Goal: Task Accomplishment & Management: Manage account settings

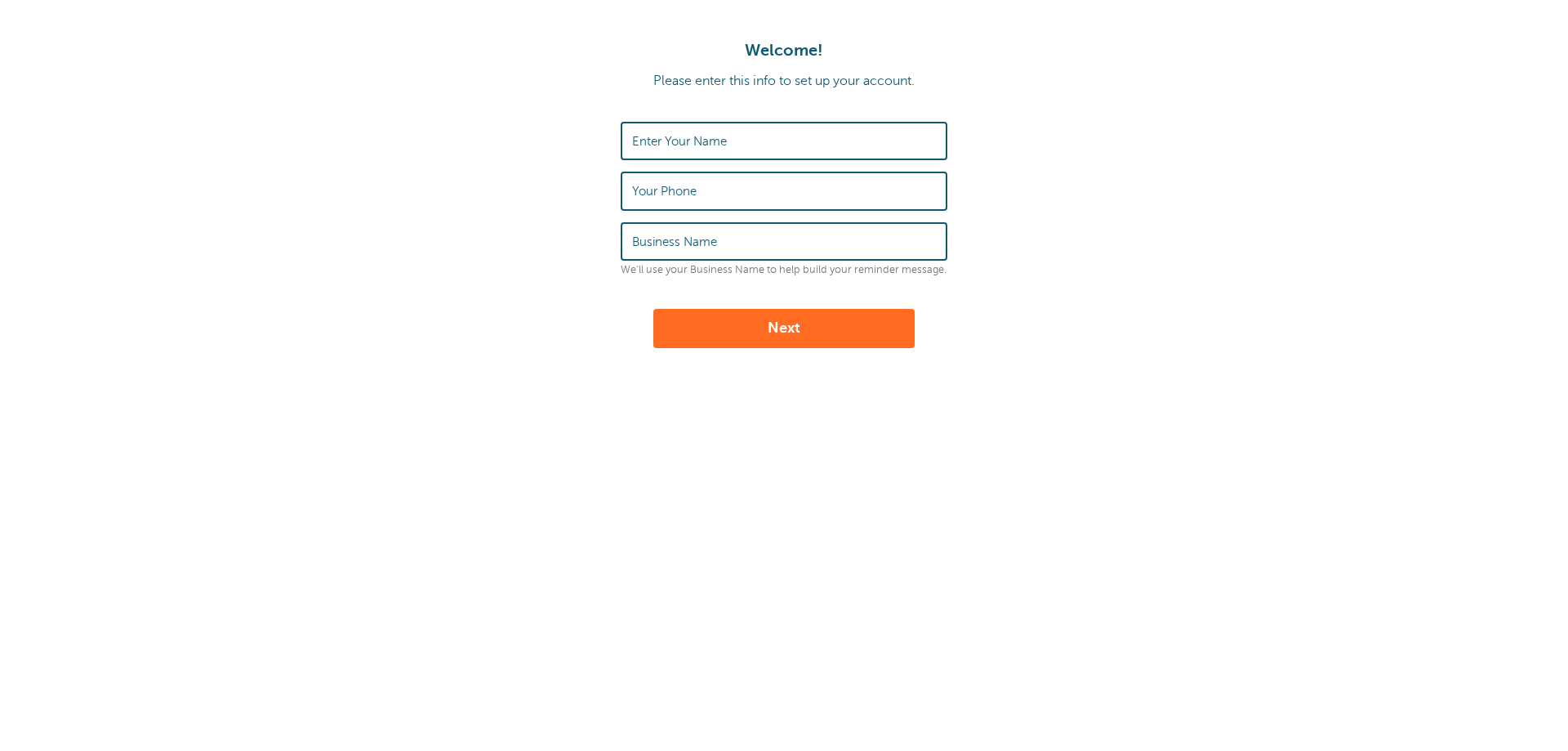
click at [758, 145] on input "Enter Your Name" at bounding box center [784, 140] width 304 height 35
type input "Ademultiservice"
type input "9105992256"
drag, startPoint x: 742, startPoint y: 146, endPoint x: 603, endPoint y: 150, distance: 139.1
click at [603, 150] on form "Enter Your Name Ademultiservice Your Phone 9105992256 Business Name We'll use y…" at bounding box center [784, 235] width 1535 height 226
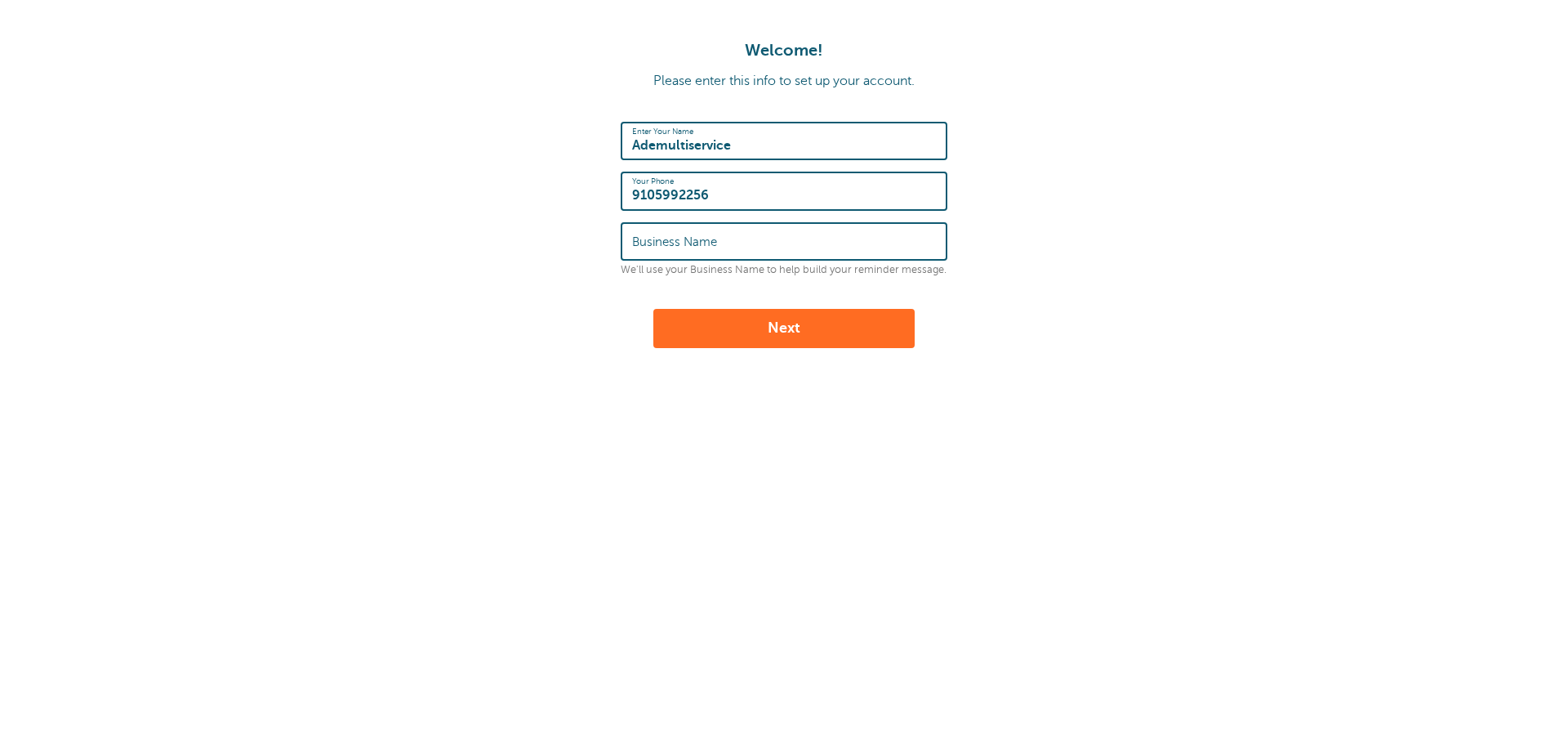
type input "amneris deleon"
click at [727, 239] on input "Business Name" at bounding box center [784, 241] width 304 height 35
type input "Ade Multiservice, LLC"
click at [752, 327] on button "Next" at bounding box center [784, 328] width 262 height 39
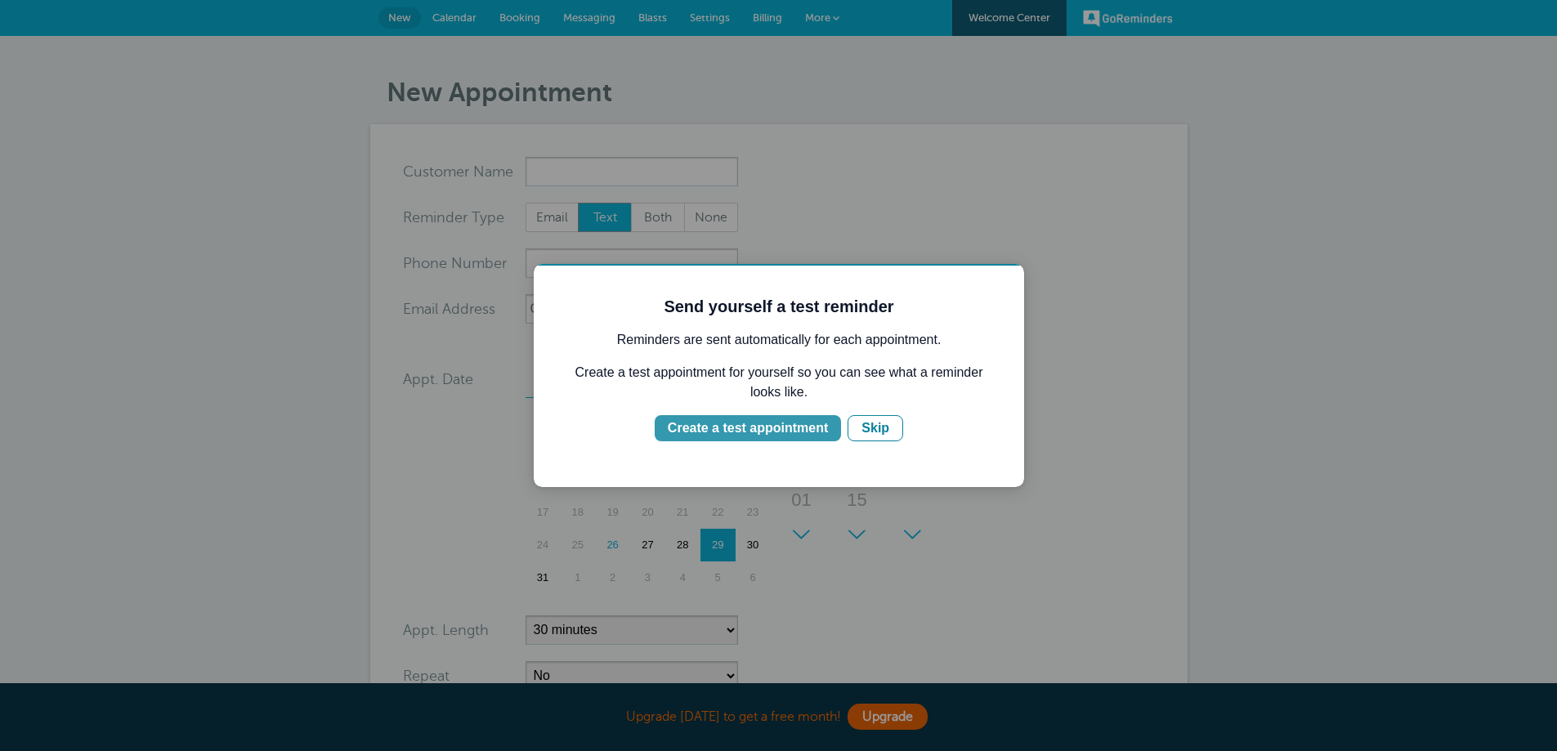
click at [810, 426] on div "Create a test appointment" at bounding box center [748, 428] width 160 height 20
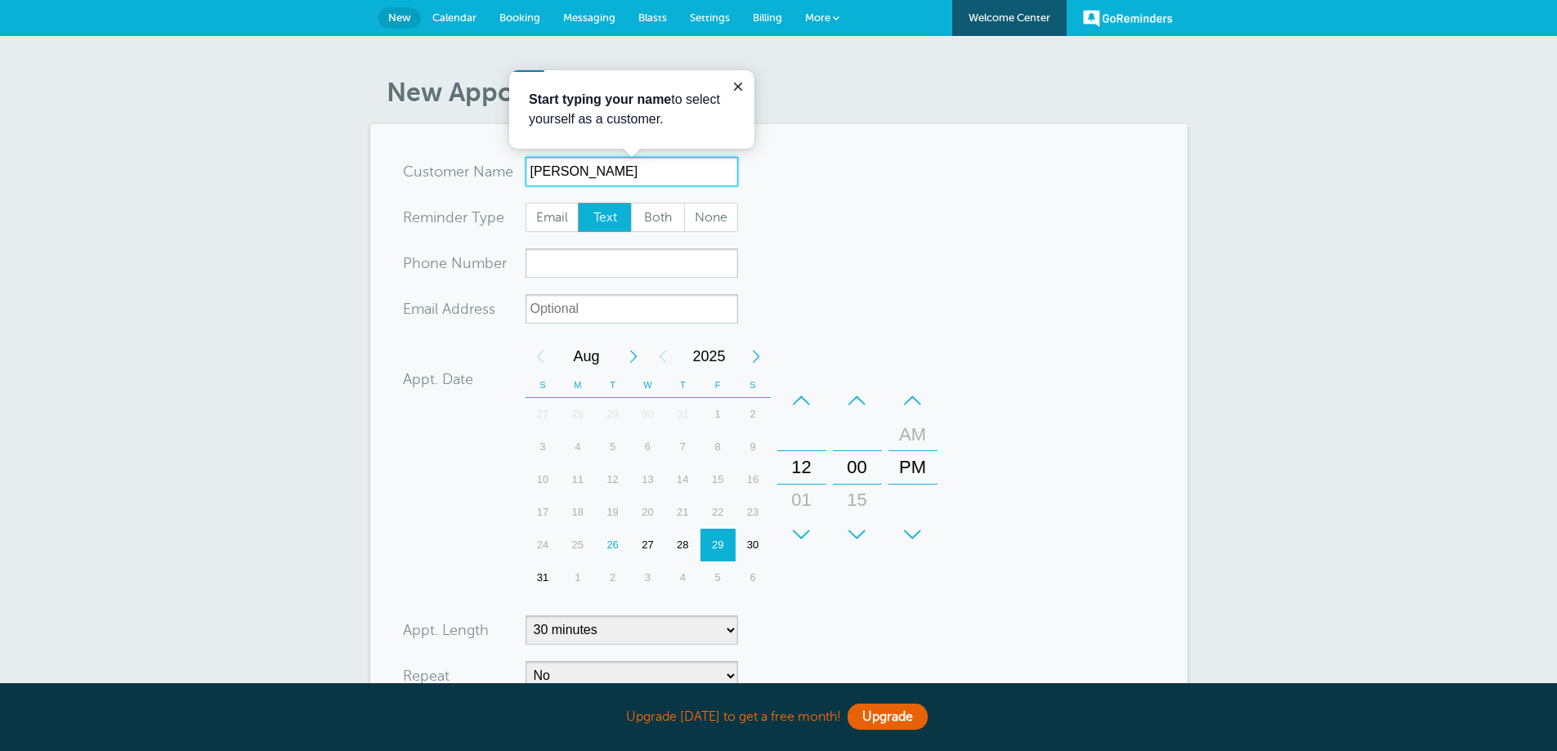
type input "FABIOLA"
click at [552, 277] on input "xxx-no-autofill" at bounding box center [631, 262] width 212 height 29
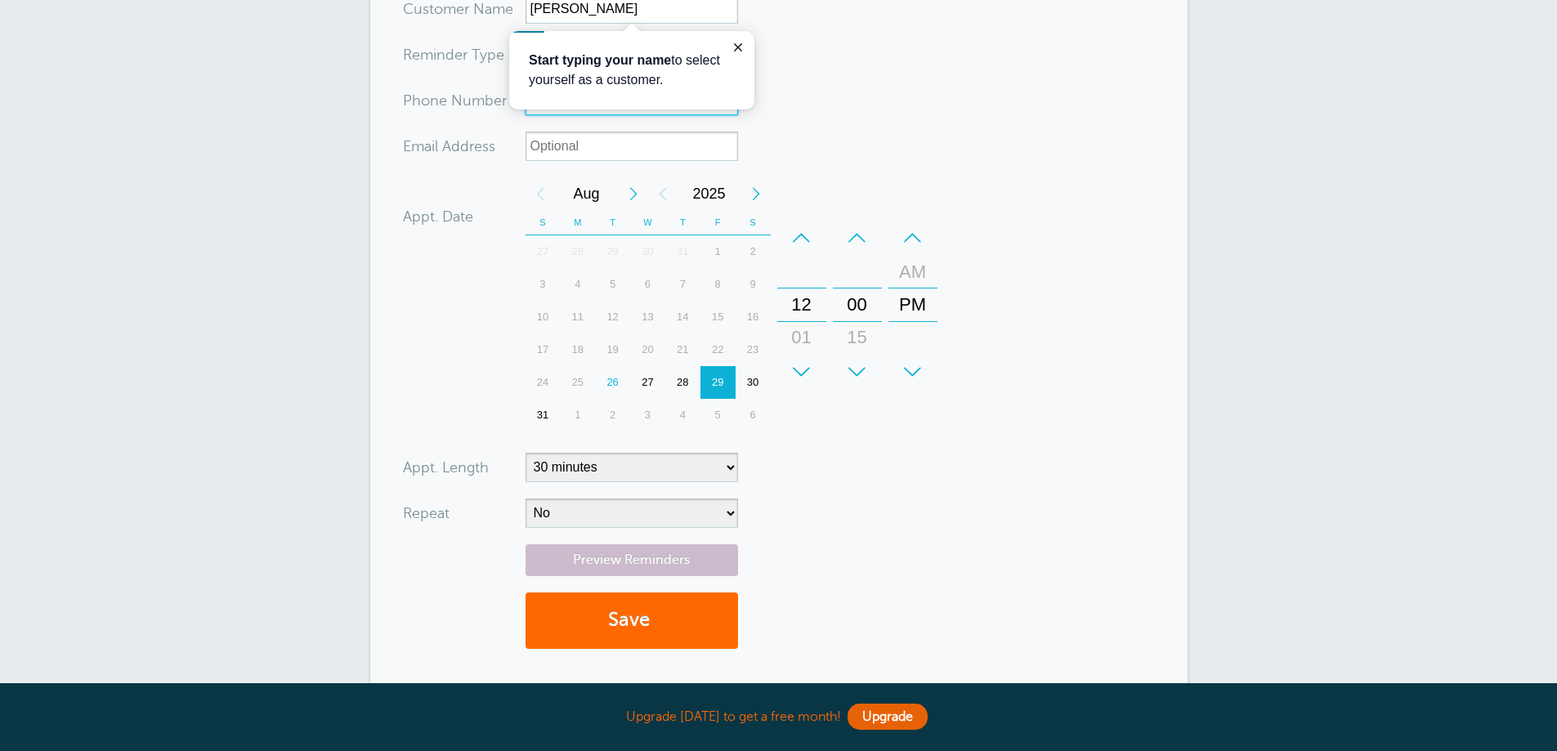
scroll to position [163, 0]
click at [633, 195] on div "Next Month" at bounding box center [633, 193] width 29 height 33
click at [617, 256] on div "2" at bounding box center [612, 251] width 35 height 33
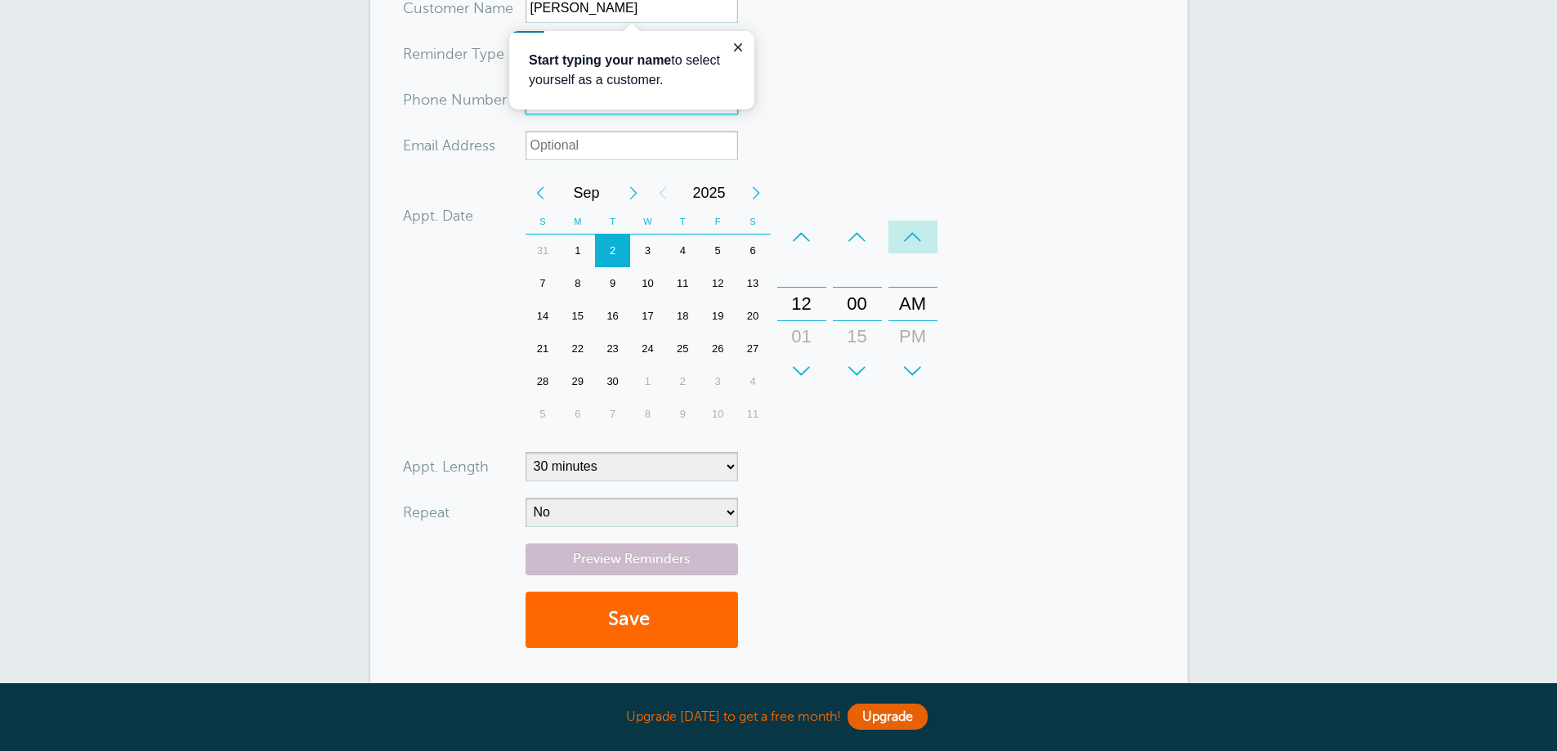
click at [910, 241] on div "–" at bounding box center [912, 237] width 49 height 33
click at [795, 238] on div "–" at bounding box center [801, 237] width 49 height 33
click at [862, 367] on div "+" at bounding box center [857, 371] width 49 height 33
type input "2402673946"
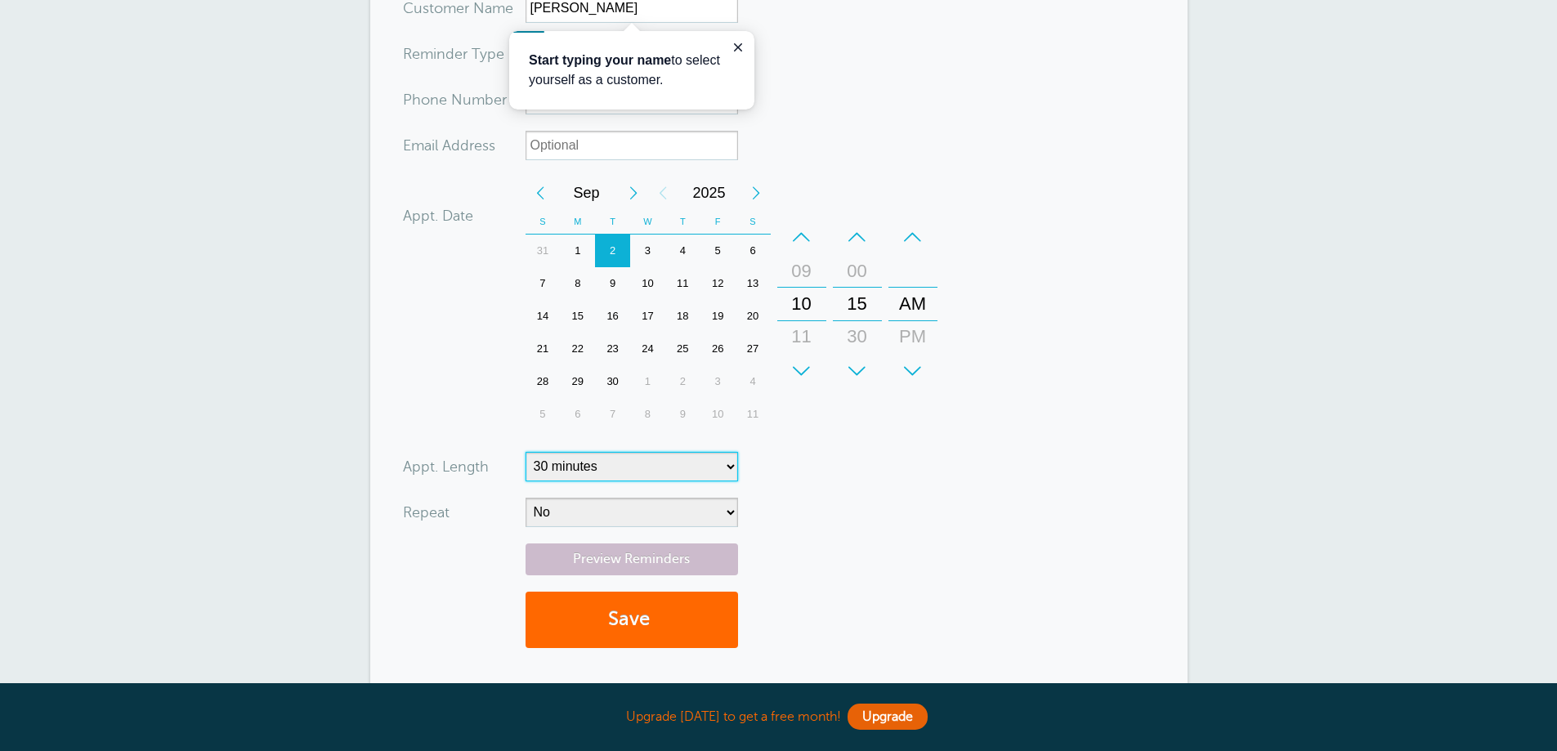
click at [718, 474] on select "5 minutes 10 minutes 15 minutes 20 minutes 25 minutes 30 minutes 35 minutes 40 …" at bounding box center [631, 466] width 212 height 29
click at [798, 484] on form "You are creating a new customer. To use an existing customer select one from th…" at bounding box center [779, 328] width 752 height 670
click at [705, 503] on select "No Daily Weekly Every 2 weeks Every 3 weeks Every 4 weeks Monthly Every 5 weeks…" at bounding box center [631, 512] width 212 height 29
select select "RRULE:FREQ=DAILY"
click at [525, 498] on select "No Daily Weekly Every 2 weeks Every 3 weeks Every 4 weeks Monthly Every 5 weeks…" at bounding box center [631, 512] width 212 height 29
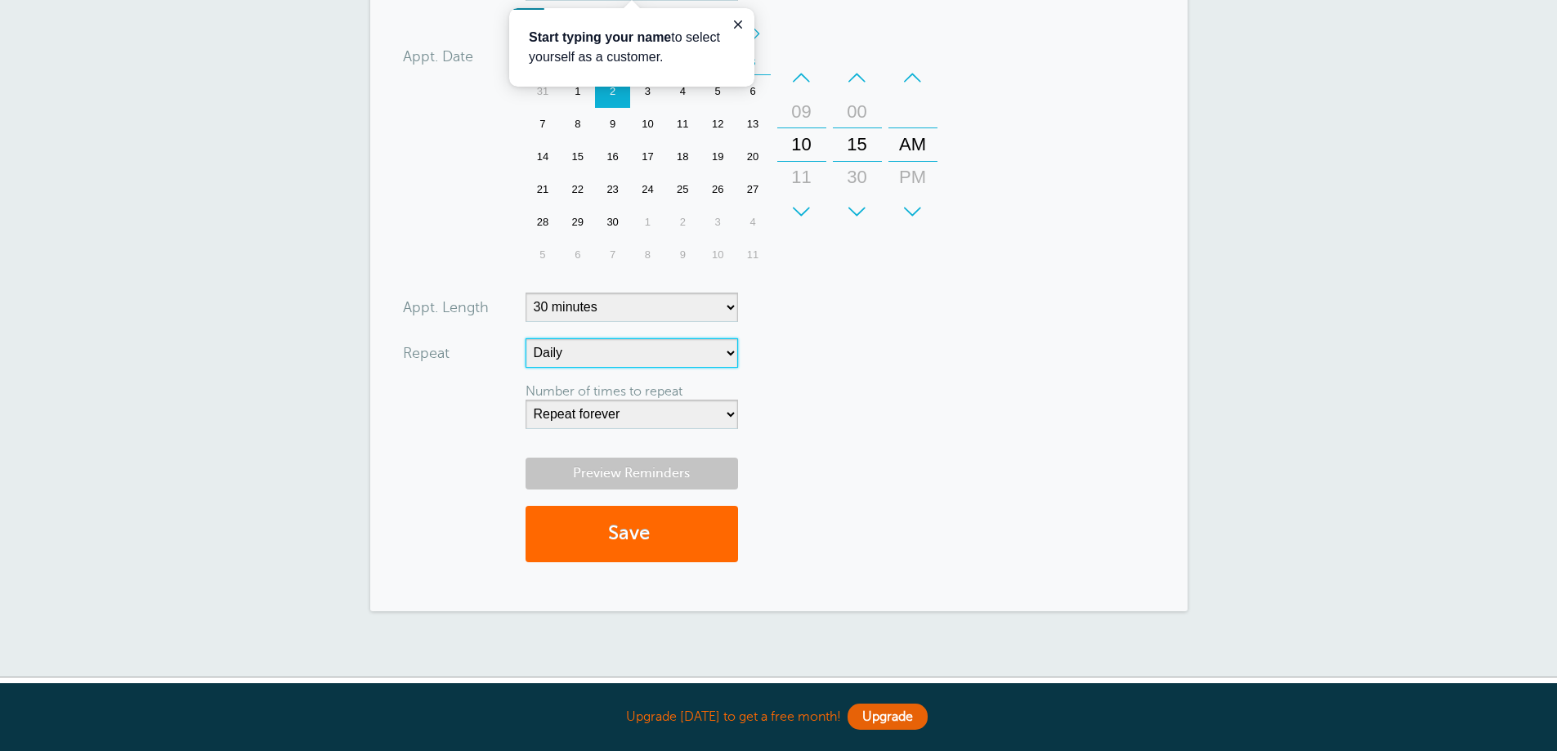
scroll to position [327, 0]
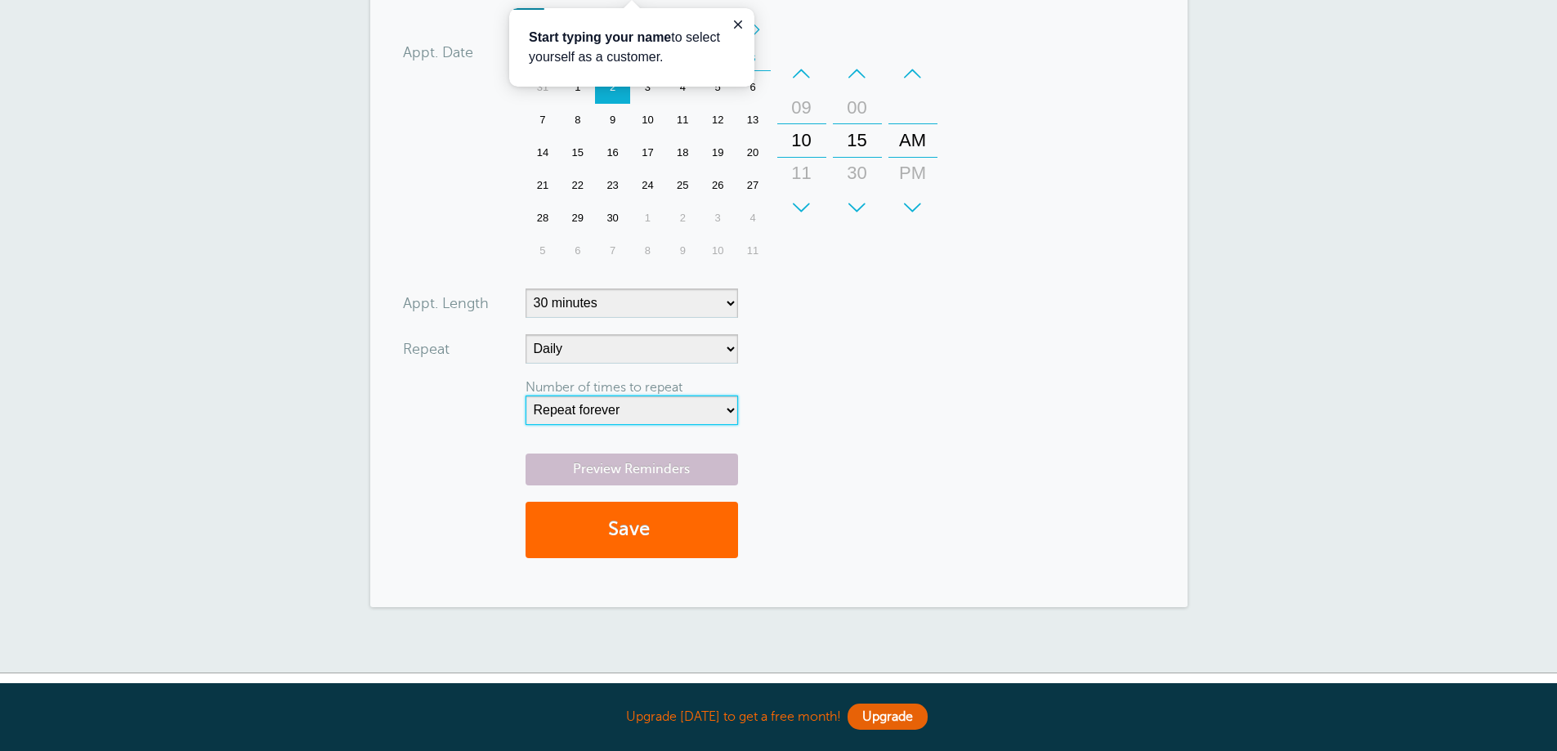
click at [705, 412] on select "Repeat forever 2 3 4 5 6 7 8 9 10 11 12 13 14 15 16 17 18 19 20" at bounding box center [631, 410] width 212 height 29
select select "6"
click at [525, 396] on select "Repeat forever 2 3 4 5 6 7 8 9 10 11 12 13 14 15 16 17 18 19 20" at bounding box center [631, 410] width 212 height 29
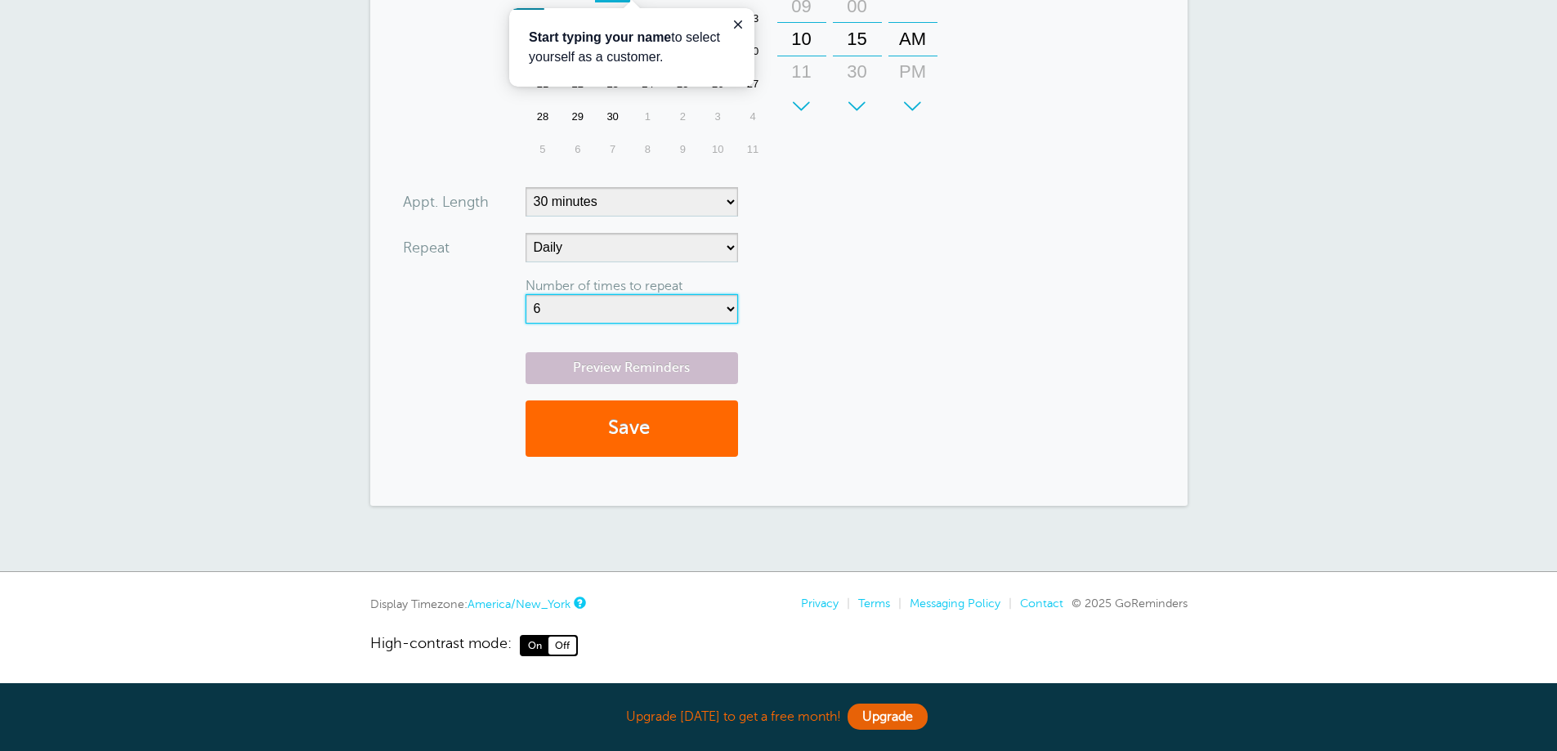
scroll to position [431, 0]
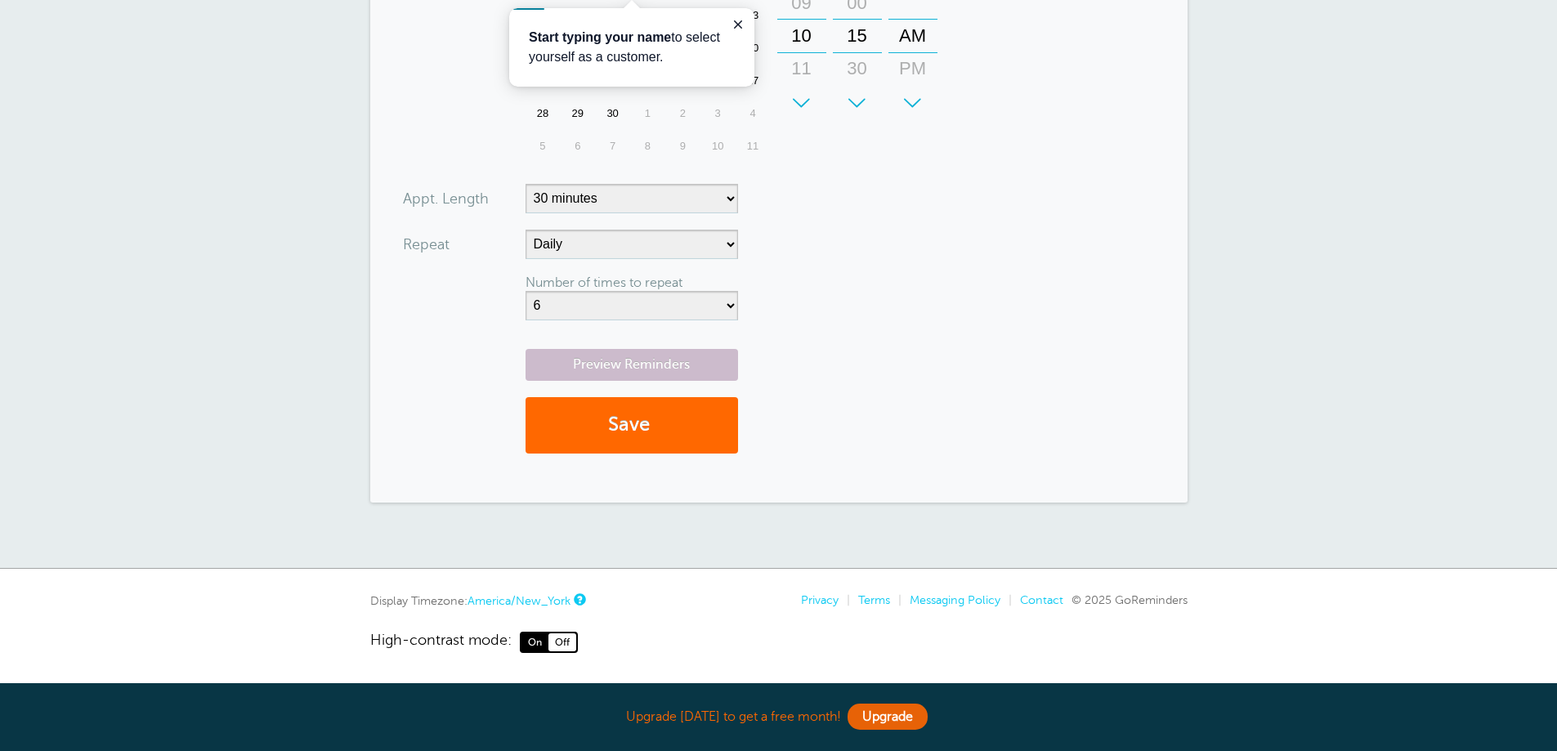
click at [782, 313] on form "You are creating a new customer. To use an existing customer select one from th…" at bounding box center [779, 97] width 752 height 744
click at [677, 433] on button "Save" at bounding box center [631, 425] width 212 height 56
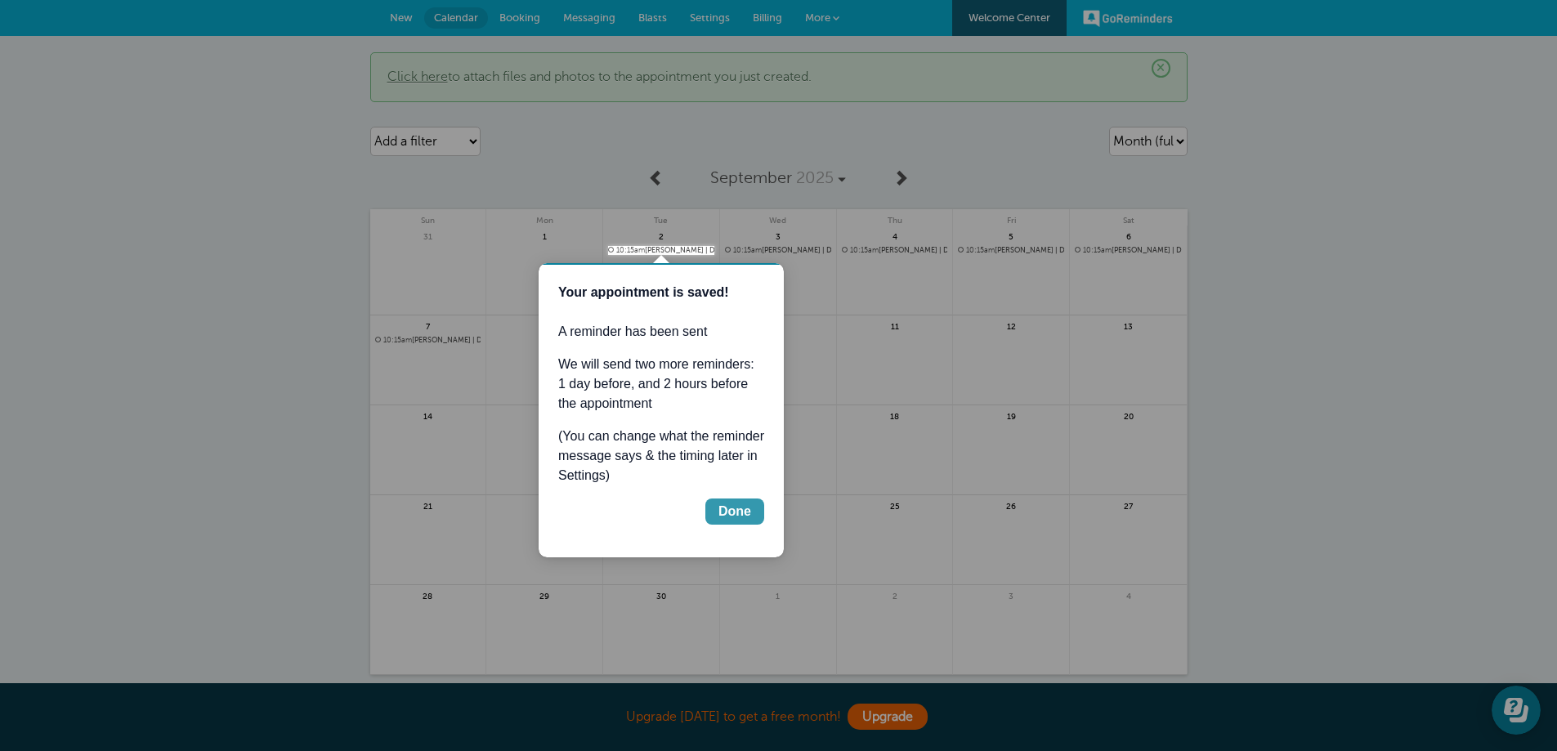
click at [737, 512] on div "Done" at bounding box center [734, 512] width 33 height 20
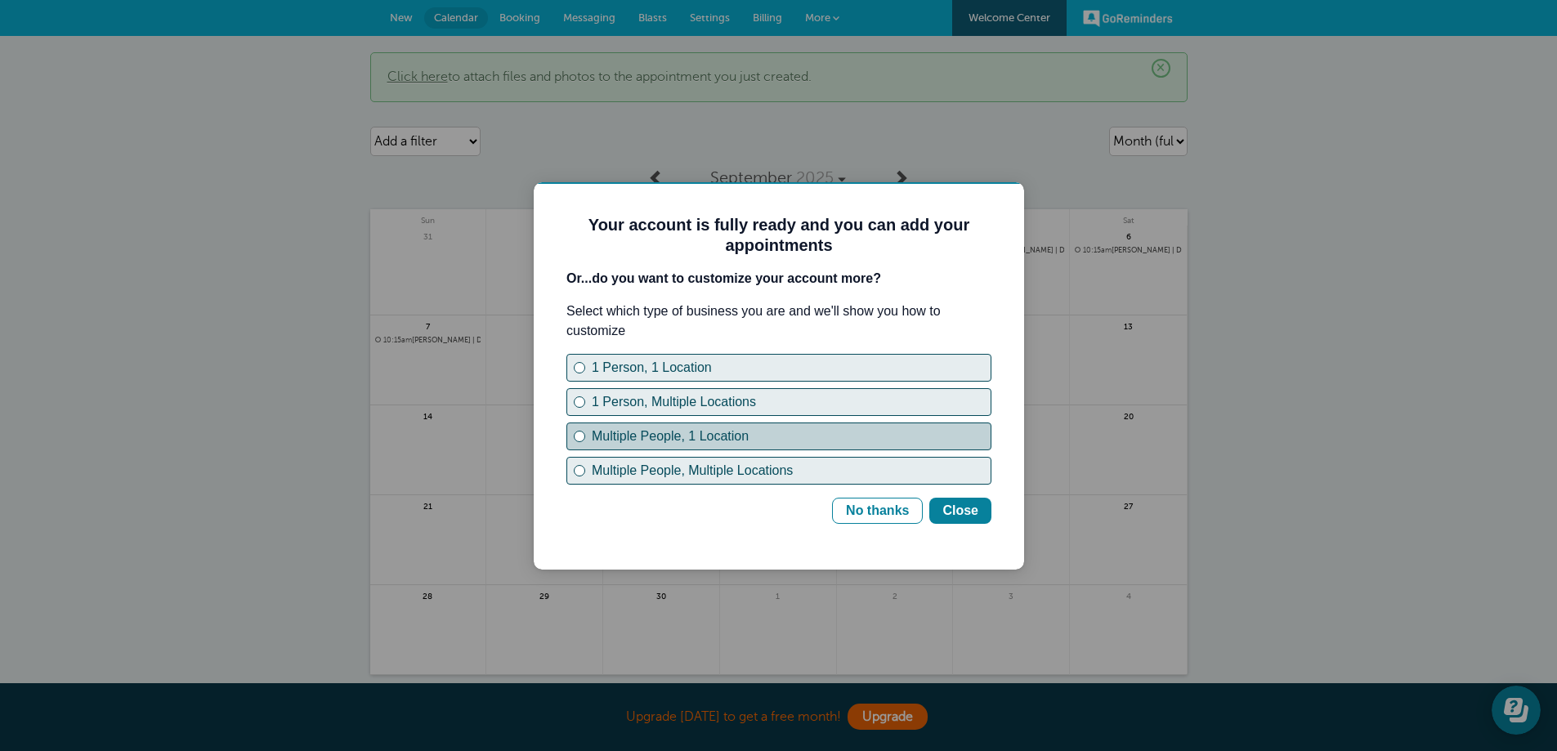
click at [579, 433] on div "Multiple People, 1 Location" at bounding box center [579, 436] width 7 height 7
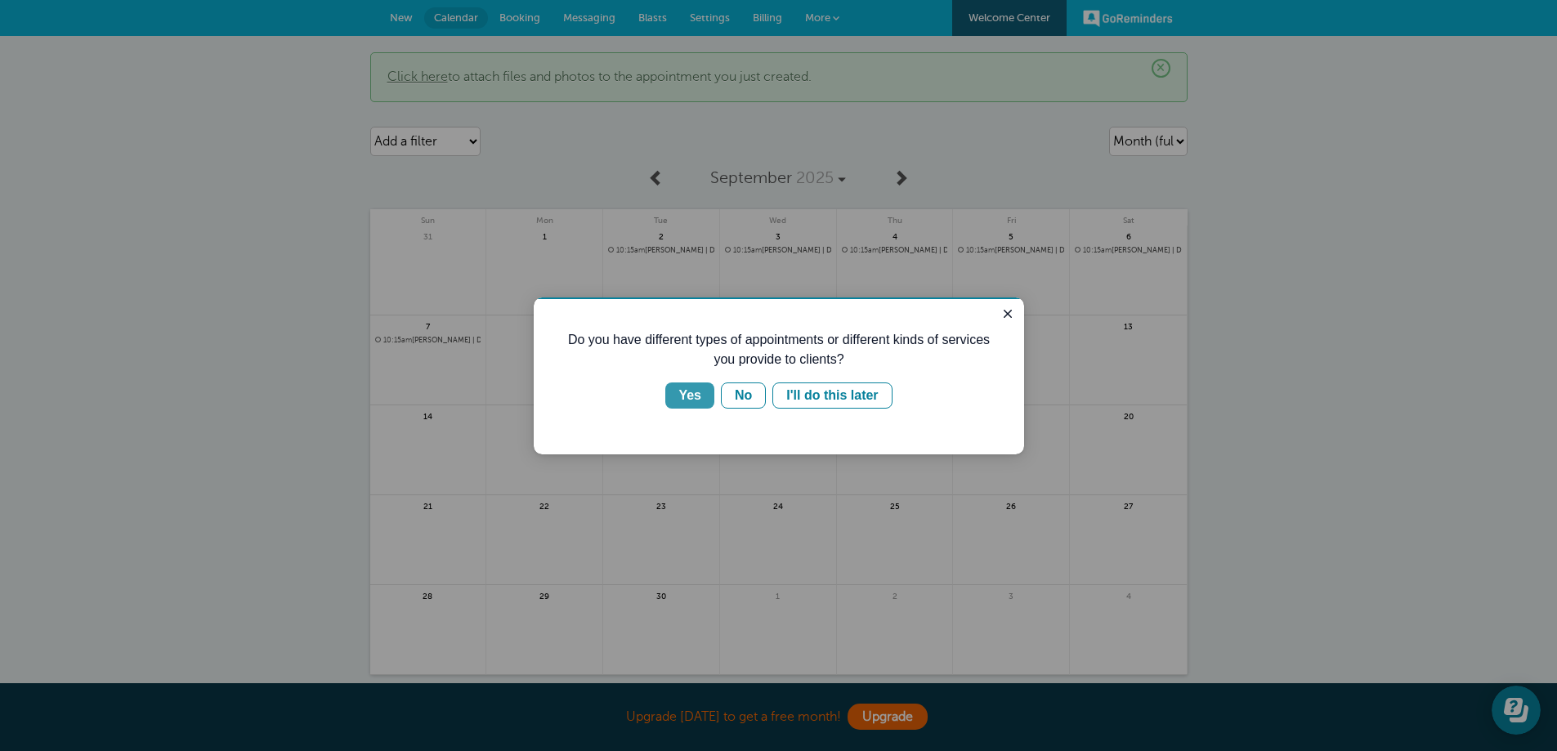
click at [693, 398] on div "Yes" at bounding box center [689, 396] width 23 height 20
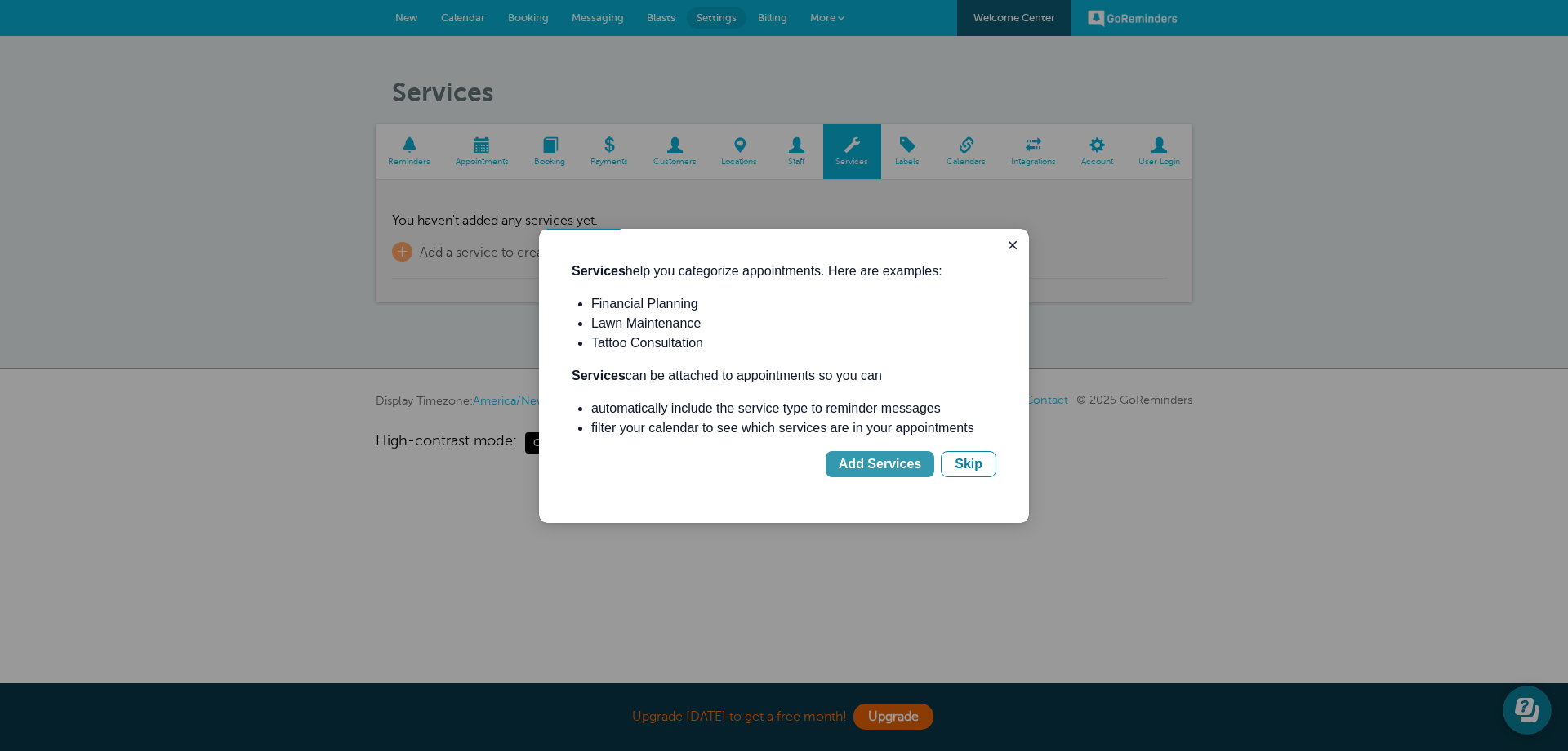
click at [903, 456] on div "Add Services" at bounding box center [879, 464] width 83 height 20
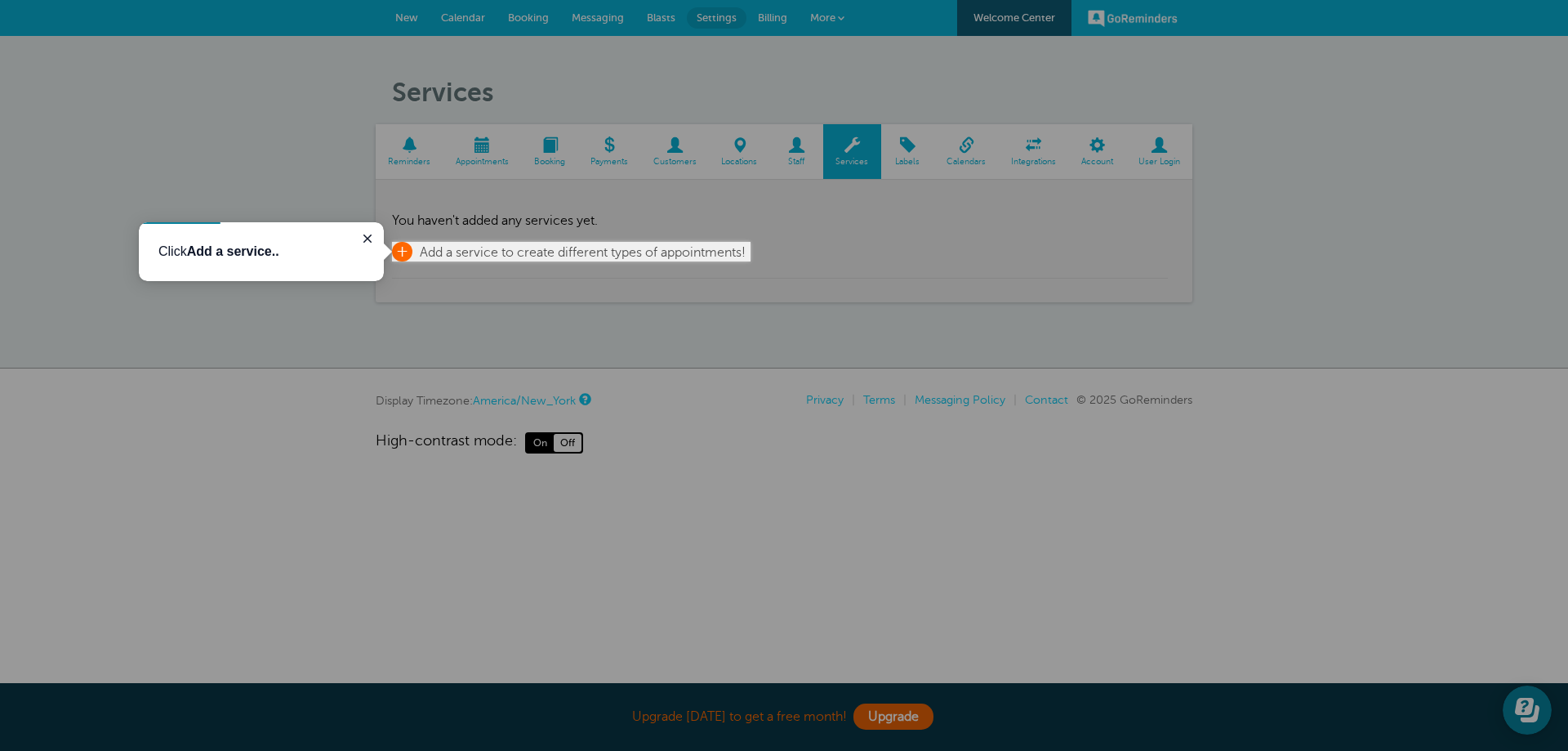
click at [405, 253] on span "+" at bounding box center [402, 252] width 20 height 20
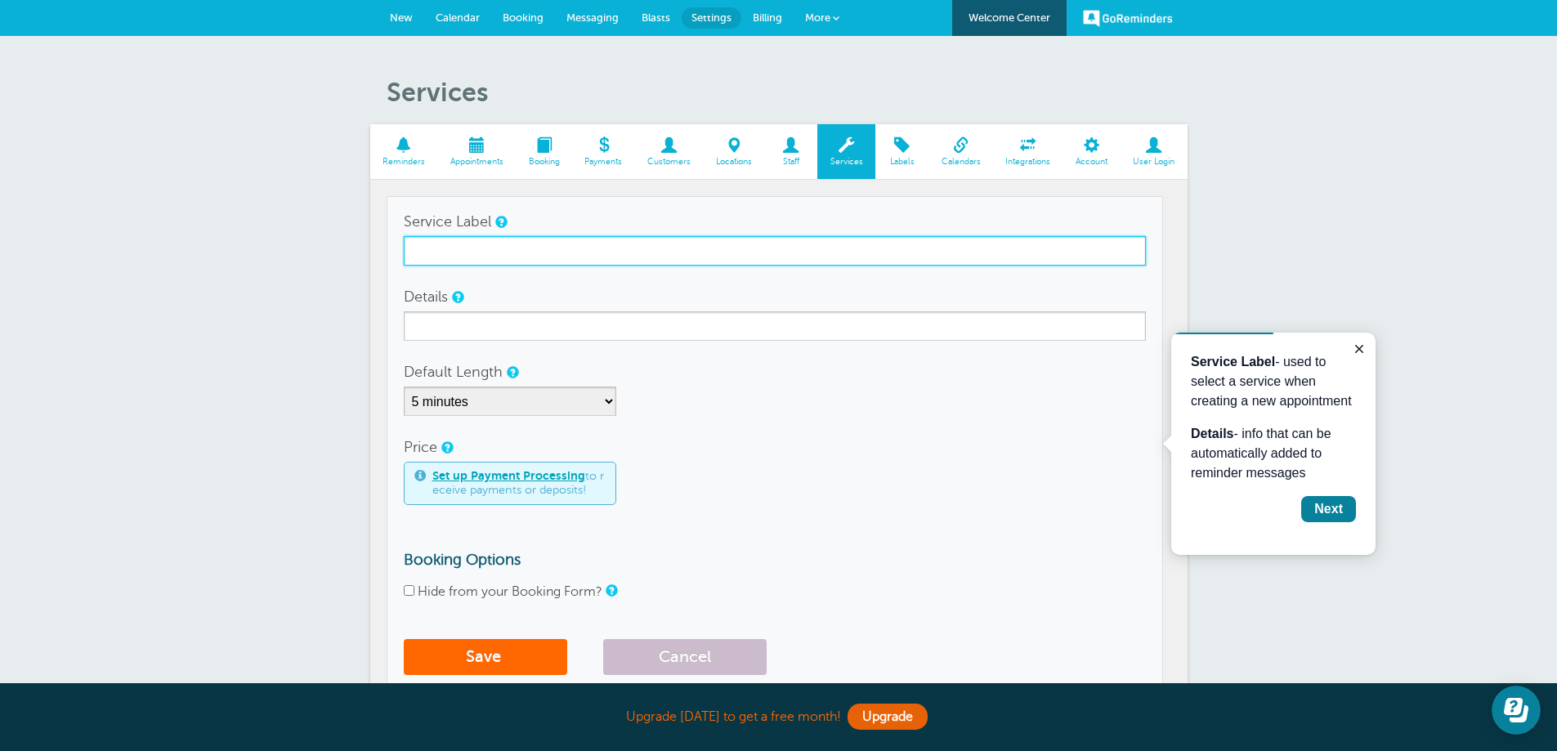
click at [460, 258] on input "Service Label" at bounding box center [775, 250] width 742 height 29
type input "t"
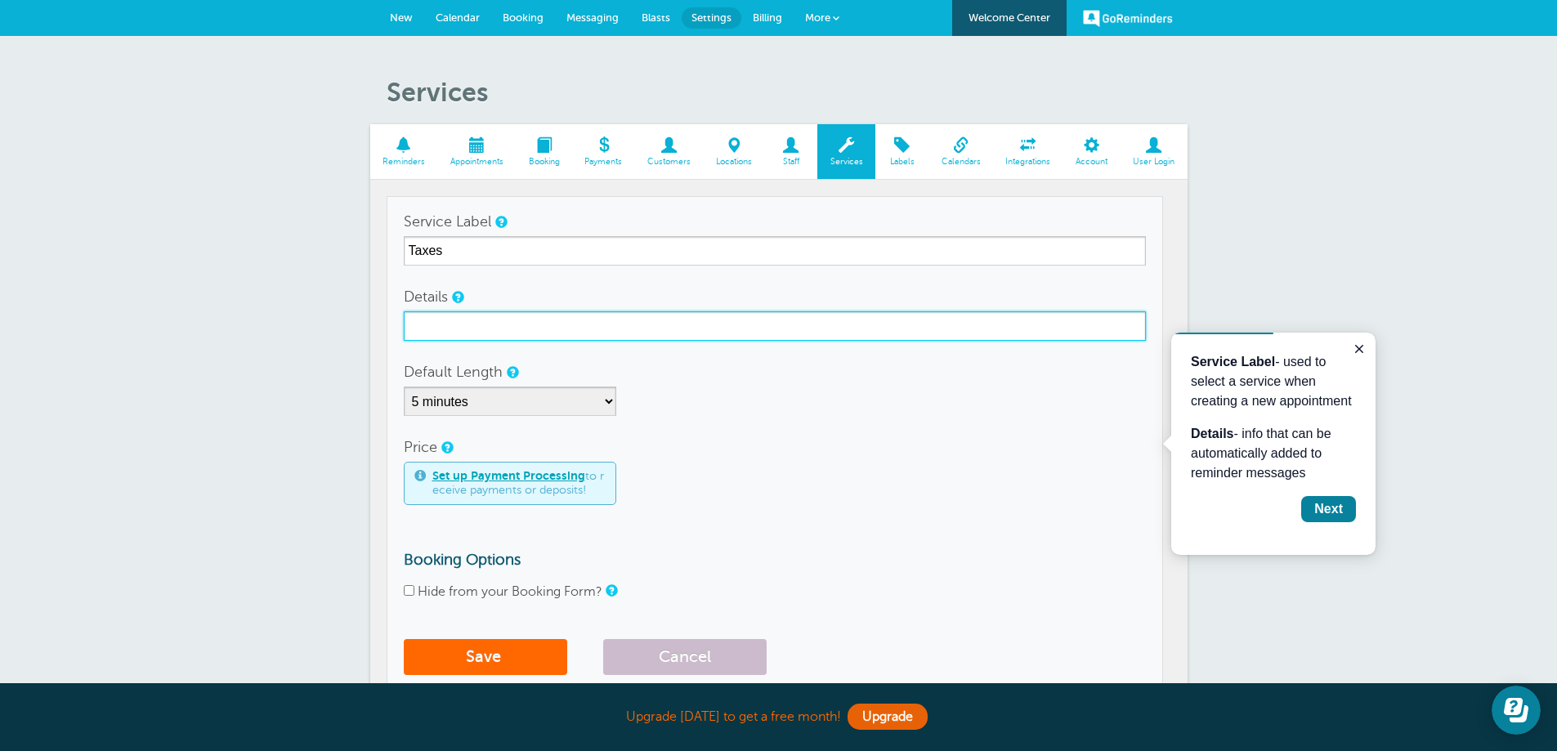
click at [488, 338] on input "Details" at bounding box center [775, 325] width 742 height 29
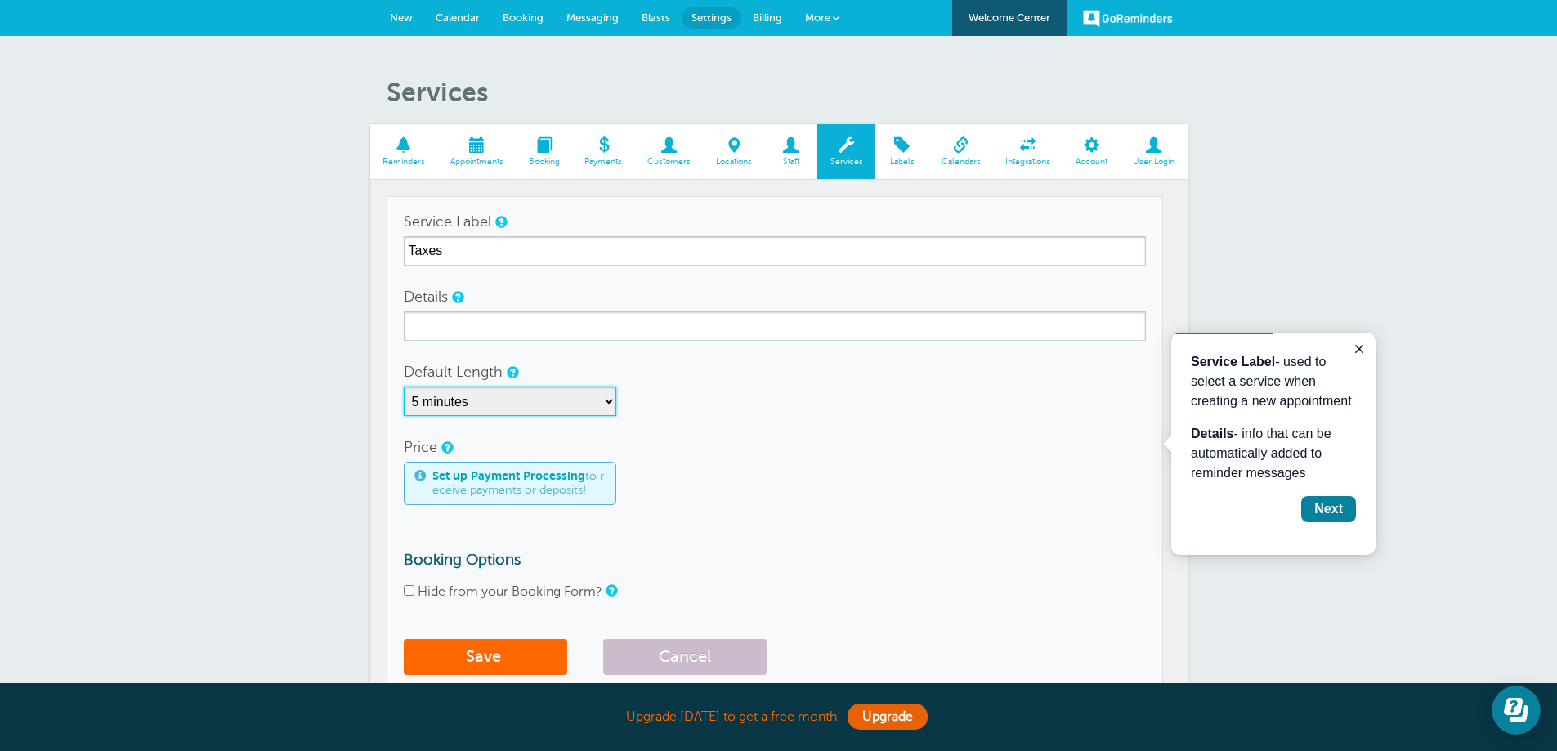
click at [548, 397] on select "5 minutes 10 minutes 15 minutes 20 minutes 25 minutes 30 minutes 35 minutes 40 …" at bounding box center [510, 401] width 212 height 29
click at [786, 517] on form "Service Label Taxes Details Default Length 5 minutes 10 minutes 15 minutes 20 m…" at bounding box center [775, 445] width 742 height 476
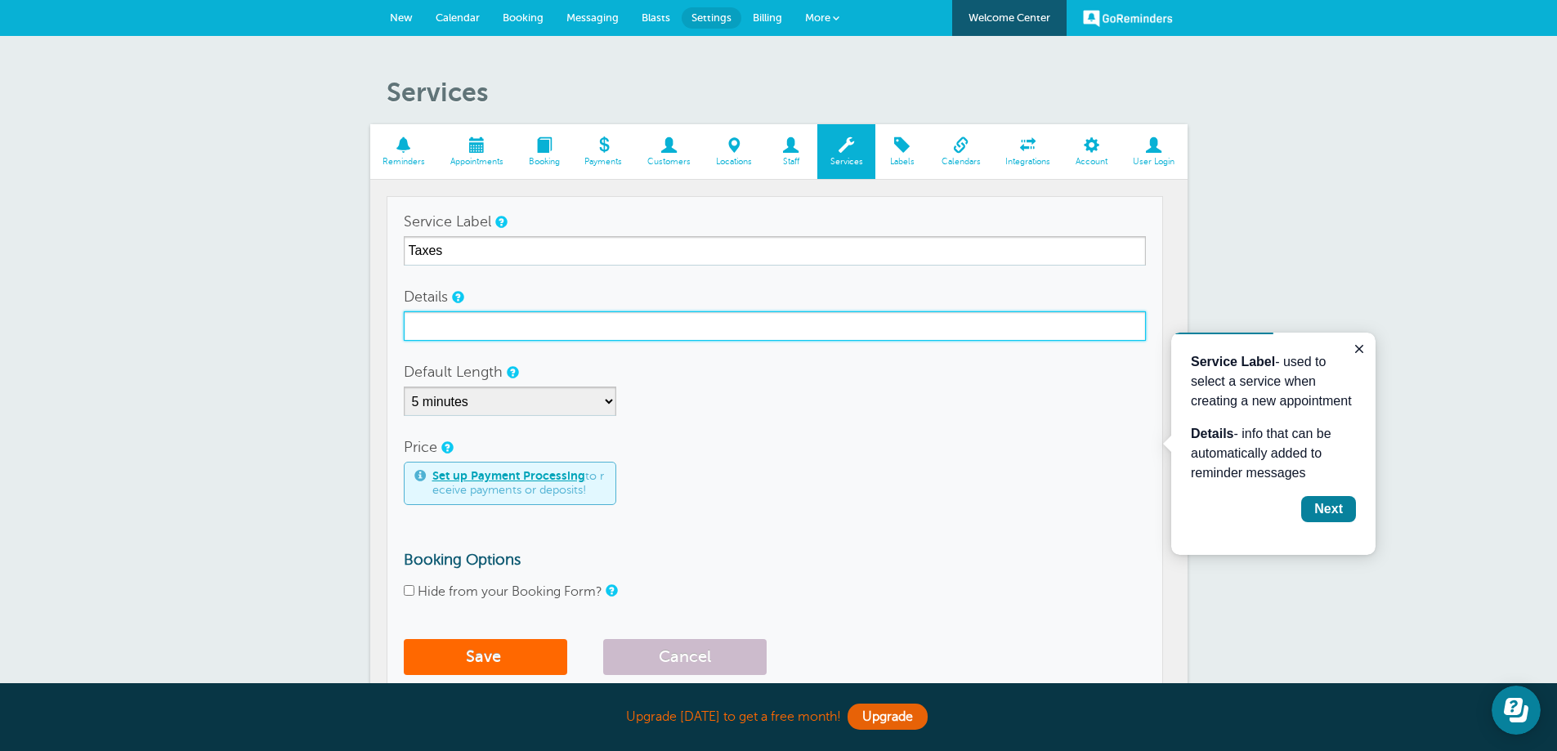
click at [548, 315] on input "Details" at bounding box center [775, 325] width 742 height 29
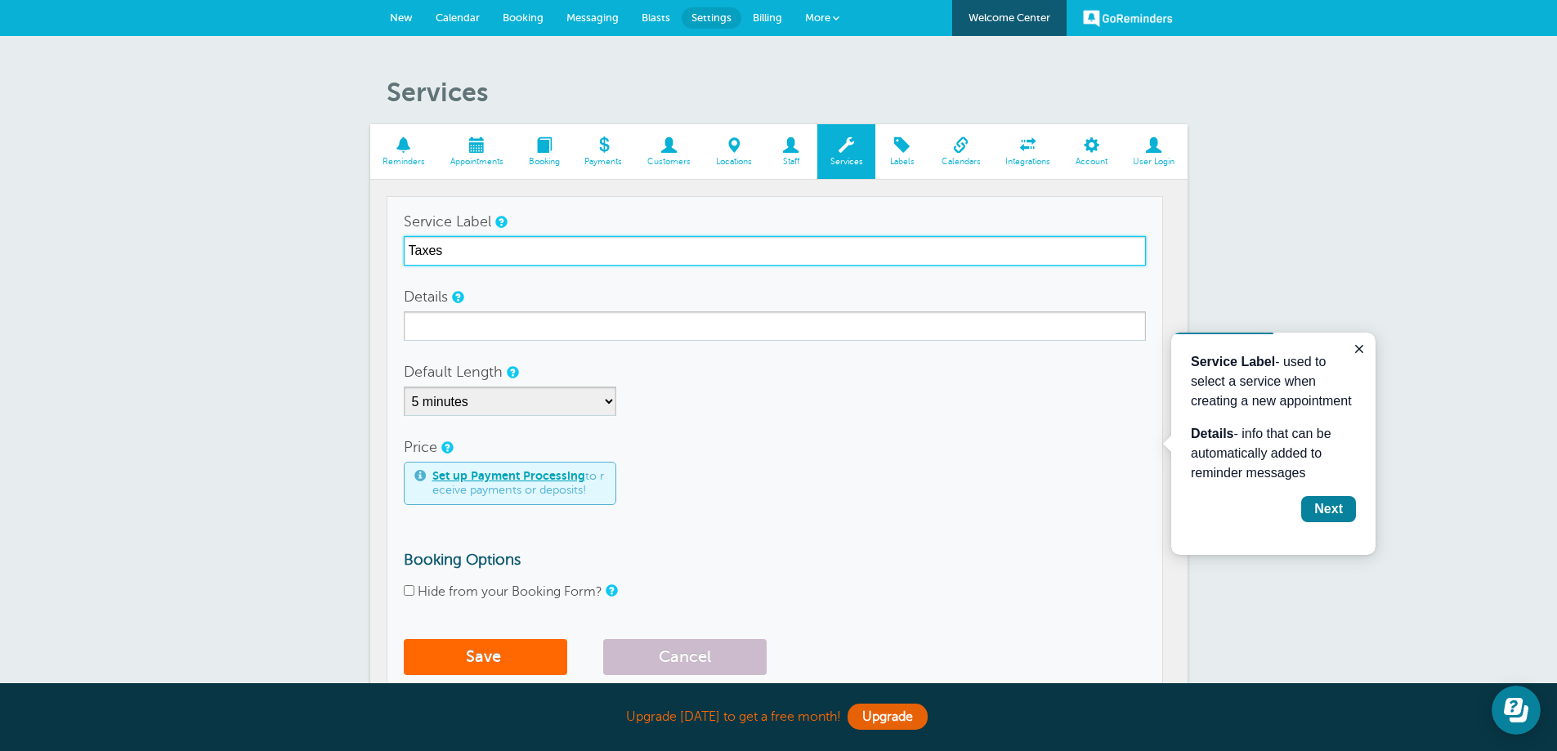
click at [557, 254] on input "Taxes" at bounding box center [775, 250] width 742 height 29
type input "T"
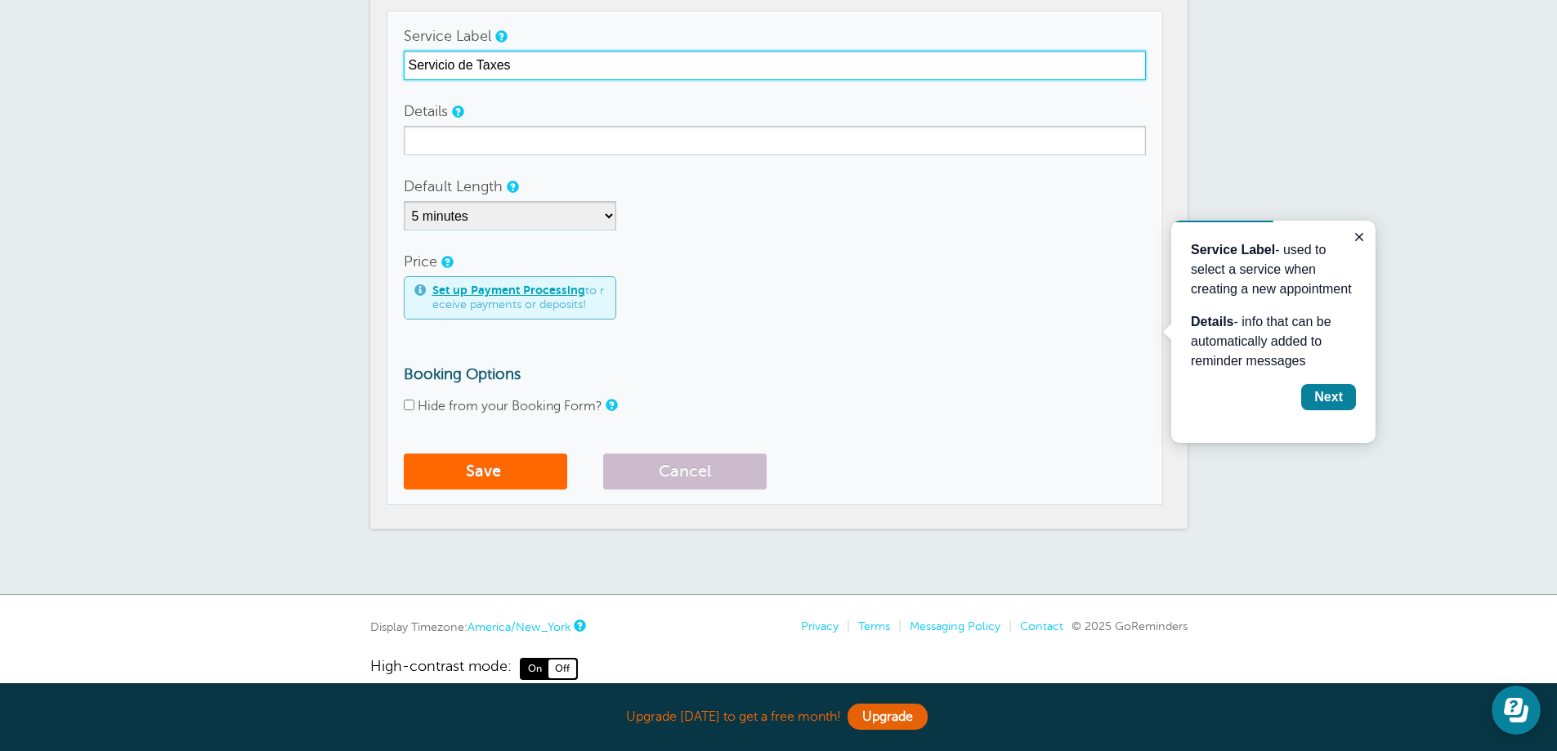
scroll to position [212, 0]
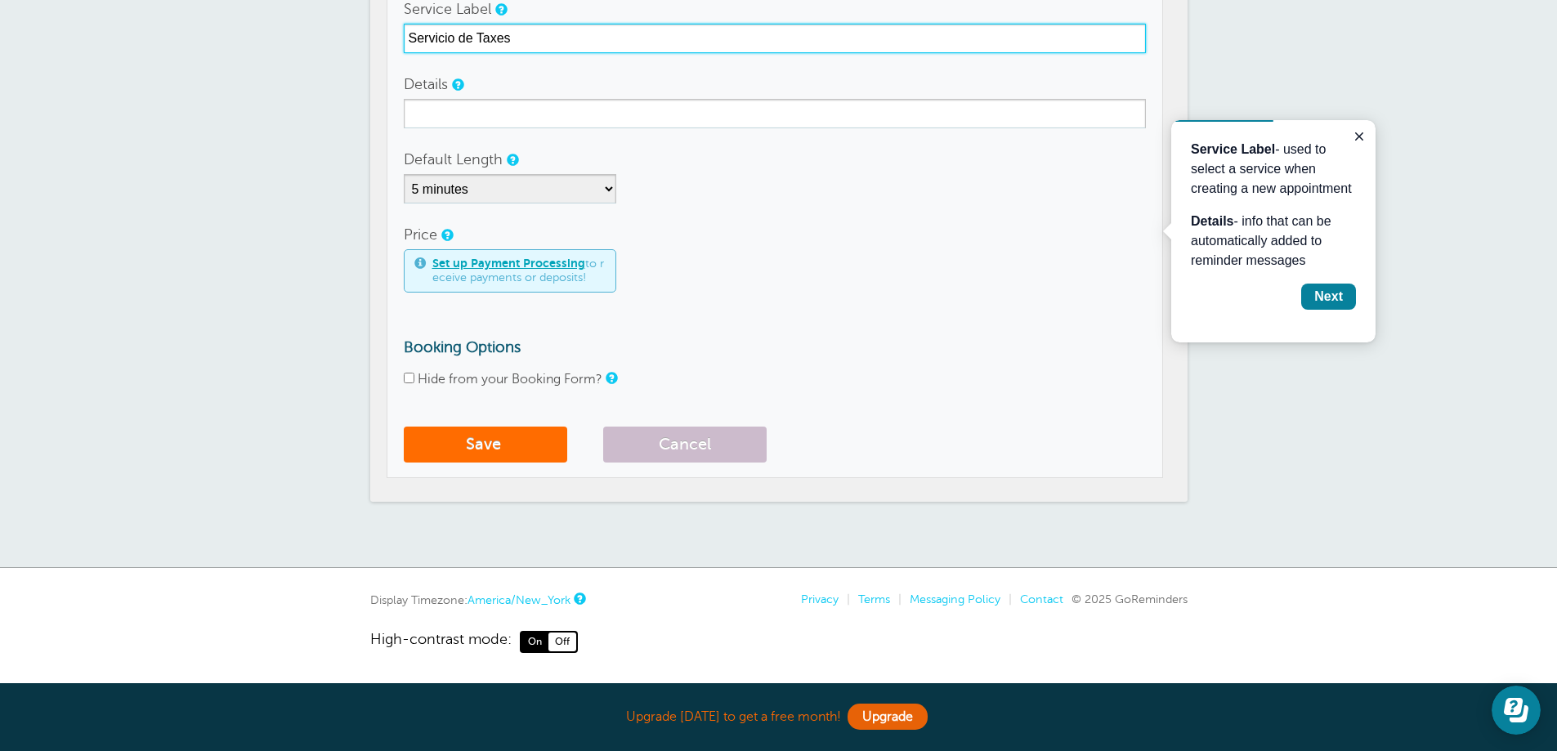
type input "Servicio de Taxes"
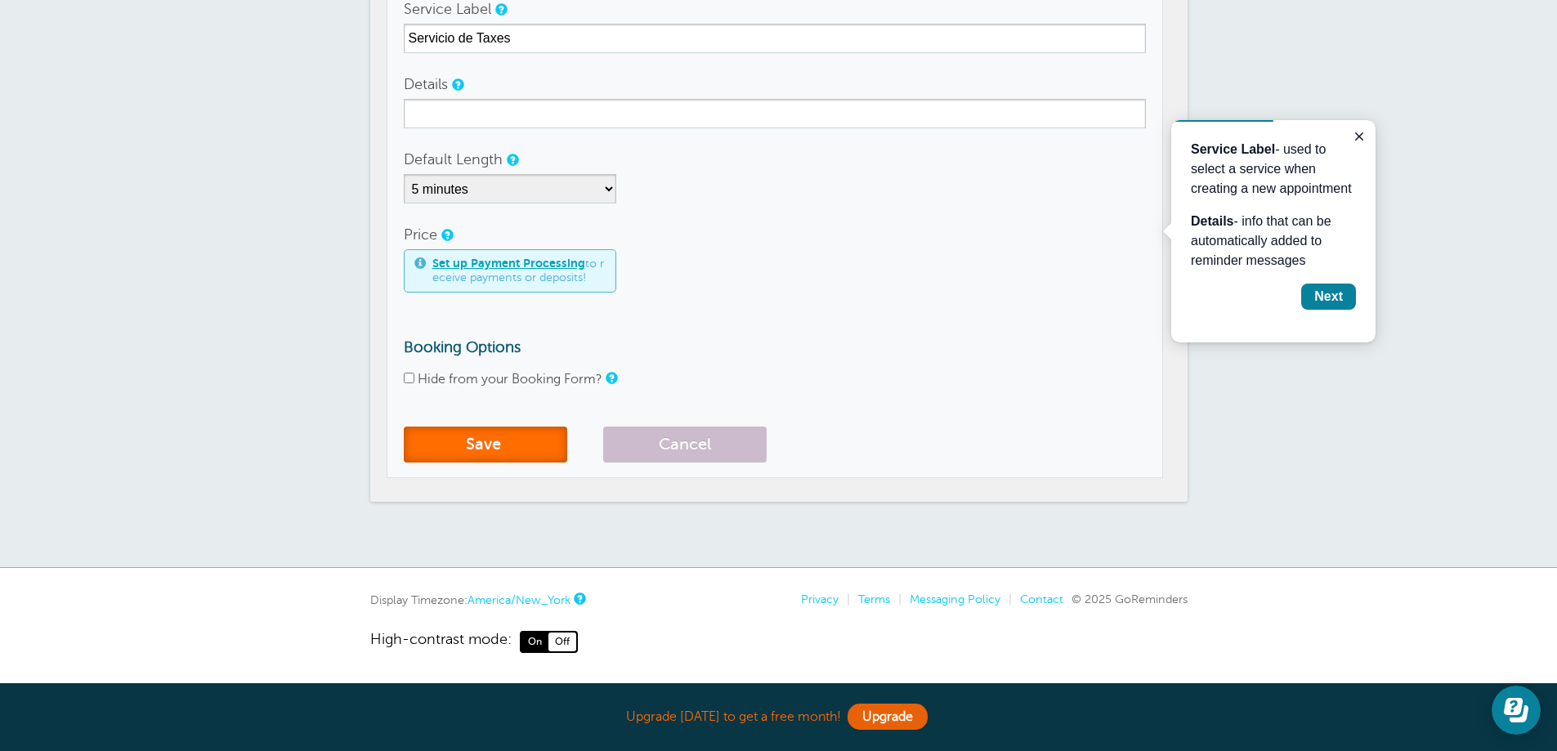
click at [516, 445] on button "Save" at bounding box center [485, 445] width 163 height 36
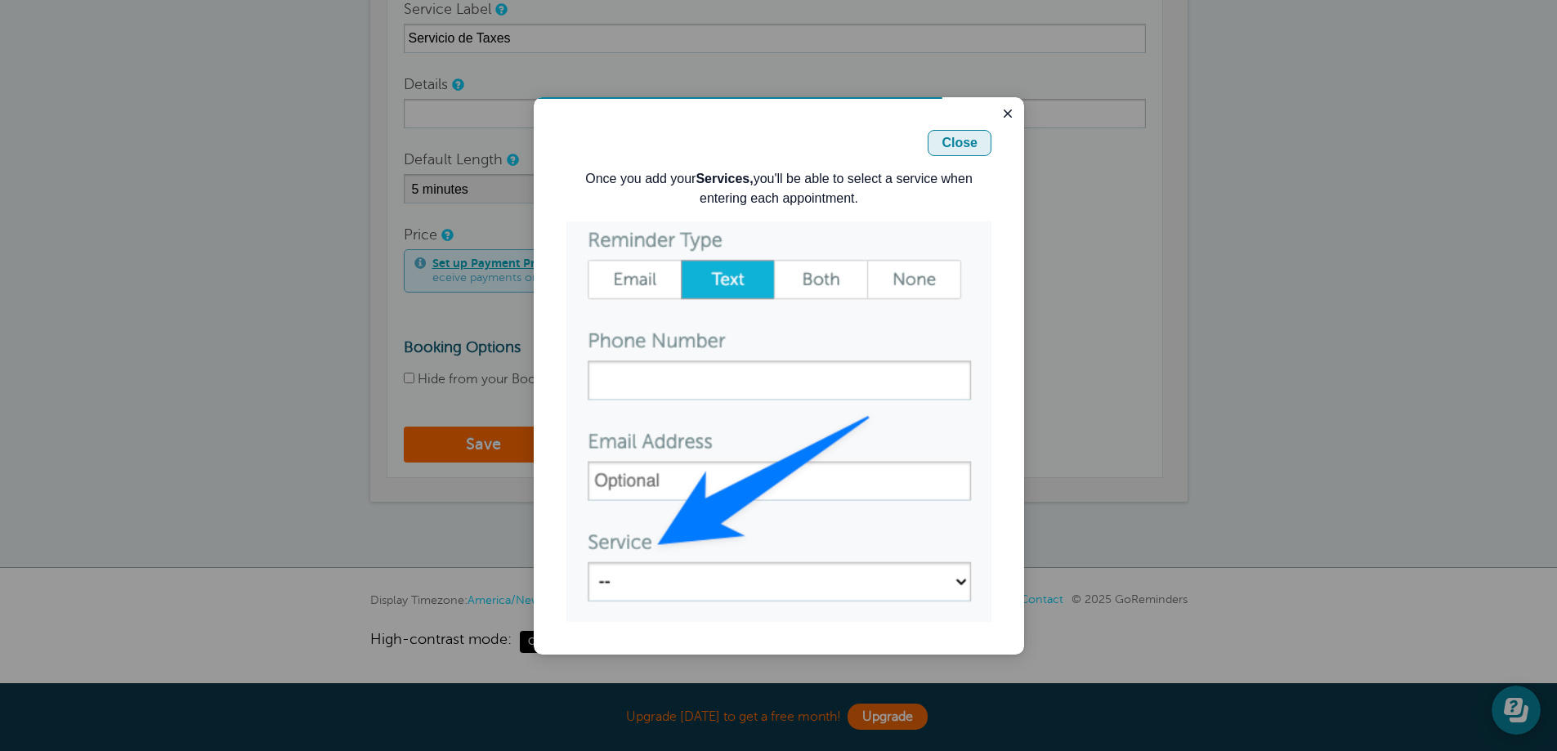
drag, startPoint x: 980, startPoint y: 137, endPoint x: 1448, endPoint y: 223, distance: 476.1
click at [980, 137] on button "Close" at bounding box center [960, 143] width 64 height 26
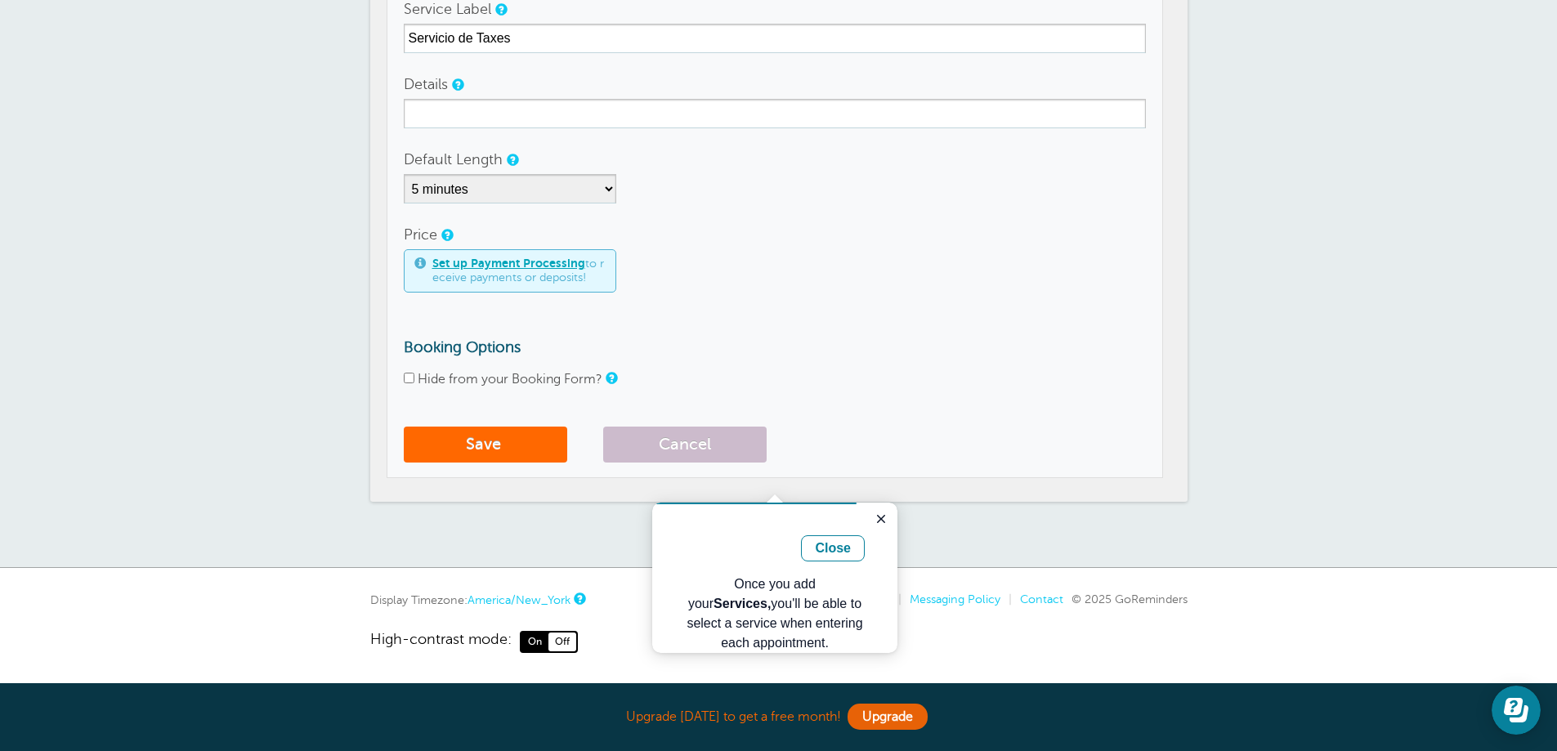
scroll to position [196, 0]
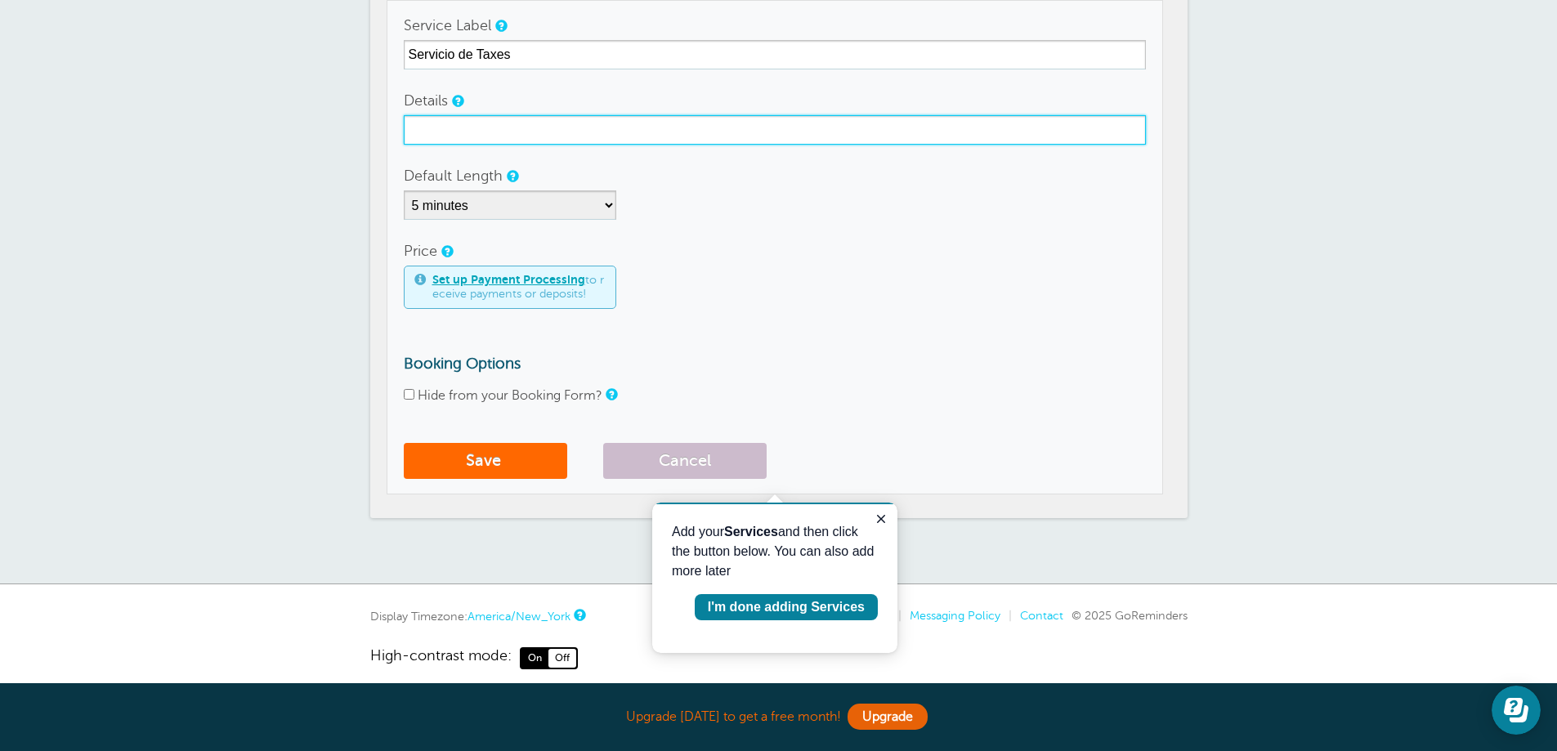
click at [556, 135] on input "Details" at bounding box center [775, 129] width 742 height 29
click at [585, 141] on input "Details" at bounding box center [775, 129] width 742 height 29
type input "p"
type input "Ade Multiservice LLC"
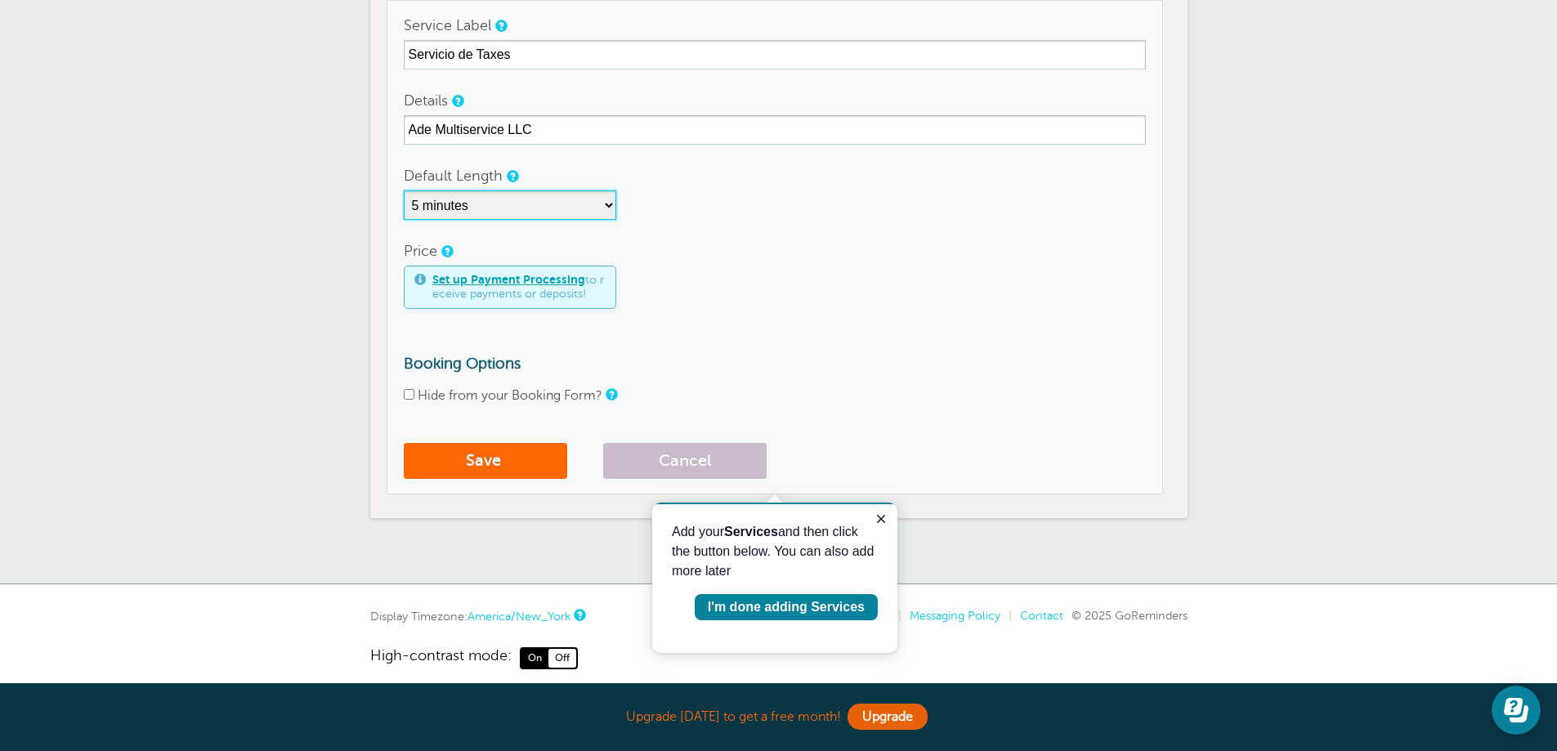
click at [558, 208] on select "5 minutes 10 minutes 15 minutes 20 minutes 25 minutes 30 minutes 35 minutes 40 …" at bounding box center [510, 204] width 212 height 29
select select "10"
click at [404, 190] on select "5 minutes 10 minutes 15 minutes 20 minutes 25 minutes 30 minutes 35 minutes 40 …" at bounding box center [510, 204] width 212 height 29
click at [518, 458] on button "Save" at bounding box center [485, 461] width 163 height 36
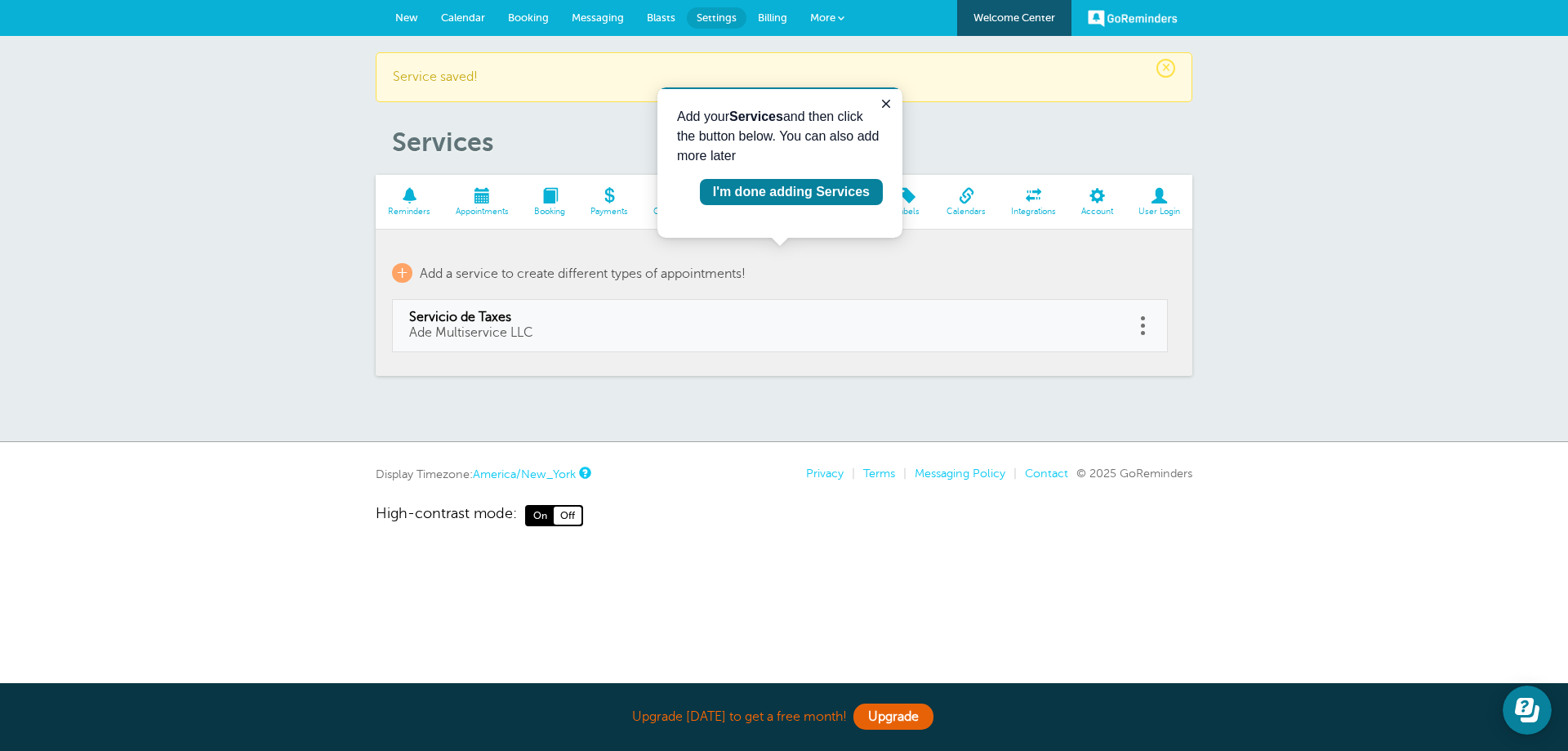
click at [837, 271] on p "+ Add a service to create different types of appointments!" at bounding box center [780, 273] width 776 height 20
click at [892, 105] on button "Close guide" at bounding box center [886, 104] width 20 height 20
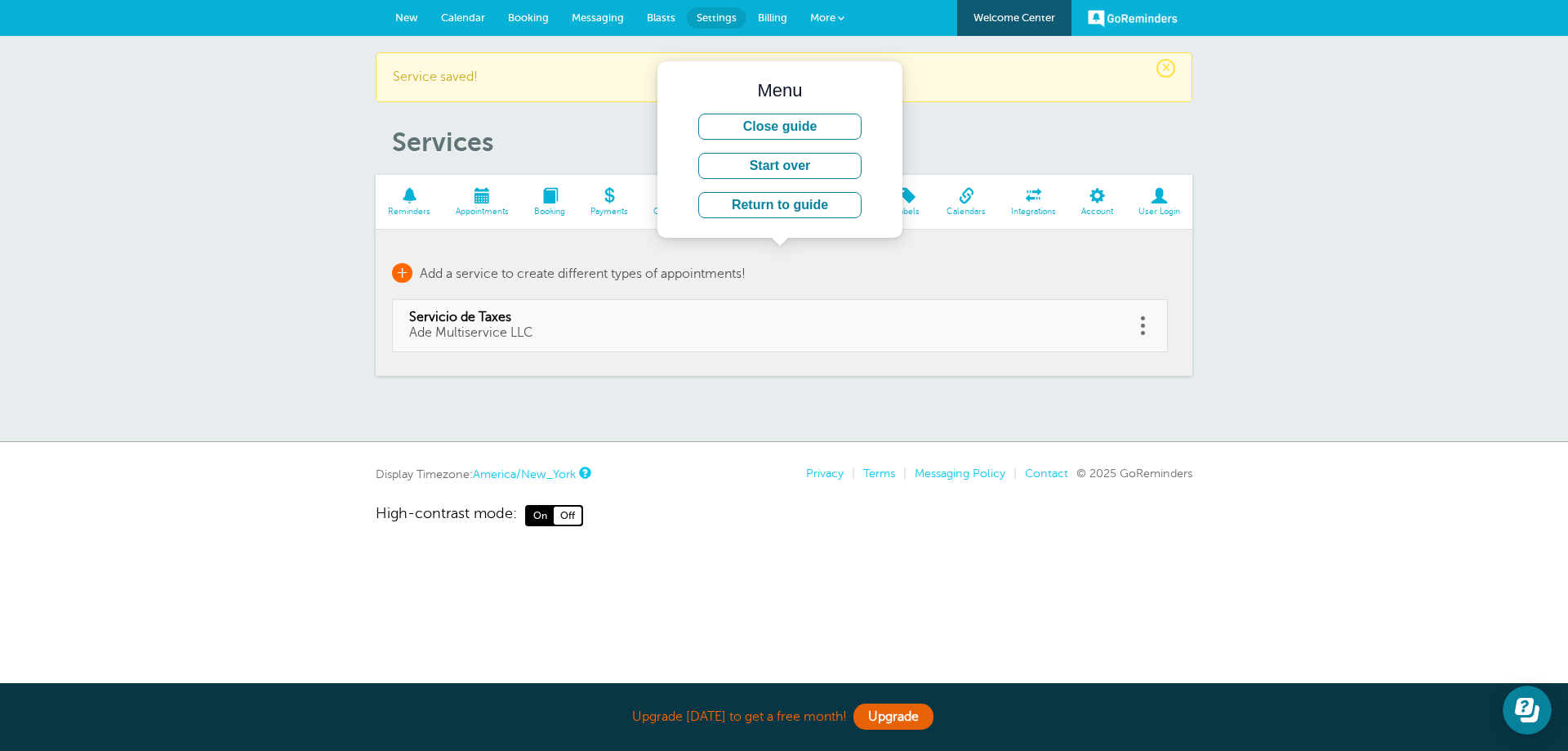
click at [405, 273] on span "+" at bounding box center [402, 273] width 20 height 20
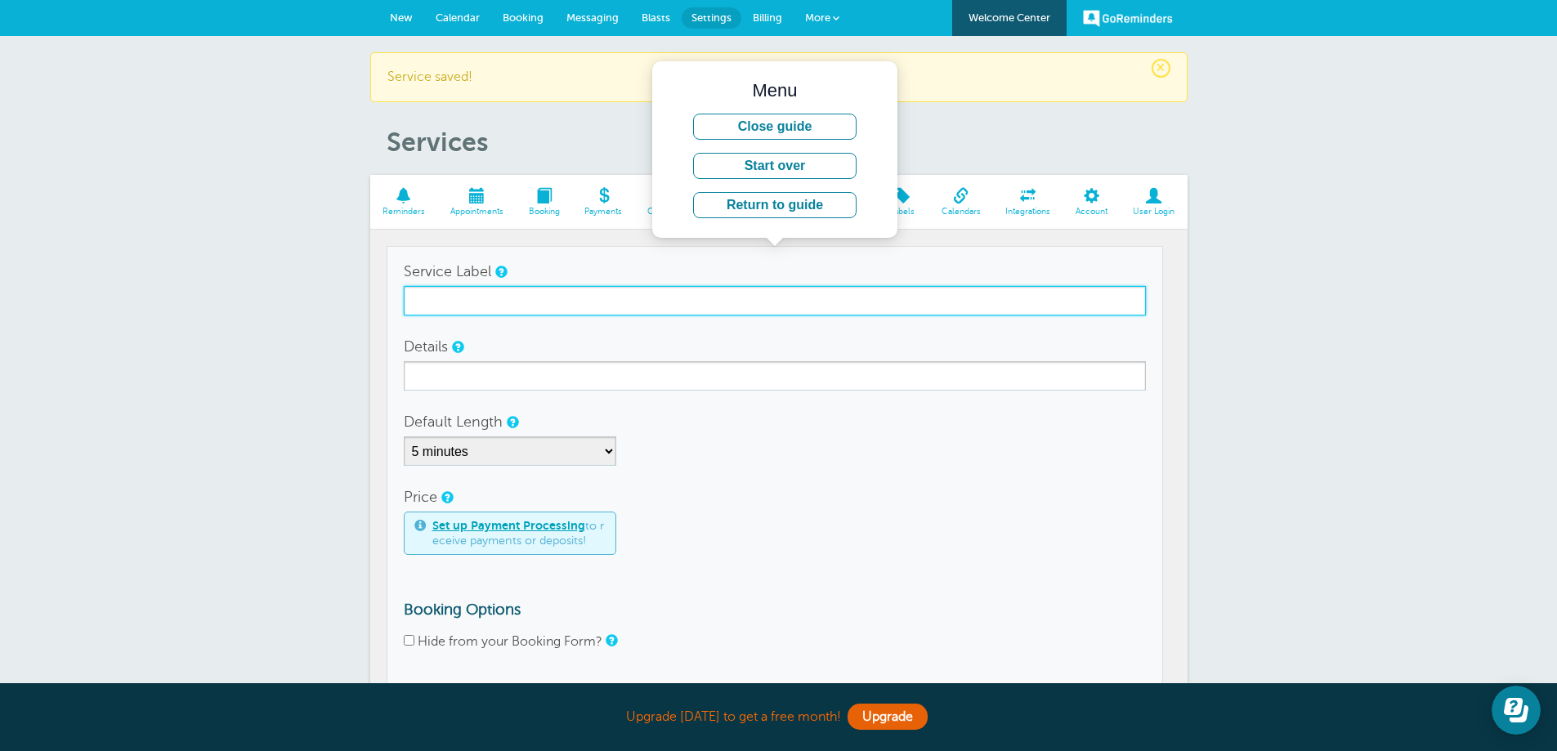
click at [458, 301] on input "Service Label" at bounding box center [775, 300] width 742 height 29
type input "CONSULTA"
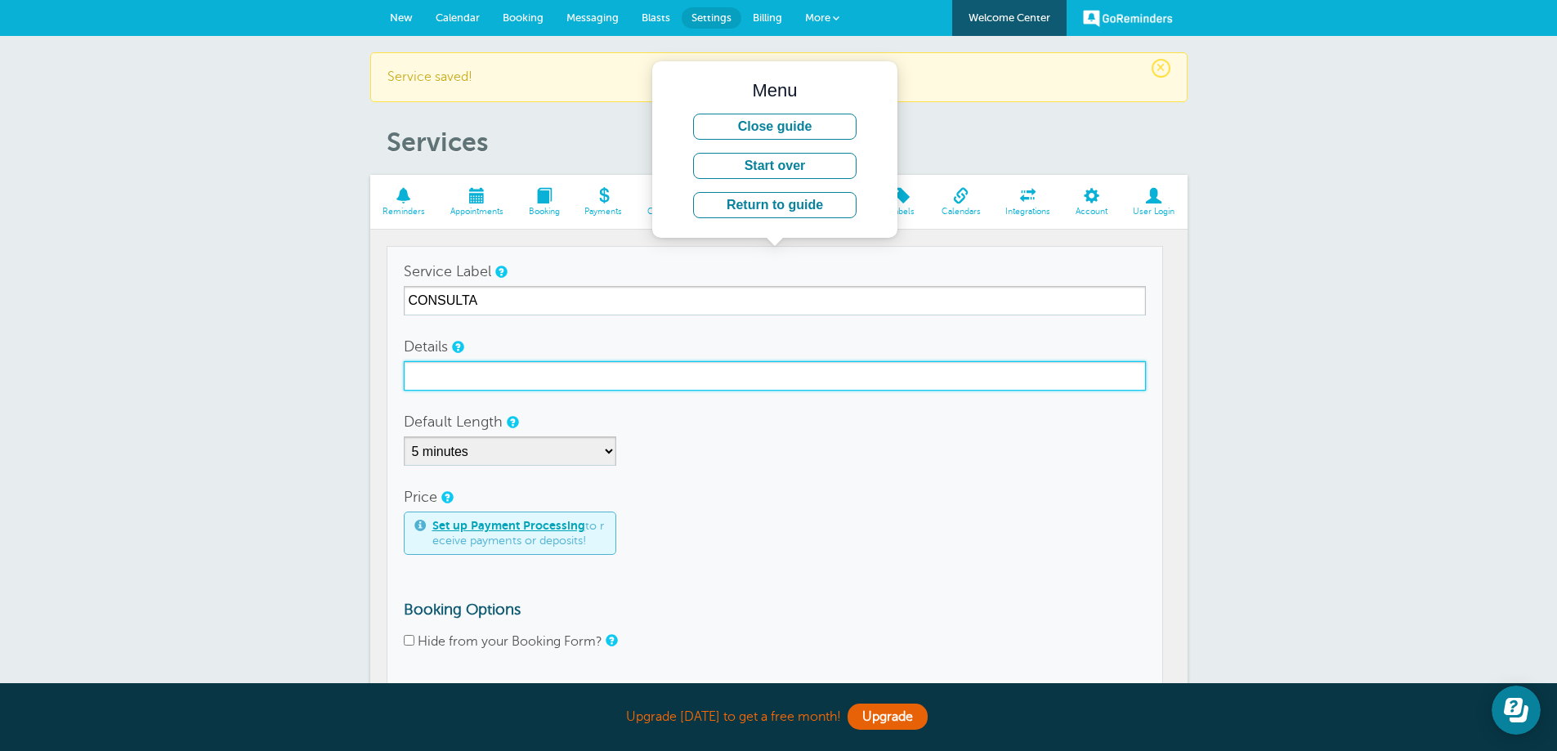
click at [451, 378] on input "Details" at bounding box center [775, 375] width 742 height 29
type input "Ade Multiservice LLC"
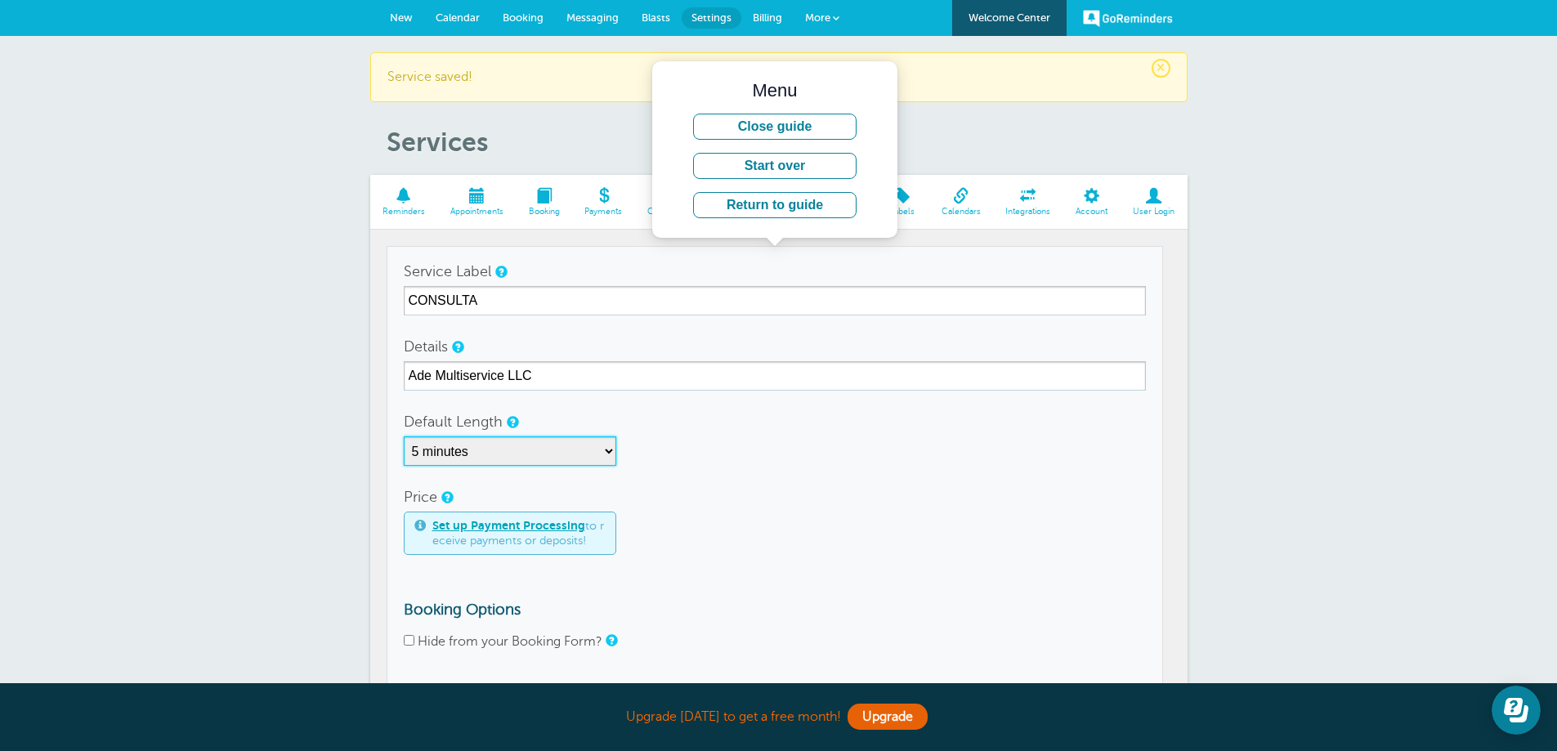
click at [524, 451] on select "5 minutes 10 minutes 15 minutes 20 minutes 25 minutes 30 minutes 35 minutes 40 …" at bounding box center [510, 450] width 212 height 29
select select "10"
click at [404, 436] on select "5 minutes 10 minutes 15 minutes 20 minutes 25 minutes 30 minutes 35 minutes 40 …" at bounding box center [510, 450] width 212 height 29
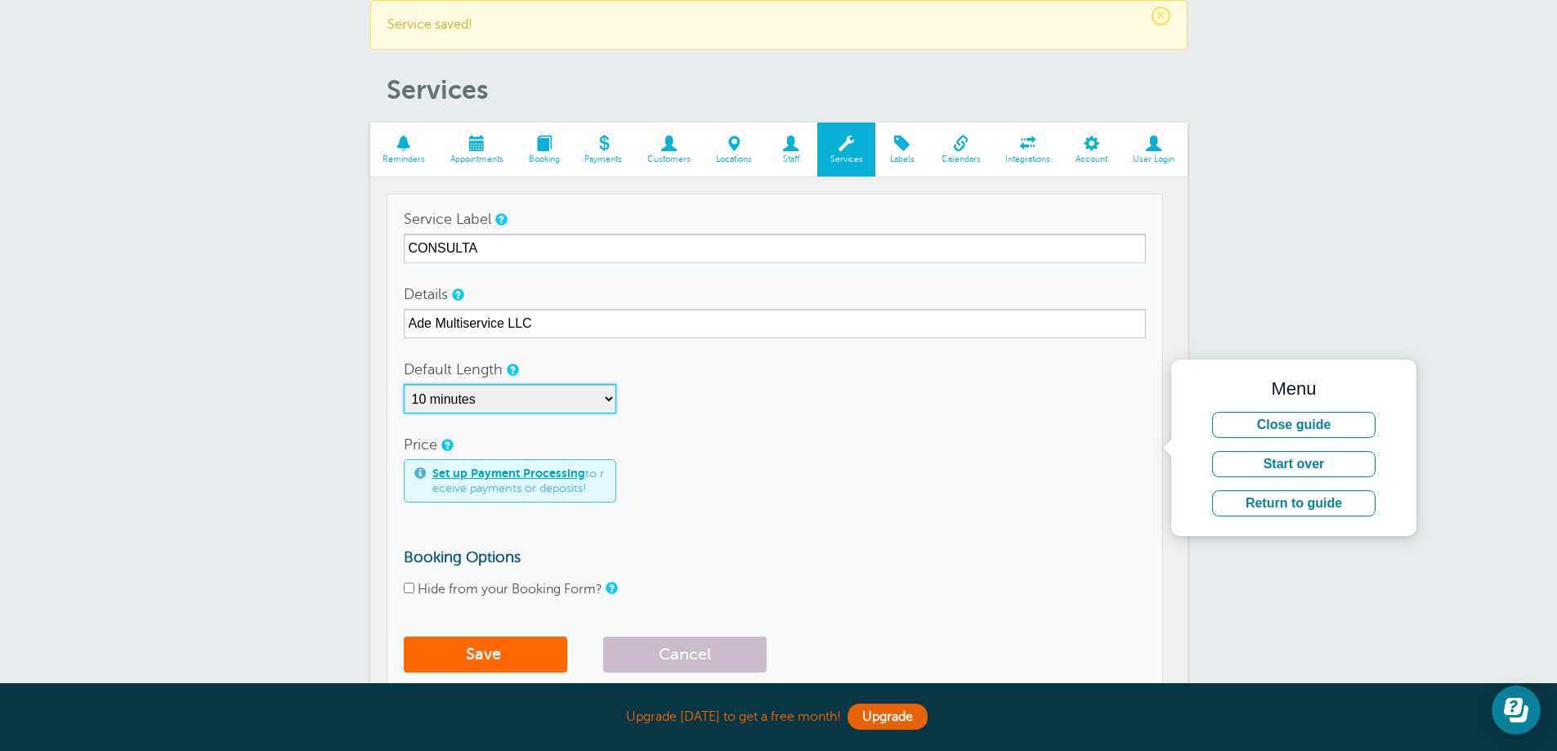
scroll to position [82, 0]
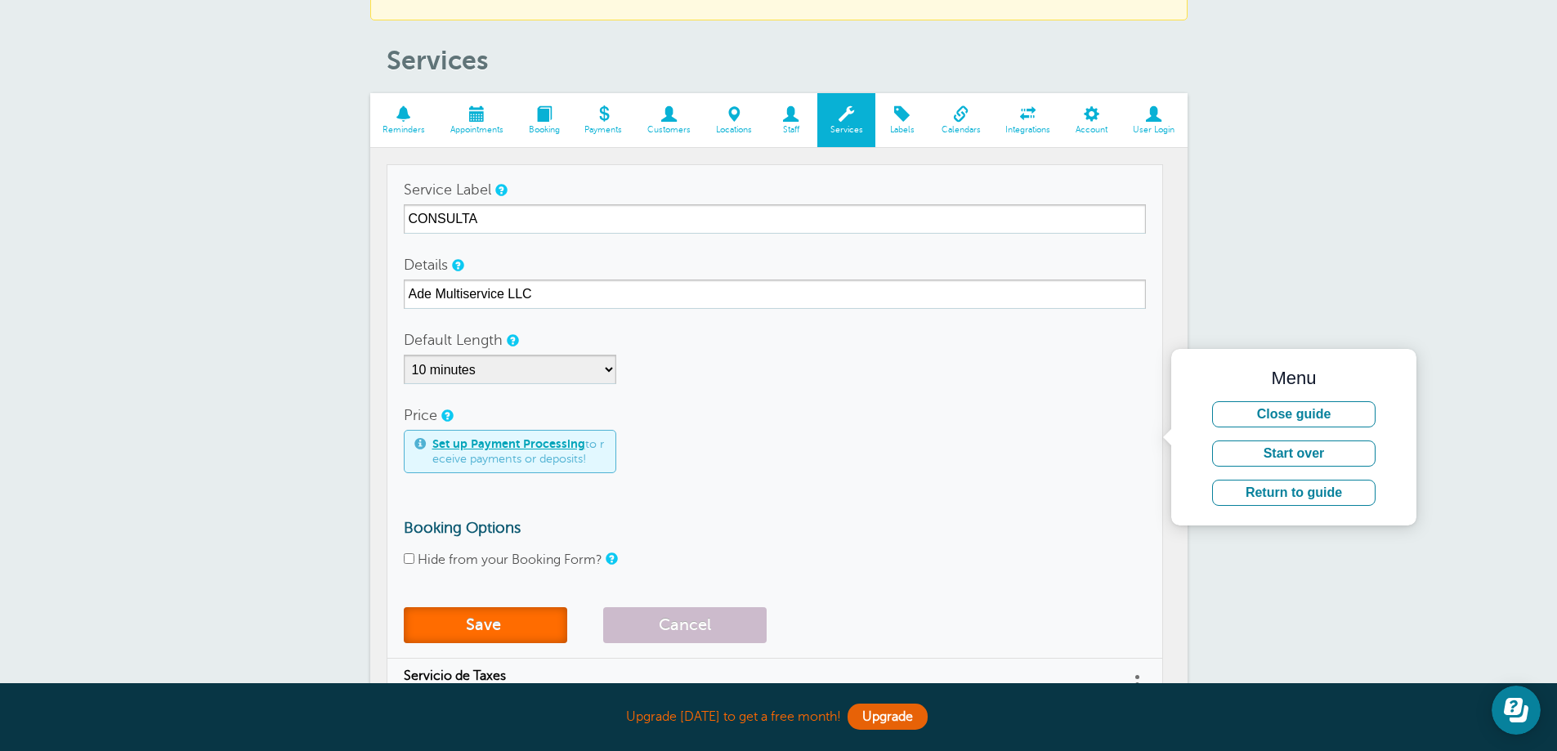
click at [474, 628] on button "Save" at bounding box center [485, 625] width 163 height 36
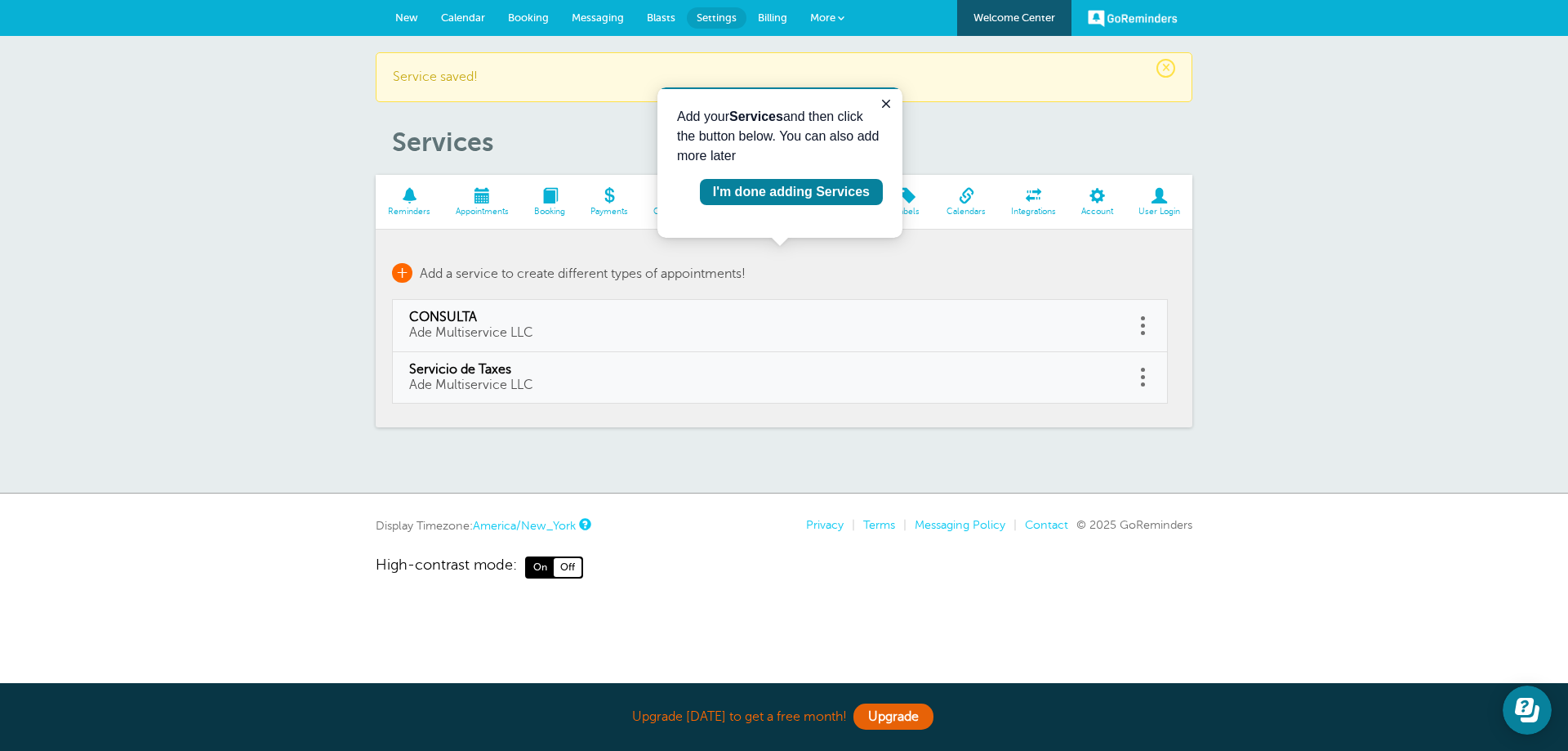
click at [407, 276] on span "+" at bounding box center [402, 273] width 20 height 20
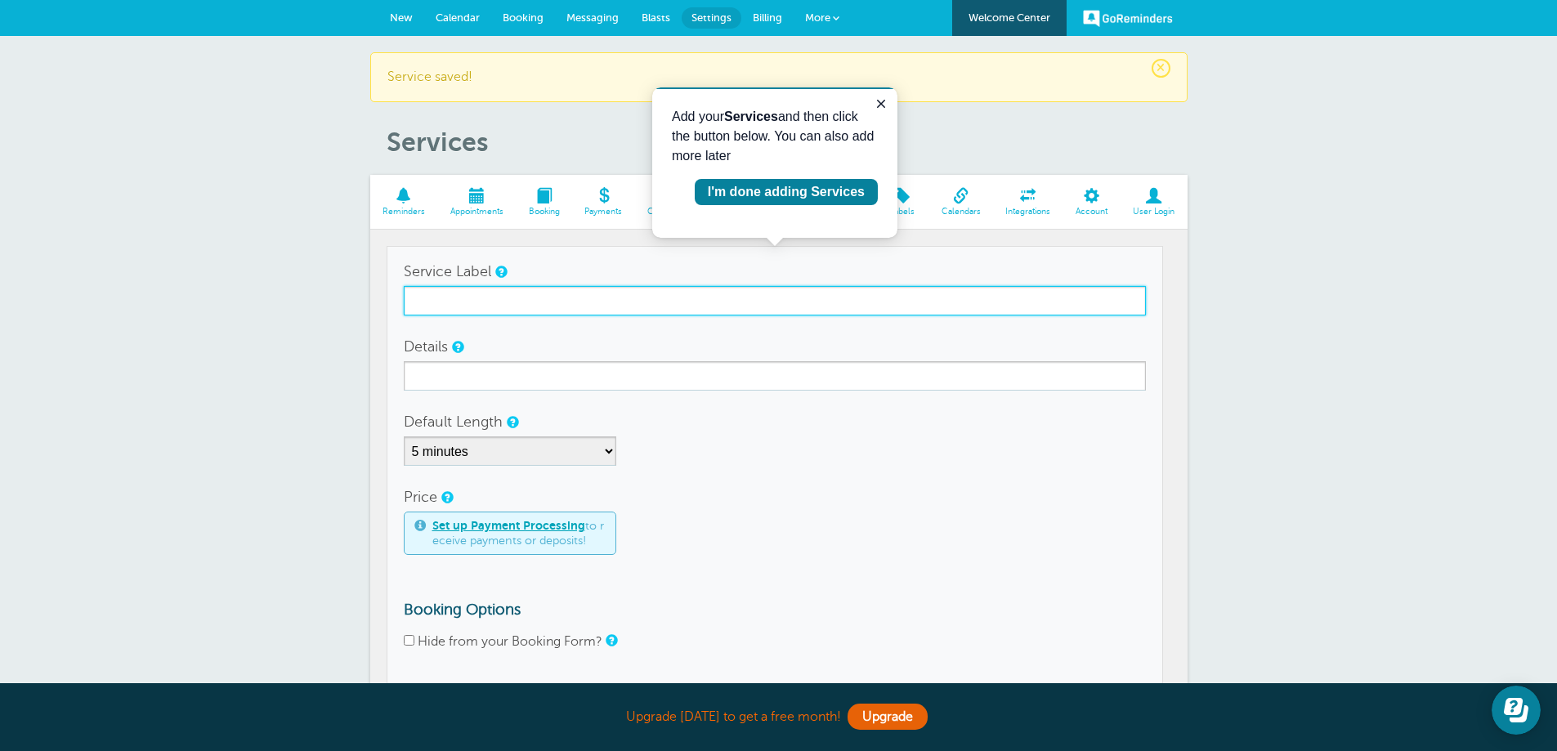
click at [552, 306] on input "Service Label" at bounding box center [775, 300] width 742 height 29
type input "B"
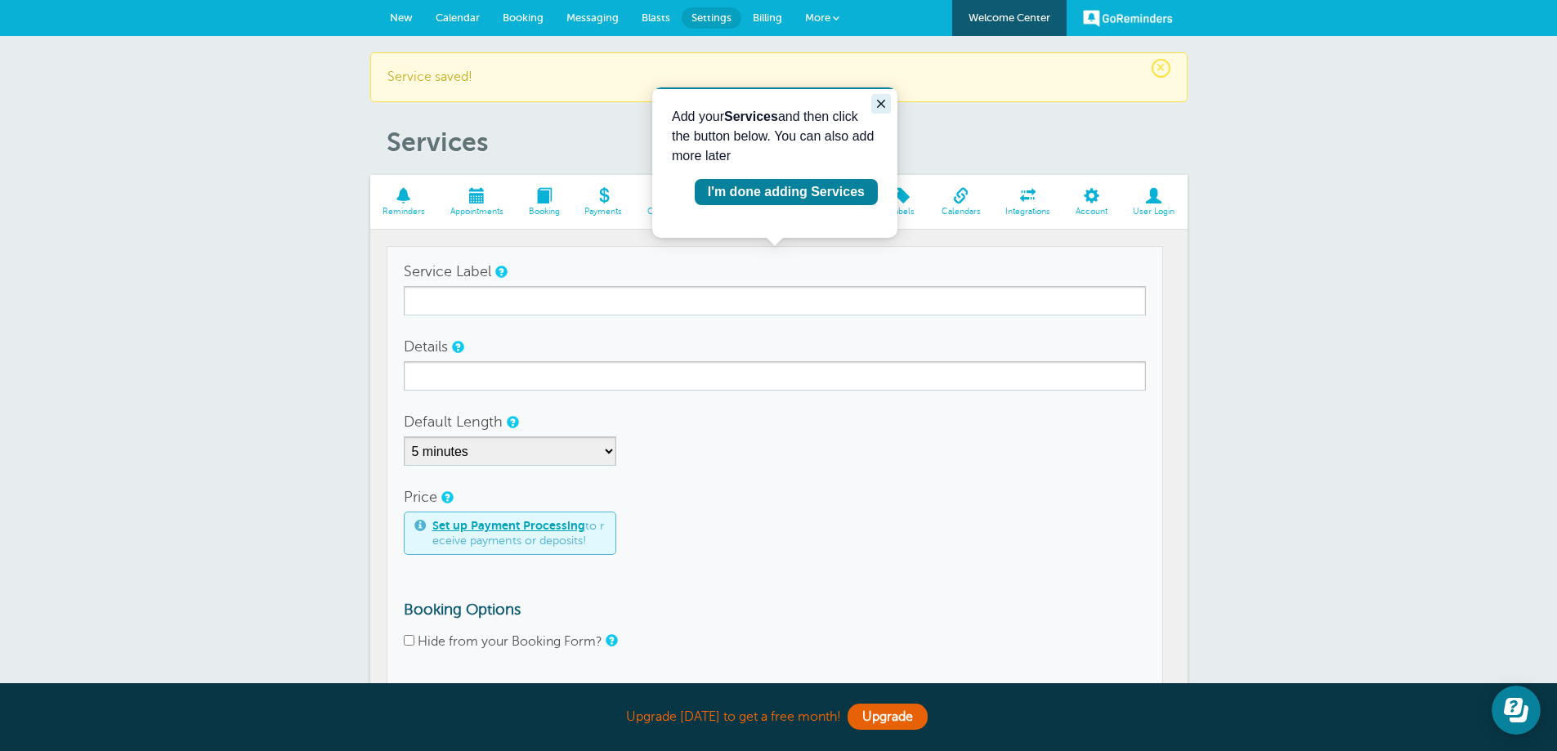
click at [883, 105] on icon "Close guide" at bounding box center [881, 104] width 8 height 8
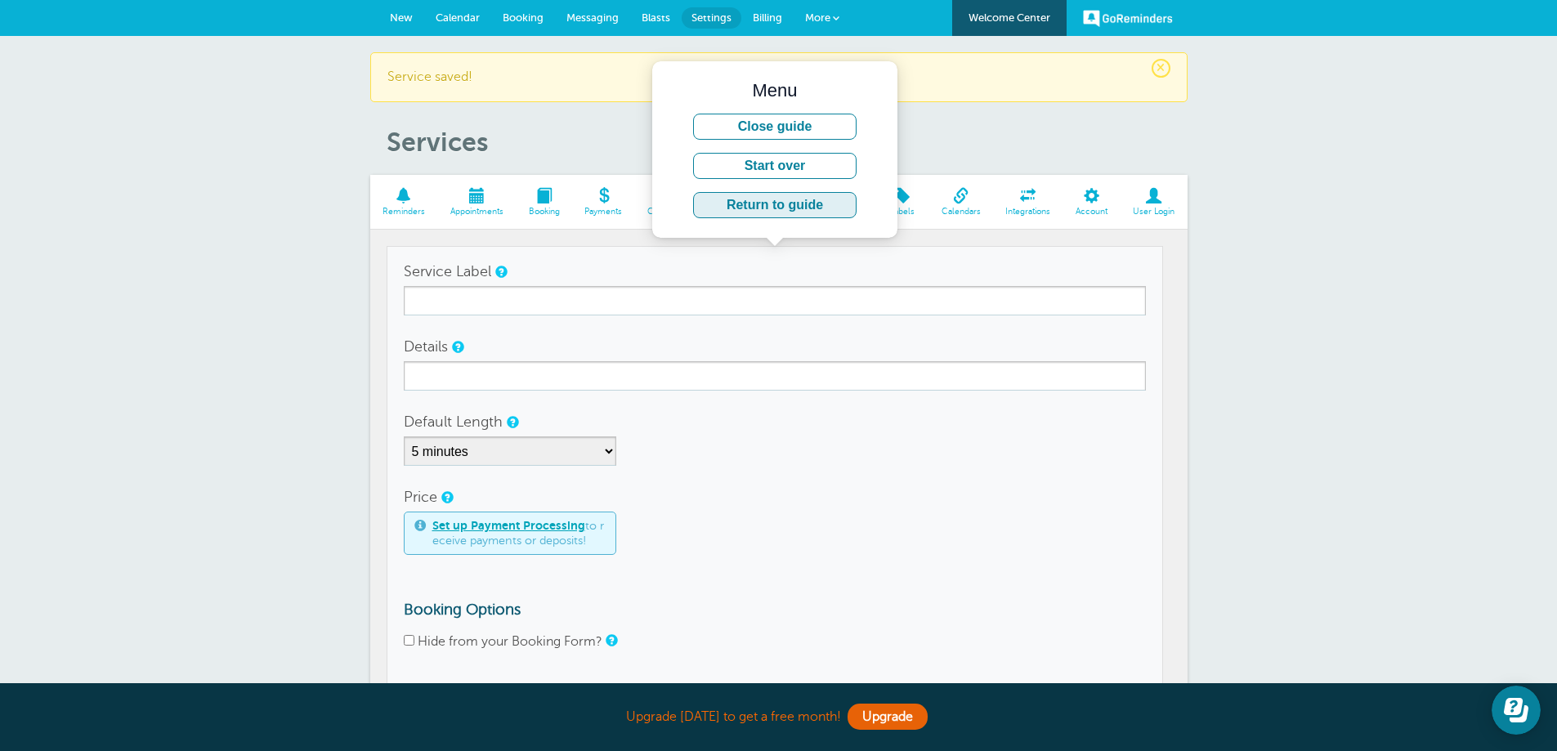
click at [785, 199] on button "Return to guide" at bounding box center [774, 205] width 163 height 26
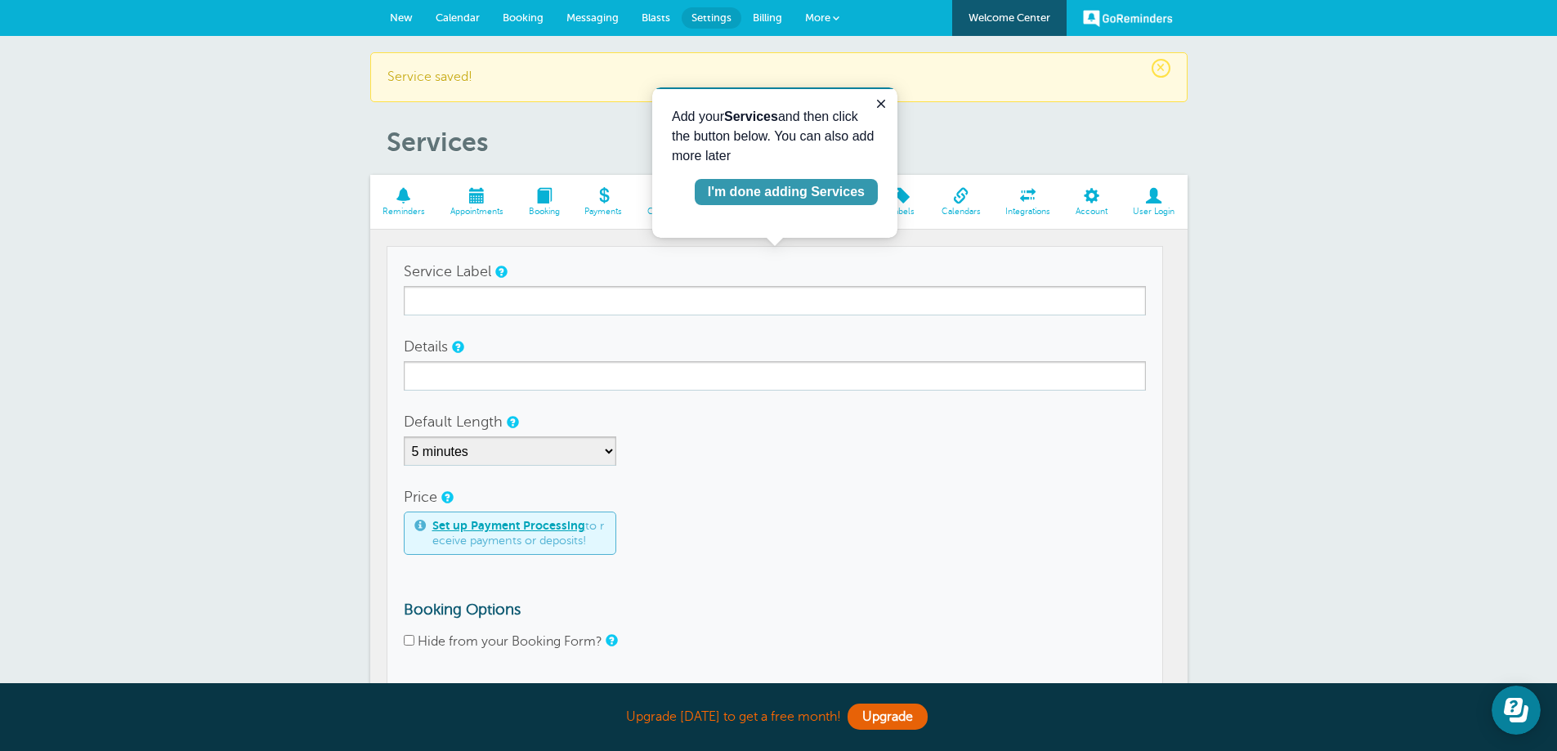
click at [804, 186] on div "I'm done adding Services" at bounding box center [786, 192] width 157 height 20
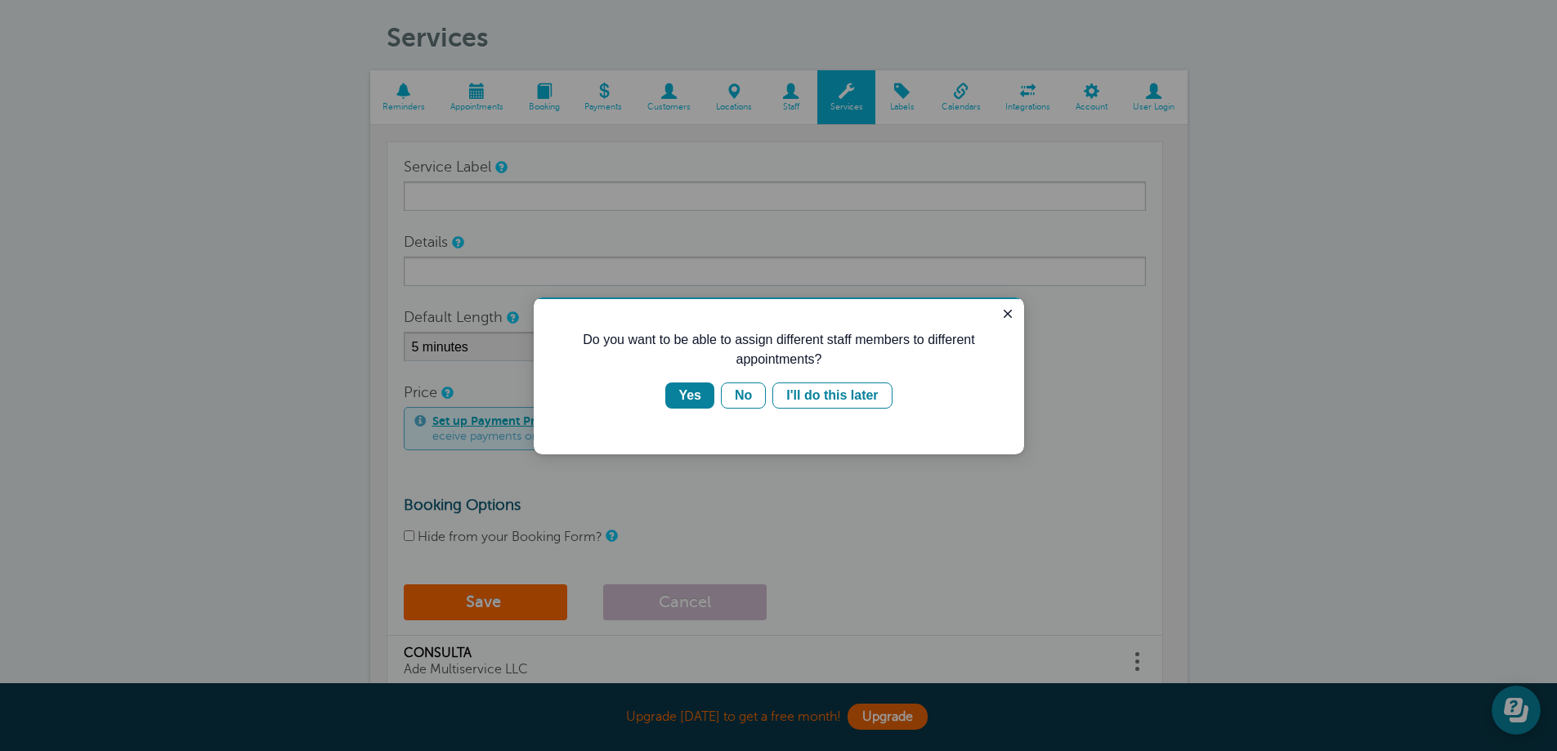
scroll to position [245, 0]
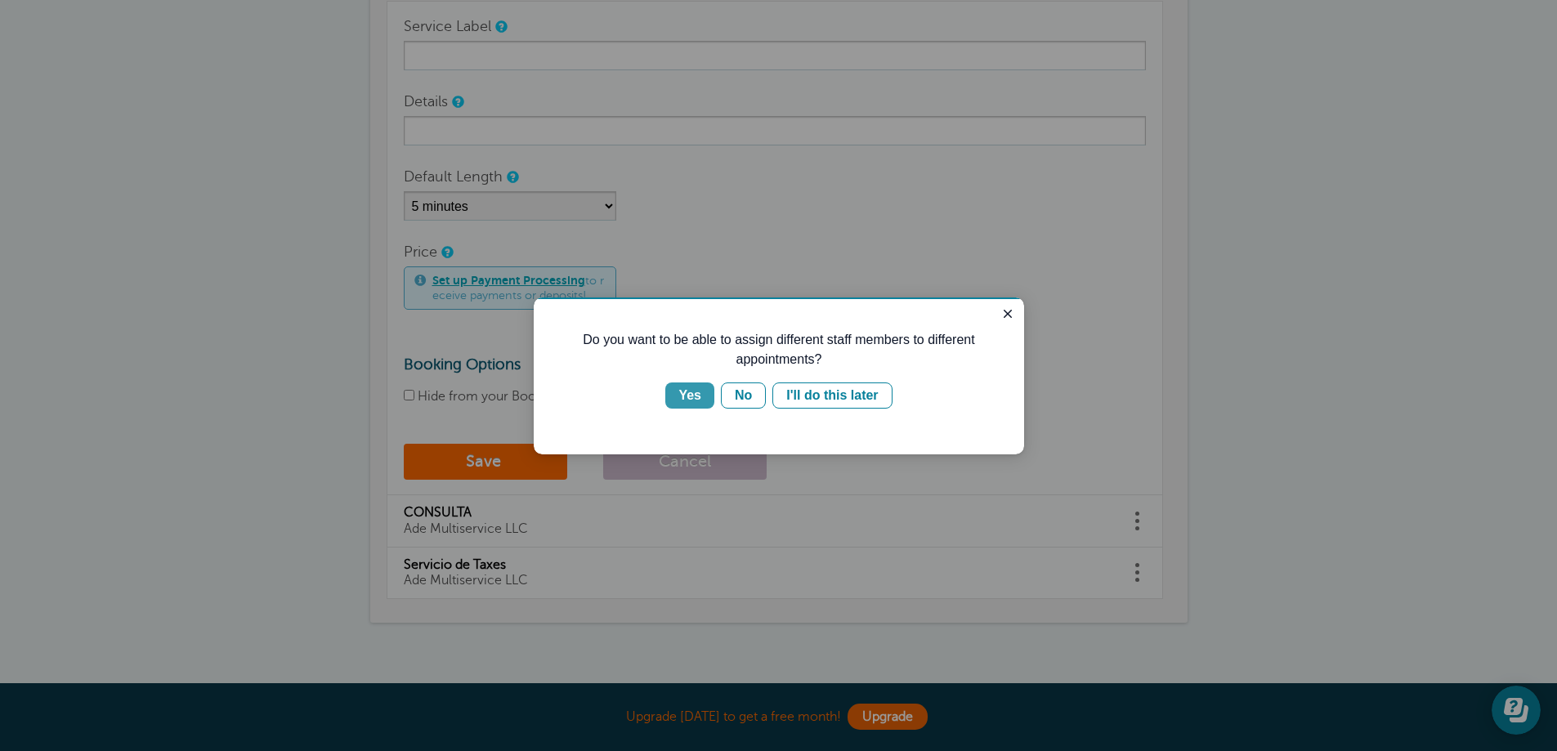
click at [682, 392] on div "Yes" at bounding box center [689, 396] width 23 height 20
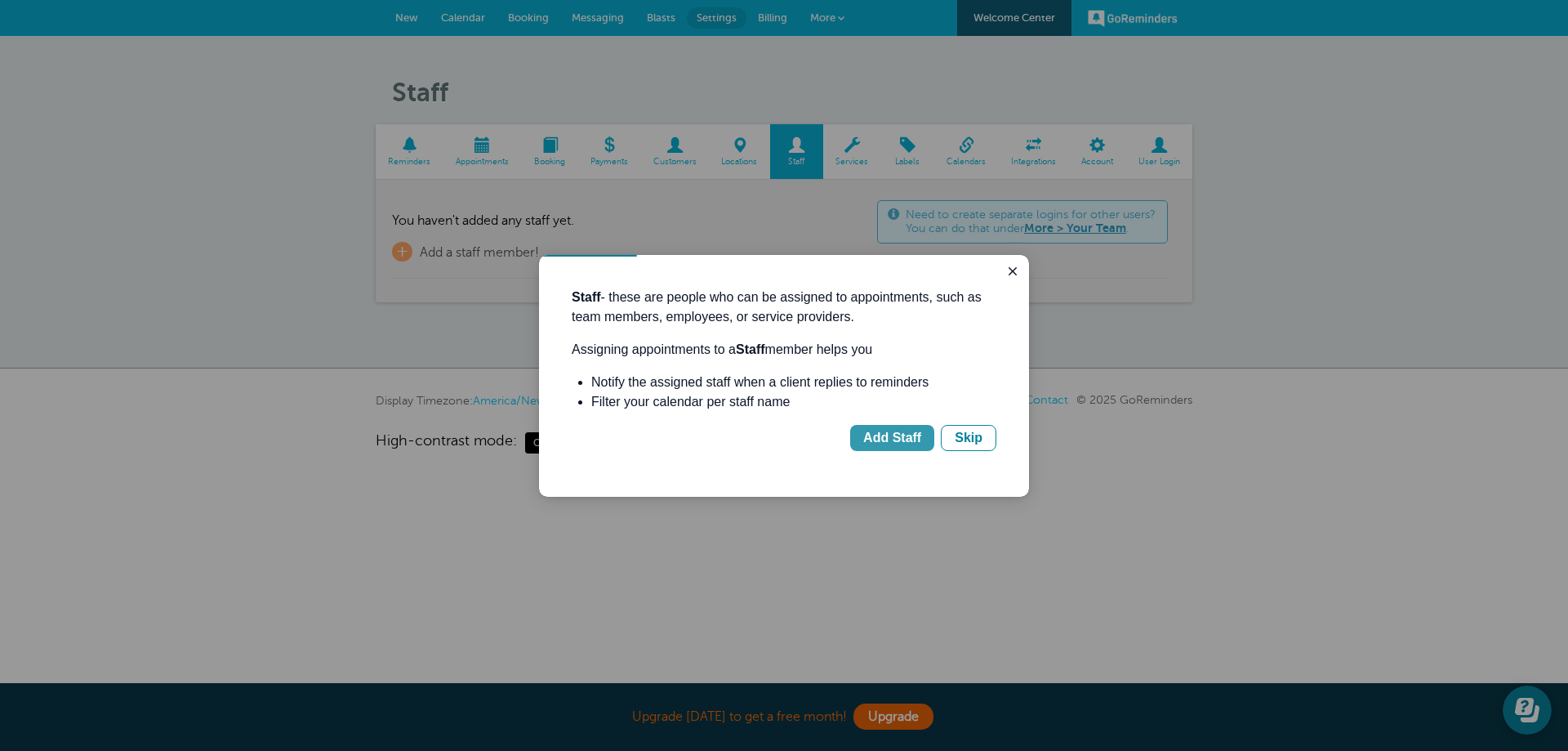
click at [904, 443] on div "Add Staff" at bounding box center [892, 438] width 58 height 20
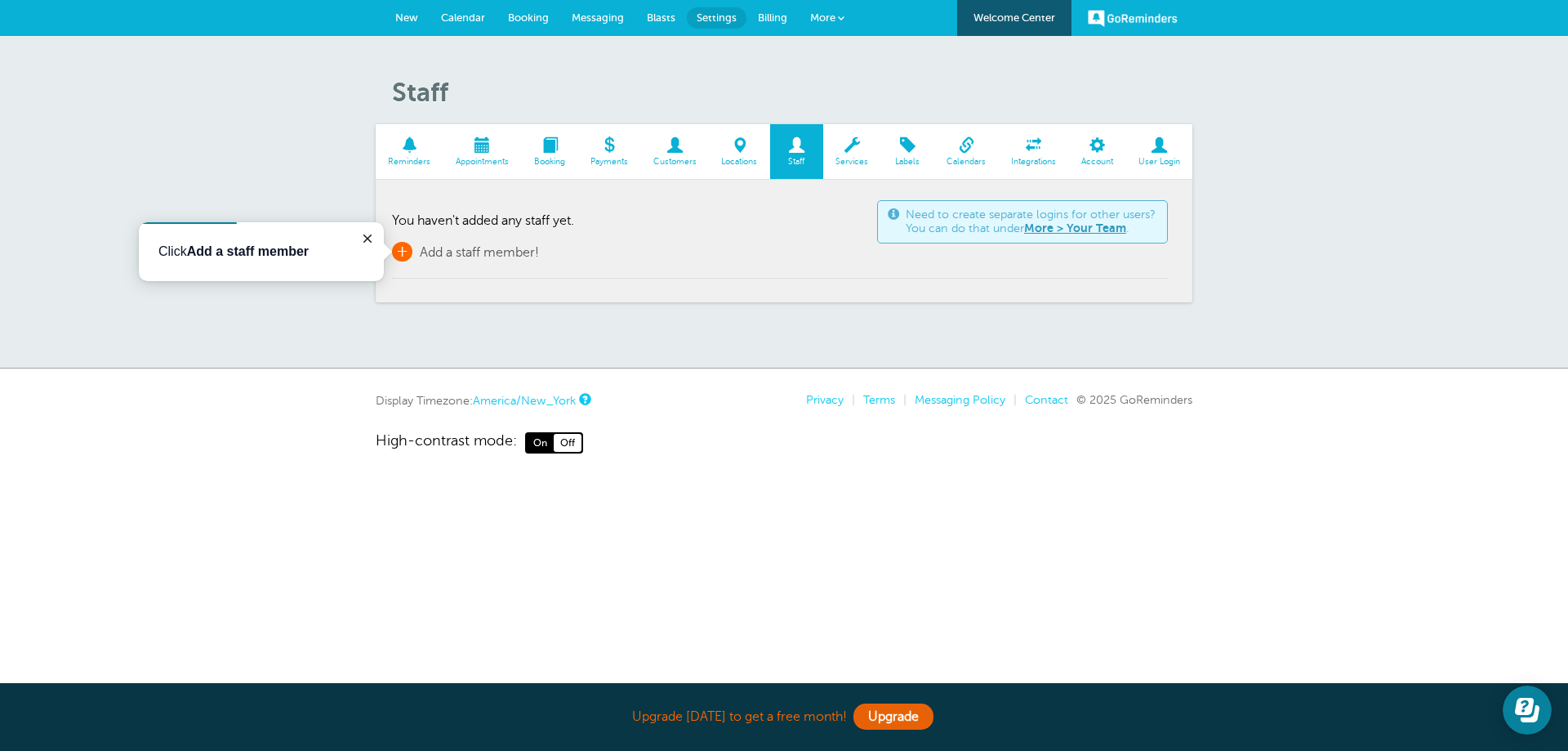
click at [407, 251] on span "+" at bounding box center [402, 252] width 20 height 20
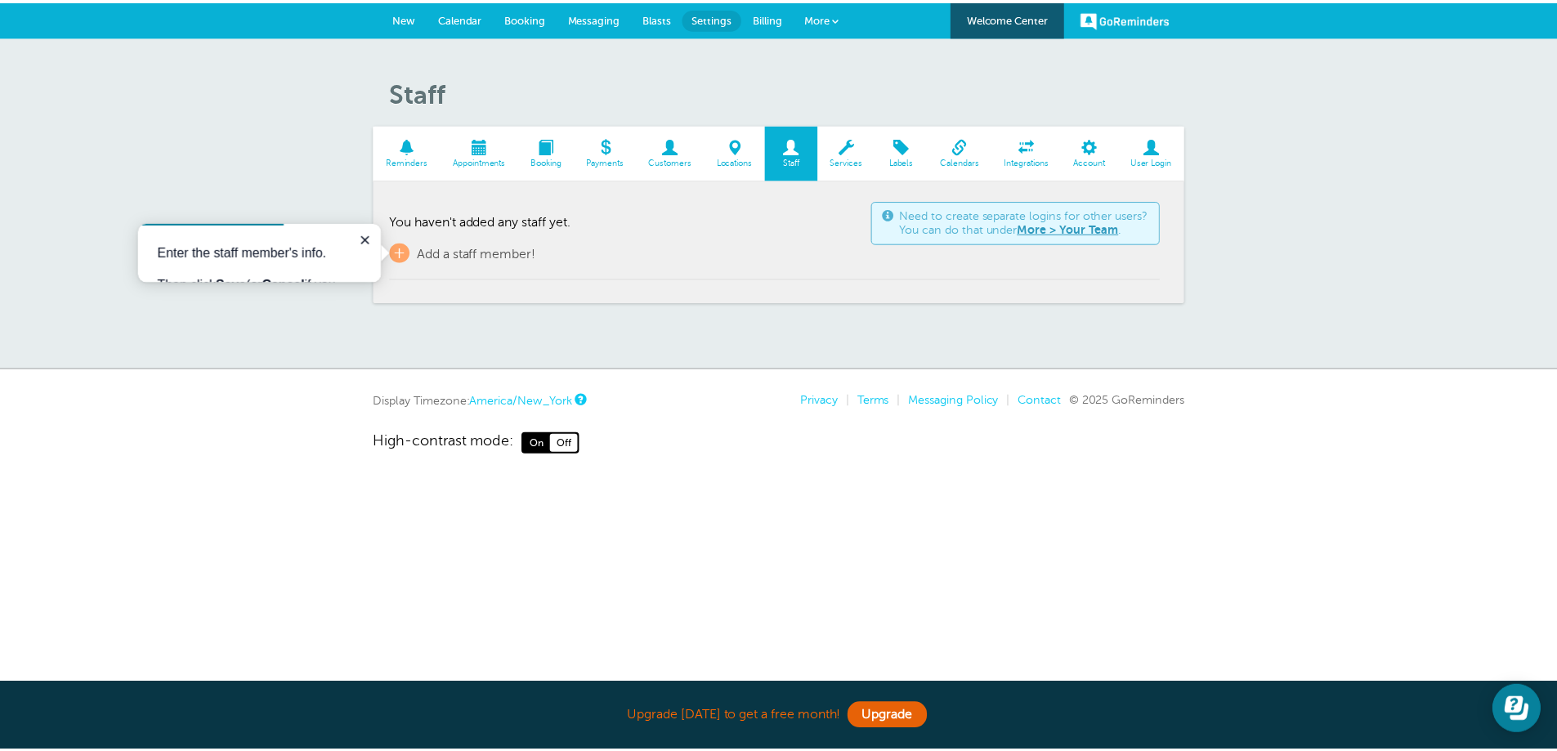
scroll to position [14, 0]
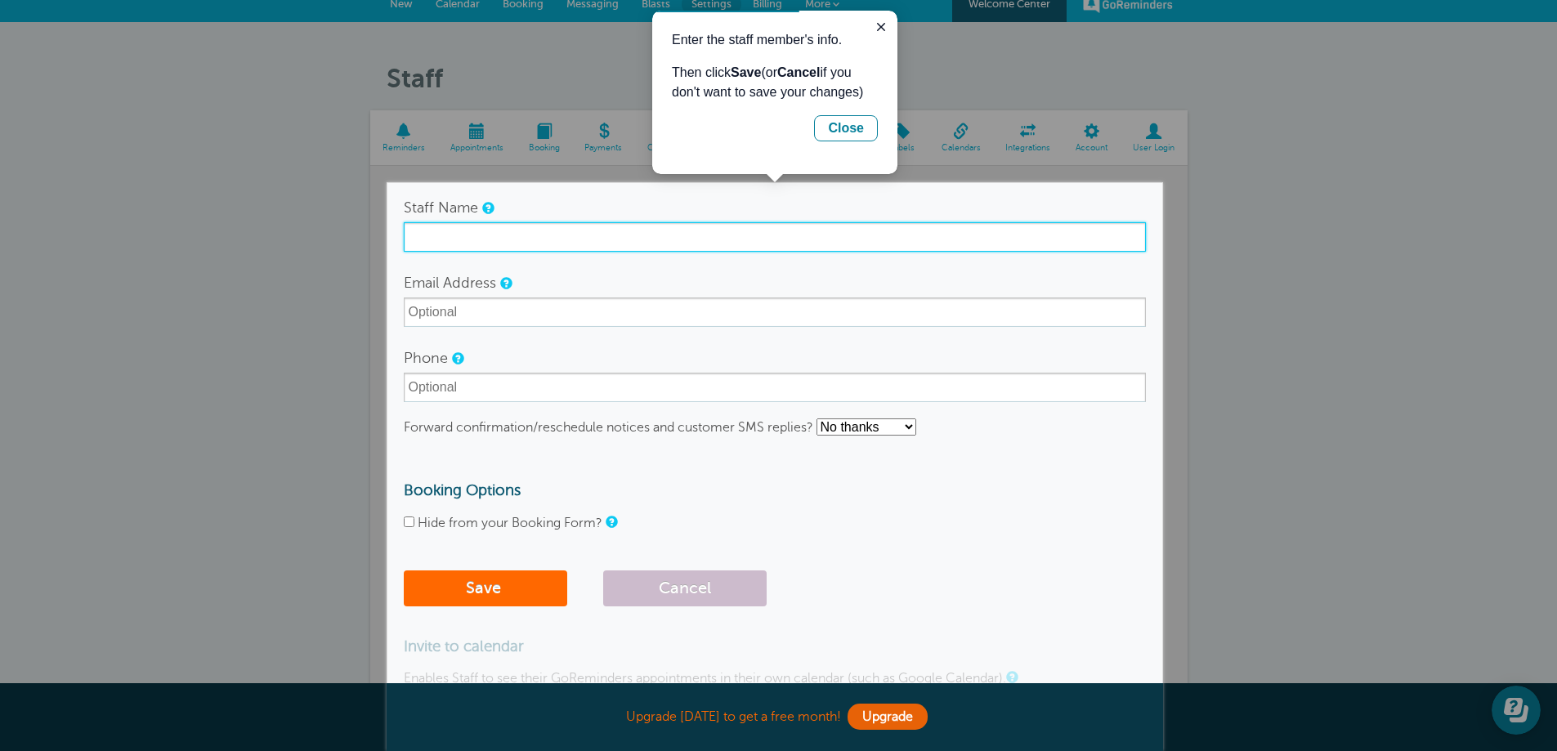
click at [522, 238] on input "Staff Name" at bounding box center [775, 236] width 742 height 29
type input "f"
type input "[PERSON_NAME]"
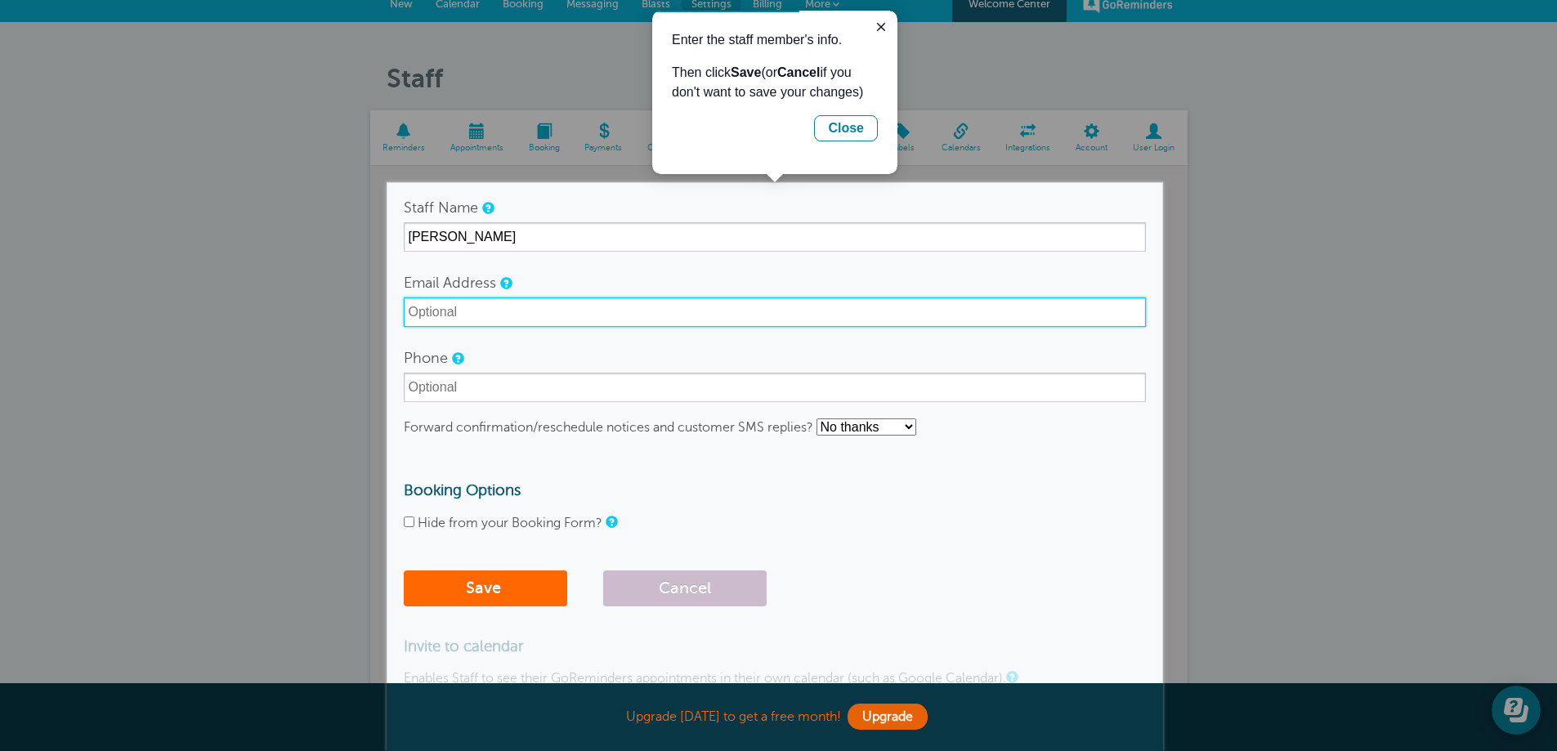
click at [499, 312] on input "Email Address" at bounding box center [775, 311] width 742 height 29
type input "ifromero2006@gmail.com"
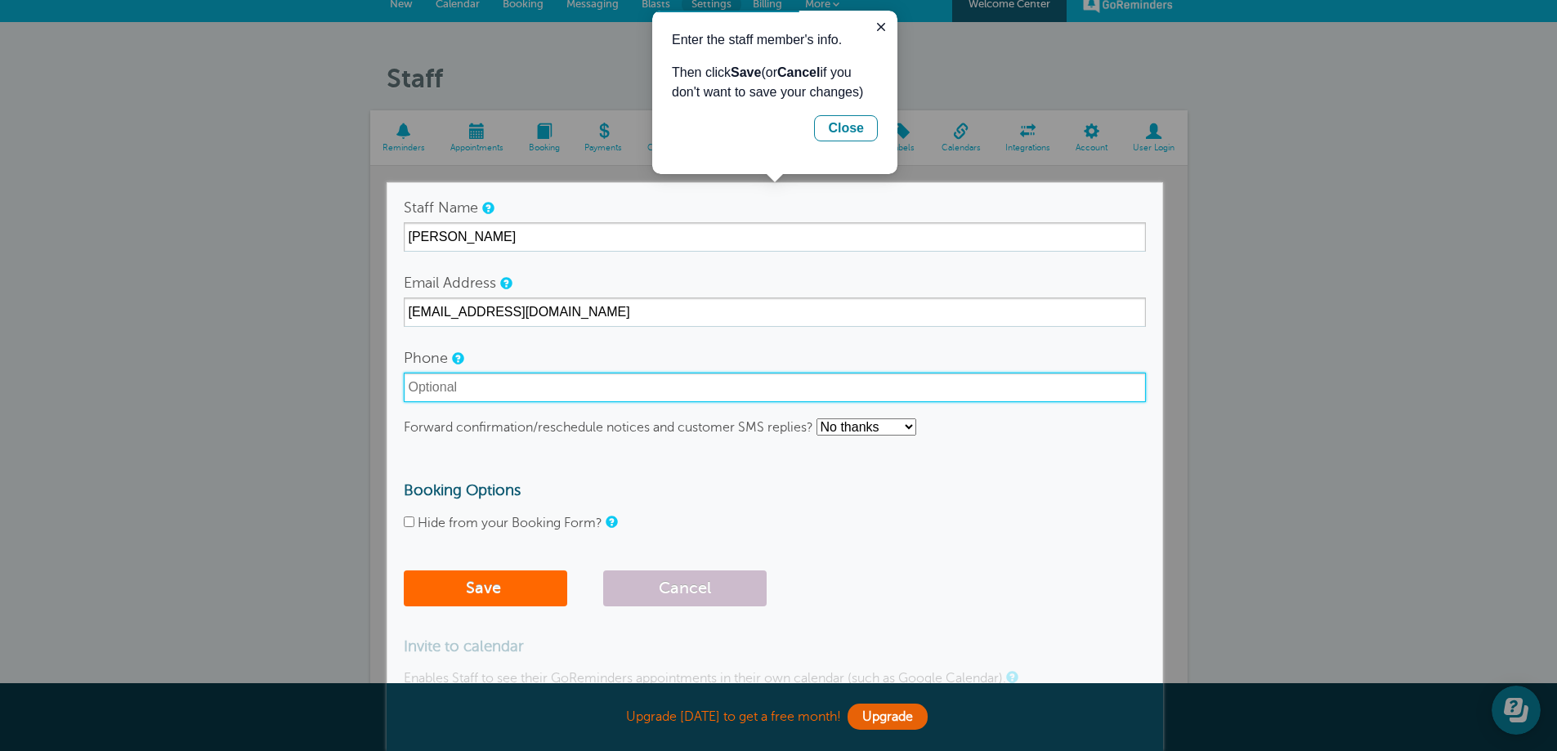
click at [519, 396] on input "Phone" at bounding box center [775, 387] width 742 height 29
type input "2402673946"
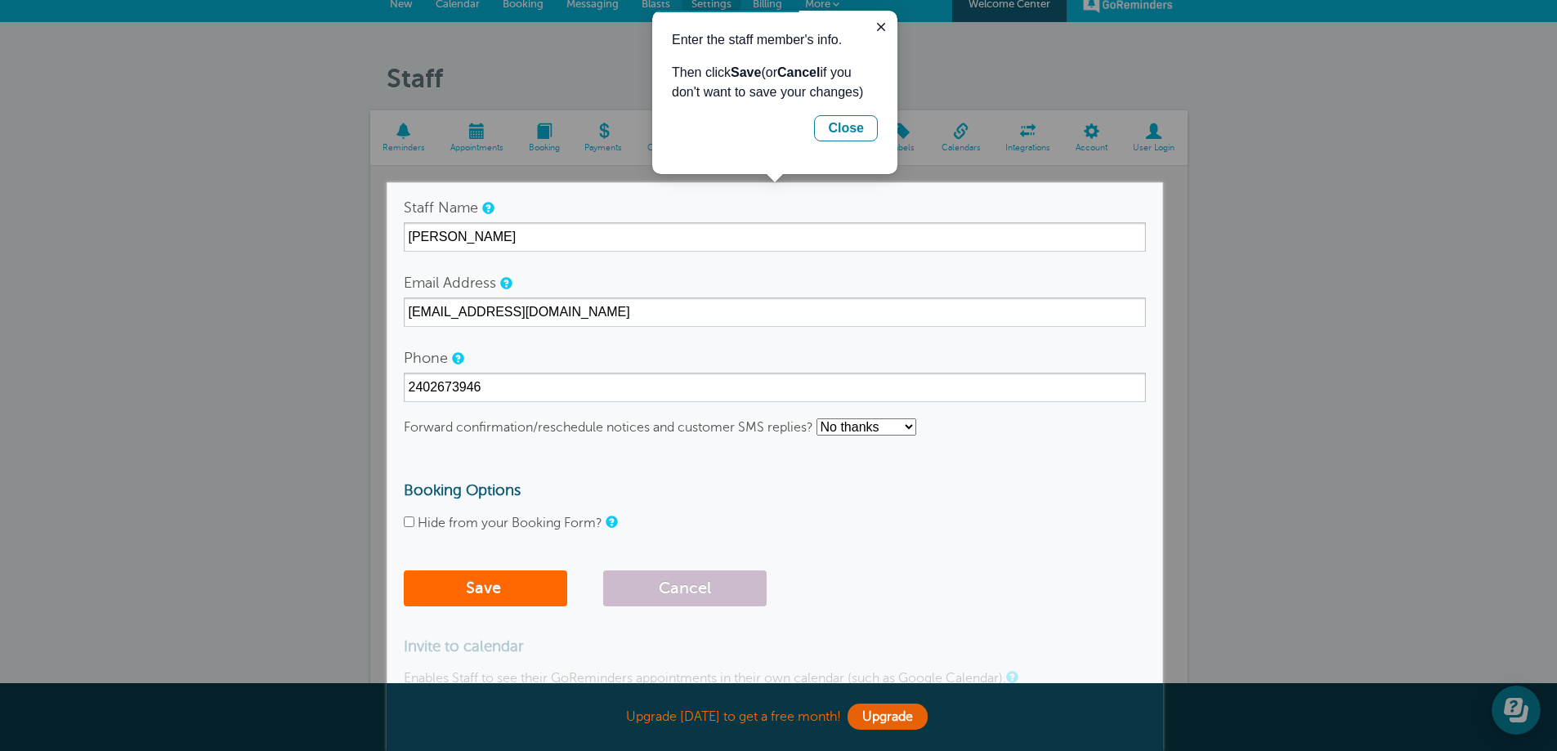
click at [869, 426] on select "No thanks Yes, text me Yes, email me" at bounding box center [866, 426] width 100 height 17
select select "4"
click at [817, 418] on select "No thanks Yes, text me Yes, email me" at bounding box center [866, 426] width 100 height 17
click at [475, 594] on button "Save" at bounding box center [485, 588] width 163 height 36
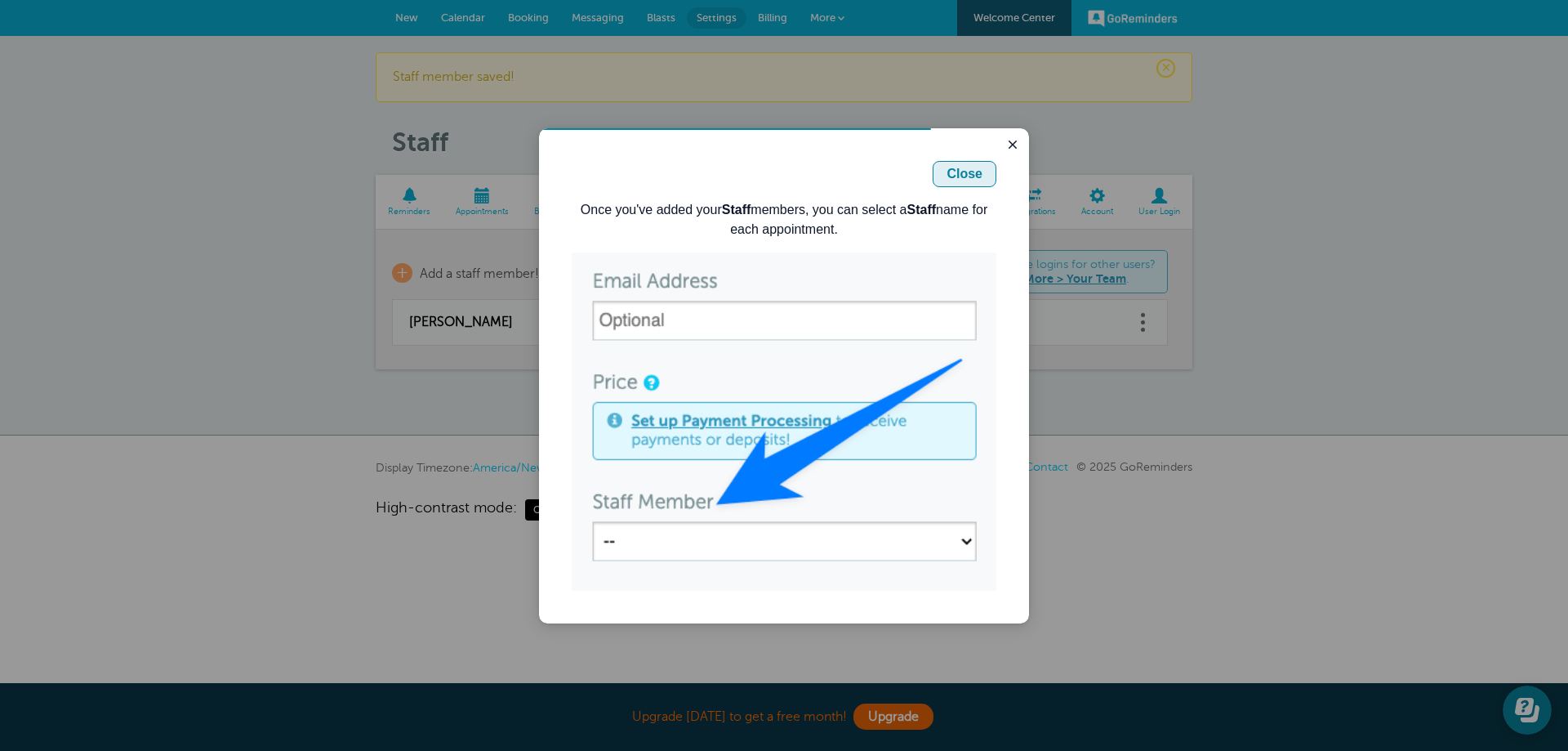
click at [963, 180] on div "Close" at bounding box center [964, 174] width 36 height 20
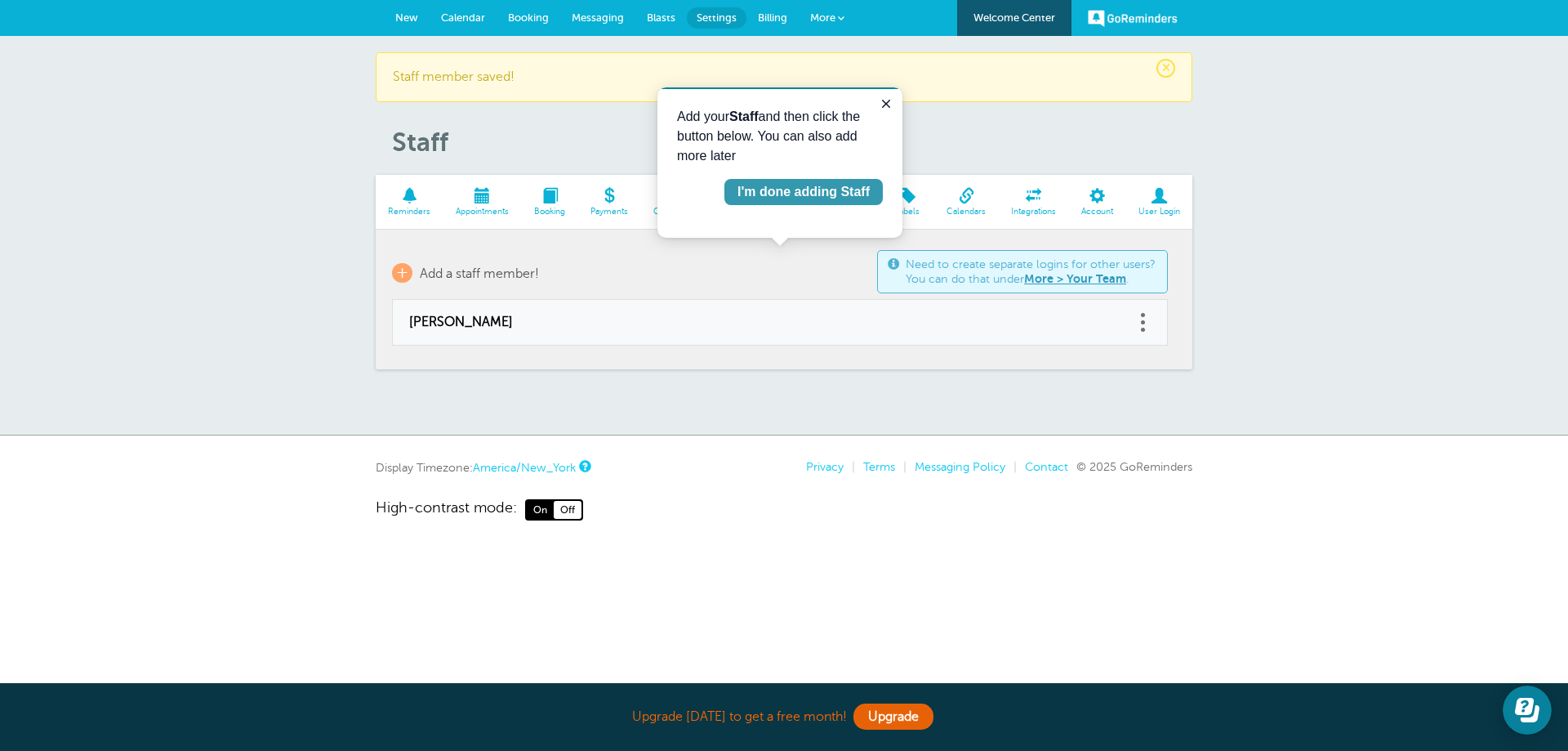
click at [809, 192] on div "I'm done adding Staff" at bounding box center [803, 192] width 132 height 20
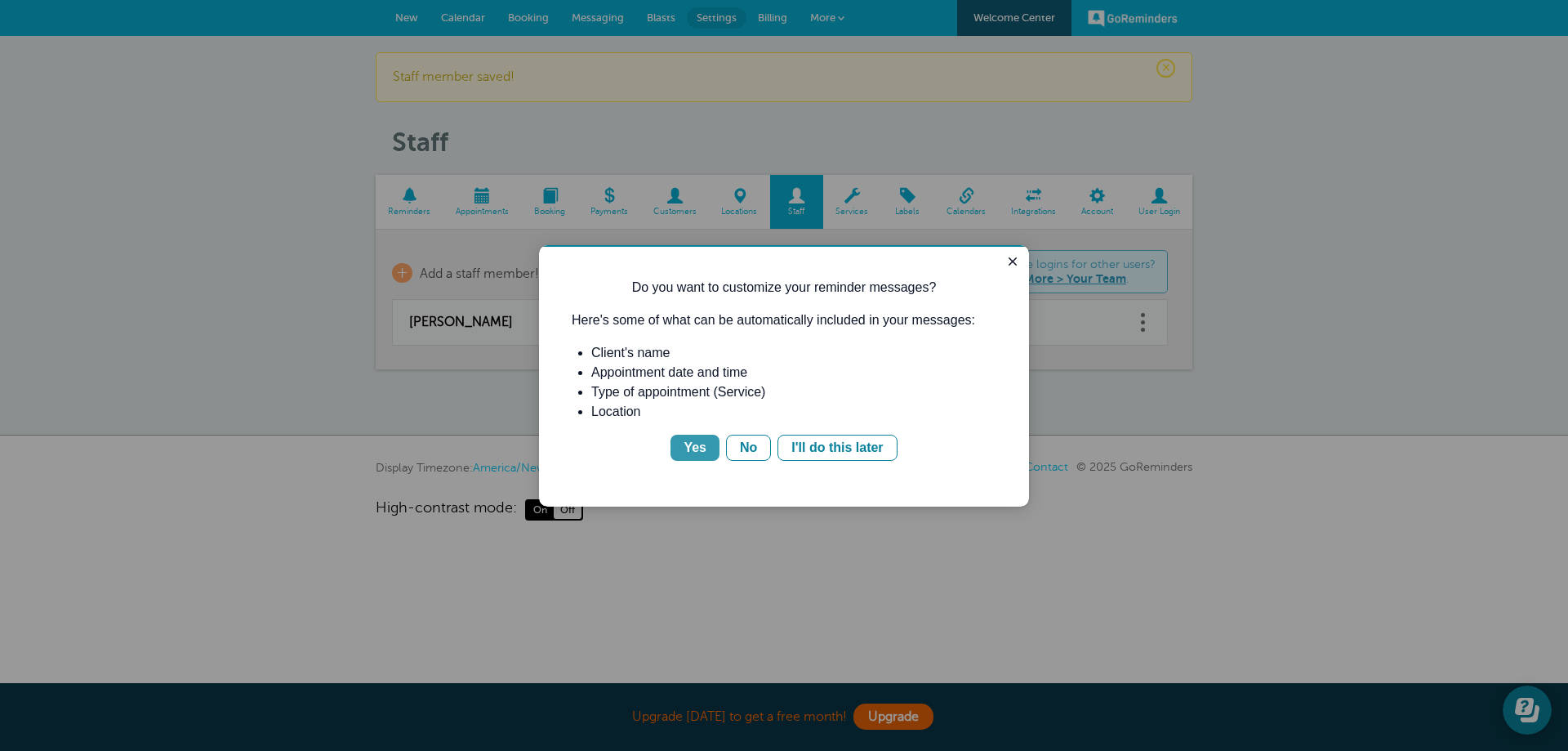
click at [701, 454] on div "Yes" at bounding box center [695, 448] width 23 height 20
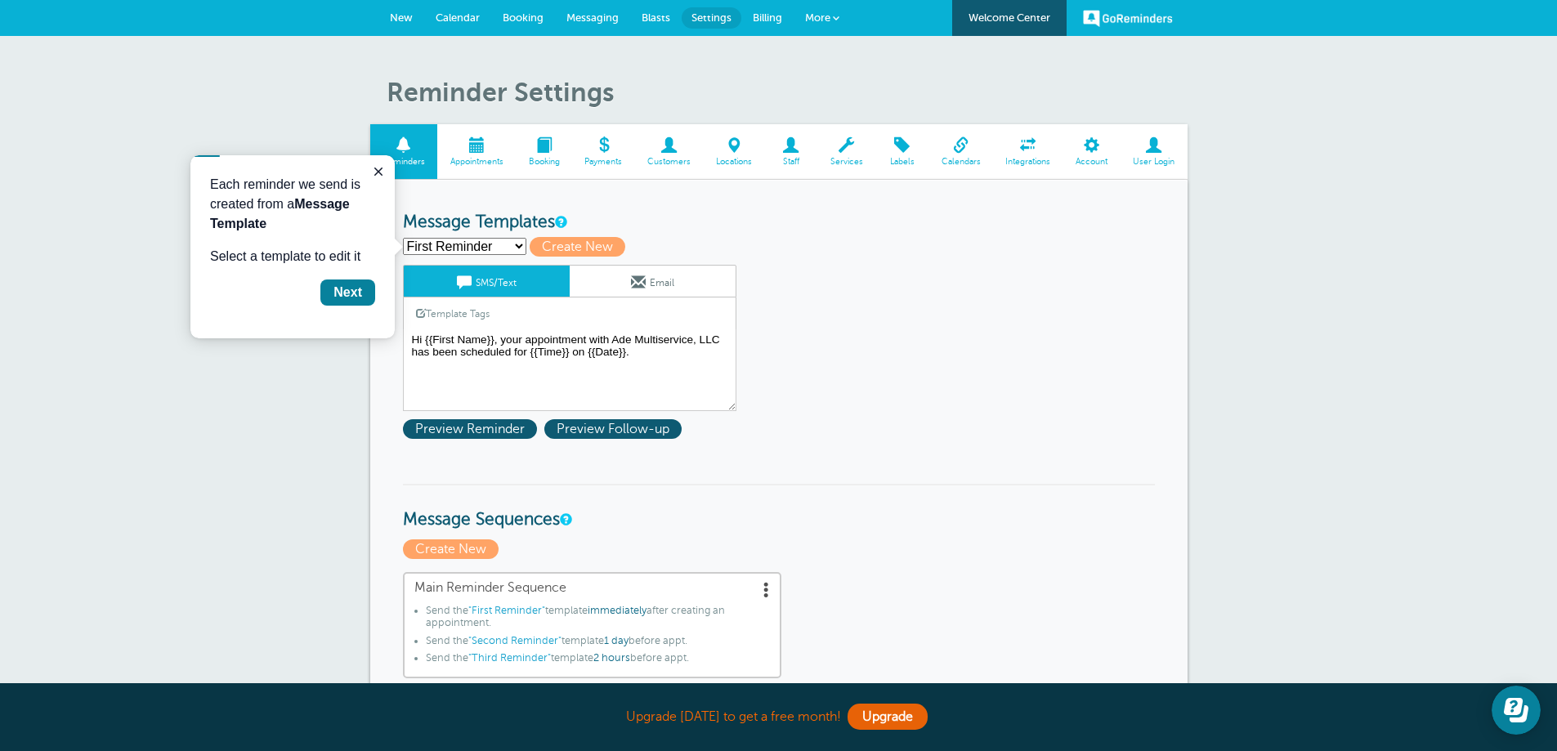
click at [515, 247] on select "First Reminder Second Reminder Third Reminder Create new..." at bounding box center [464, 246] width 123 height 17
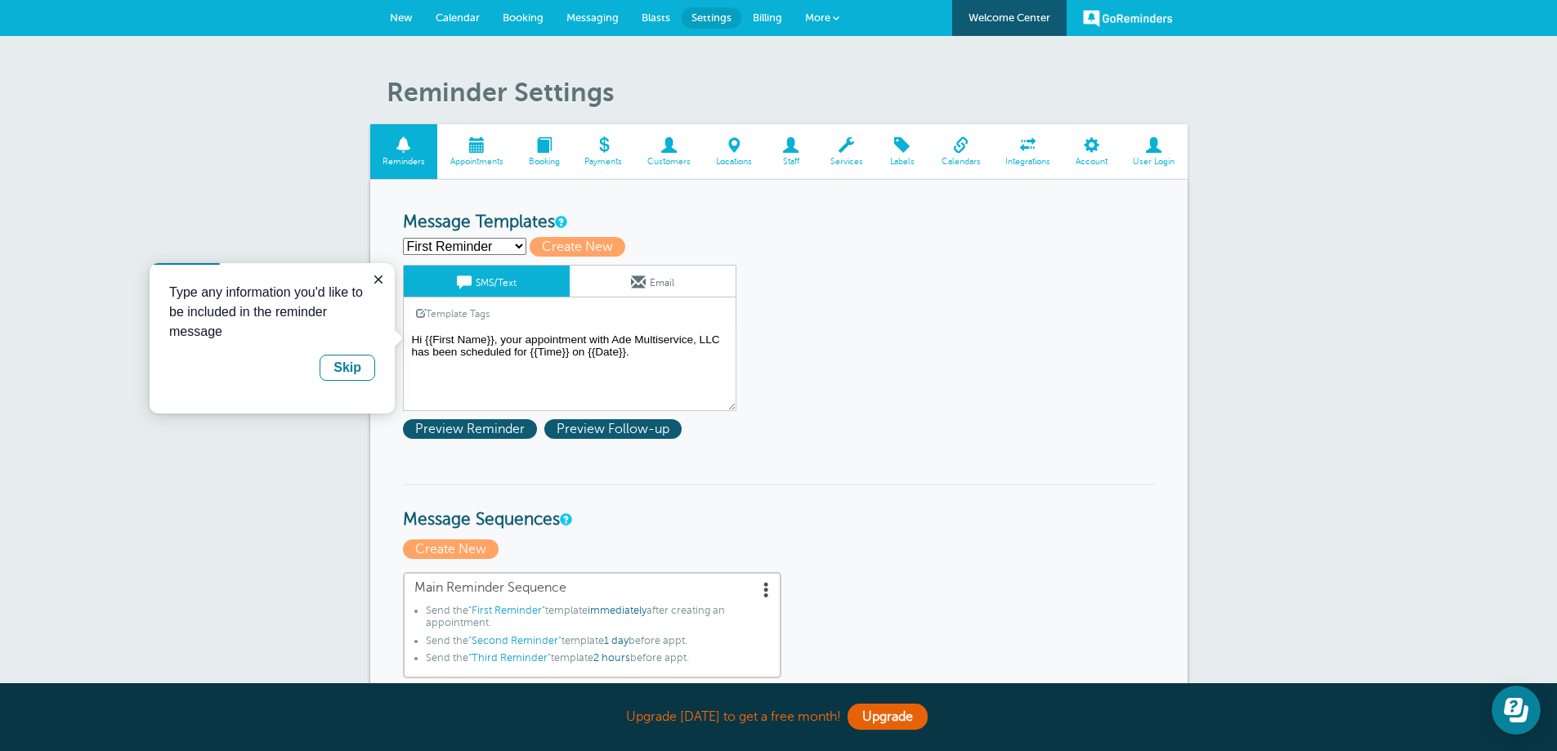
click at [758, 295] on div "First Reminder Save Cancel SMS/Text Email Template Tags Copy SMS Click to add a…" at bounding box center [591, 338] width 376 height 146
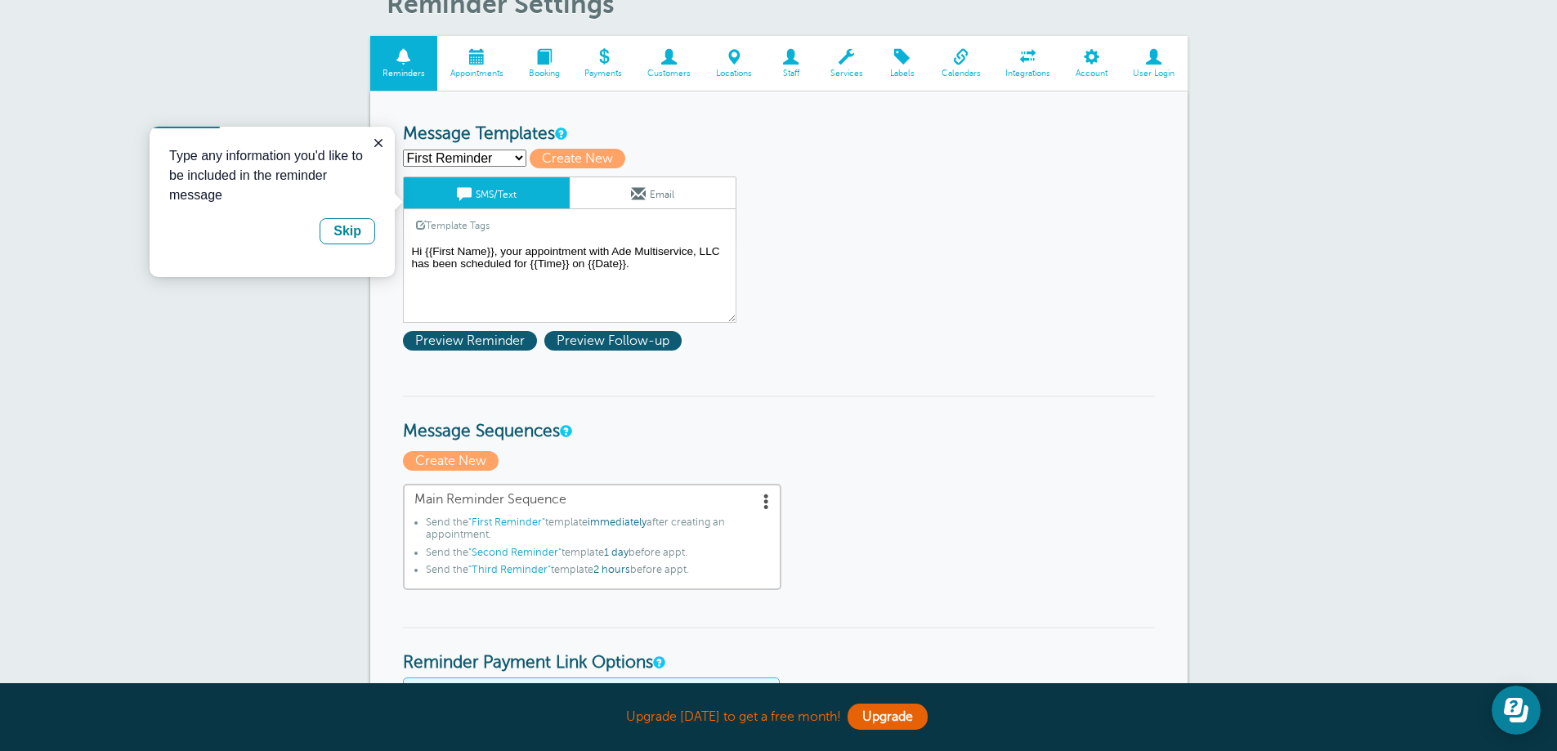
scroll to position [82, 0]
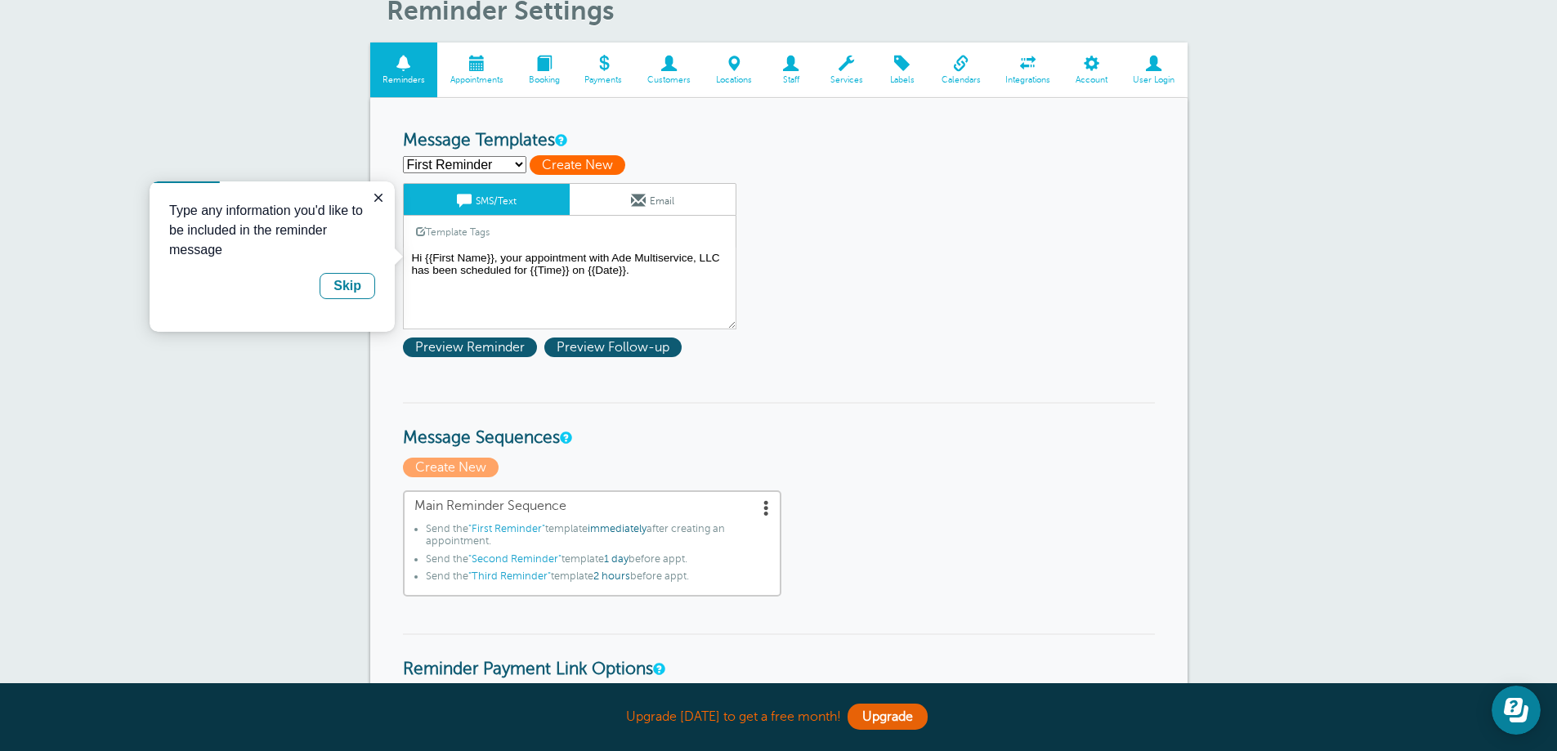
click at [596, 163] on span "Create New" at bounding box center [578, 165] width 96 height 20
select select
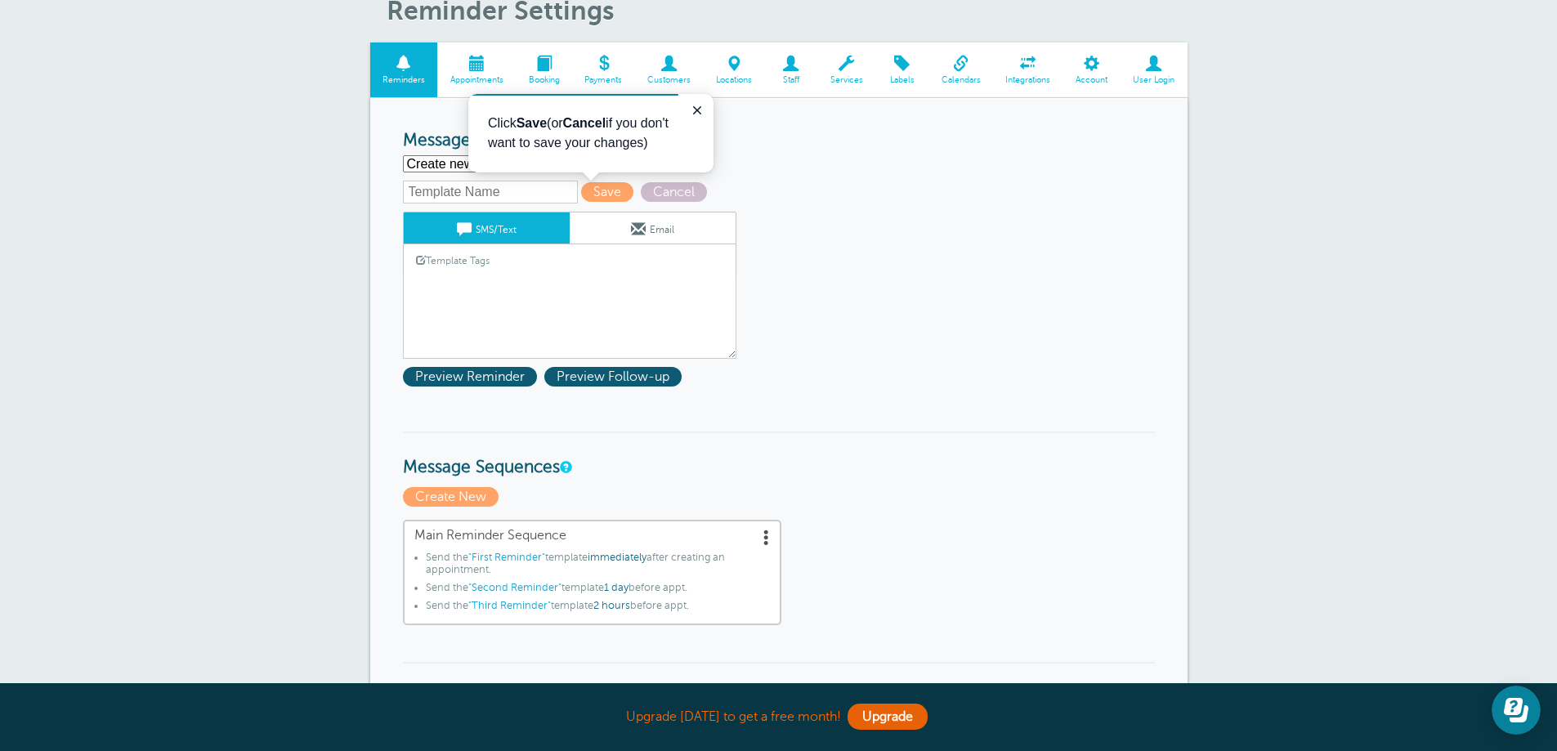
click at [485, 263] on link "Template Tags" at bounding box center [453, 260] width 98 height 32
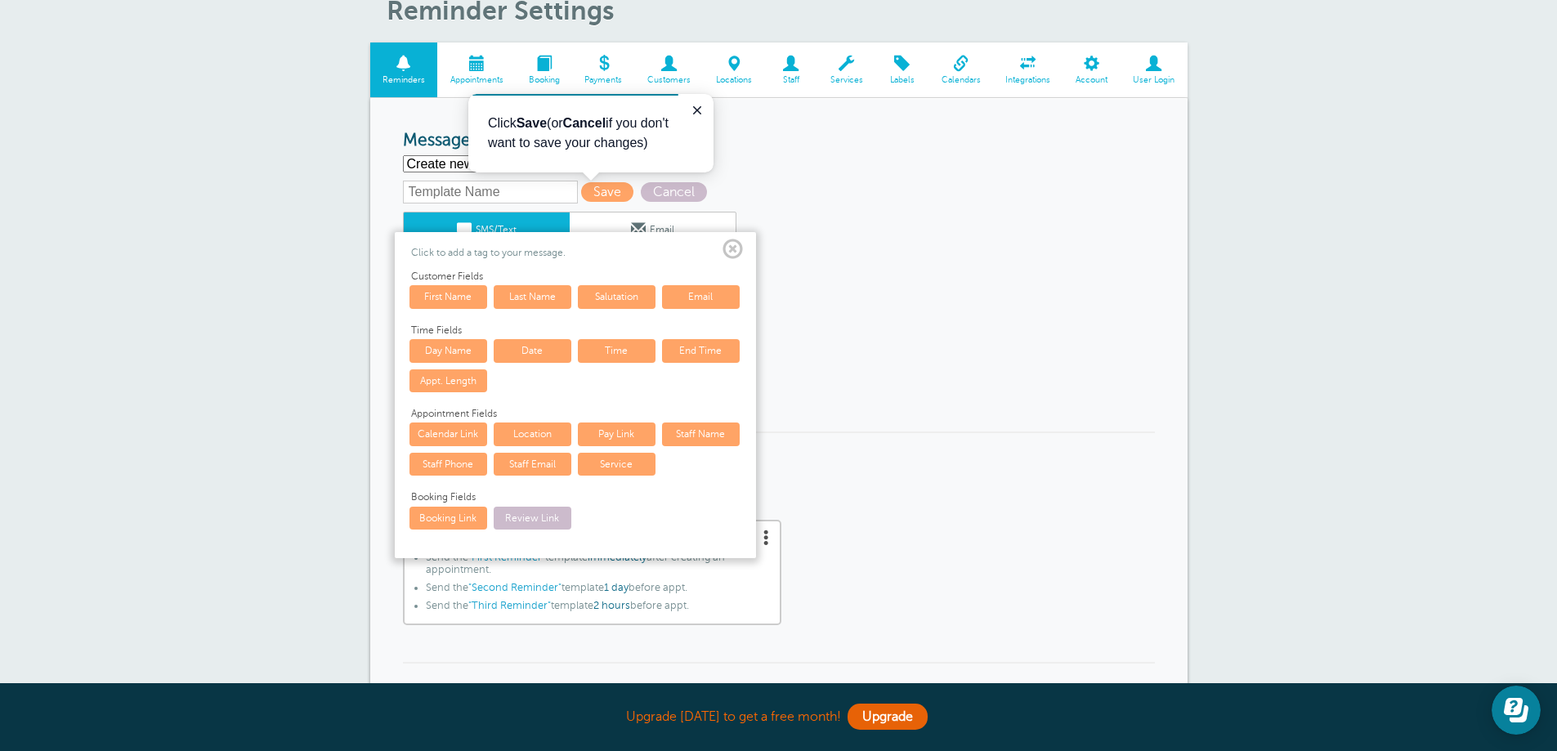
click at [736, 248] on span at bounding box center [732, 249] width 20 height 20
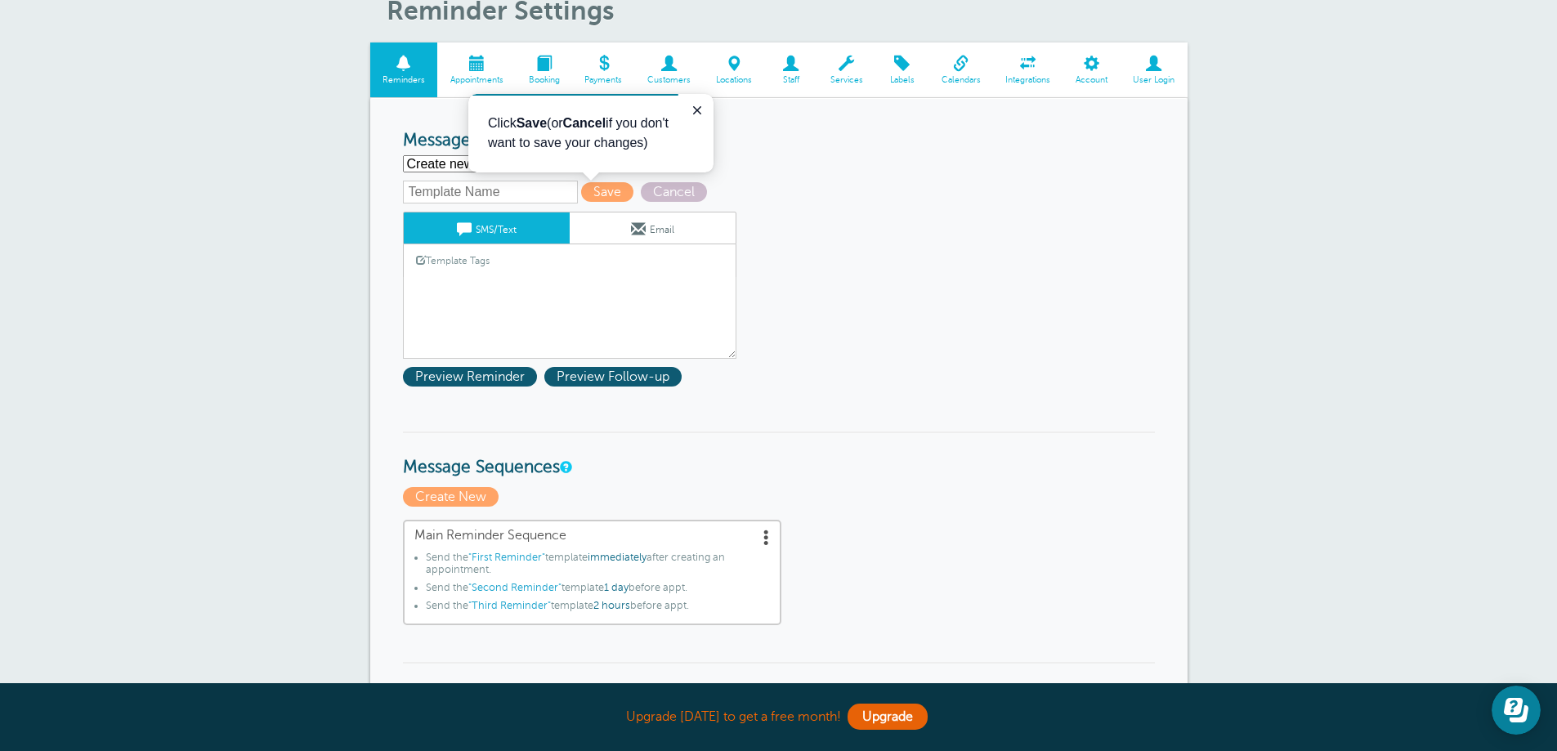
click at [456, 269] on link "Template Tags" at bounding box center [453, 260] width 98 height 32
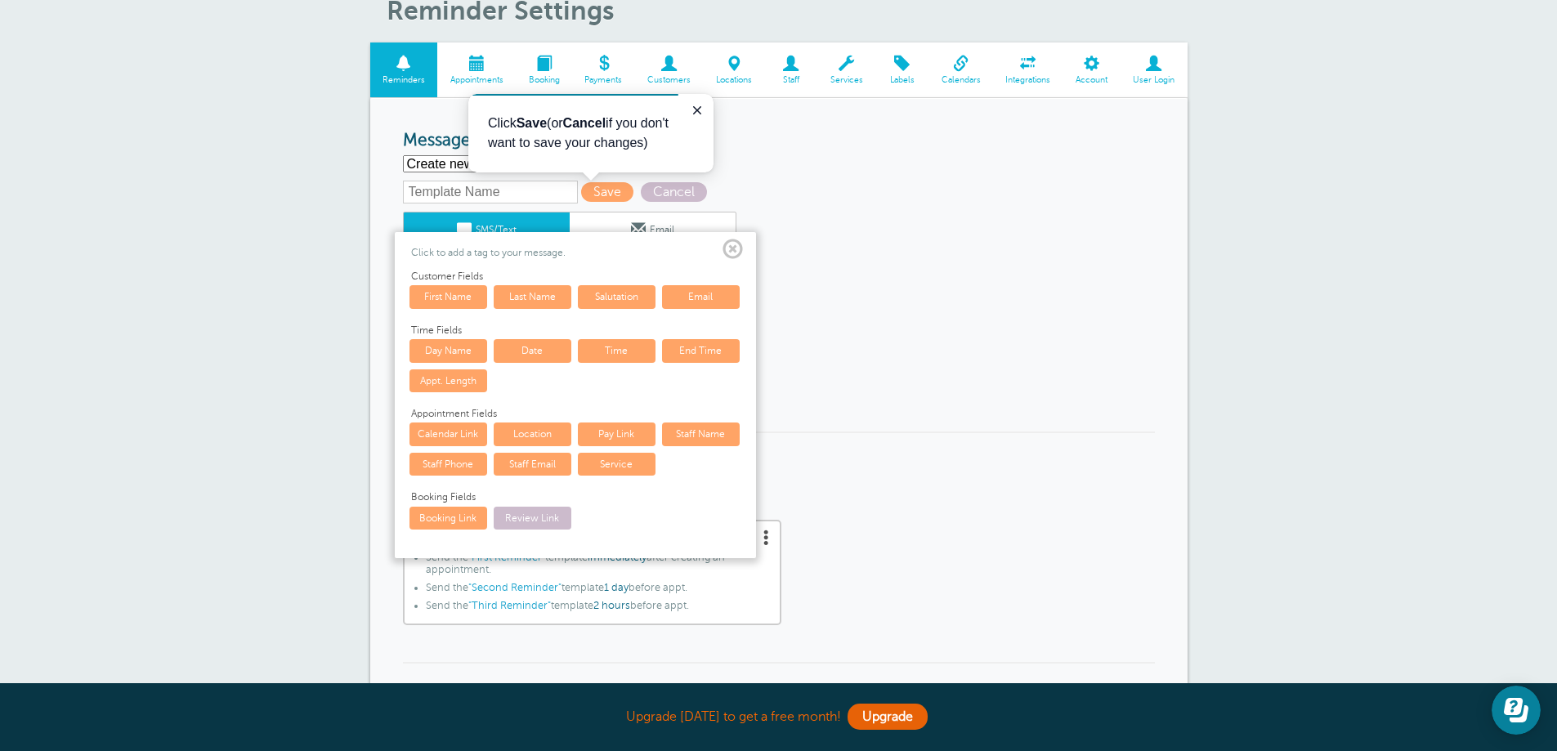
click at [468, 293] on link "First Name" at bounding box center [448, 296] width 78 height 23
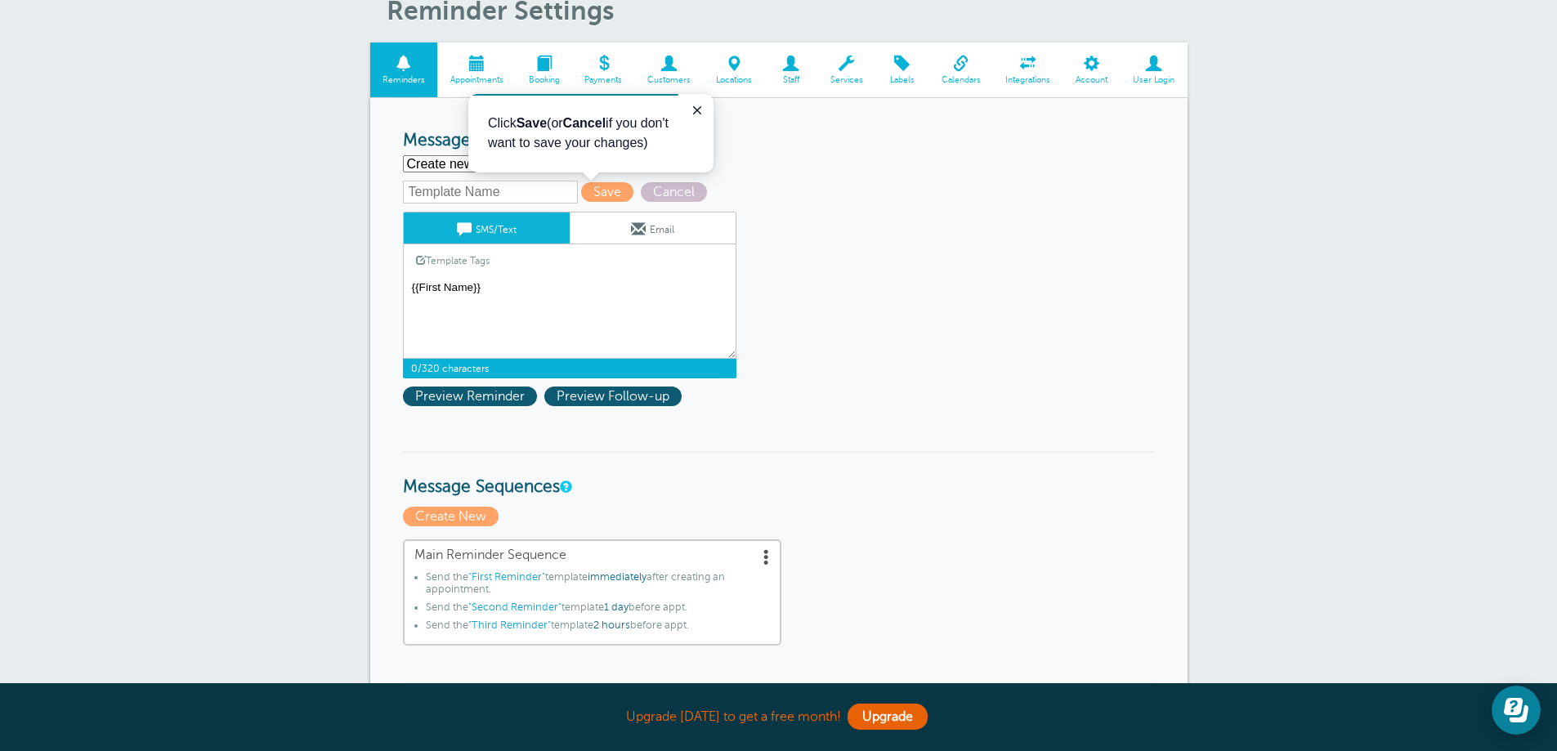
click at [418, 288] on textarea "Hi {{First Name}}, your appointment with Ade Multiservice, LLC has been schedul…" at bounding box center [569, 318] width 333 height 82
drag, startPoint x: 418, startPoint y: 288, endPoint x: 472, endPoint y: 287, distance: 53.1
click at [472, 287] on textarea "Hi {{First Name}}, your appointment with Ade Multiservice, LLC has been schedul…" at bounding box center [569, 318] width 333 height 82
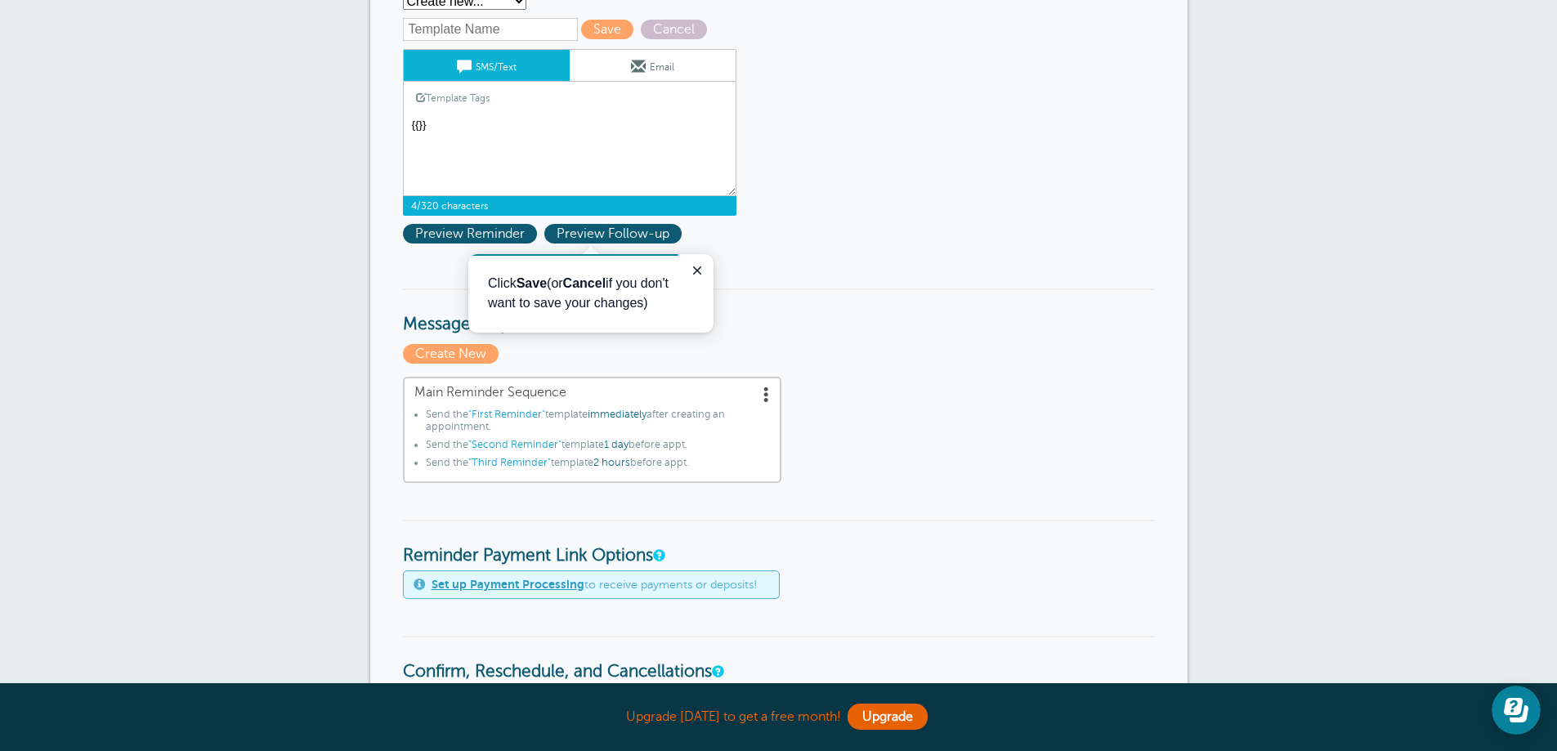
scroll to position [245, 0]
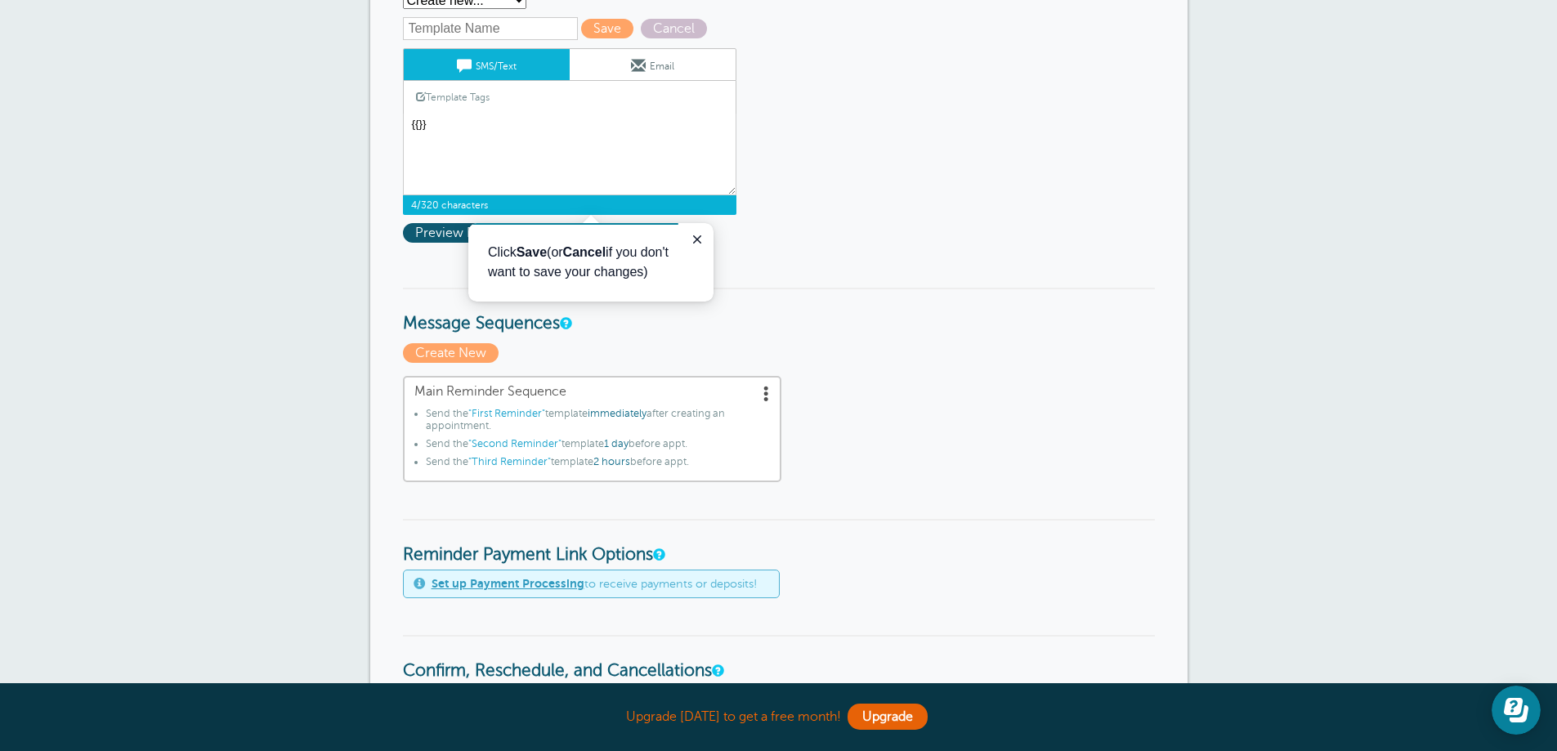
click at [1352, 265] on div "Reminder Settings Reminders Appointments Booking Payments Customers Locations S…" at bounding box center [778, 673] width 1557 height 1764
click at [417, 123] on textarea "Hi {{First Name}}, your appointment with Ade Multiservice, LLC has been schedul…" at bounding box center [569, 155] width 333 height 82
click at [417, 125] on textarea "Hi {{First Name}}, your appointment with Ade Multiservice, LLC has been schedul…" at bounding box center [569, 155] width 333 height 82
click at [419, 127] on textarea "Hi {{First Name}}, your appointment with Ade Multiservice, LLC has been schedul…" at bounding box center [569, 155] width 333 height 82
click at [542, 127] on textarea "Hi {{First Name}}, your appointment with Ade Multiservice, LLC has been schedul…" at bounding box center [569, 155] width 333 height 82
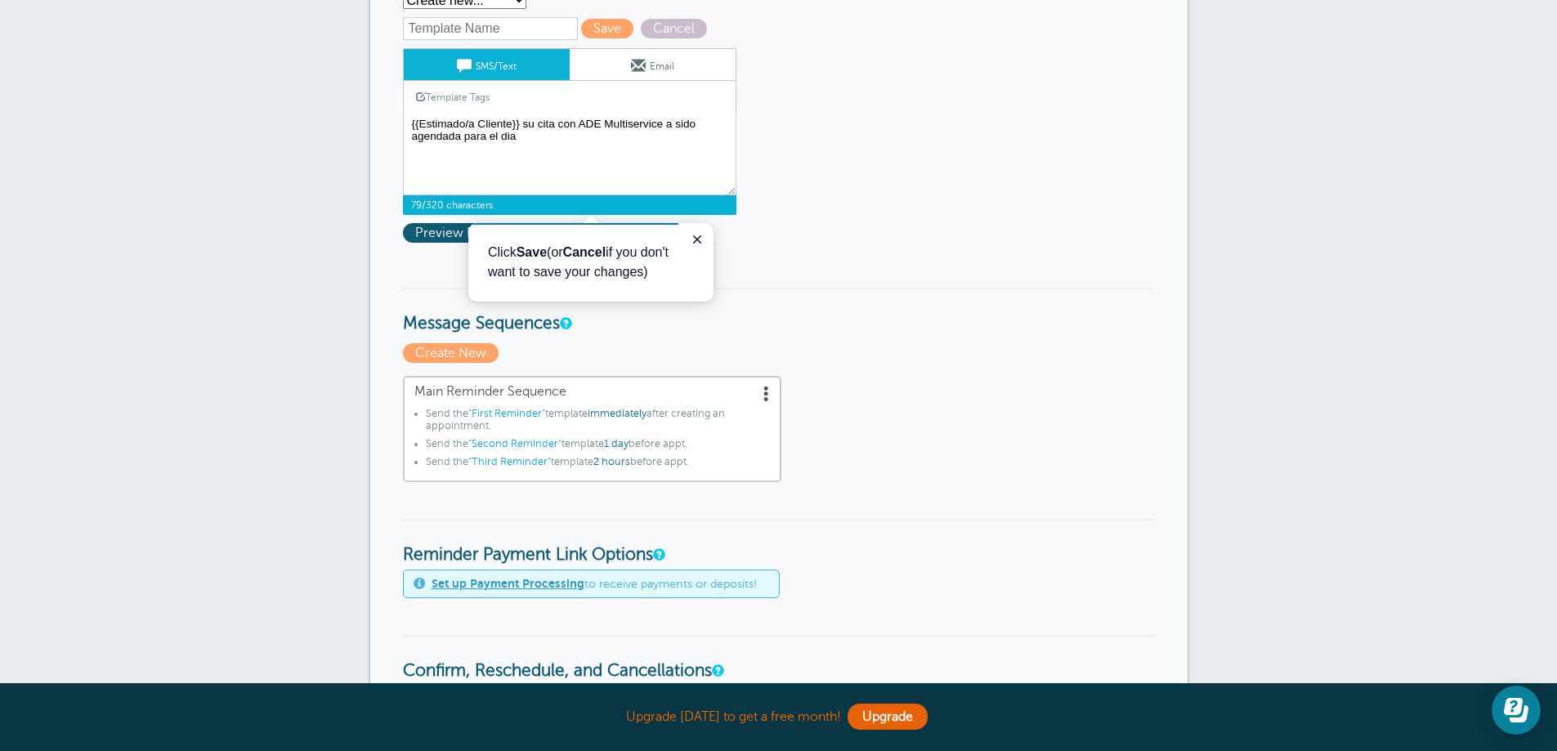
click at [471, 101] on link "Template Tags" at bounding box center [453, 97] width 98 height 32
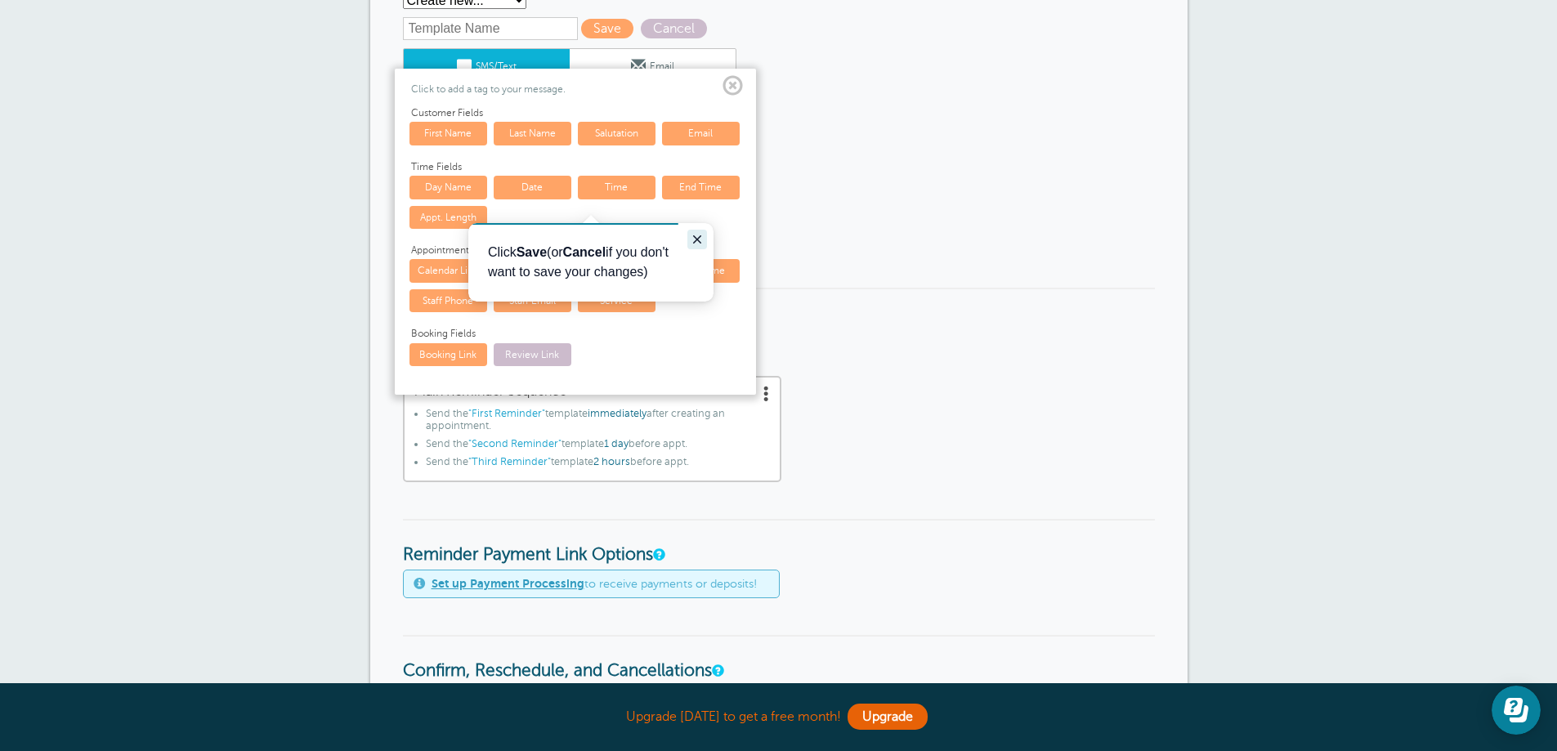
click at [695, 238] on icon "Close guide" at bounding box center [697, 239] width 8 height 8
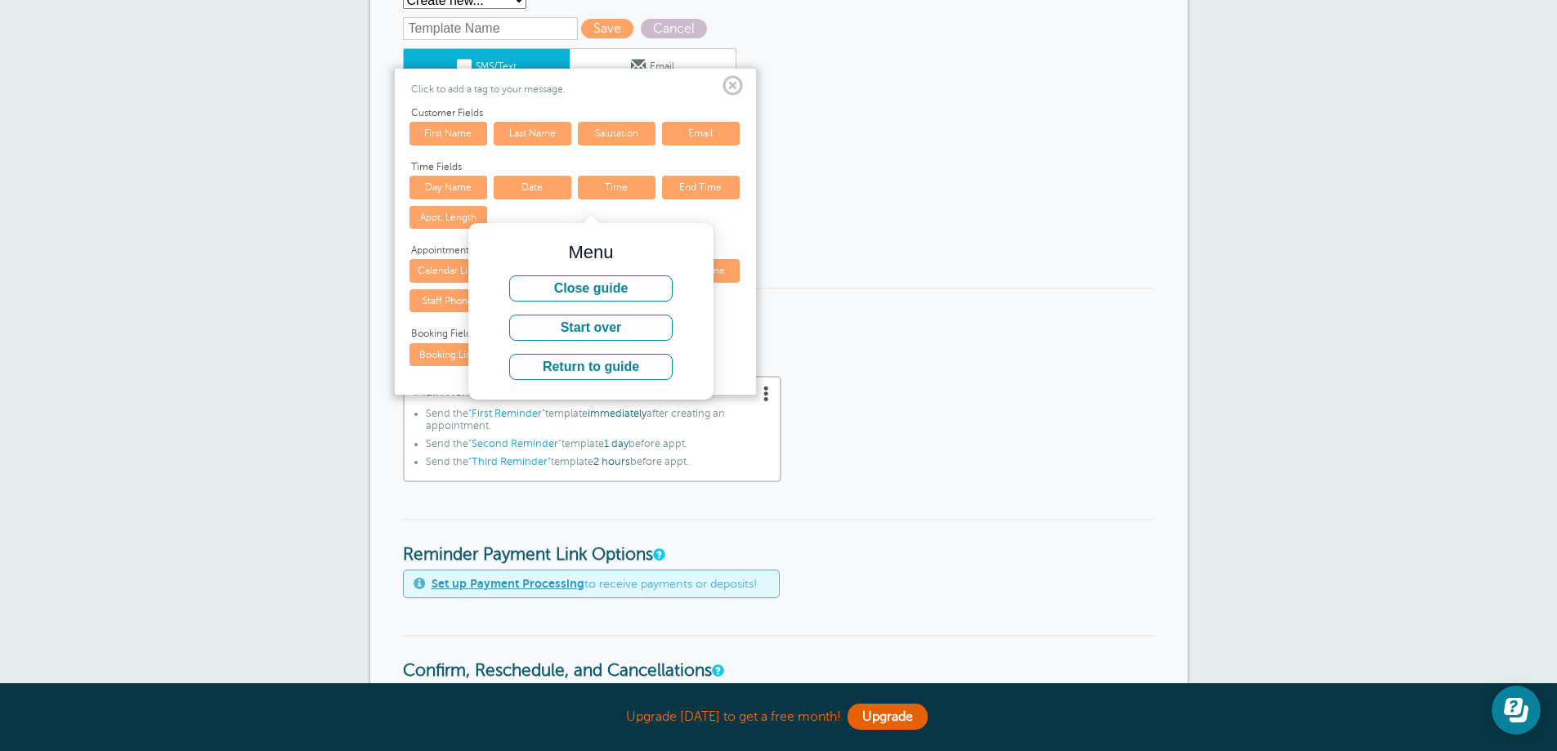
click at [599, 212] on div "Time Fields Day Name Date Time End Time Appt. Length" at bounding box center [575, 196] width 335 height 71
click at [459, 186] on link "Day Name" at bounding box center [448, 187] width 78 height 23
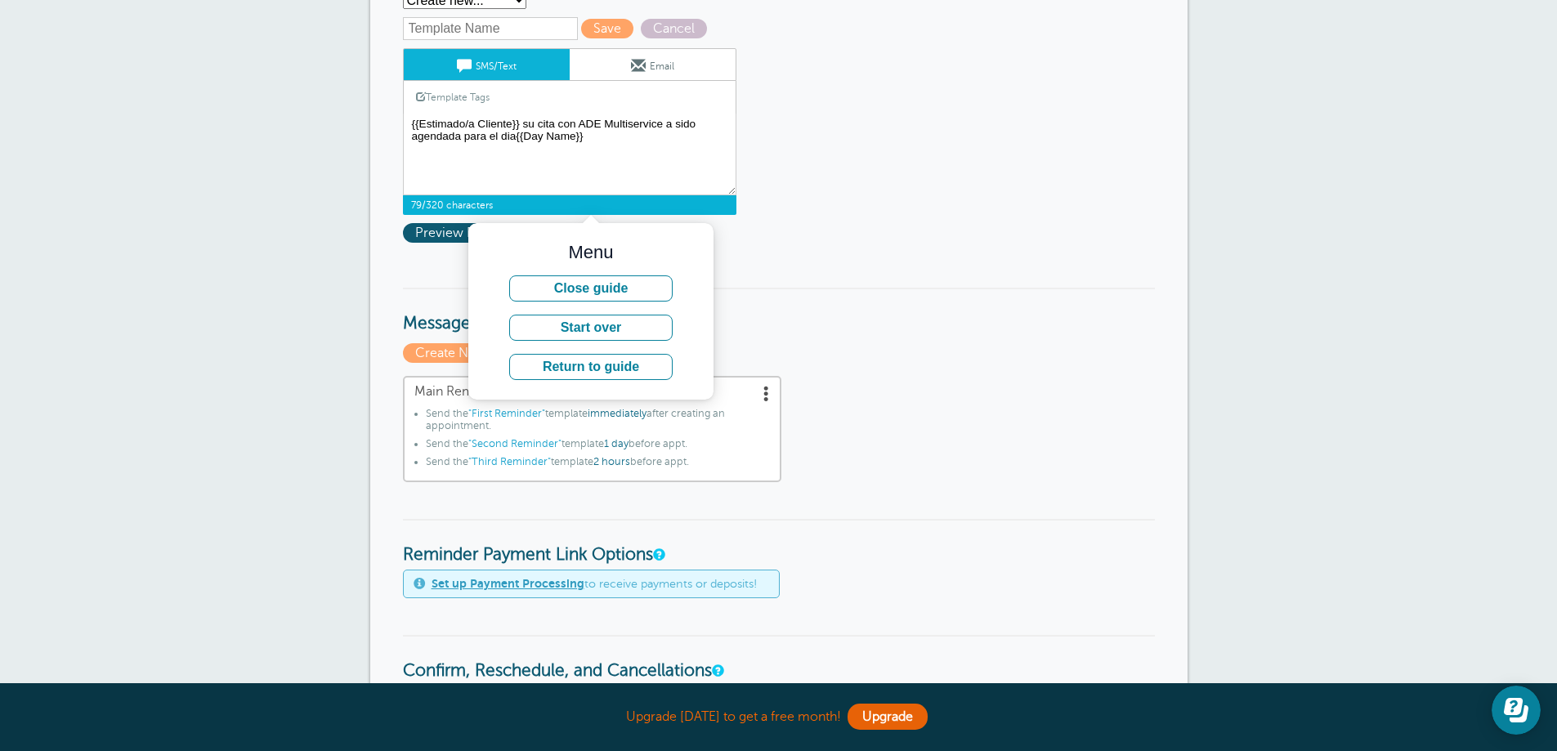
click at [841, 315] on h3 "Message Sequences" at bounding box center [779, 311] width 752 height 47
click at [825, 215] on form "Reminder Schedule 1st reminder: Immediately 1 2 3 4 5 6 7 8 9 10 11 12 13 14 15…" at bounding box center [779, 711] width 752 height 1489
click at [632, 288] on button "Close guide" at bounding box center [590, 288] width 163 height 26
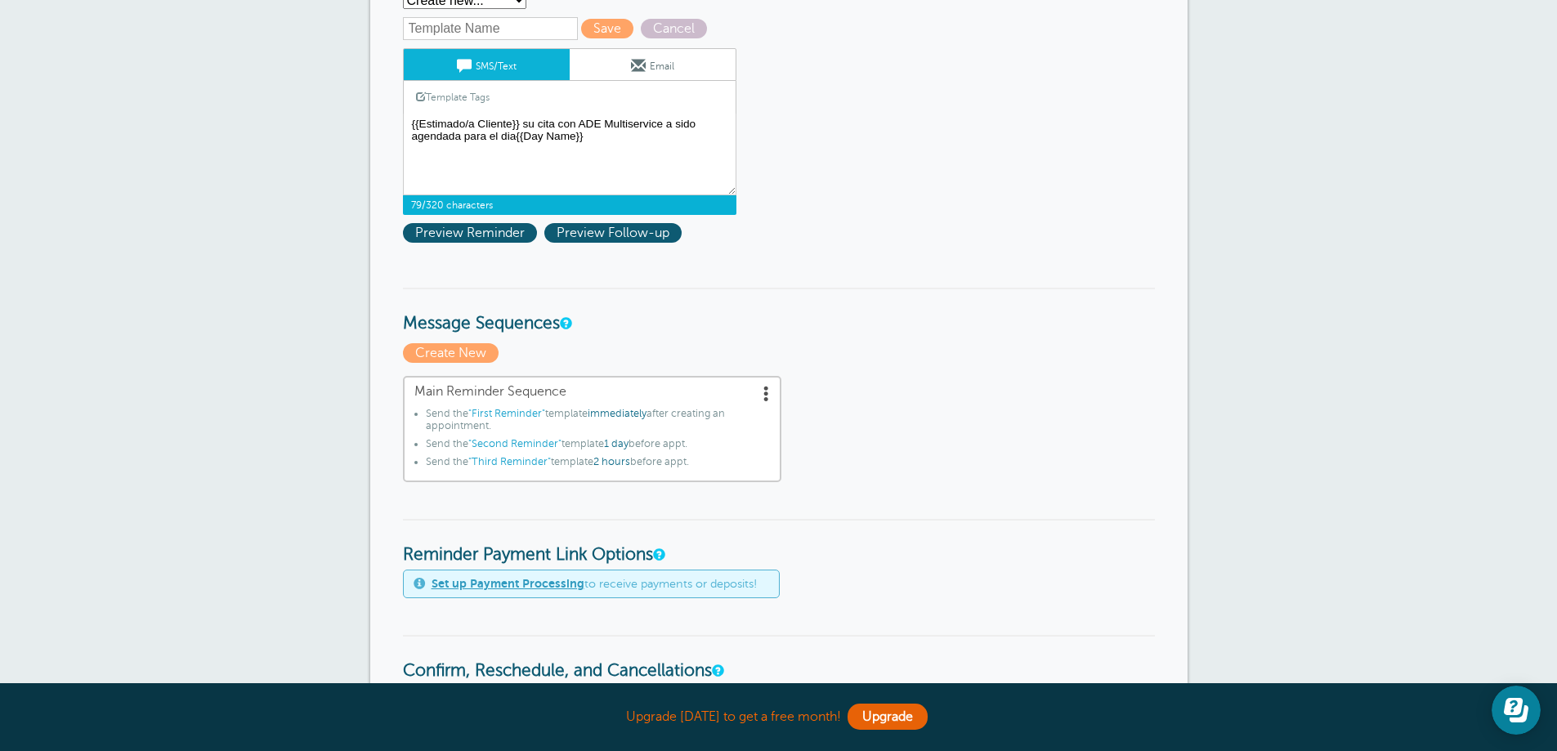
click at [447, 98] on link "Template Tags" at bounding box center [453, 97] width 98 height 32
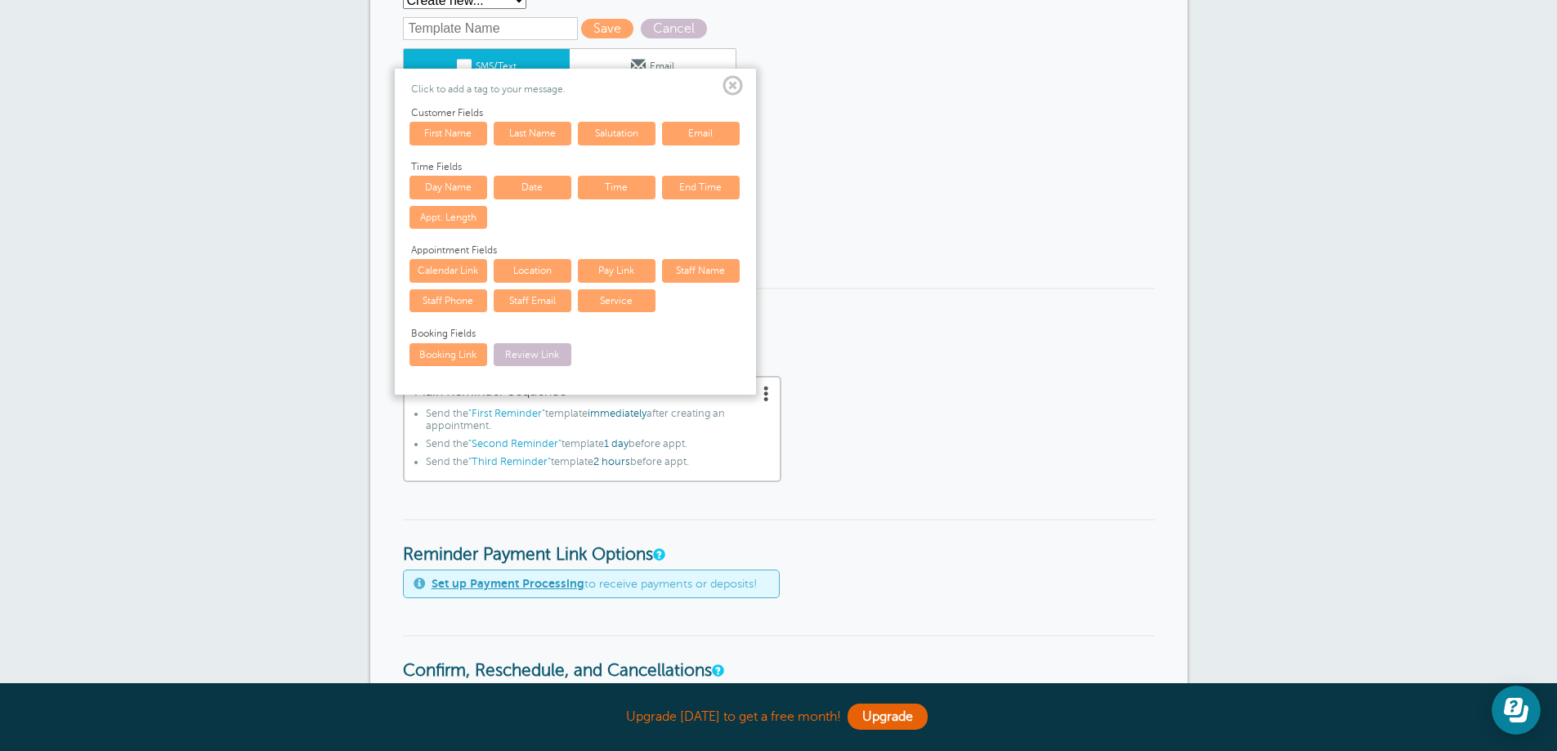
click at [735, 81] on span at bounding box center [732, 86] width 20 height 20
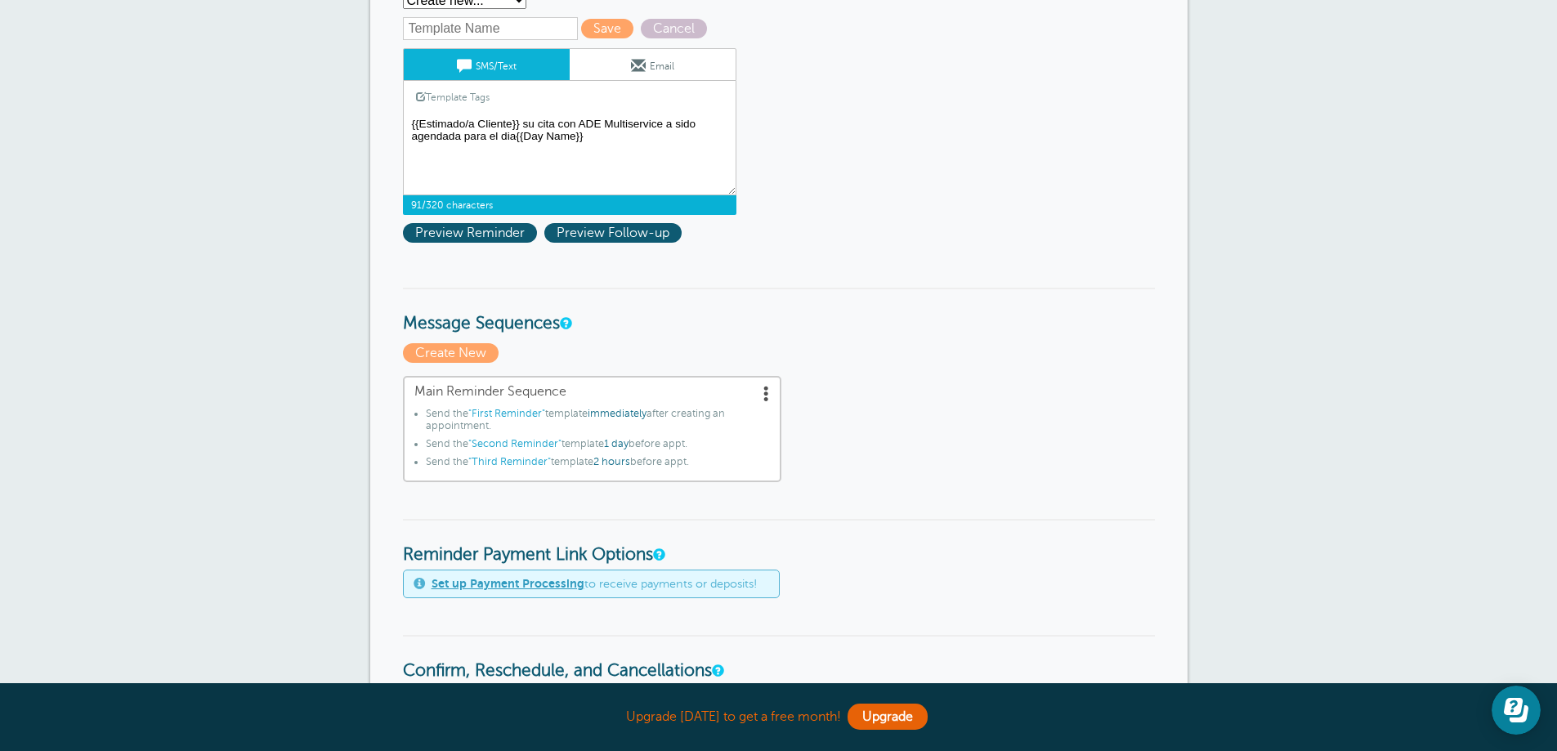
drag, startPoint x: 524, startPoint y: 136, endPoint x: 577, endPoint y: 139, distance: 53.2
click at [577, 139] on textarea "Hi {{First Name}}, your appointment with Ade Multiservice, LLC has been schedul…" at bounding box center [569, 155] width 333 height 82
click at [459, 92] on link "Template Tags" at bounding box center [453, 97] width 98 height 32
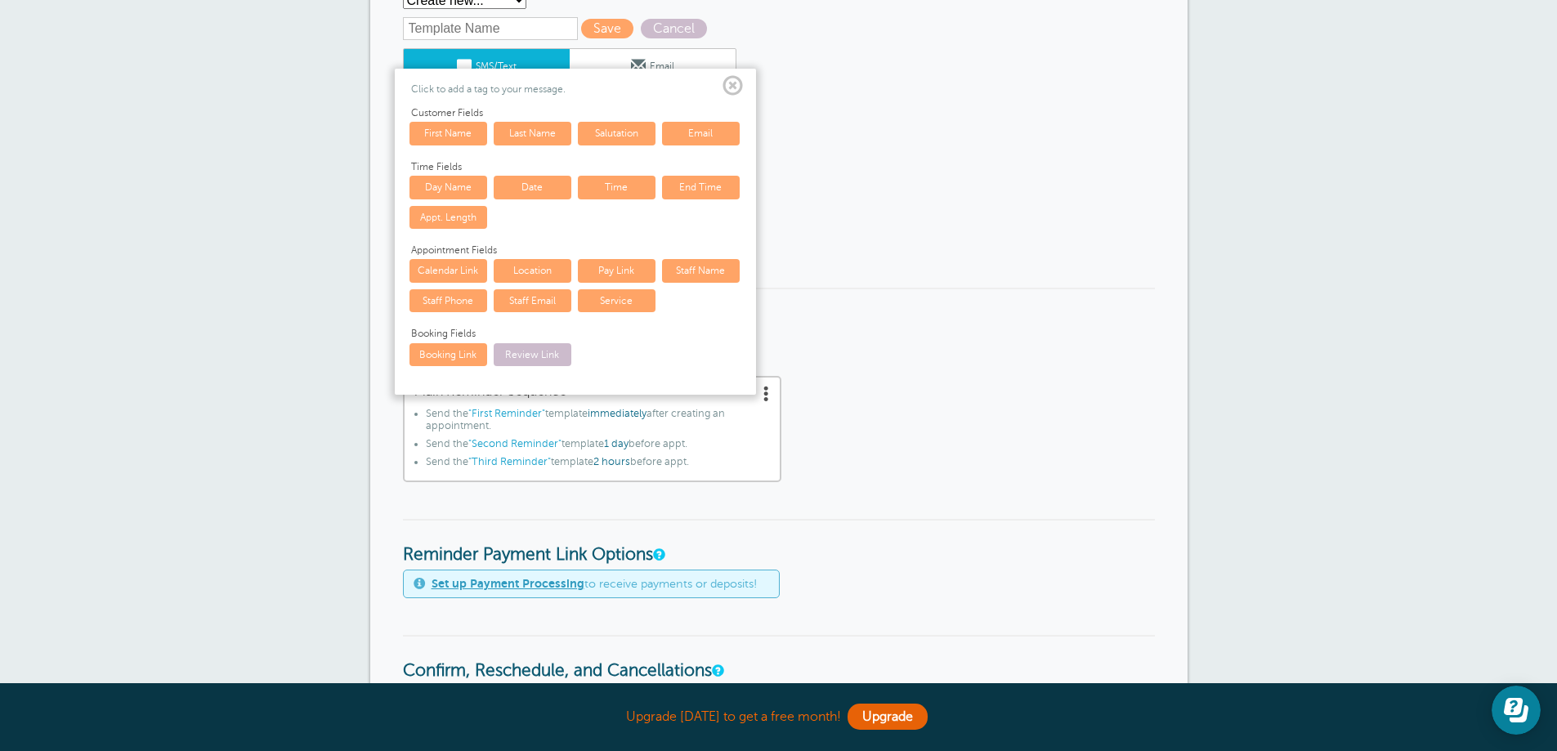
click at [548, 185] on link "Date" at bounding box center [533, 187] width 78 height 23
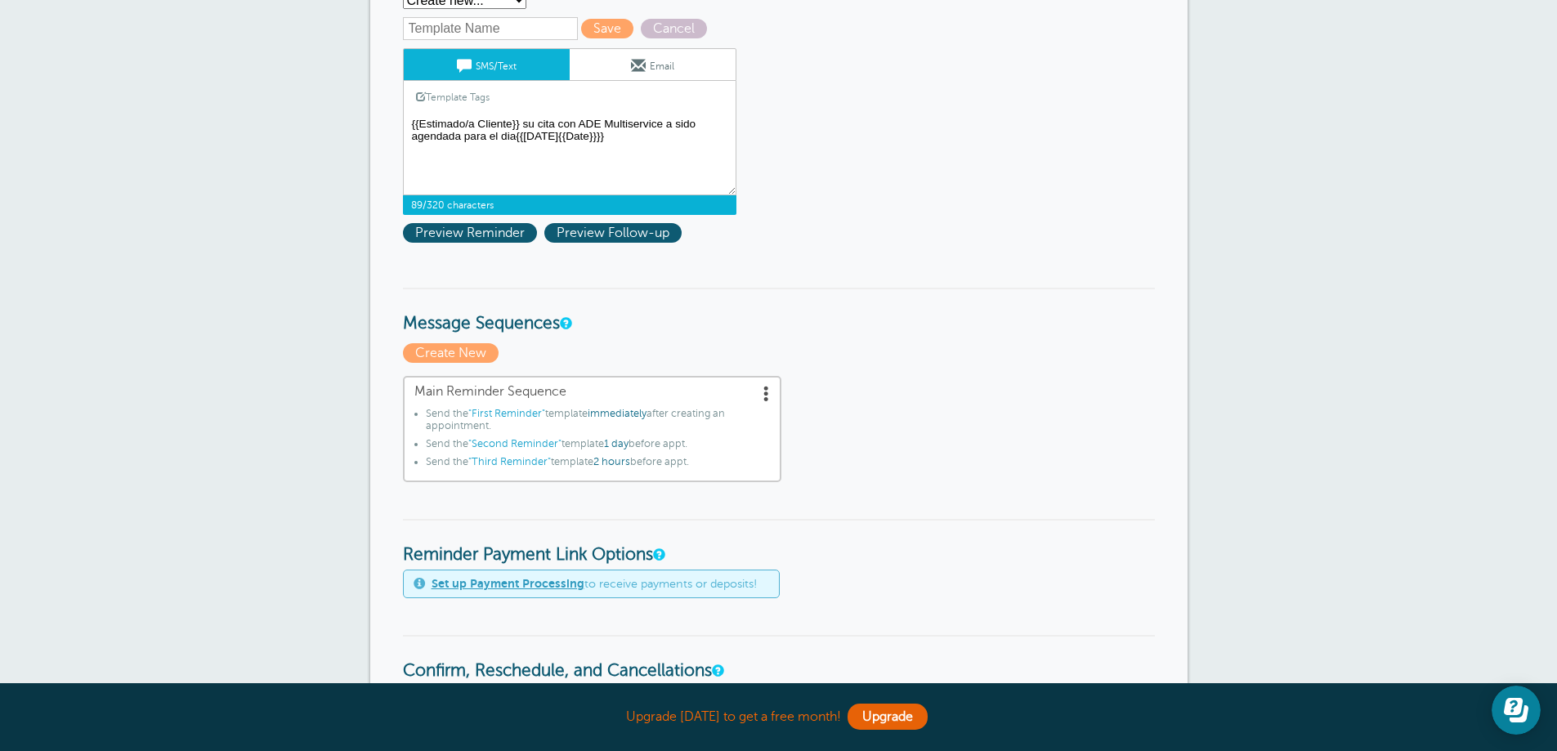
drag, startPoint x: 566, startPoint y: 136, endPoint x: 588, endPoint y: 137, distance: 22.1
click at [588, 137] on textarea "Hi {{First Name}}, your appointment with Ade Multiservice, LLC has been schedul…" at bounding box center [569, 155] width 333 height 82
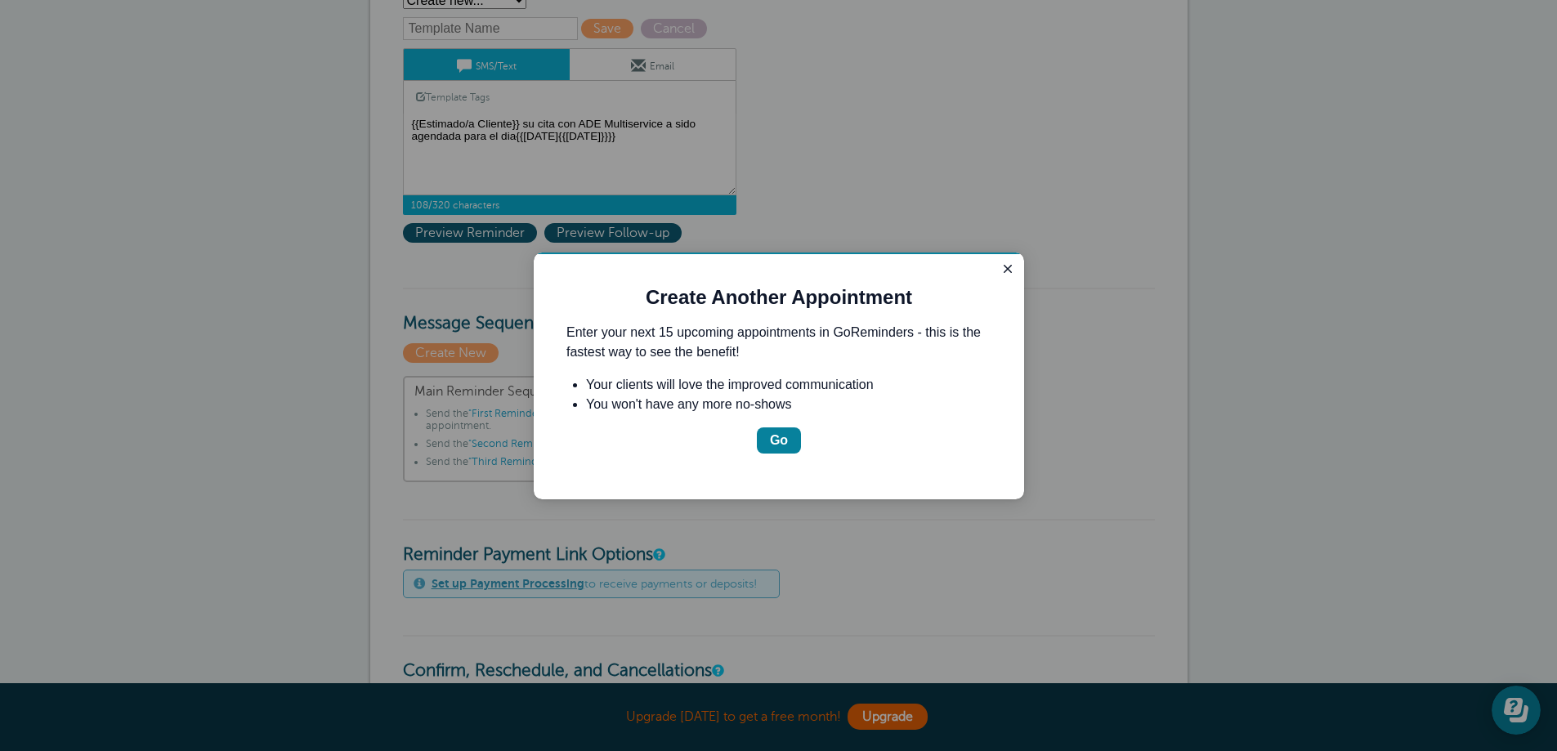
scroll to position [0, 0]
click at [1008, 269] on icon "Close guide" at bounding box center [1008, 269] width 8 height 8
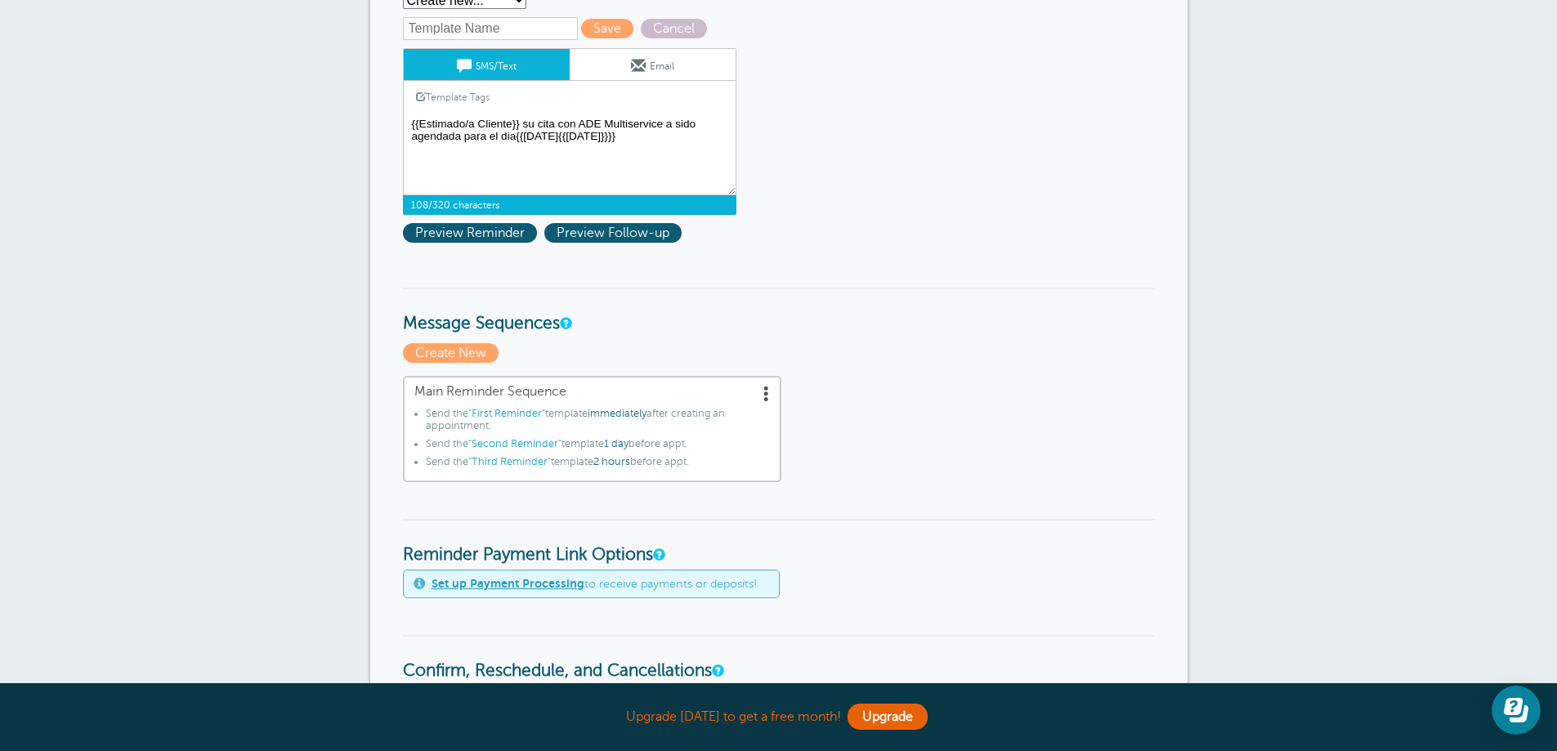
click at [672, 141] on textarea "Hi {{First Name}}, your appointment with Ade Multiservice, LLC has been schedul…" at bounding box center [569, 155] width 333 height 82
click at [474, 65] on link "SMS/Text" at bounding box center [487, 64] width 166 height 31
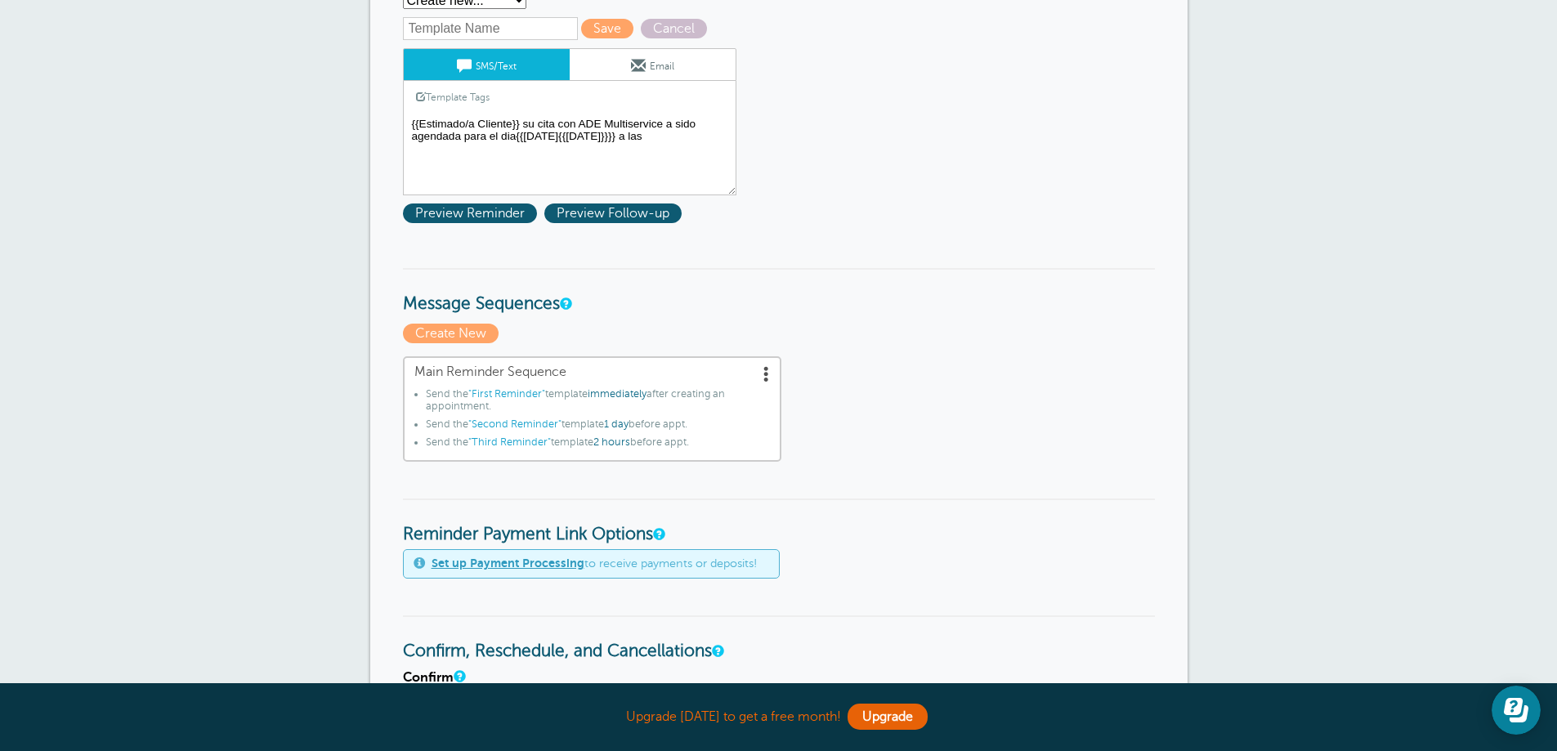
click at [688, 136] on textarea "Hi {{First Name}}, your appointment with Ade Multiservice, LLC has been schedul…" at bounding box center [569, 155] width 333 height 82
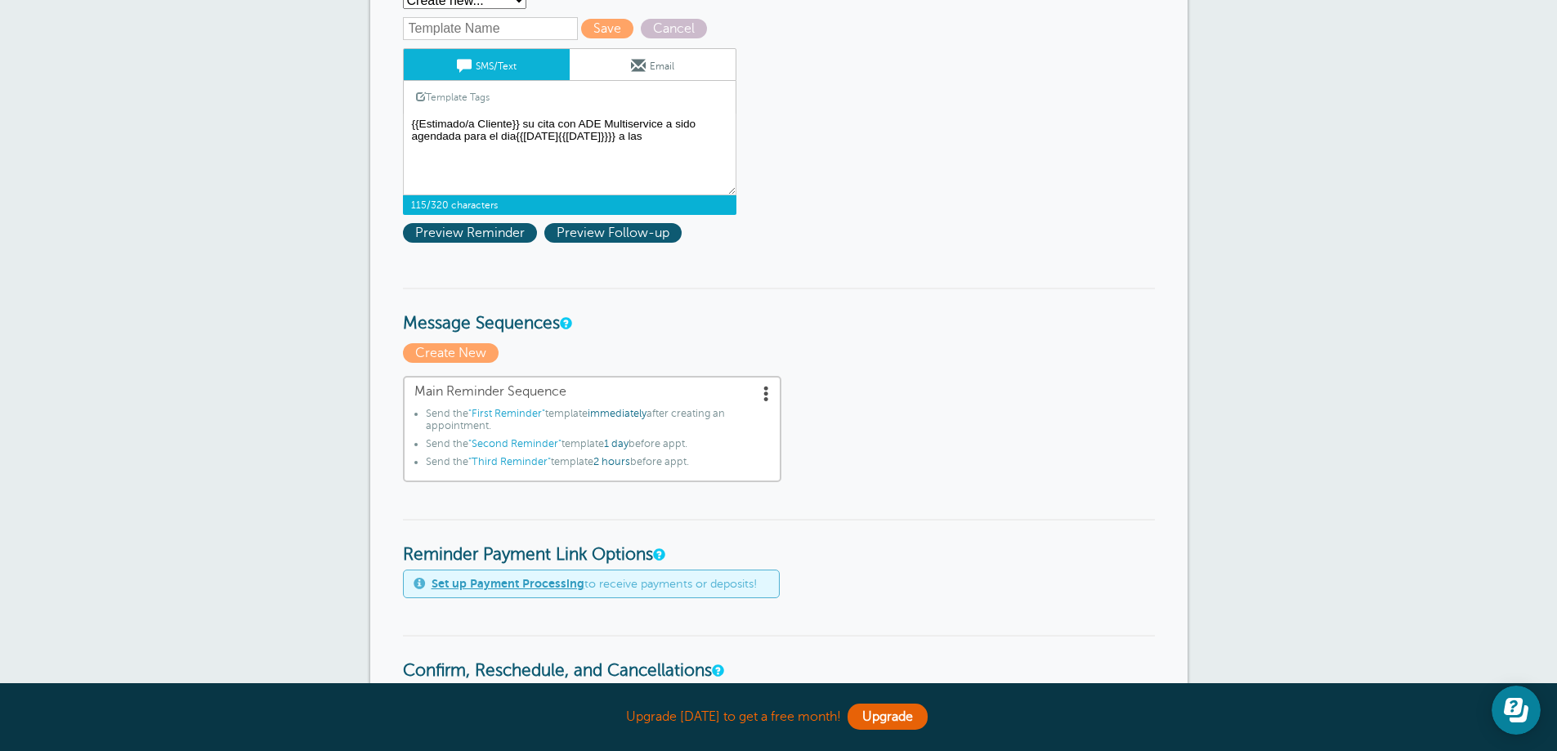
click at [422, 97] on span at bounding box center [421, 97] width 10 height 10
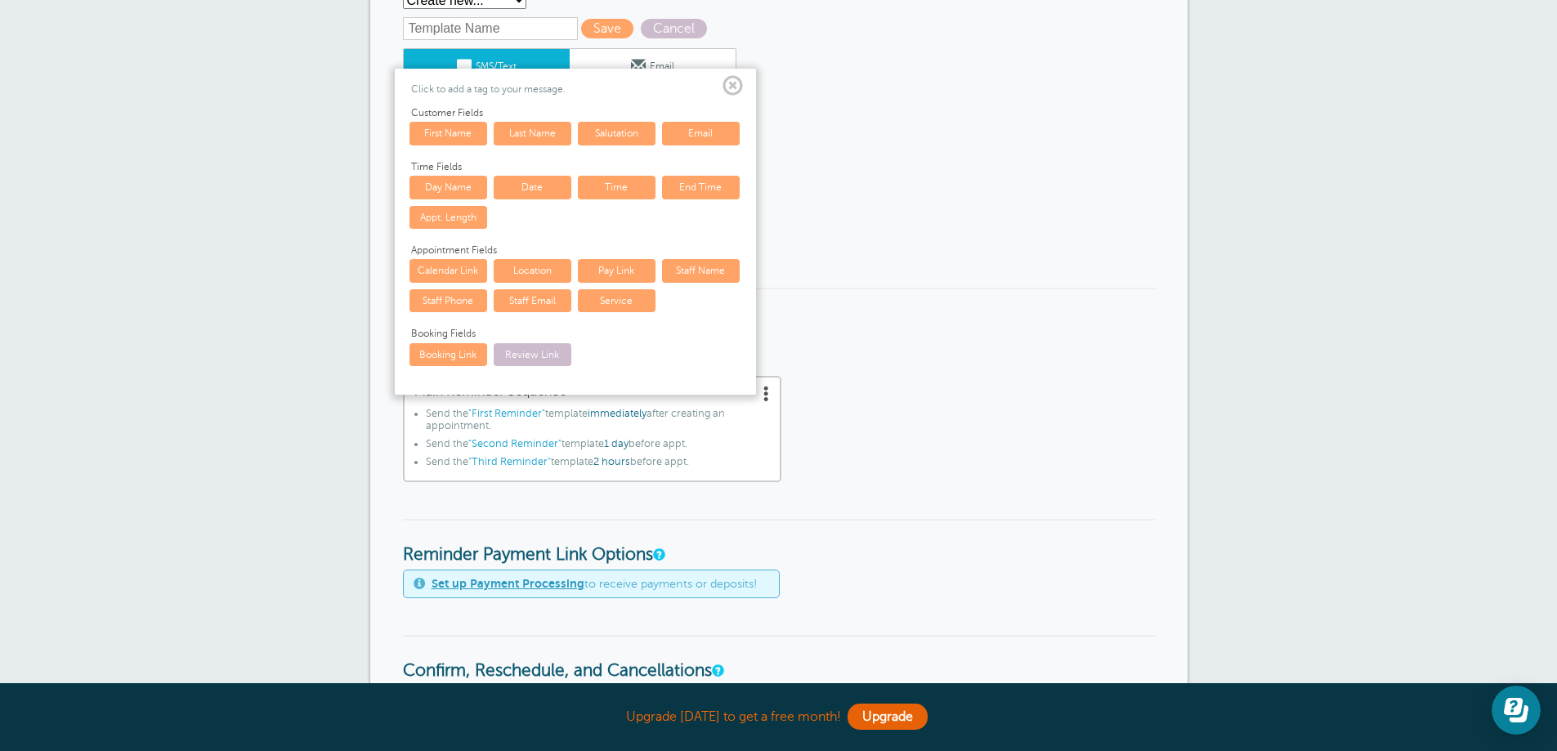
click at [616, 190] on link "Time" at bounding box center [617, 187] width 78 height 23
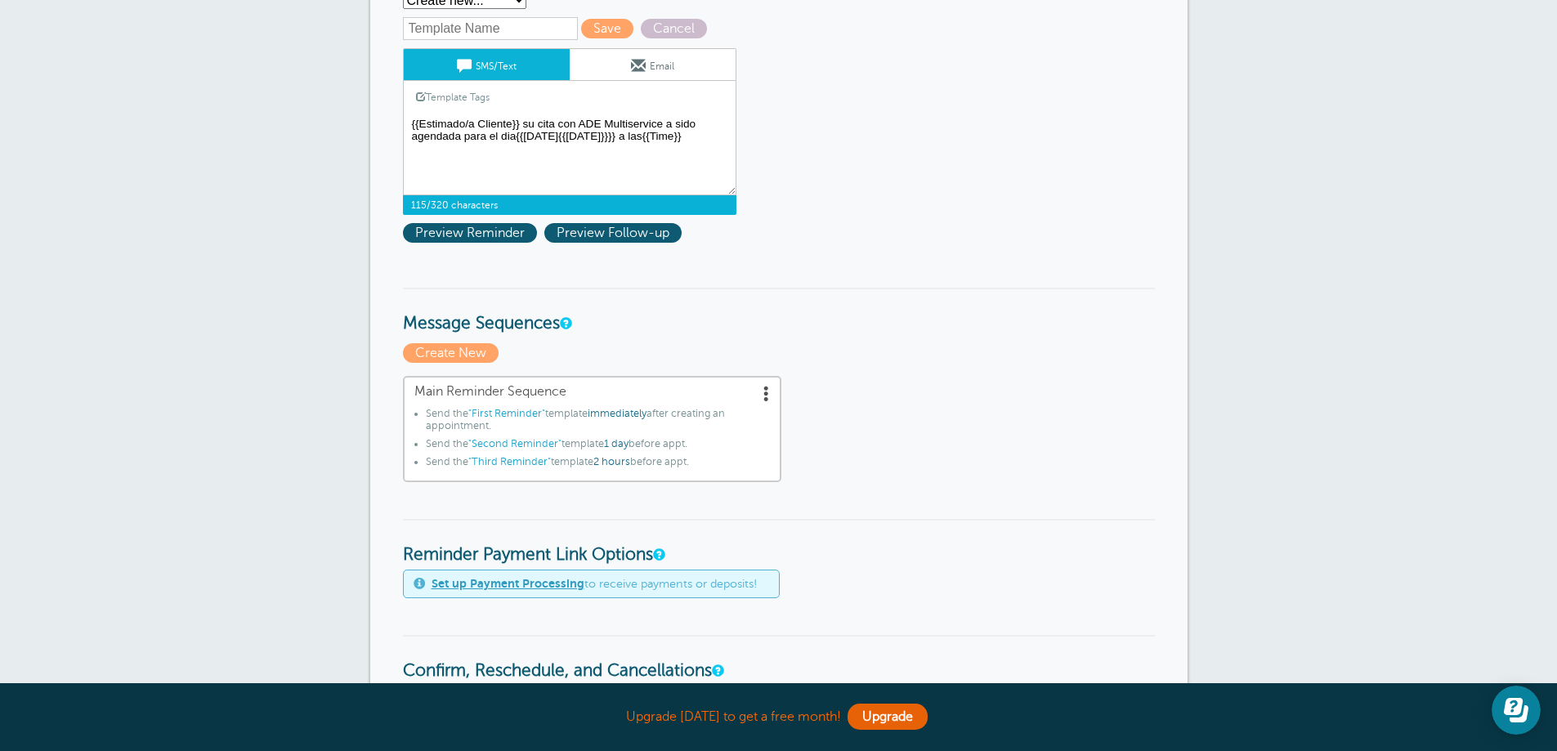
drag, startPoint x: 435, startPoint y: 148, endPoint x: 457, endPoint y: 150, distance: 22.1
click at [457, 150] on textarea "Hi {{First Name}}, your appointment with Ade Multiservice, LLC has been schedul…" at bounding box center [569, 155] width 333 height 82
click at [474, 151] on textarea "Hi {{First Name}}, your appointment with Ade Multiservice, LLC has been schedul…" at bounding box center [569, 155] width 333 height 82
type textarea "{{Estimado/a Cliente}} su cita con ADE Multiservice a sido agendada para el dia…"
click at [589, 35] on span "Save" at bounding box center [607, 29] width 52 height 20
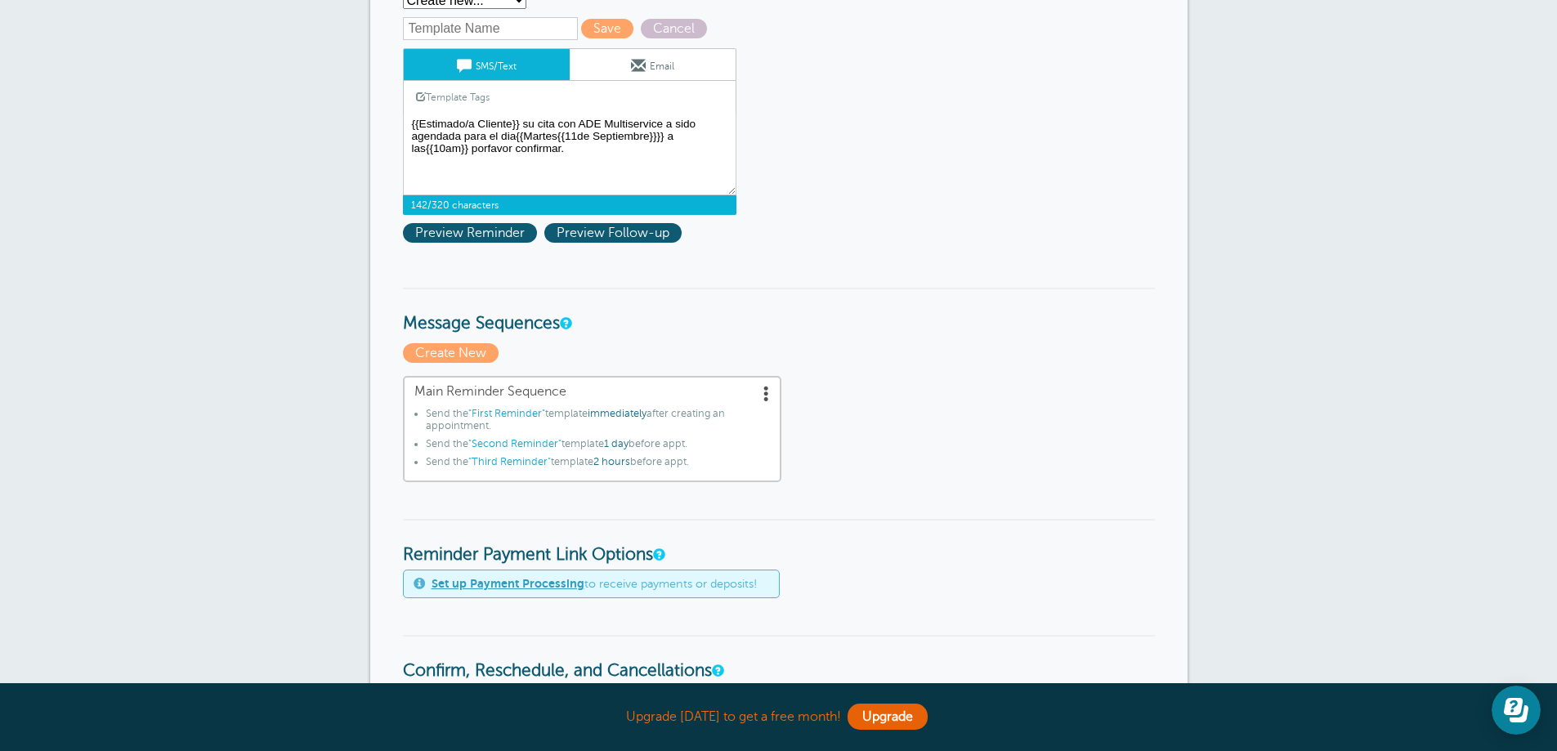
click at [534, 34] on input "text" at bounding box center [490, 28] width 175 height 23
type input "Ade Multiservice"
click at [887, 341] on form "Reminder Schedule 1st reminder: Immediately 1 2 3 4 5 6 7 8 9 10 11 12 13 14 15…" at bounding box center [779, 711] width 752 height 1489
click at [610, 30] on span "Save" at bounding box center [607, 29] width 52 height 20
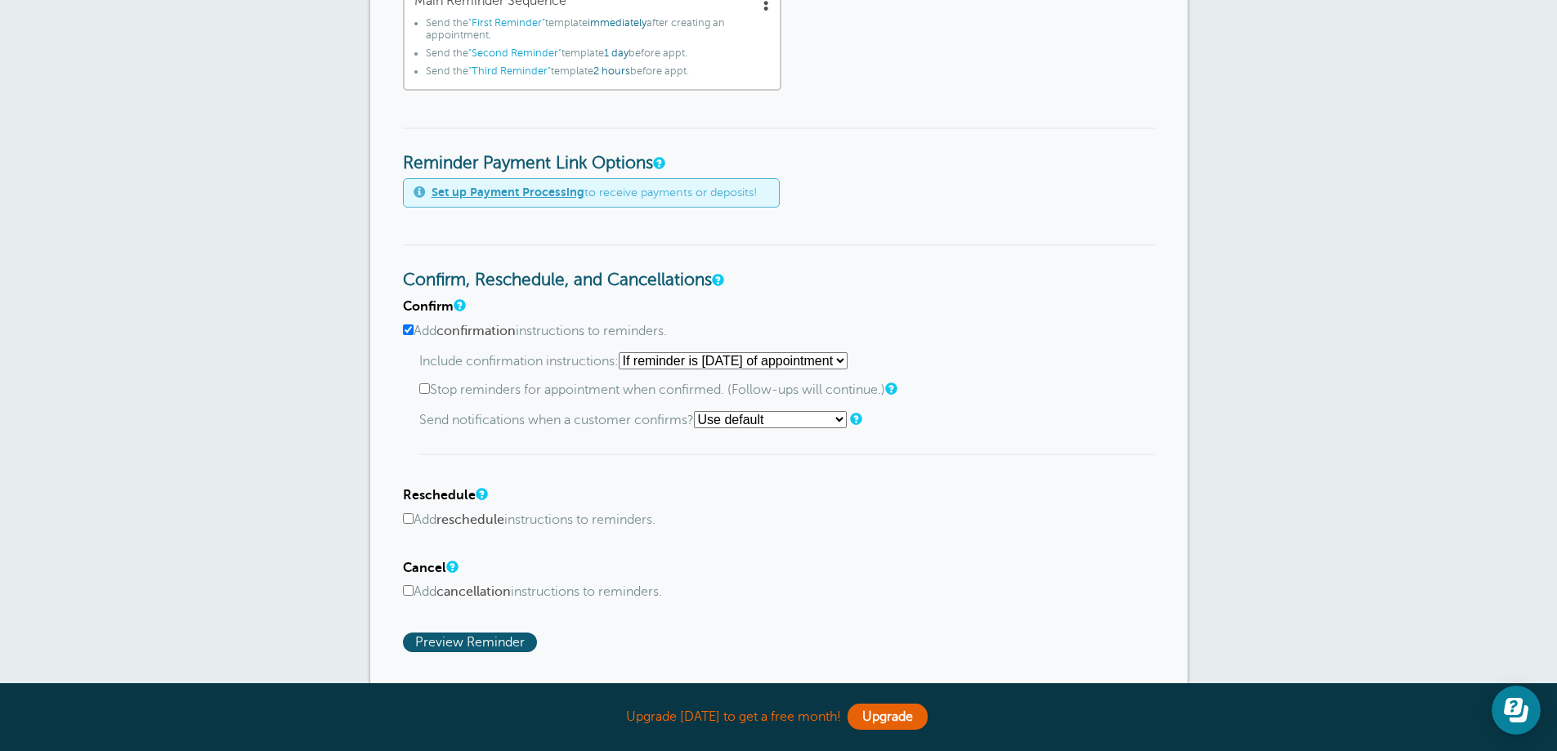
scroll to position [654, 0]
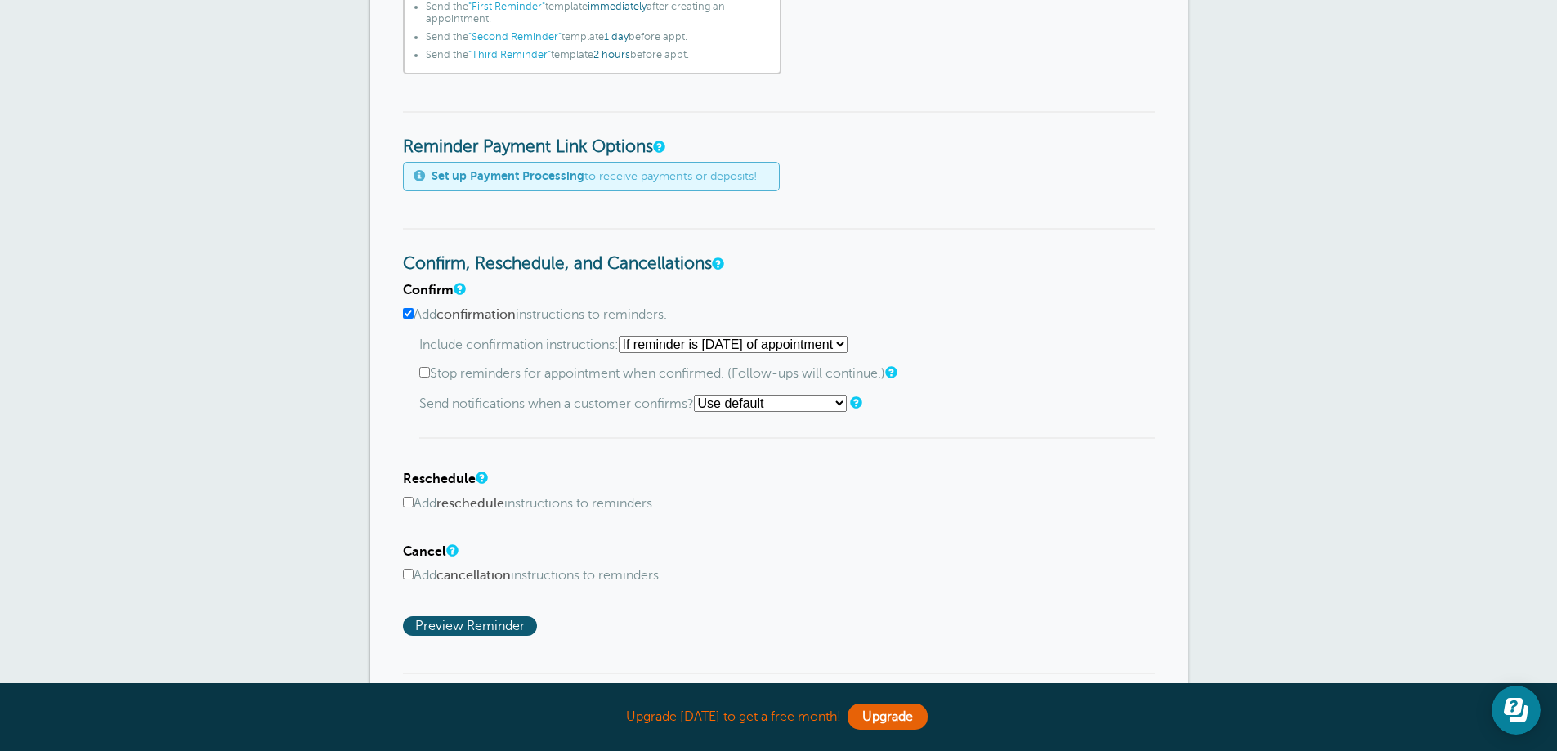
click at [847, 345] on select "Starting with first reminder If reminder is within 1 day of appointment If remi…" at bounding box center [733, 344] width 229 height 17
click at [956, 414] on div "Include confirmation instructions: Starting with first reminder If reminder is …" at bounding box center [787, 388] width 736 height 104
click at [423, 375] on input "Stop reminders for appointment when confirmed. (Follow-ups will continue.)" at bounding box center [424, 372] width 11 height 11
checkbox input "true"
click at [829, 408] on select "Use default Text me Email me Don't send notifications" at bounding box center [770, 403] width 153 height 17
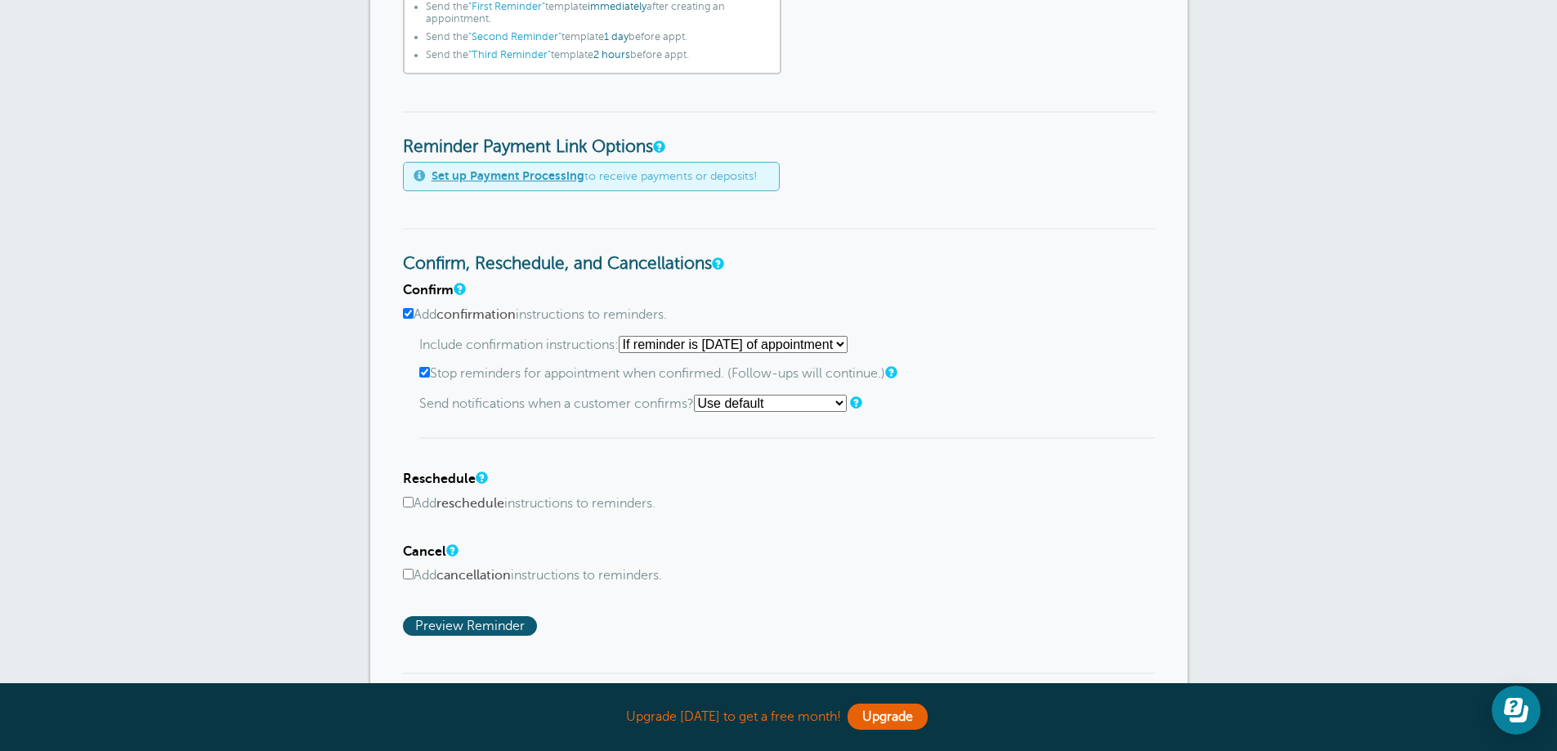
click at [979, 475] on h4 "Reschedule" at bounding box center [779, 480] width 752 height 16
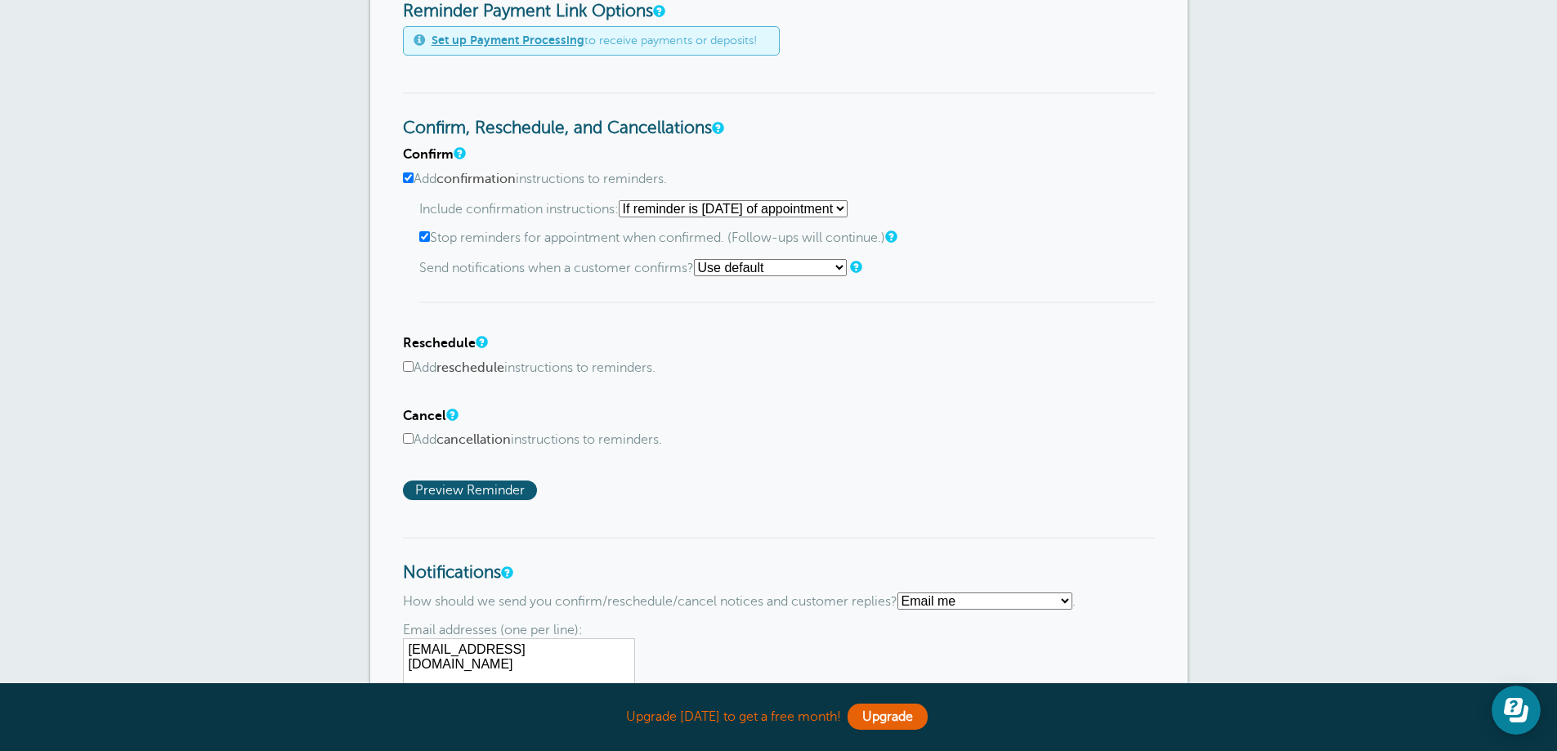
scroll to position [817, 0]
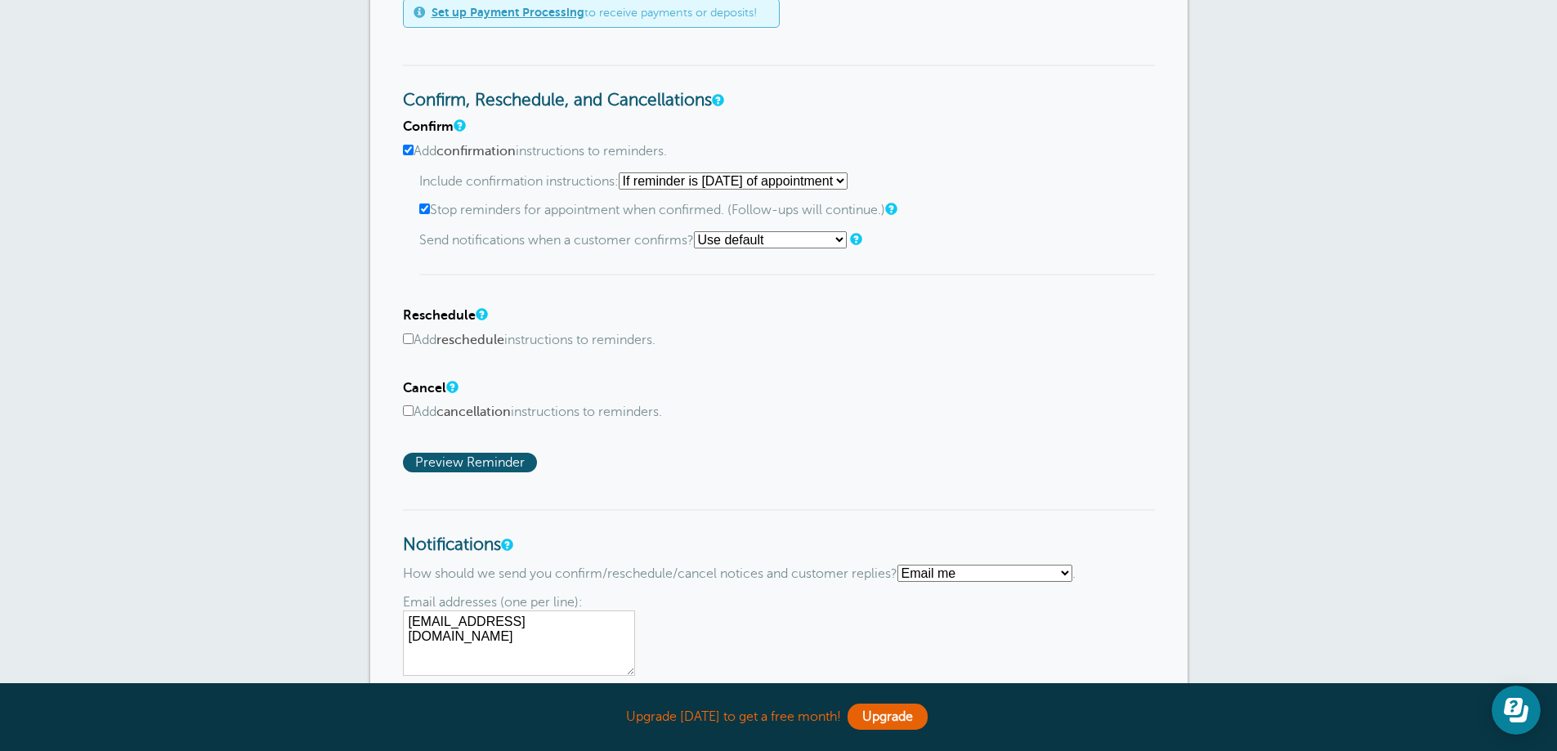
click at [403, 337] on input "Add reschedule instructions to reminders." at bounding box center [408, 338] width 11 height 11
checkbox input "true"
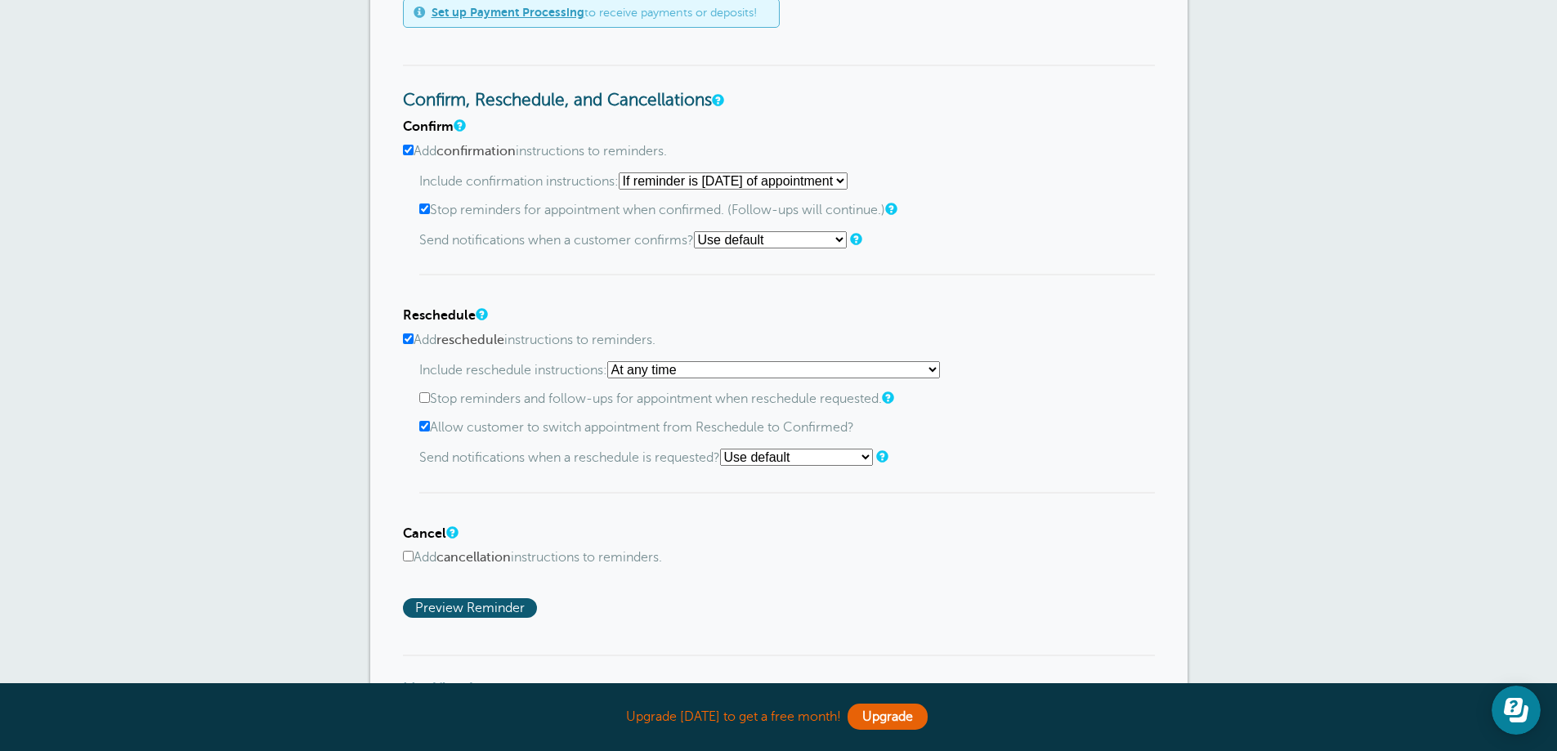
click at [751, 370] on select "At any time If reminder more than 1 day away from appointment If reminder more …" at bounding box center [773, 369] width 333 height 17
click at [949, 356] on div "Reschedule Add reschedule instructions to reminders. Include reschedule instruc…" at bounding box center [779, 400] width 752 height 185
click at [821, 375] on select "At any time If reminder more than 1 day away from appointment If reminder more …" at bounding box center [773, 369] width 333 height 17
select select "2"
click at [612, 361] on select "At any time If reminder more than 1 day away from appointment If reminder more …" at bounding box center [773, 369] width 333 height 17
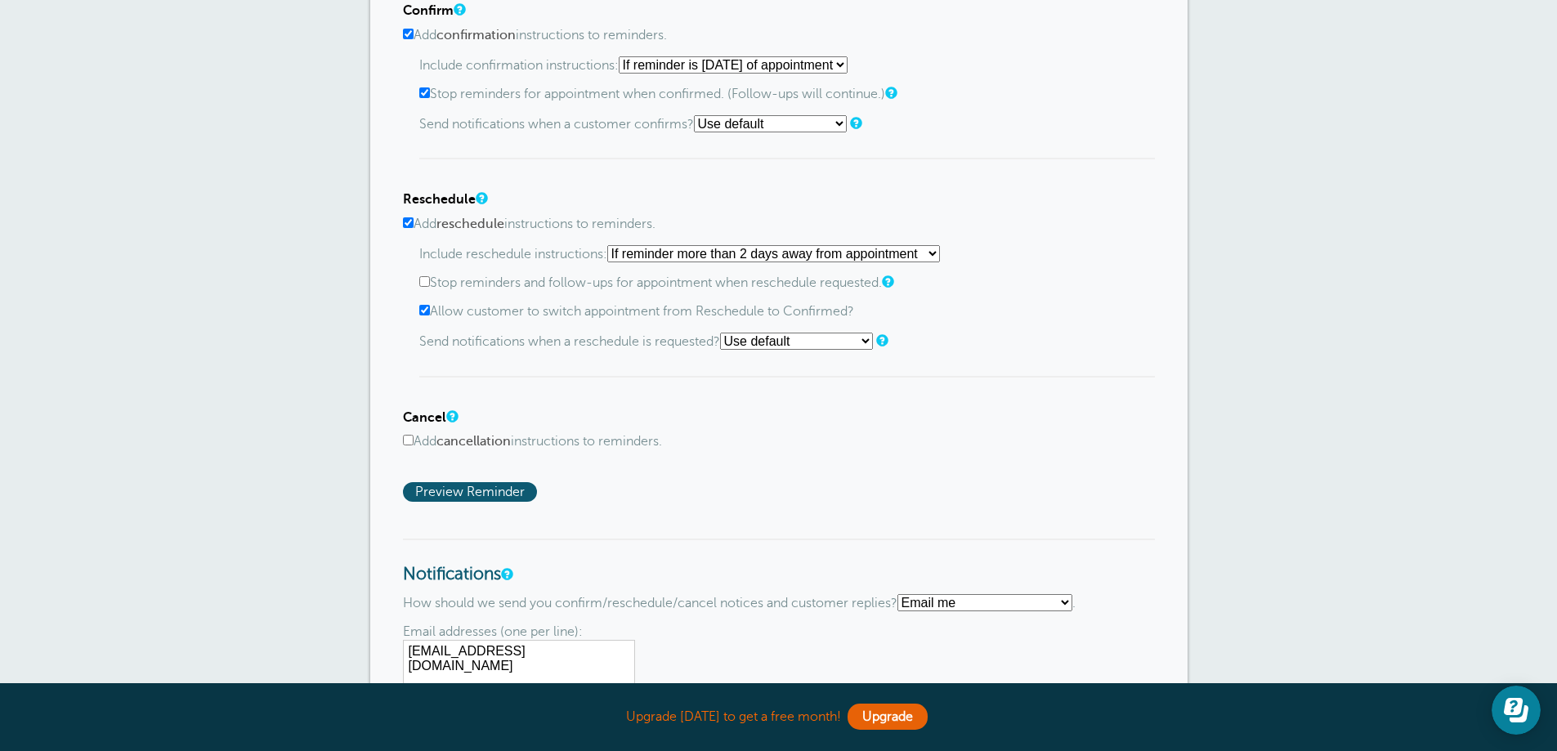
scroll to position [981, 0]
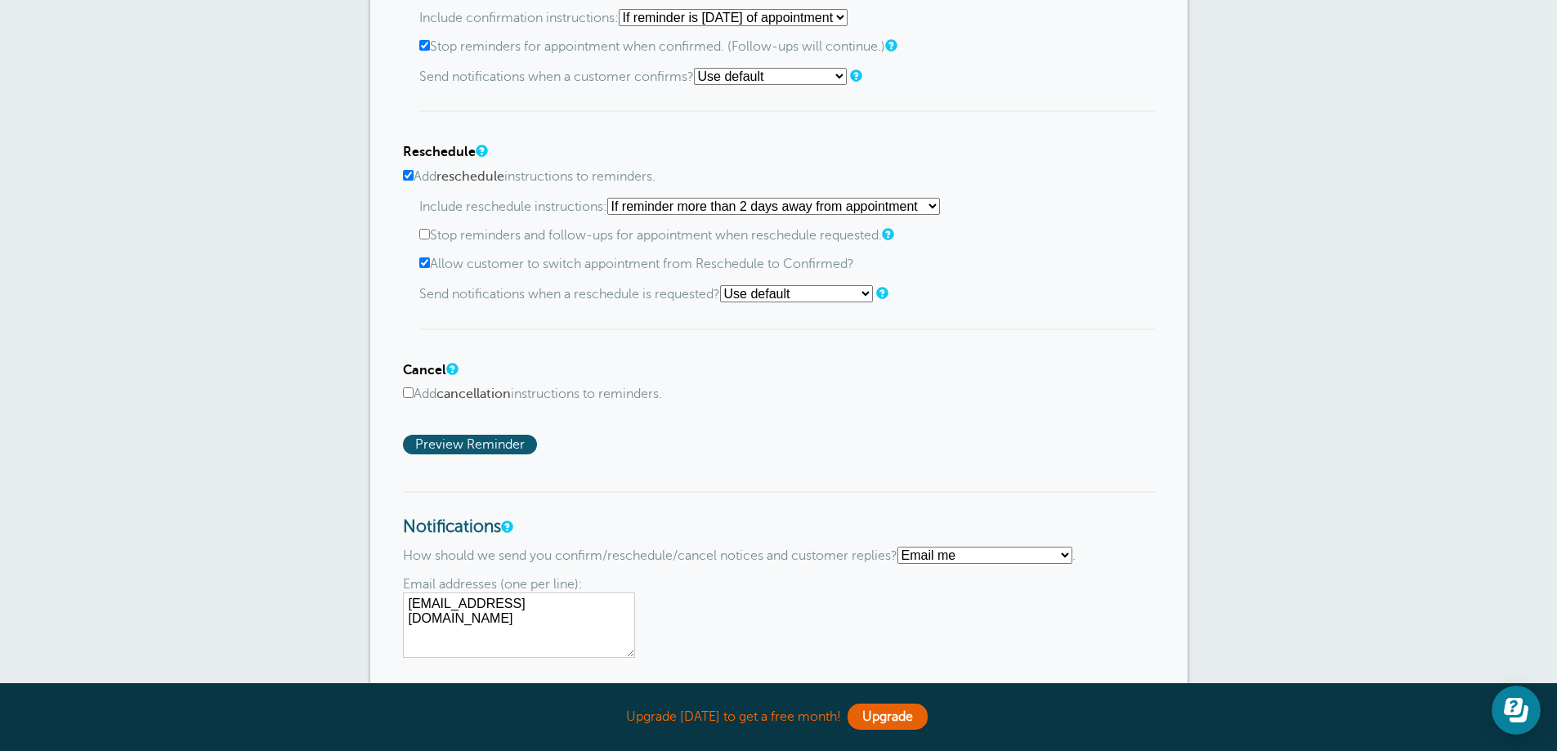
click at [405, 393] on input "Add cancellation instructions to reminders." at bounding box center [408, 392] width 11 height 11
checkbox input "true"
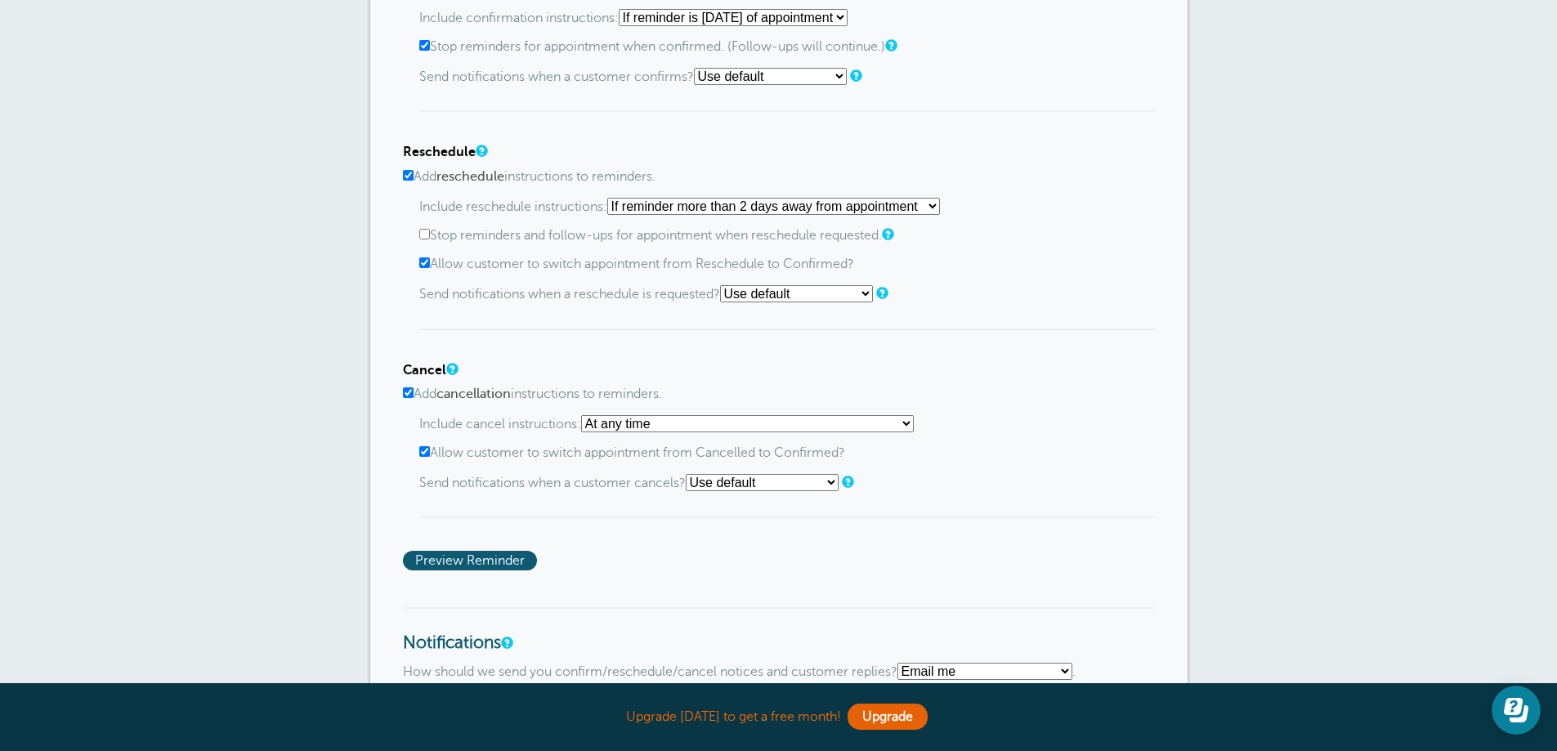
click at [700, 430] on select "At any time If reminder more than 1 day away from appointment If reminder more …" at bounding box center [747, 423] width 333 height 17
click at [586, 415] on select "At any time If reminder more than 1 day away from appointment If reminder more …" at bounding box center [747, 423] width 333 height 17
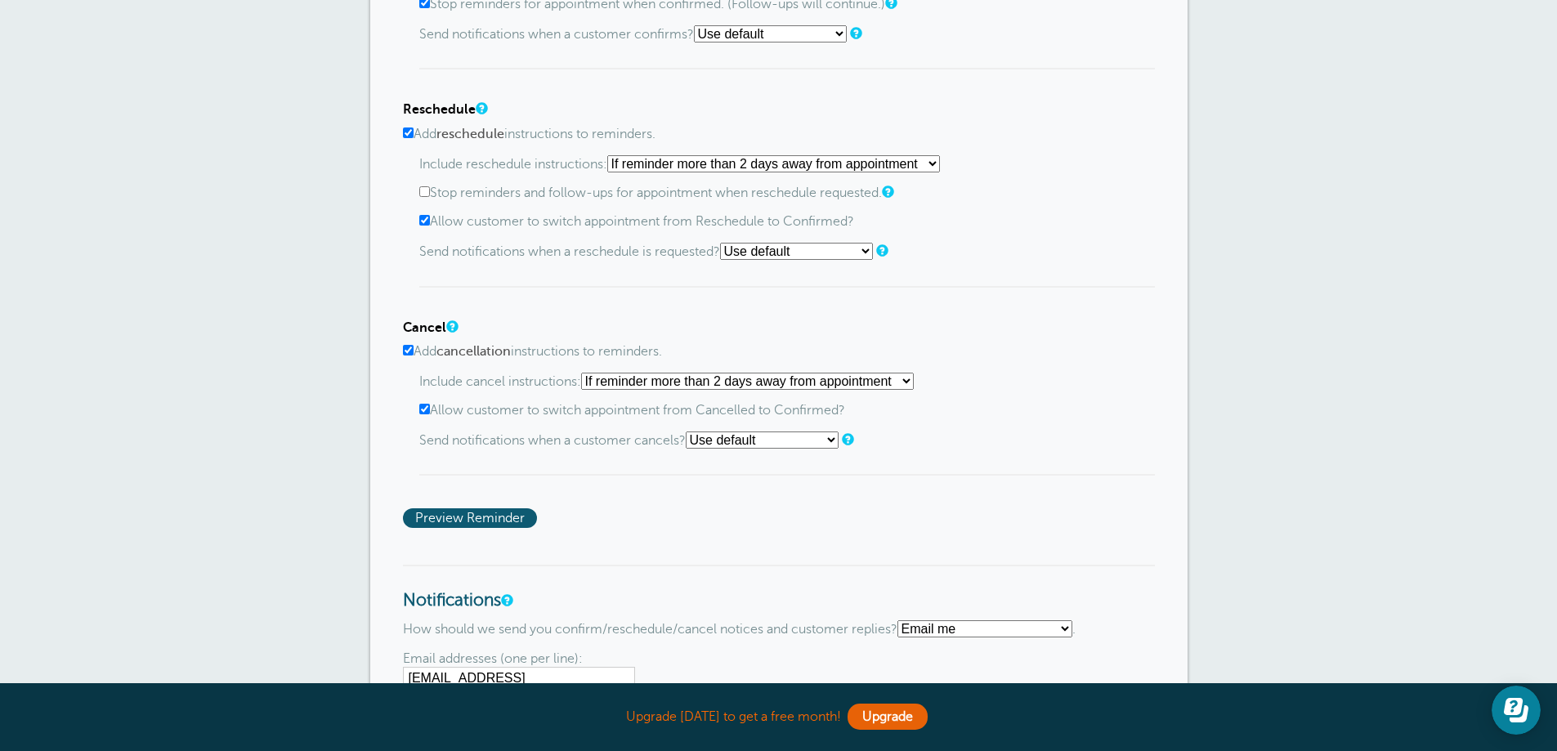
scroll to position [1062, 0]
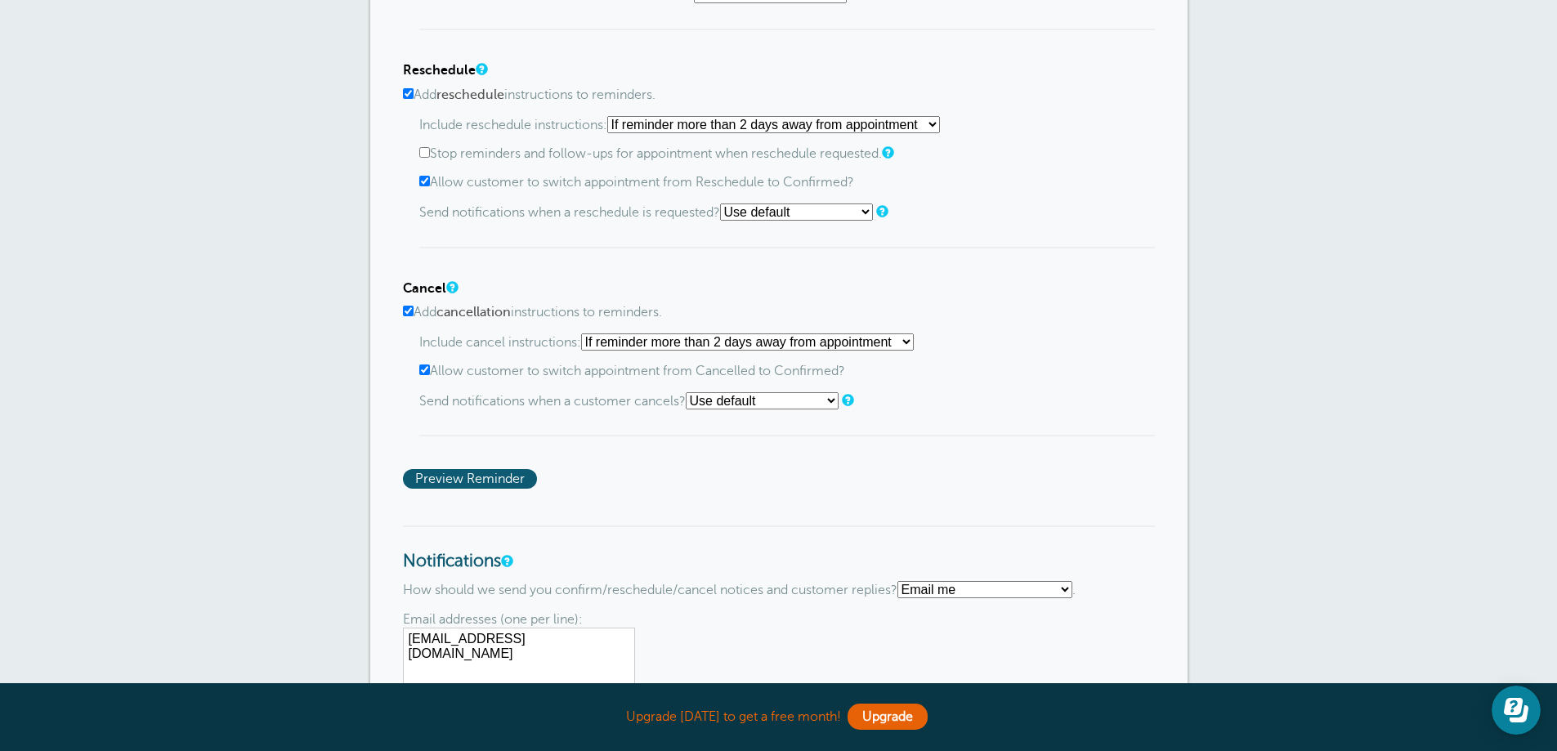
click at [734, 343] on select "At any time If reminder more than 1 day away from appointment If reminder more …" at bounding box center [747, 341] width 333 height 17
select select "0"
click at [586, 333] on select "At any time If reminder more than 1 day away from appointment If reminder more …" at bounding box center [747, 341] width 333 height 17
click at [762, 127] on select "At any time If reminder more than 1 day away from appointment If reminder more …" at bounding box center [773, 124] width 333 height 17
select select "0"
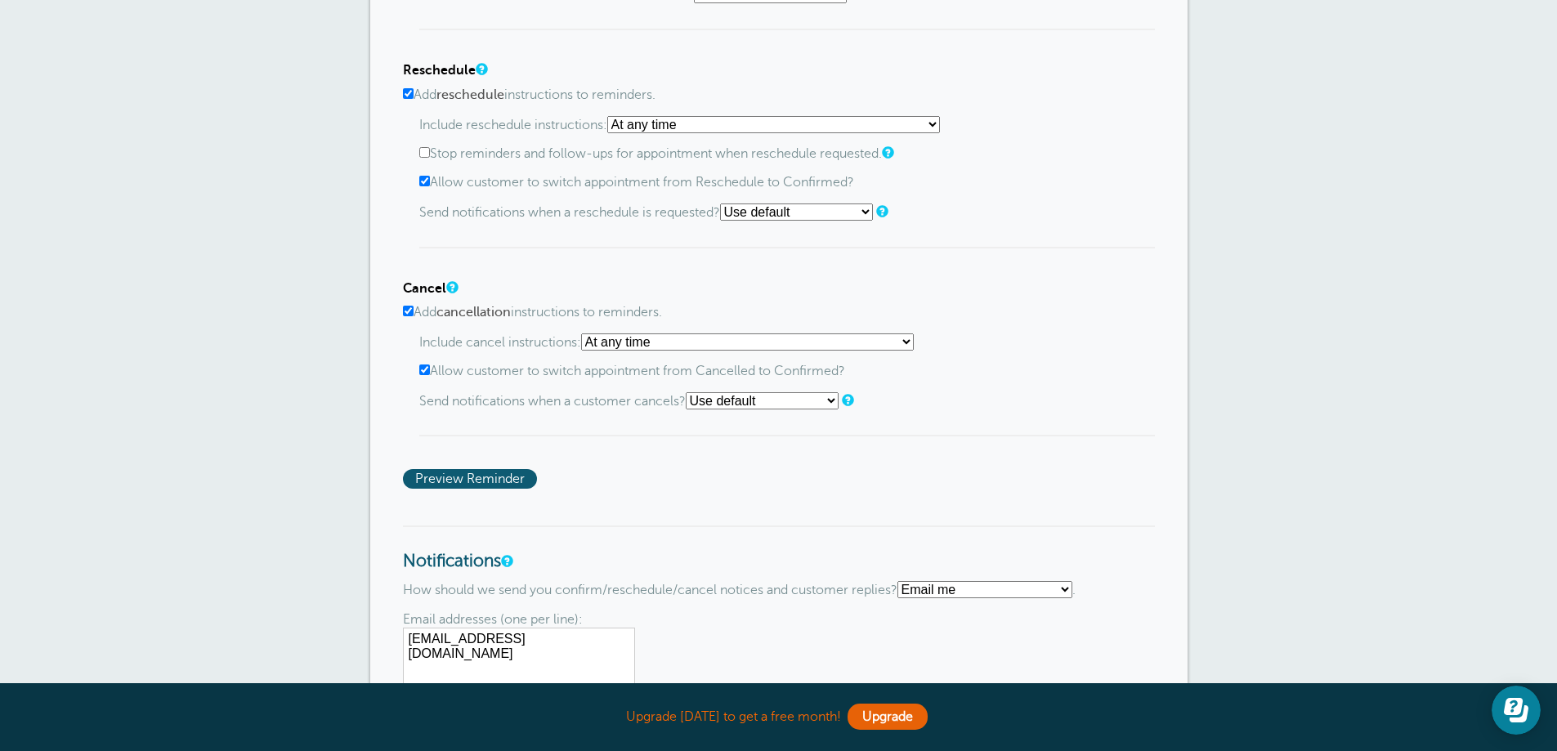
click at [612, 116] on select "At any time If reminder more than 1 day away from appointment If reminder more …" at bounding box center [773, 124] width 333 height 17
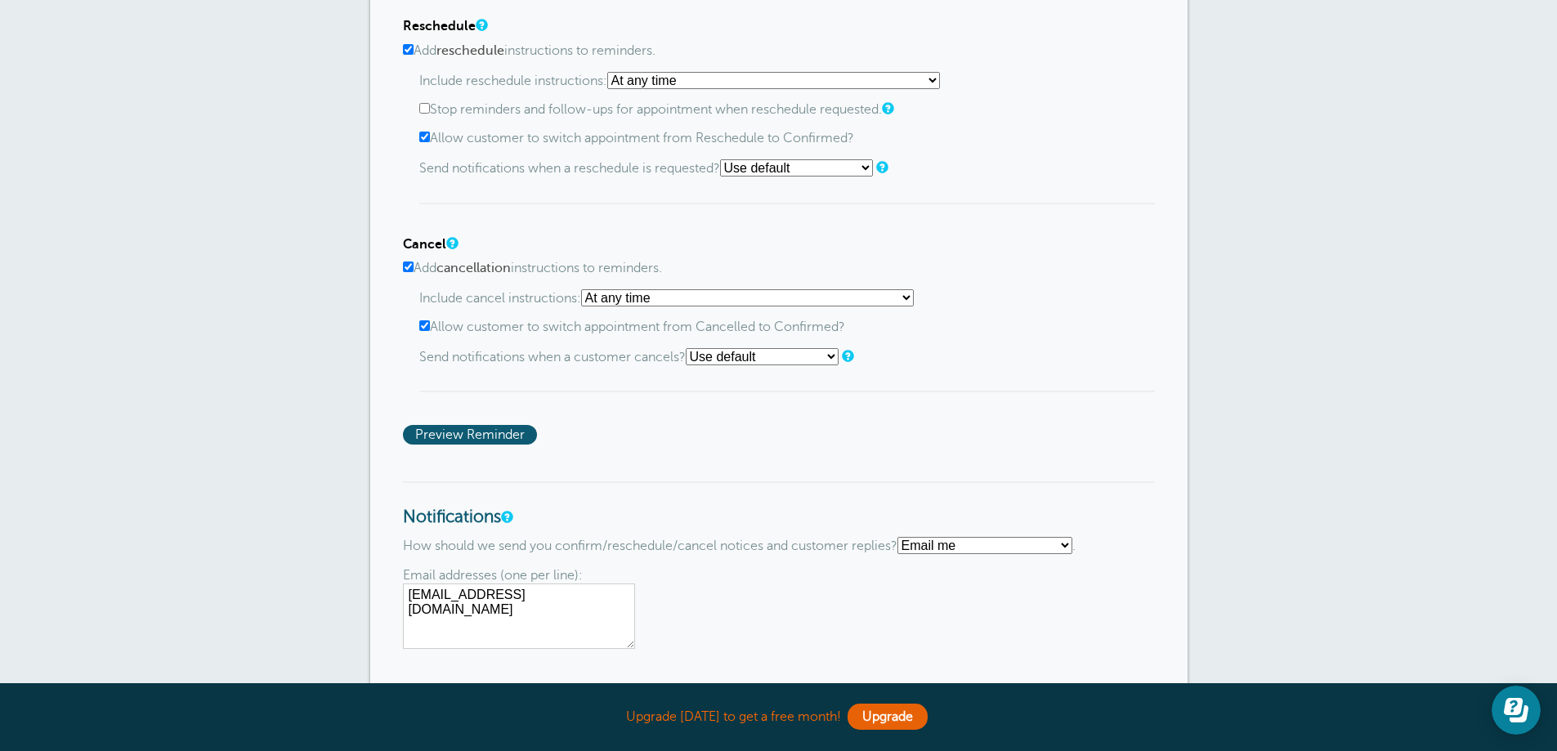
scroll to position [1308, 0]
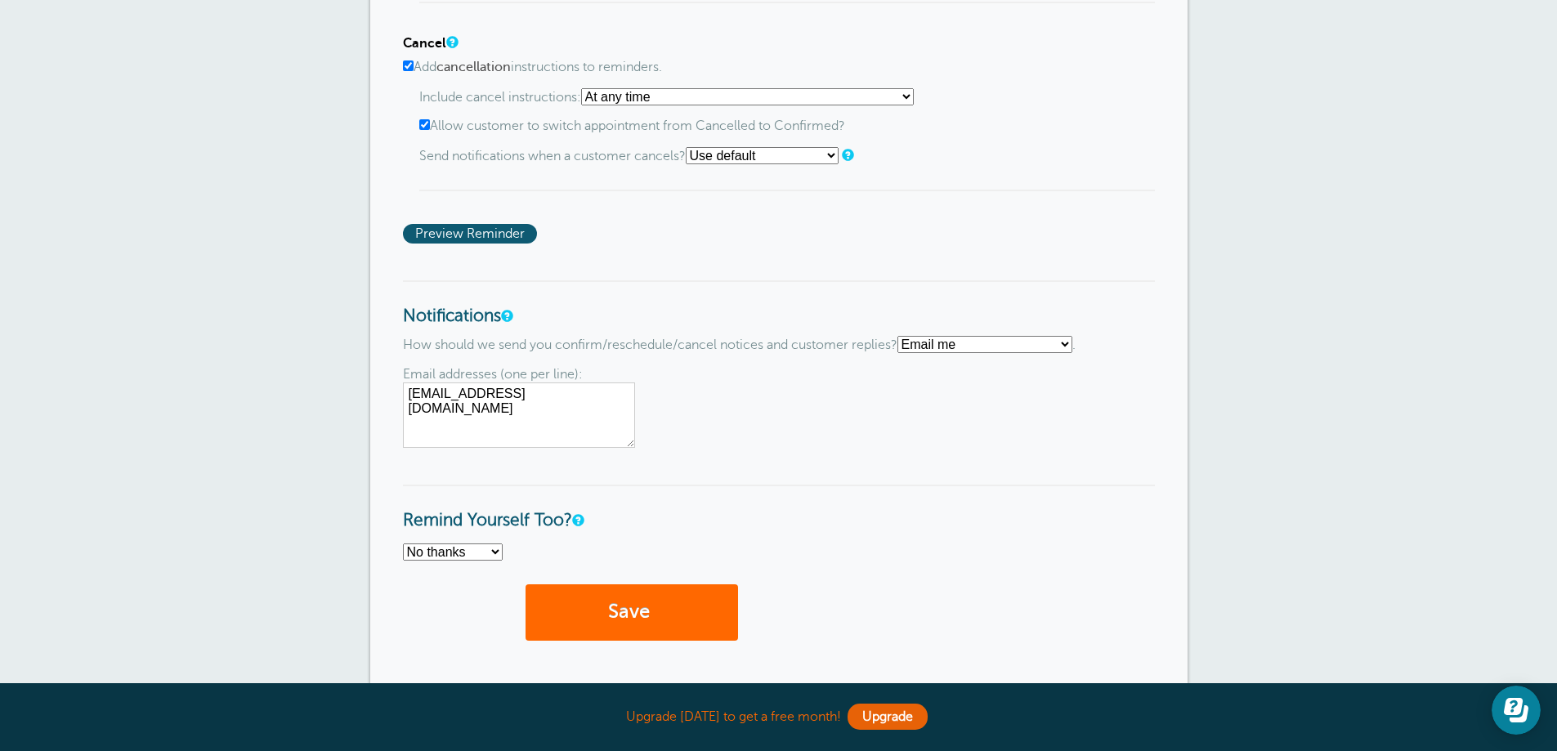
click at [965, 342] on select "Text me Email me Don't send me notifications" at bounding box center [984, 344] width 175 height 17
click at [904, 336] on select "Text me Email me Don't send me notifications" at bounding box center [984, 344] width 175 height 17
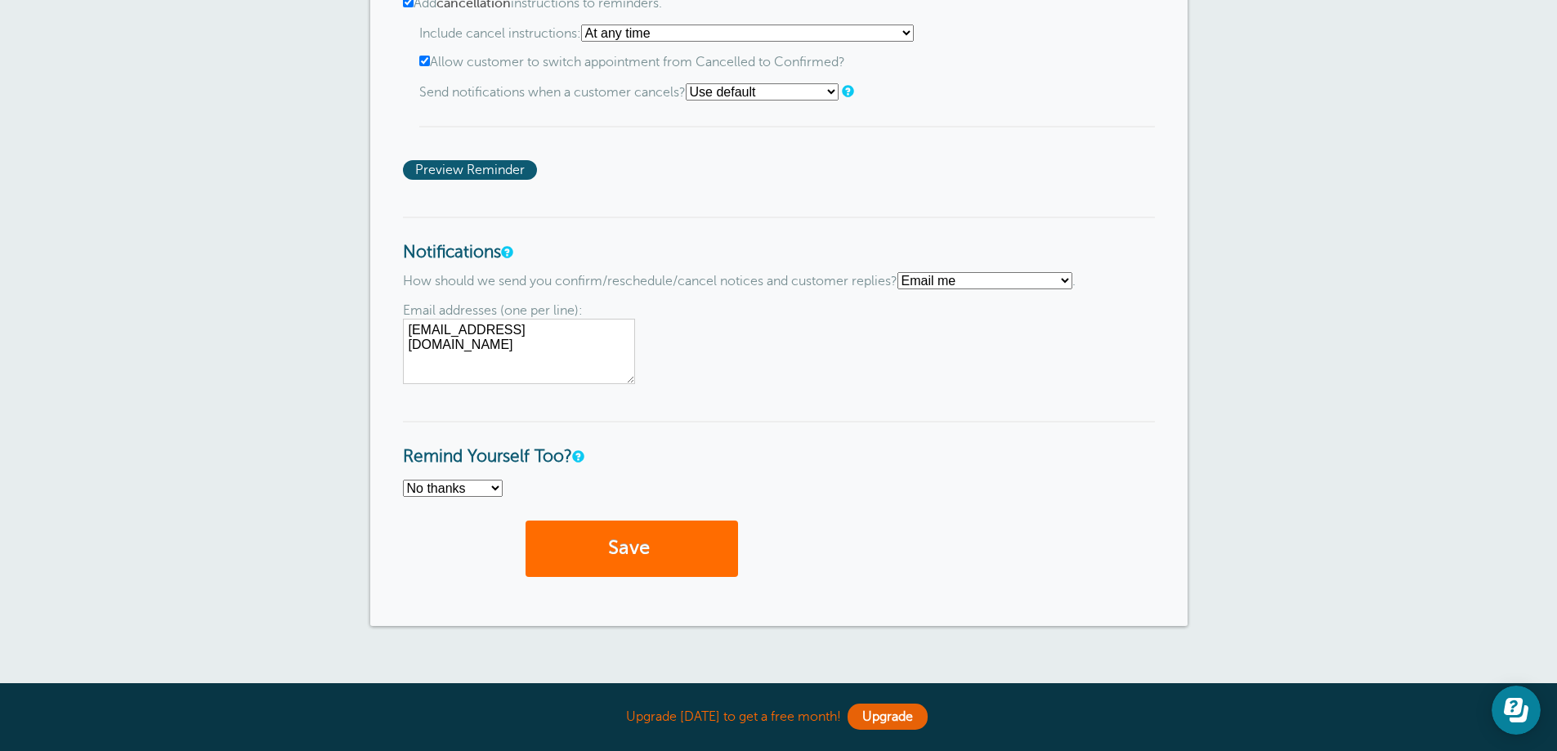
scroll to position [1471, 0]
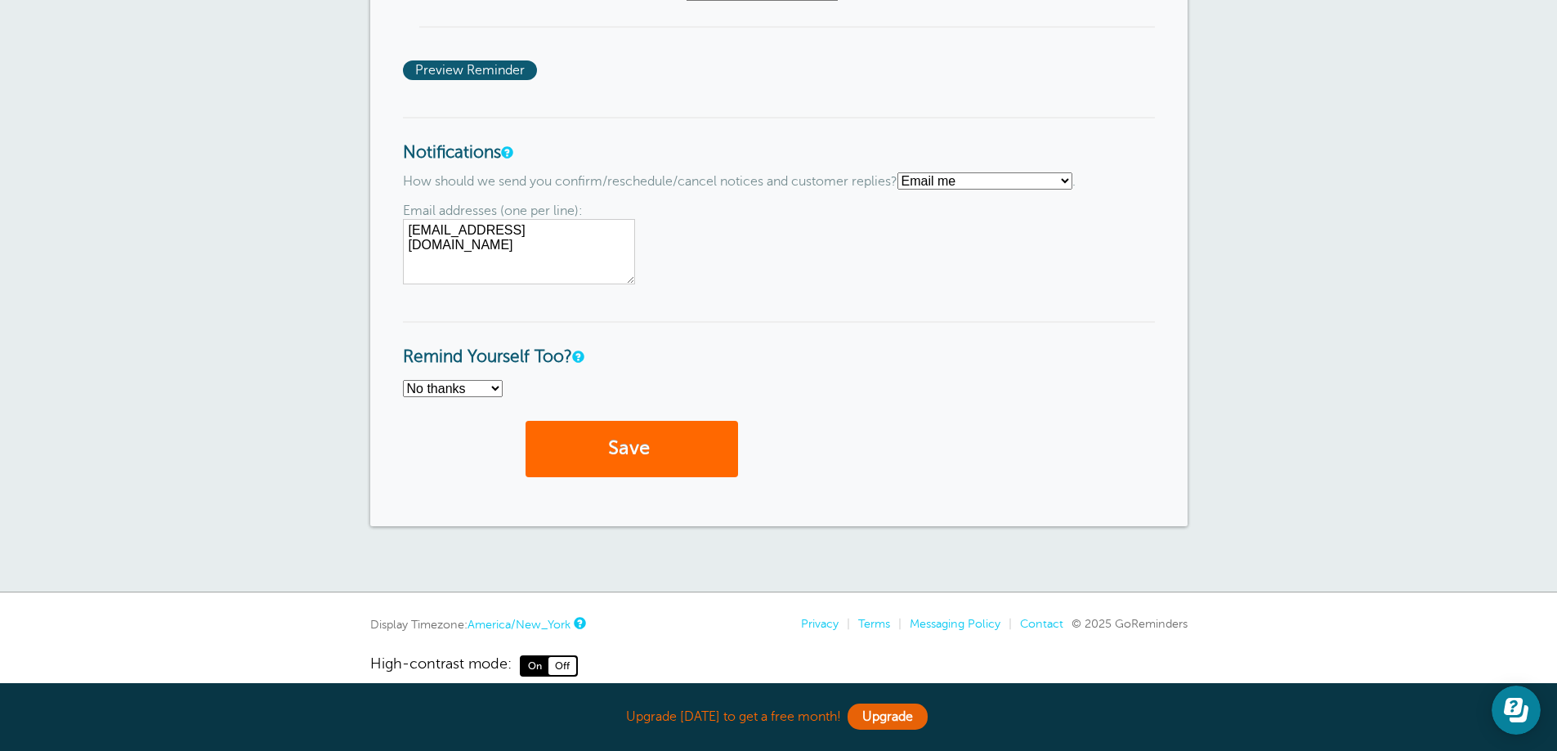
click at [486, 387] on select "No thanks Yes, text me Yes, email me" at bounding box center [453, 388] width 100 height 17
select select "4"
click at [403, 380] on select "No thanks Yes, text me Yes, email me" at bounding box center [453, 388] width 100 height 17
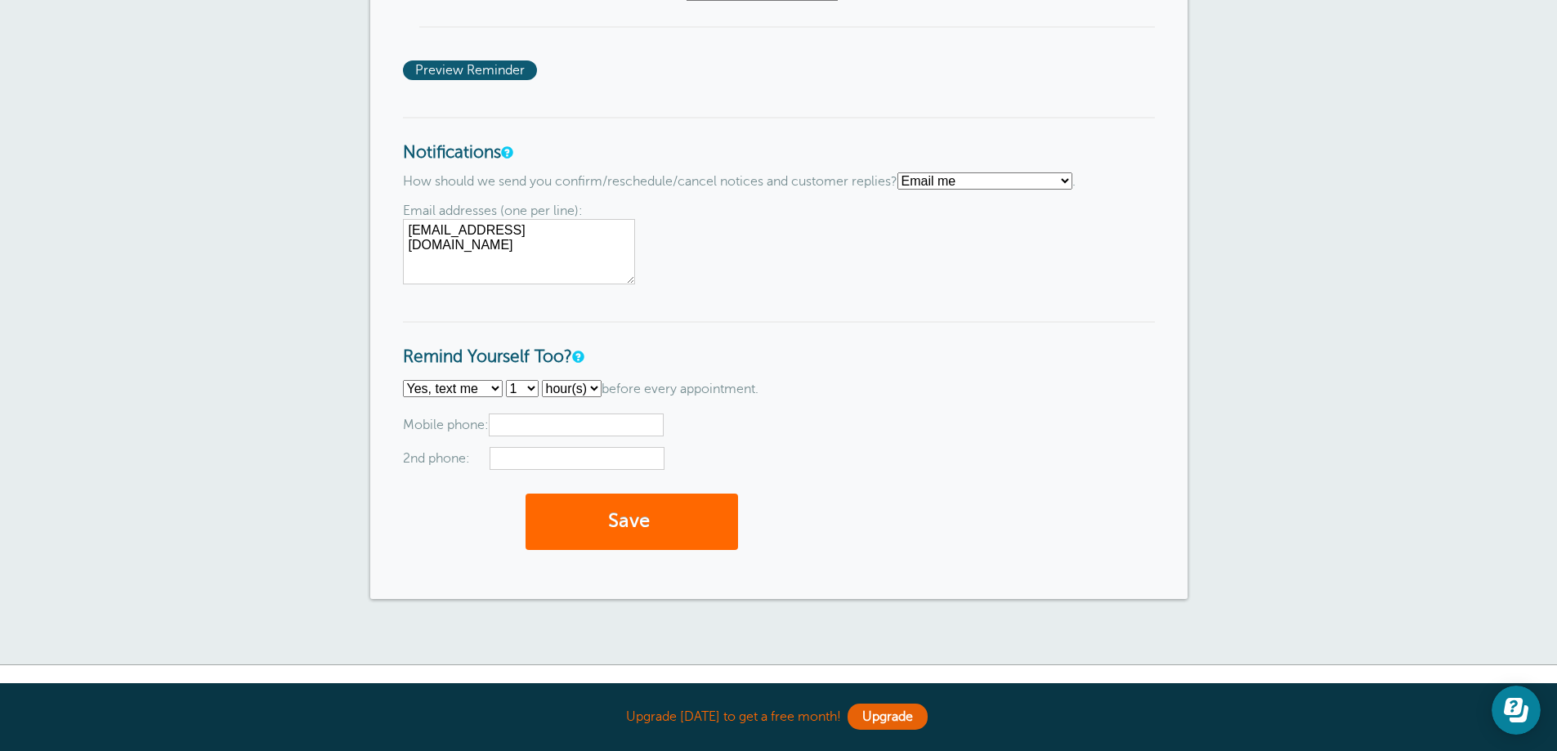
click at [575, 433] on input "text" at bounding box center [576, 425] width 175 height 23
type input "2402673946"
click at [610, 463] on input "text" at bounding box center [577, 458] width 175 height 23
drag, startPoint x: 498, startPoint y: 420, endPoint x: 592, endPoint y: 436, distance: 96.1
click at [592, 436] on input "2402673946" at bounding box center [576, 425] width 175 height 23
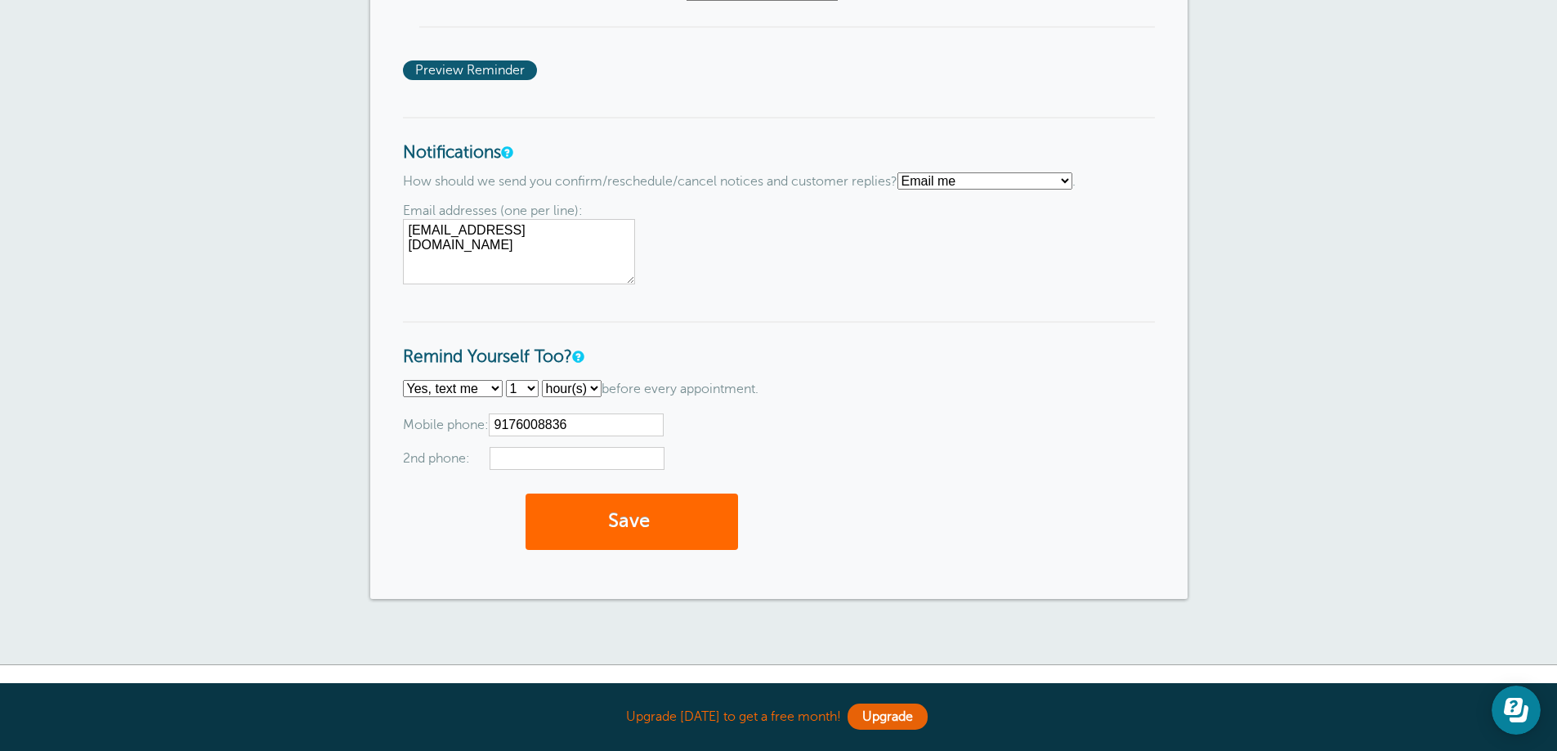
type input "9176008836"
click at [575, 459] on input "text" at bounding box center [577, 458] width 175 height 23
type input "2402673946"
click at [624, 527] on button "Save" at bounding box center [631, 522] width 212 height 56
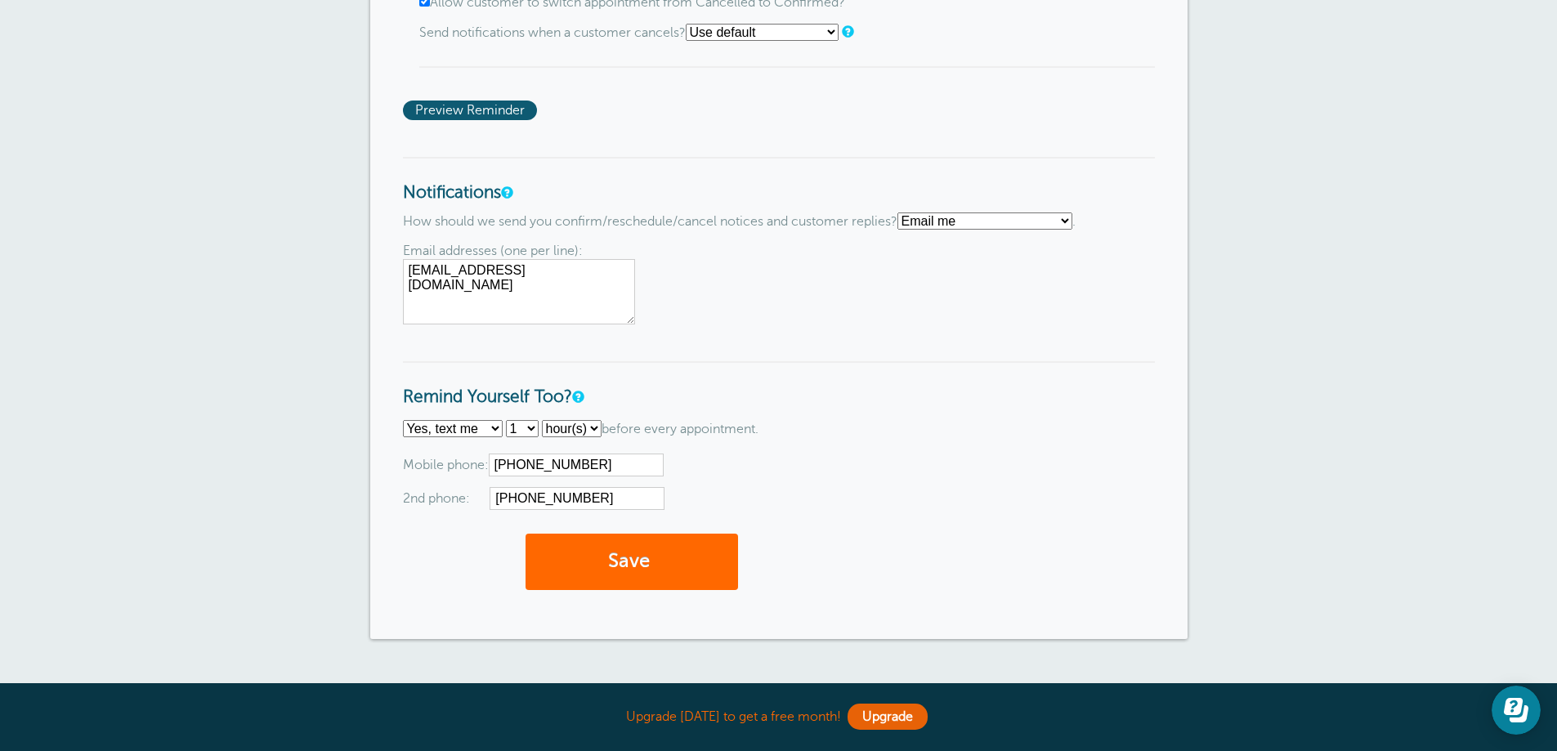
scroll to position [1471, 0]
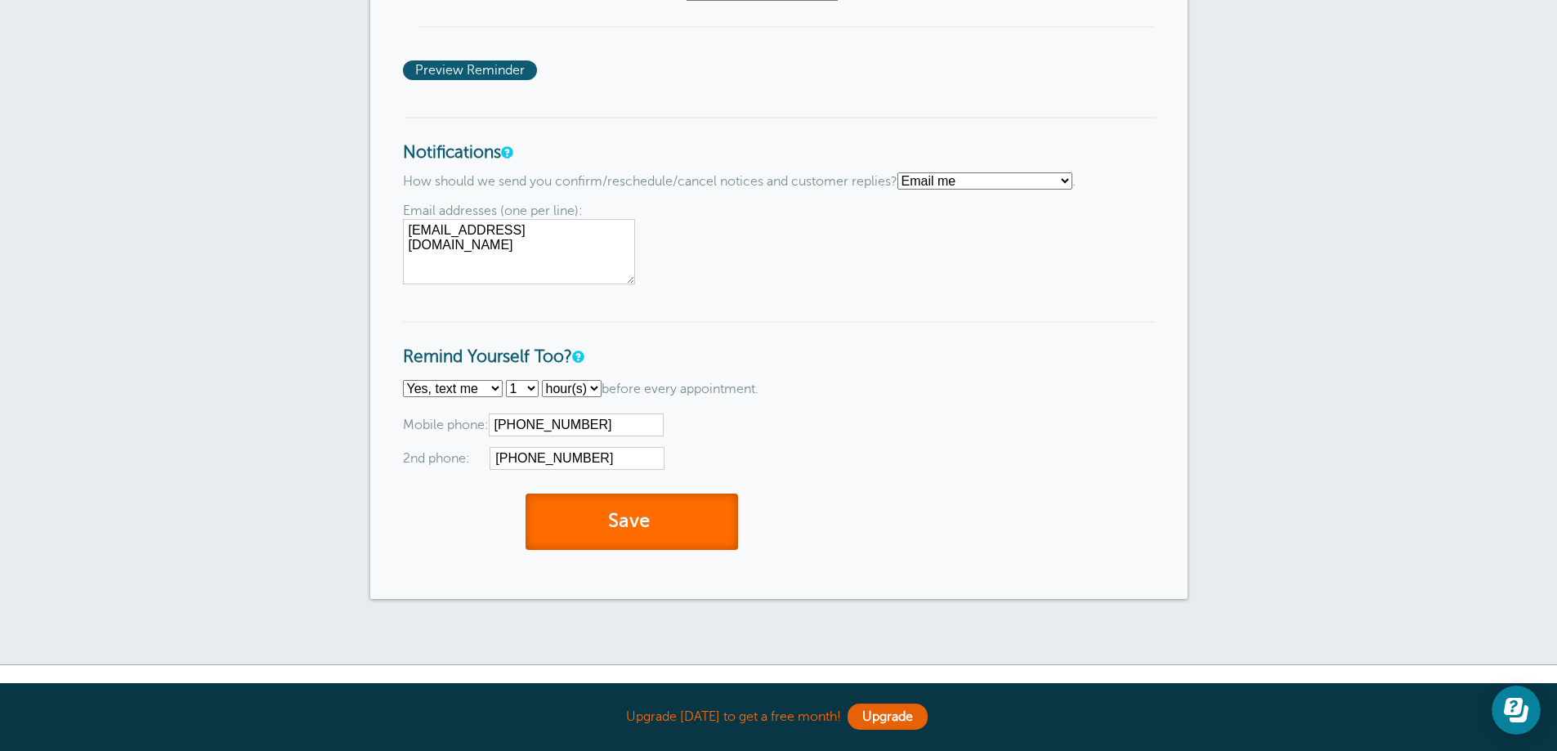
click at [660, 538] on button "Save" at bounding box center [631, 522] width 212 height 56
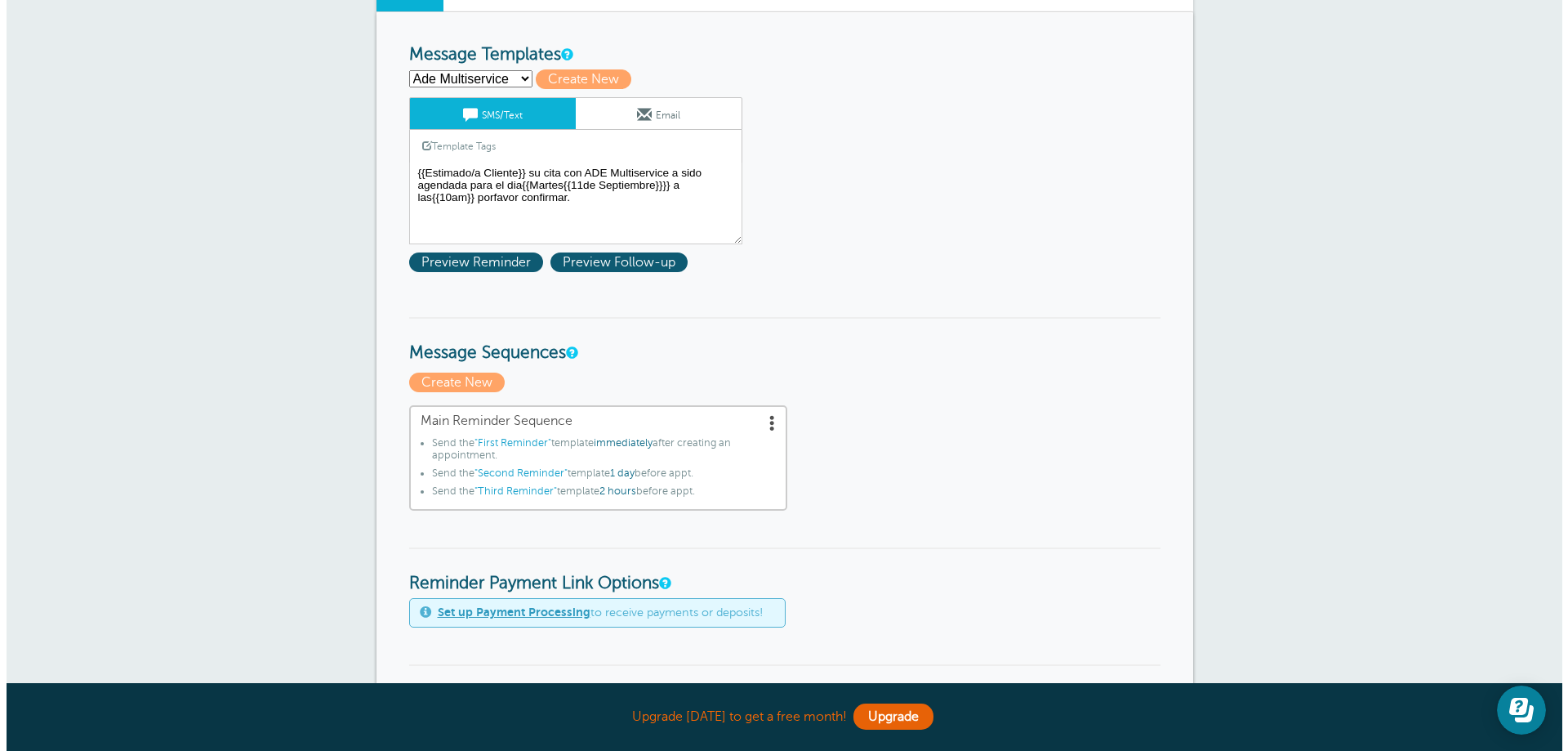
scroll to position [327, 0]
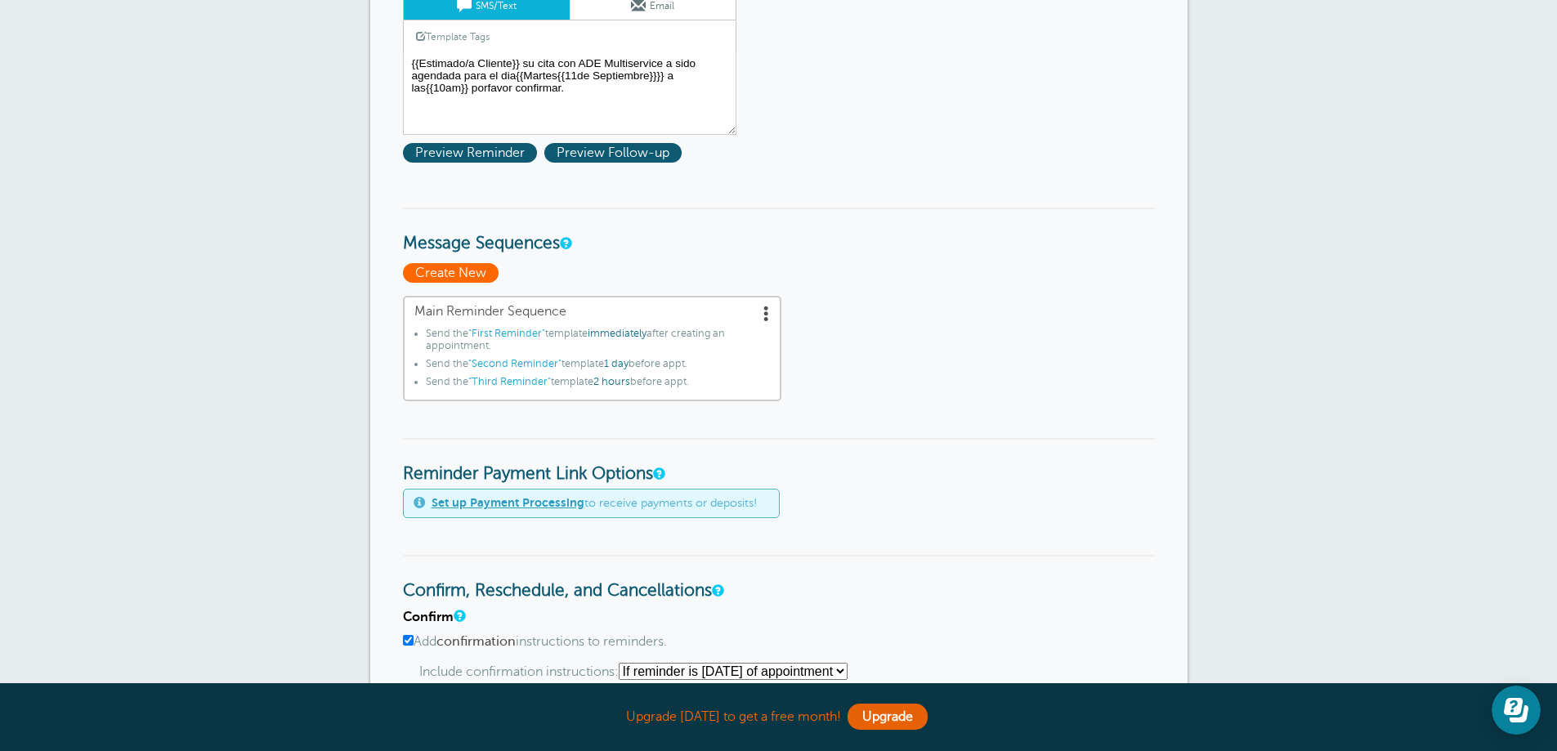
click at [474, 271] on span "Create New" at bounding box center [451, 273] width 96 height 20
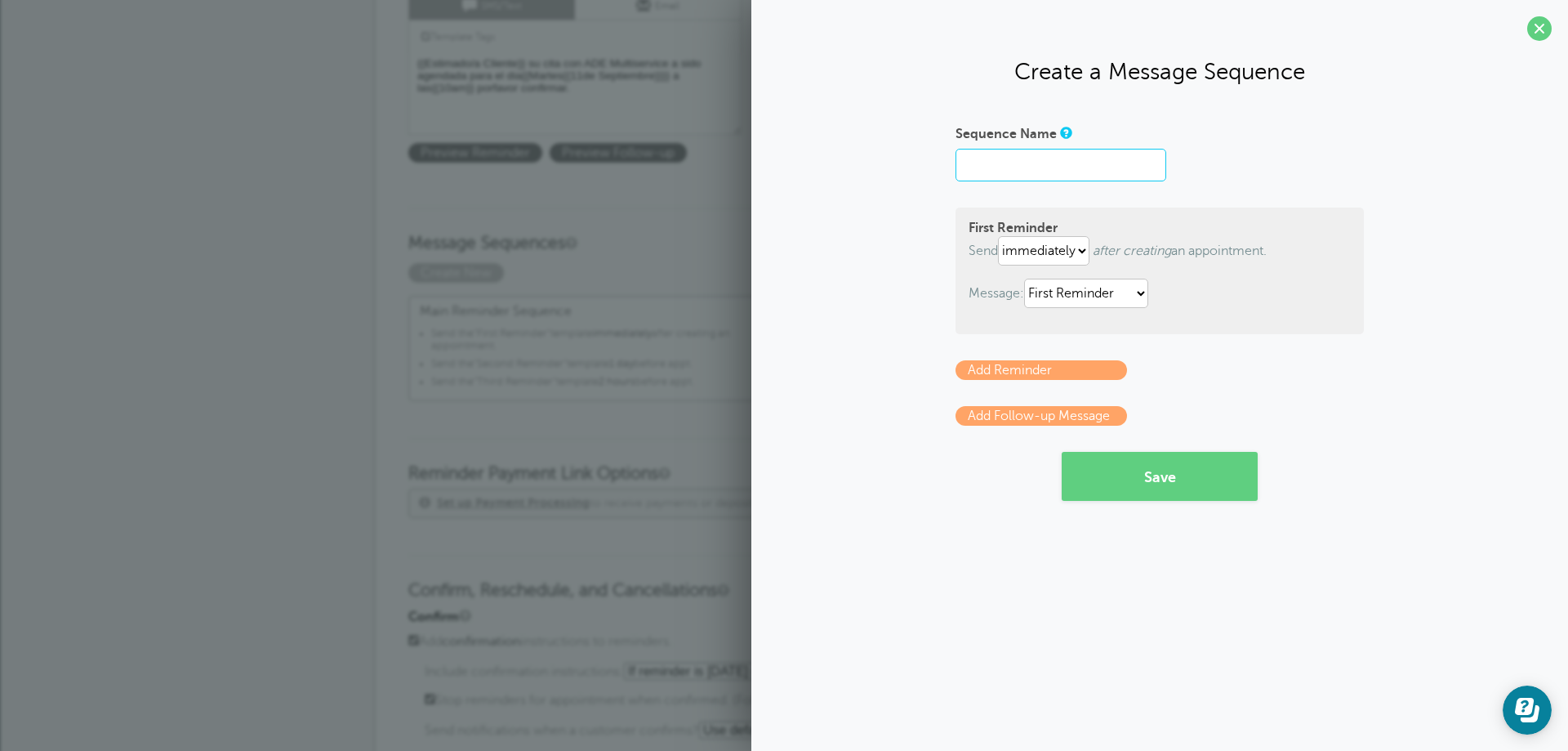
click at [1010, 160] on input "Sequence Name" at bounding box center [1060, 165] width 211 height 33
type input "Confirmacion de Cita"
click at [1080, 369] on link "Add Reminder" at bounding box center [1041, 370] width 172 height 20
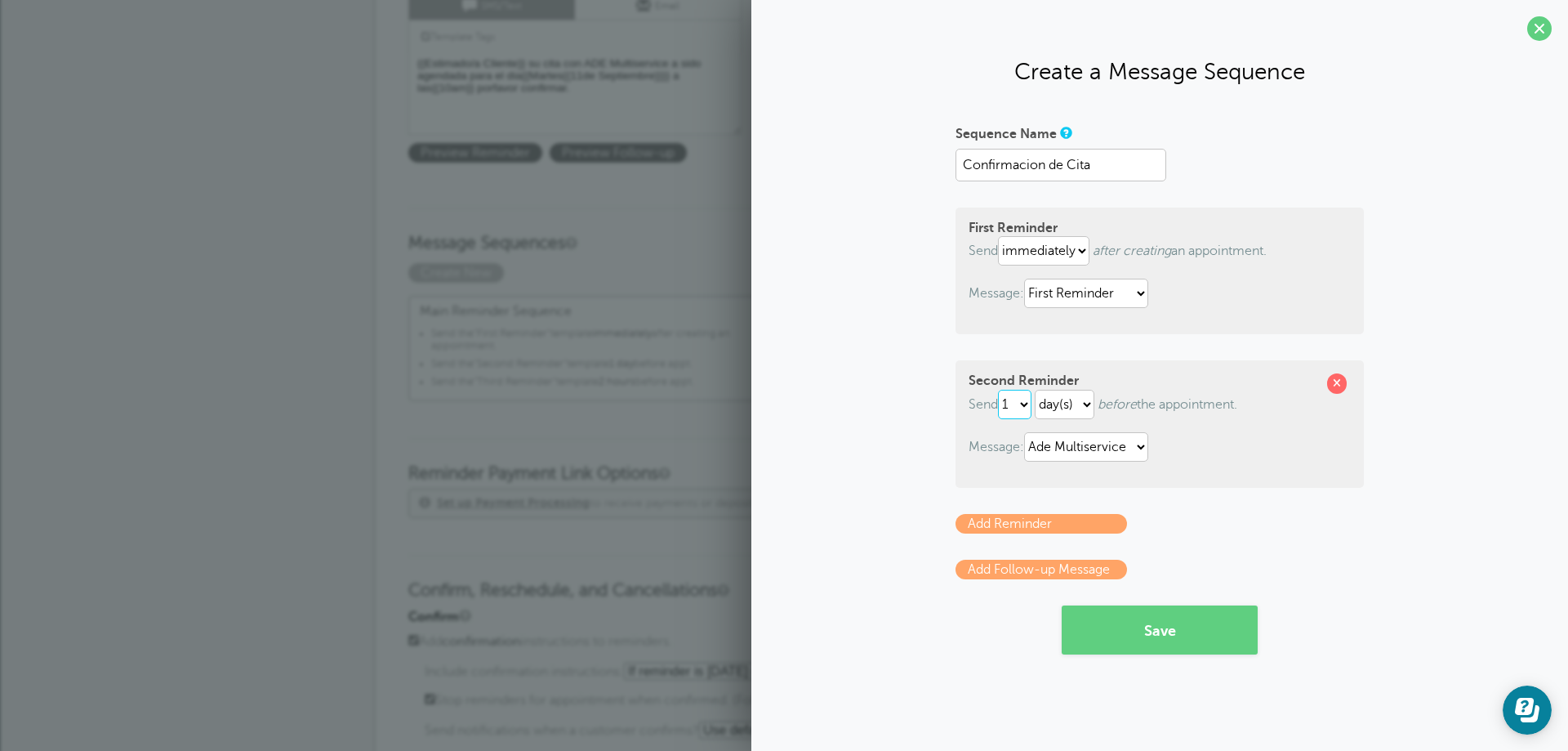
click at [1028, 407] on select "1 2 3 4 5 6 7 8 9 10 11 12 13 14 15 16 17 18 19 20 21 22 23 24 25 26 27 28 29 30" at bounding box center [1015, 404] width 34 height 29
select select "3"
click at [1001, 390] on select "1 2 3 4 5 6 7 8 9 10 11 12 13 14 15 16 17 18 19 20 21 22 23 24 25 26 27 28 29 30" at bounding box center [1015, 404] width 34 height 29
click at [1072, 525] on link "Add Reminder" at bounding box center [1041, 524] width 172 height 20
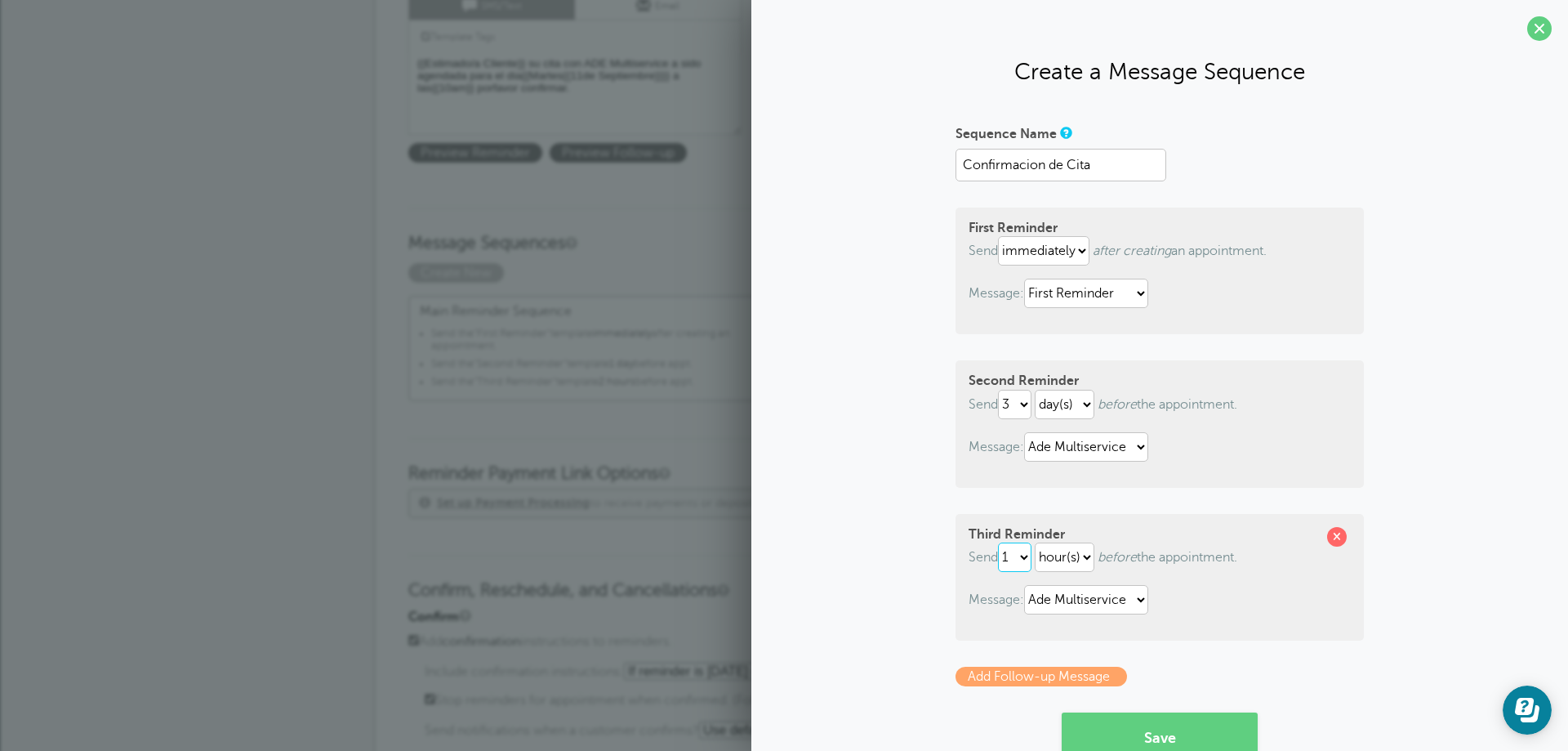
click at [1021, 560] on select "1 2 3 4 5 6 7 8 9 10 11 12 13 14 15 16 17 18 19 20 21 22 23 24 25 26 27 28 29 30" at bounding box center [1015, 557] width 34 height 29
click at [998, 543] on select "1 2 3 4 5 6 7 8 9 10 11 12 13 14 15 16 17 18 19 20 21 22 23 24 25 26 27 28 29 30" at bounding box center [1015, 557] width 34 height 29
click at [1083, 557] on select "hour(s) day(s)" at bounding box center [1064, 557] width 60 height 29
select select "DAY"
click at [1034, 543] on select "hour(s) day(s)" at bounding box center [1064, 557] width 60 height 29
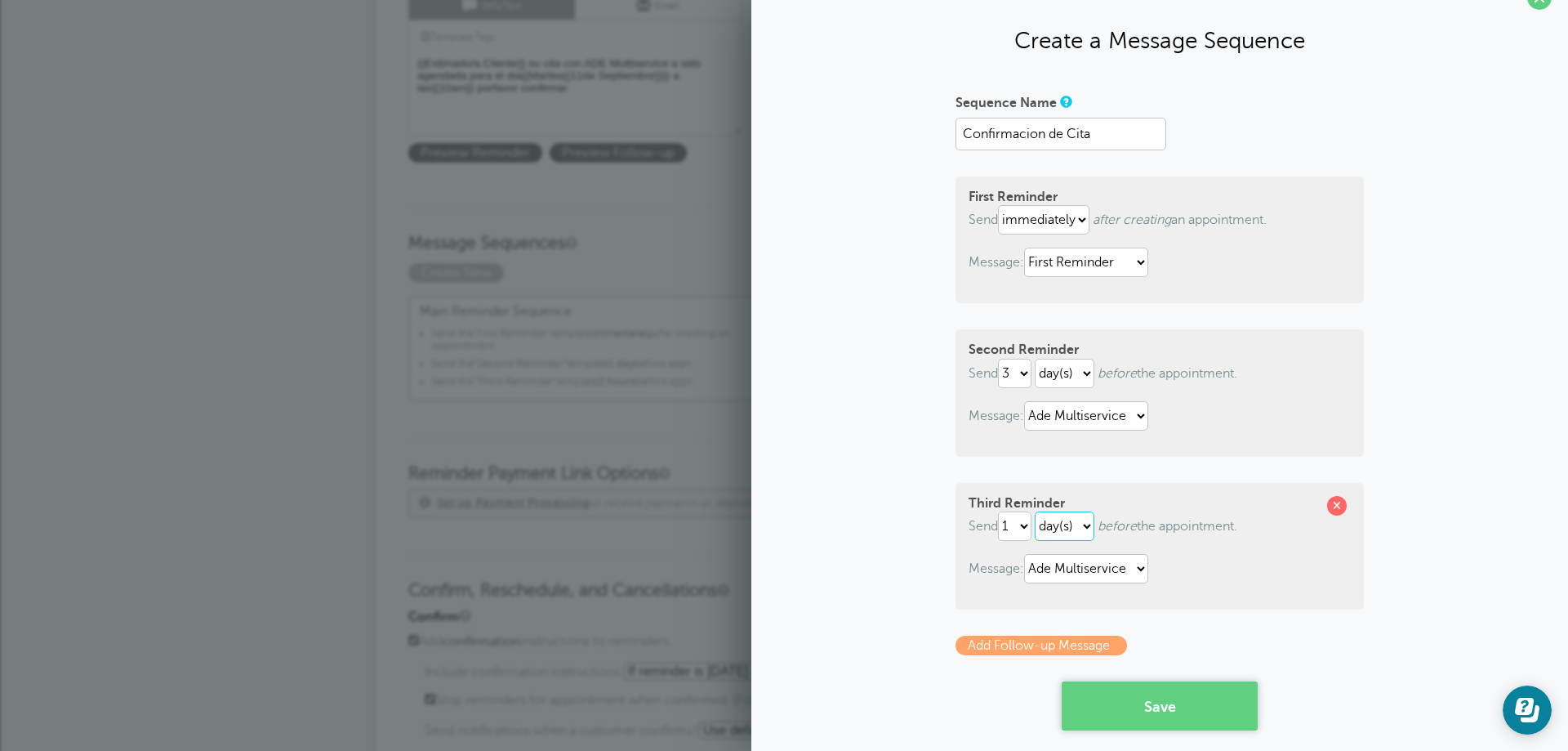
scroll to position [47, 0]
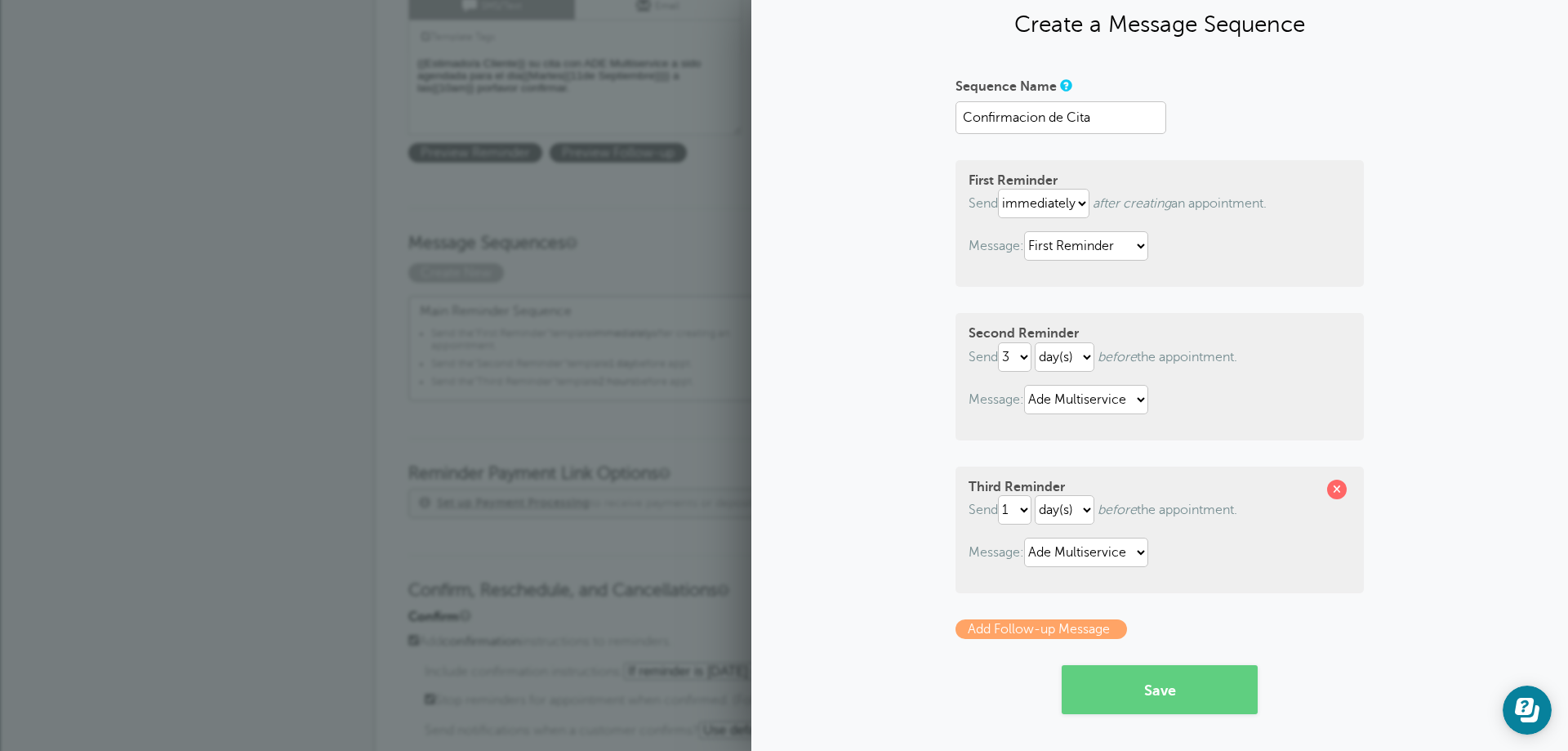
click at [1074, 636] on link "Add Follow-up Message" at bounding box center [1041, 629] width 172 height 20
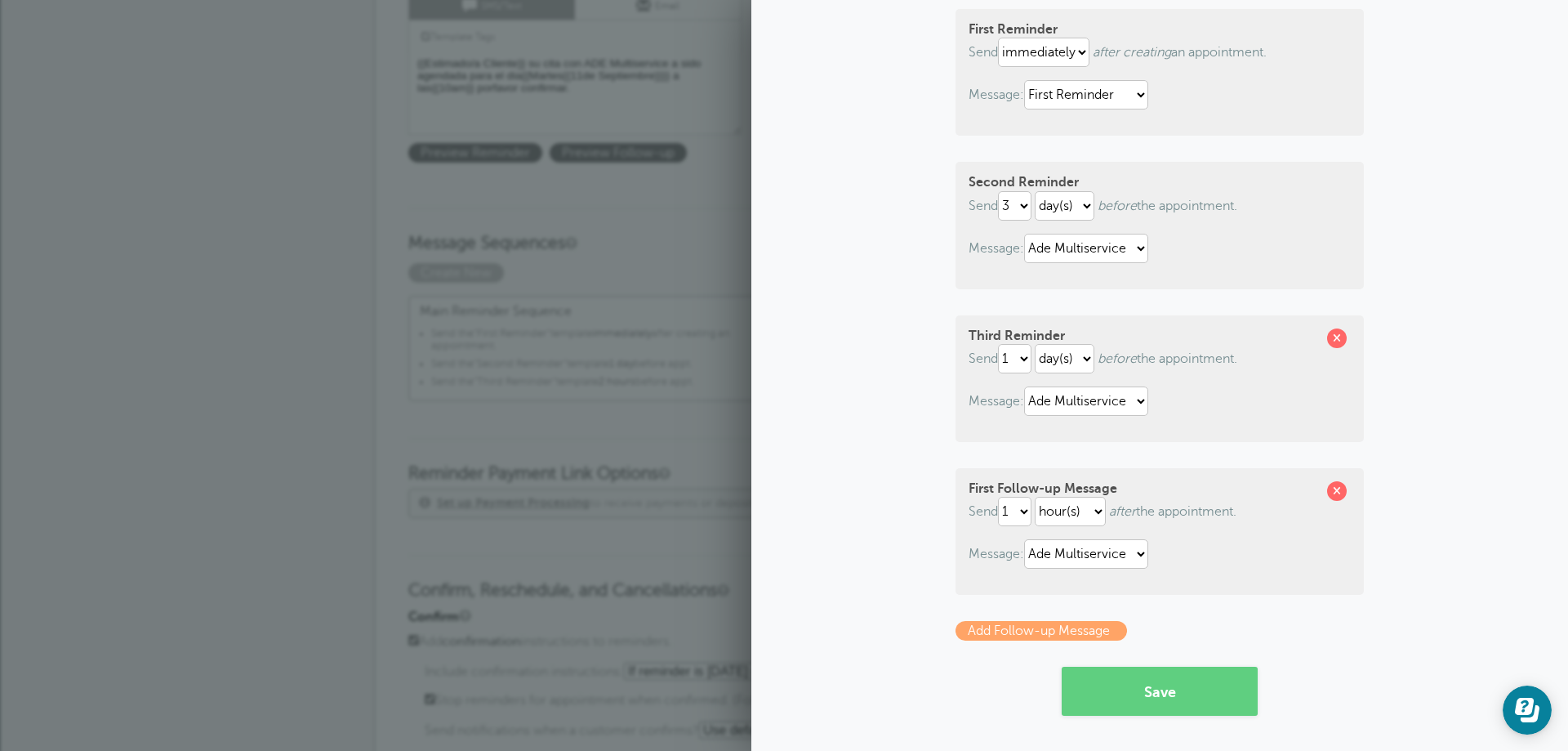
scroll to position [200, 0]
click at [1327, 492] on span at bounding box center [1337, 490] width 20 height 20
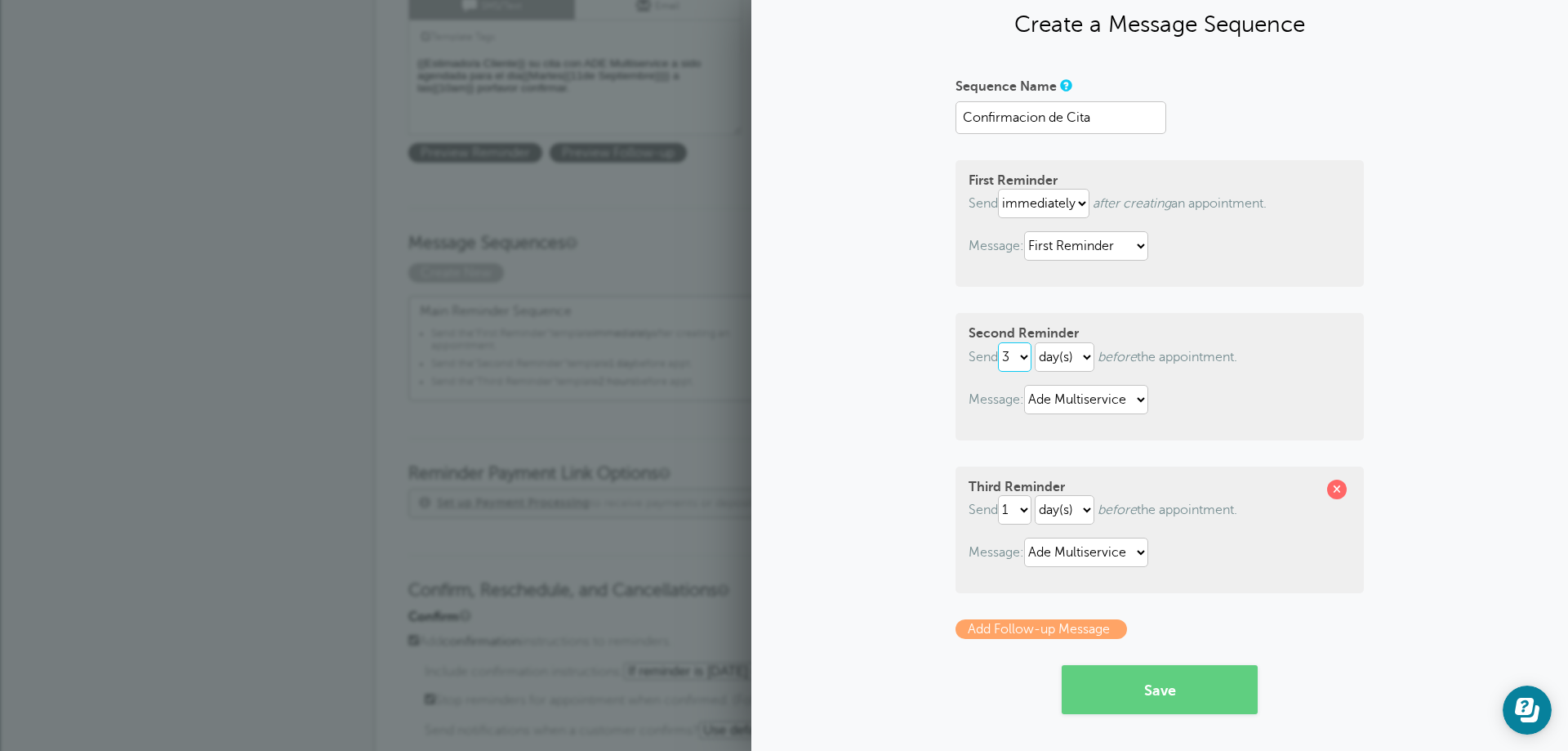
click at [1021, 356] on select "1 2 3 4 5 6 7 8 9 10 11 12 13 14 15 16 17 18 19 20 21 22 23 24 25 26 27 28 29 30" at bounding box center [1015, 356] width 34 height 29
click at [1486, 377] on div "Sequence Name Confirmacion de Cita First Reminder Send immediately 1 2 3 4 5 6 …" at bounding box center [1159, 394] width 784 height 642
click at [1171, 690] on button "Save" at bounding box center [1159, 689] width 196 height 49
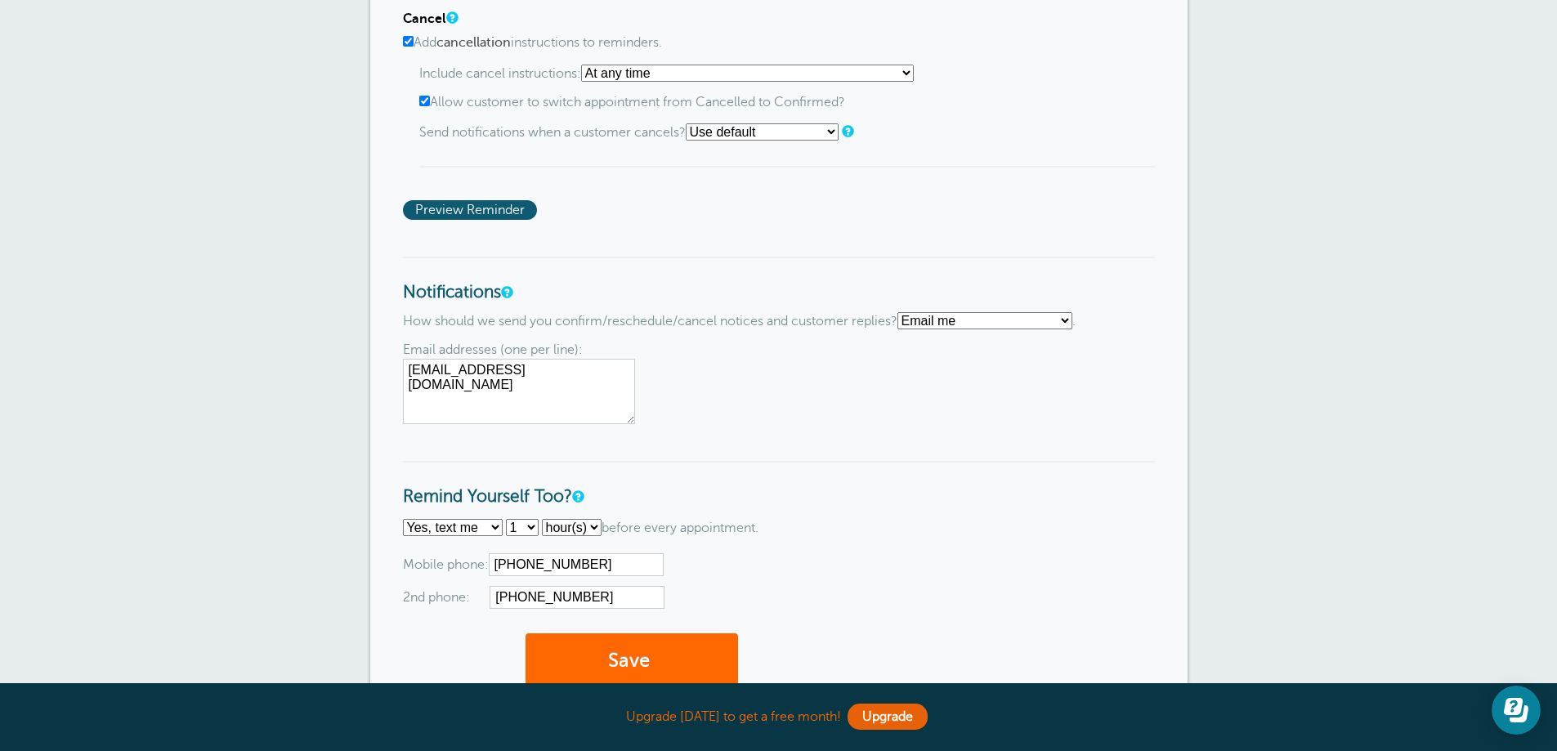
scroll to position [1634, 0]
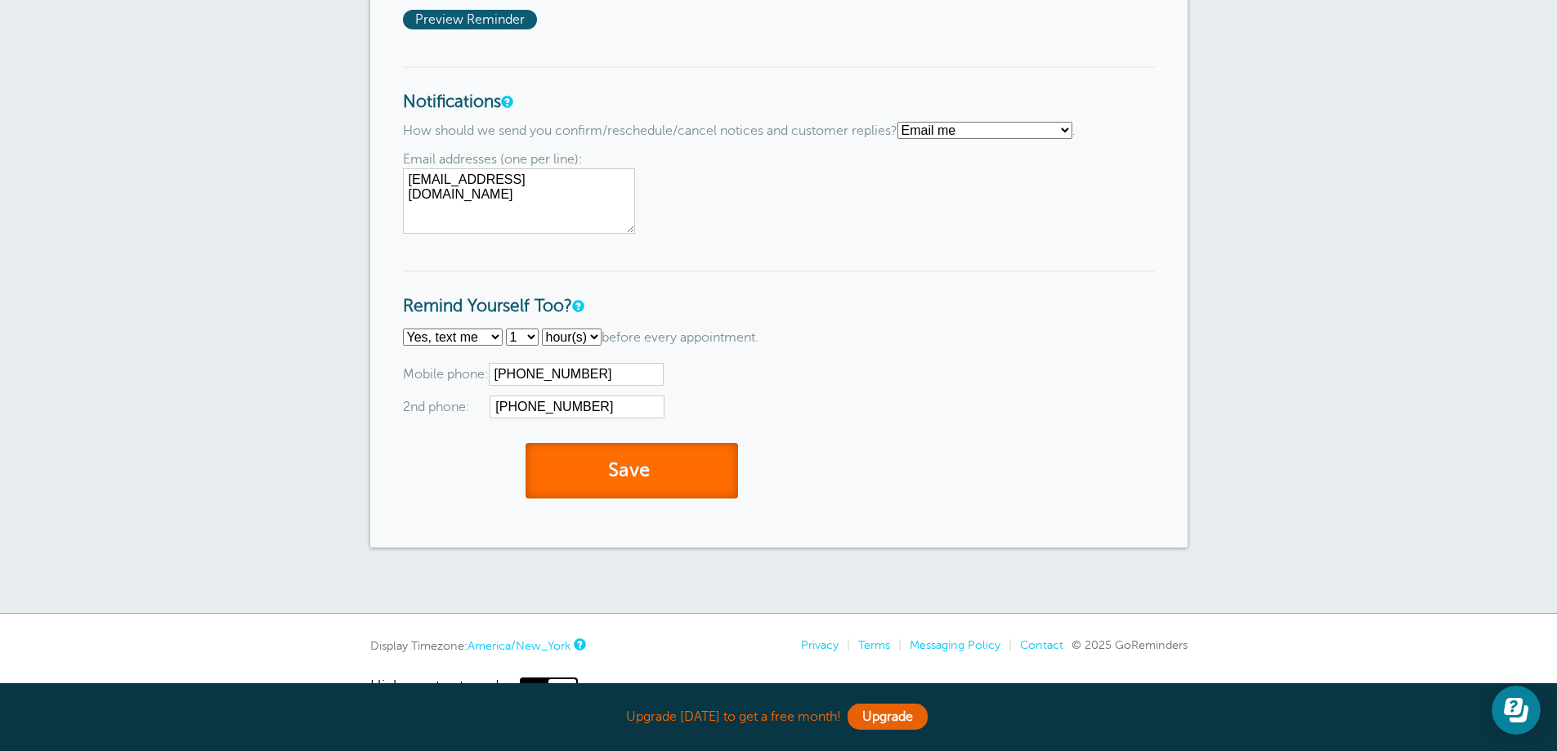
click at [699, 478] on button "Save" at bounding box center [631, 471] width 212 height 56
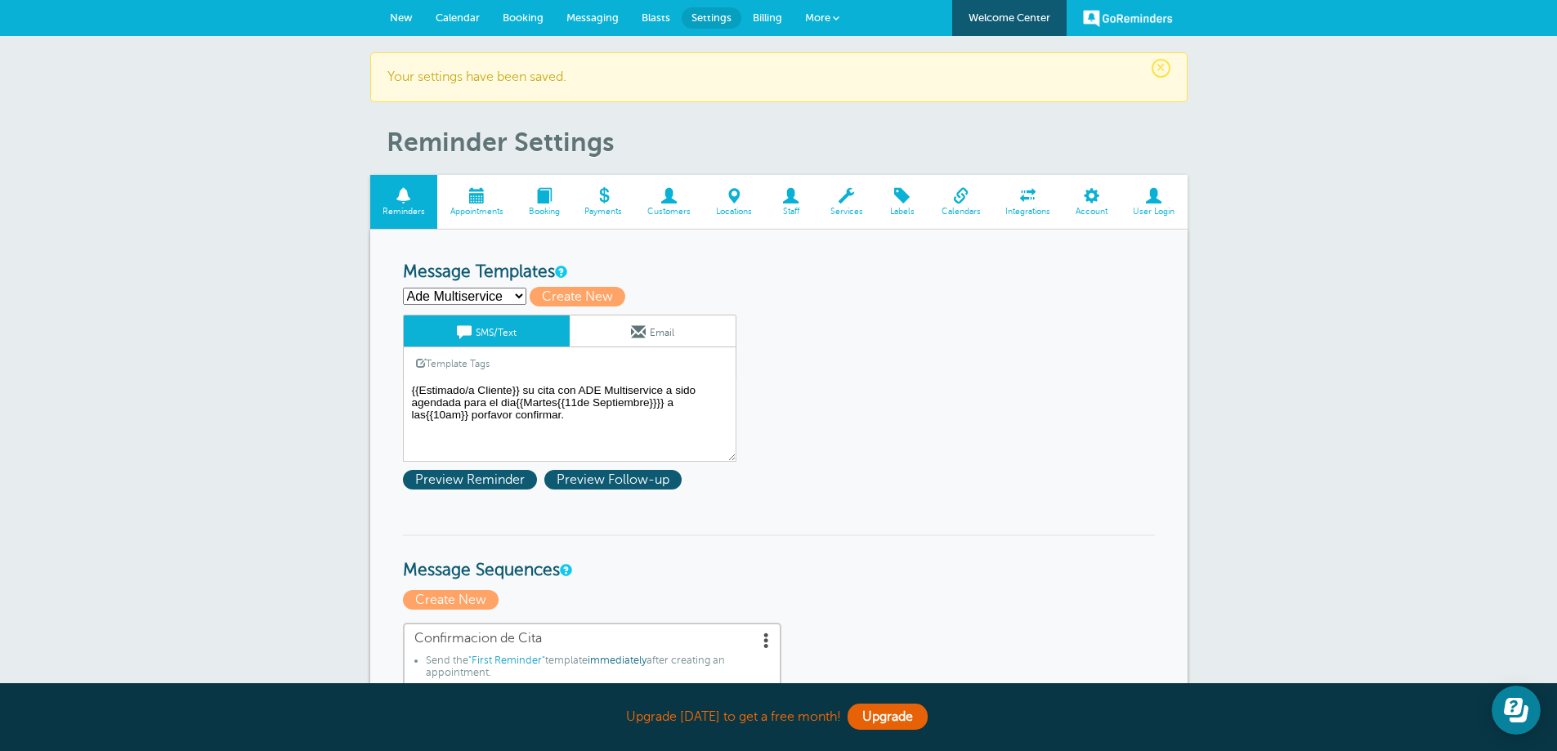
click at [483, 198] on span at bounding box center [476, 196] width 78 height 16
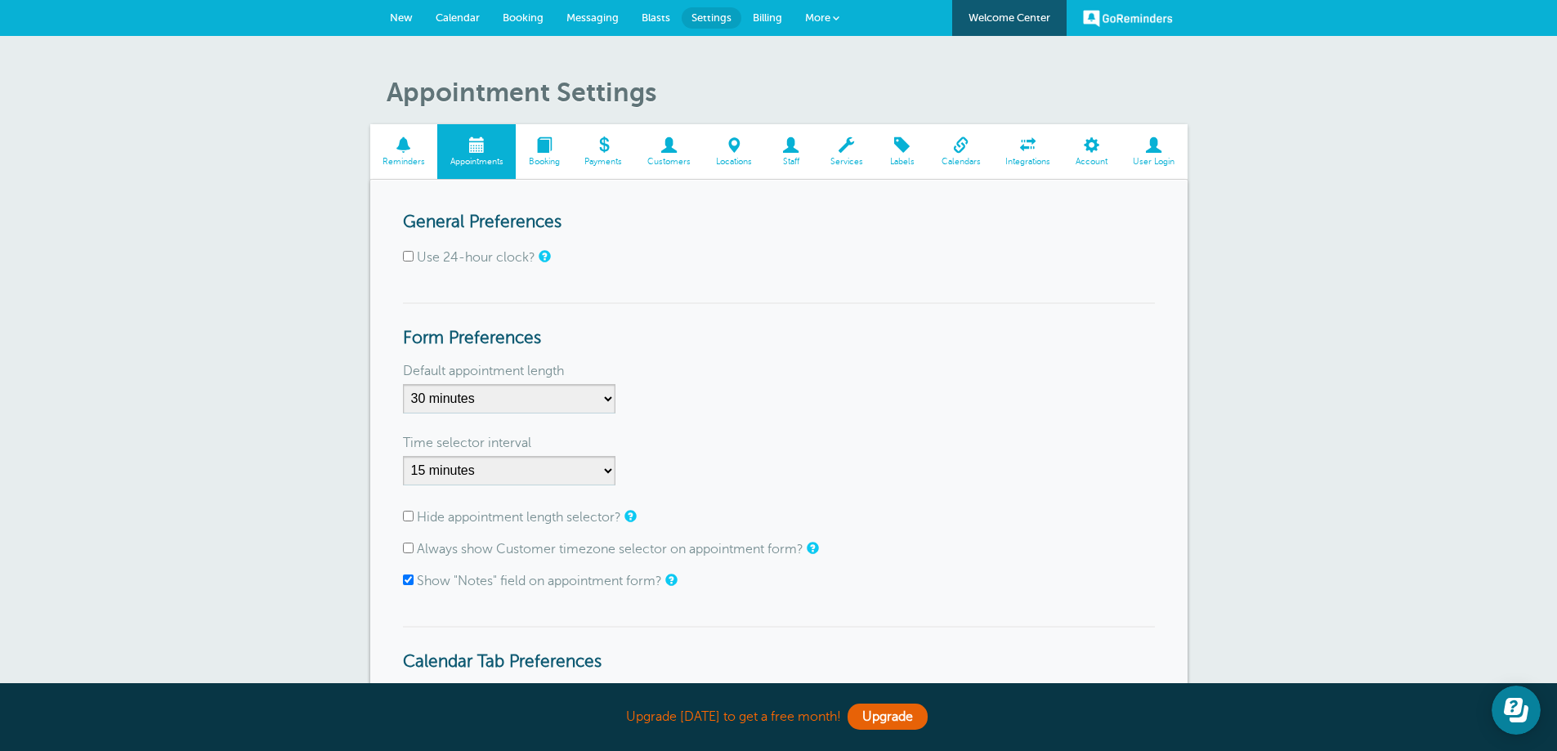
click at [411, 260] on input "Use 24-hour clock?" at bounding box center [408, 256] width 11 height 11
checkbox input "true"
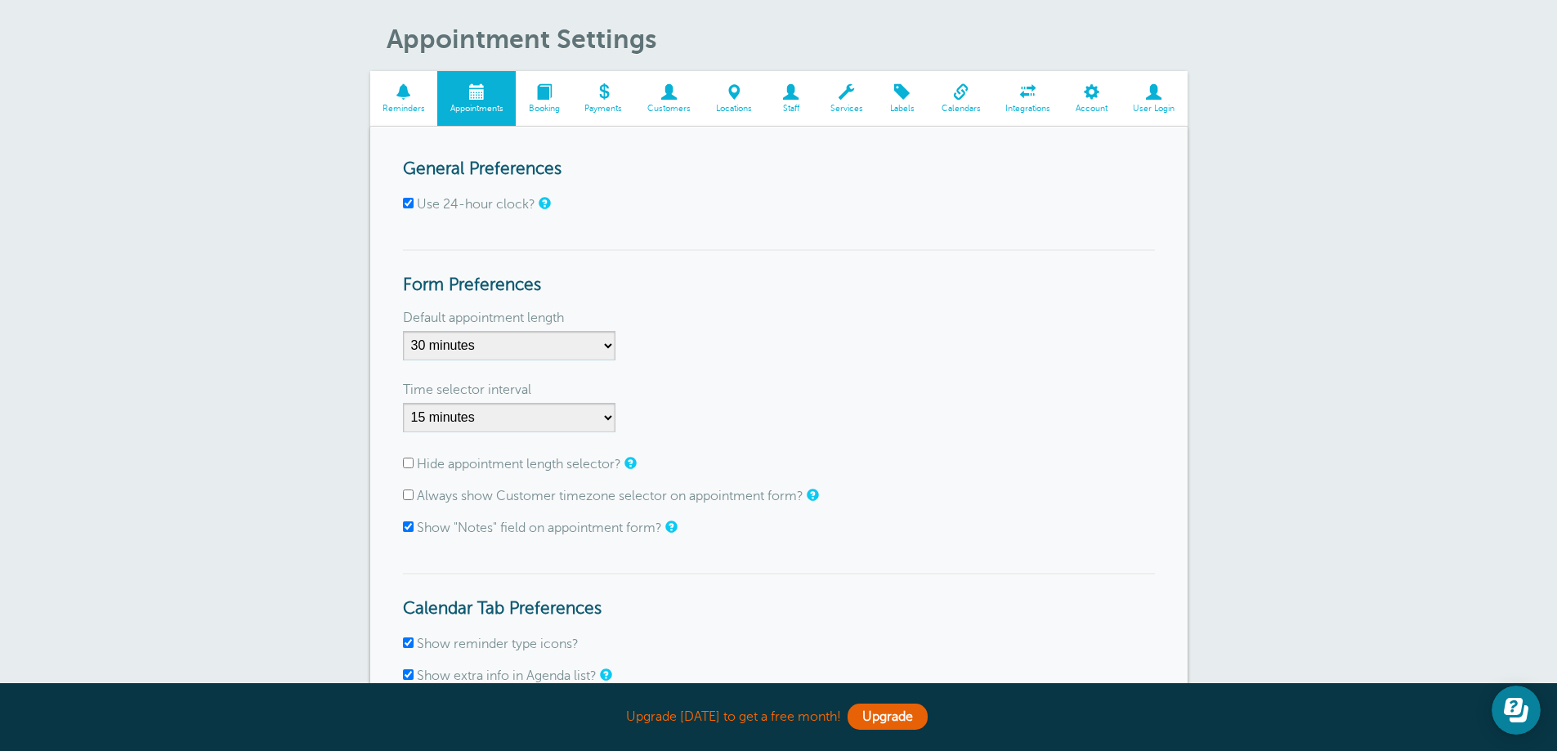
scroll to position [82, 0]
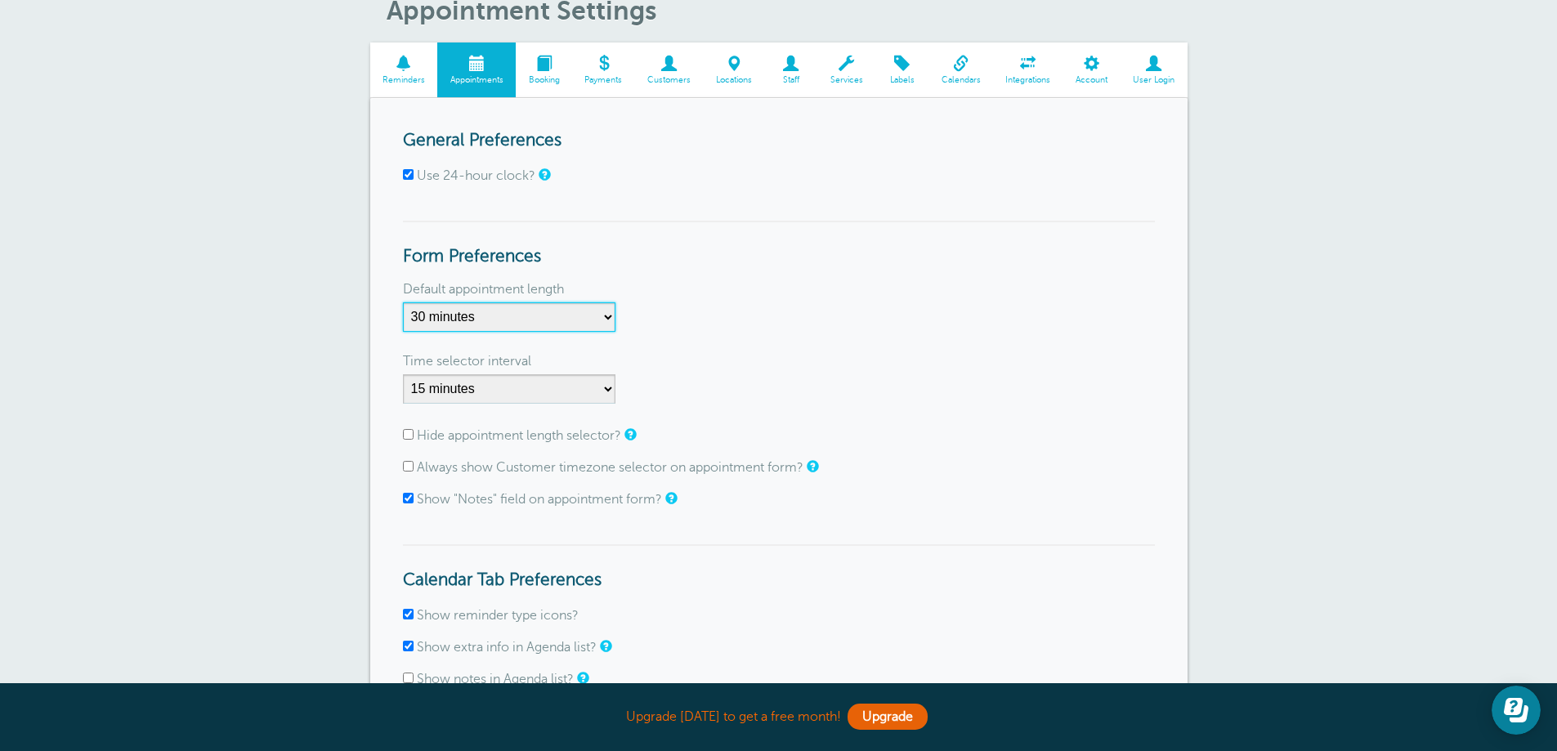
click at [577, 325] on select "5 minutes 10 minutes 15 minutes 20 minutes 25 minutes 30 minutes 35 minutes 40 …" at bounding box center [509, 316] width 212 height 29
click at [570, 391] on select "1 minute 5 minutes 10 minutes 15 minutes 20 minutes 30 minutes 60 minutes" at bounding box center [509, 388] width 212 height 29
click at [744, 385] on div "Time selector interval 1 minute 5 minutes 10 minutes 15 minutes 20 minutes 30 m…" at bounding box center [779, 384] width 752 height 56
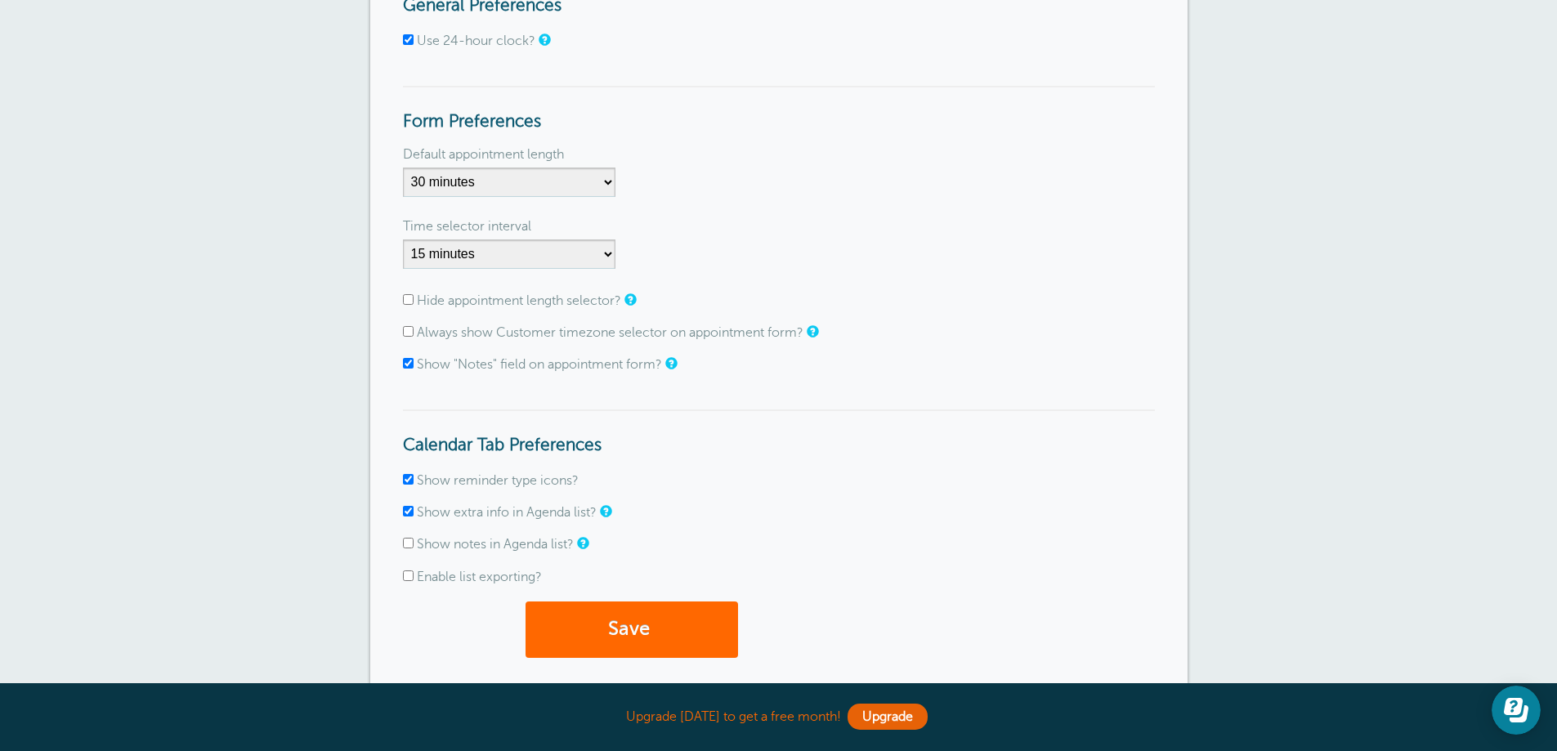
scroll to position [245, 0]
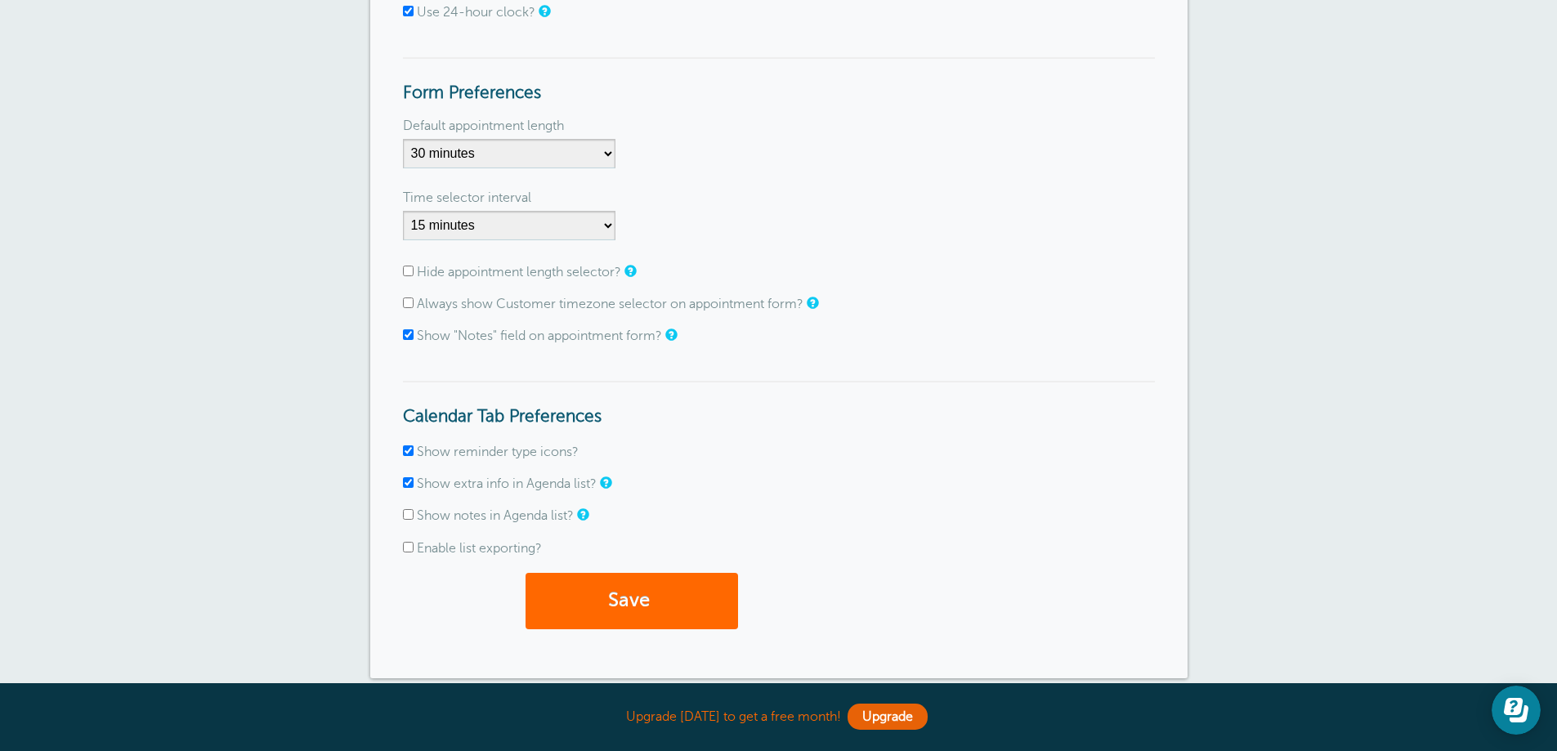
click at [407, 515] on input "Show notes in Agenda list?" at bounding box center [408, 514] width 11 height 11
checkbox input "true"
click at [413, 551] on input "Enable list exporting?" at bounding box center [408, 547] width 11 height 11
checkbox input "true"
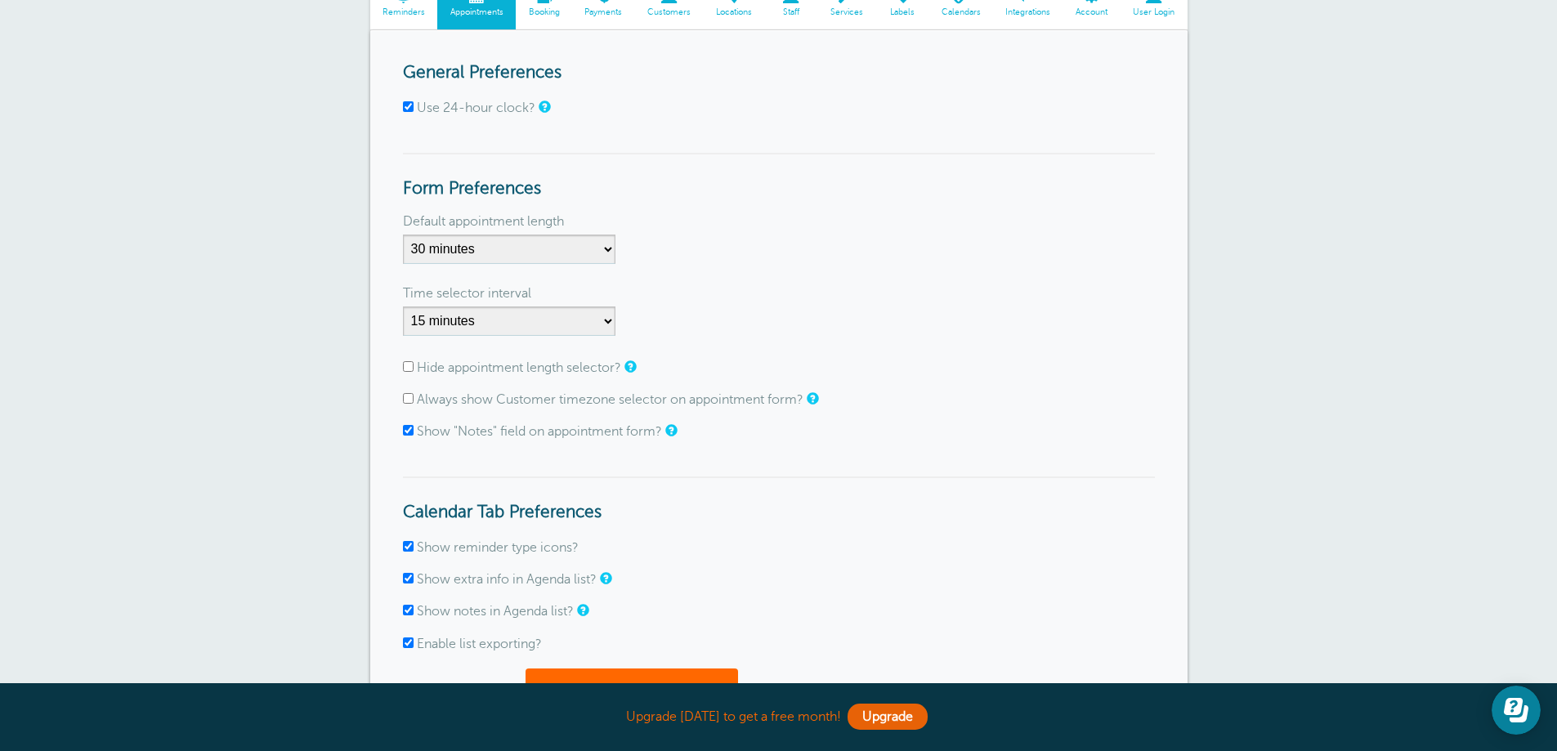
scroll to position [327, 0]
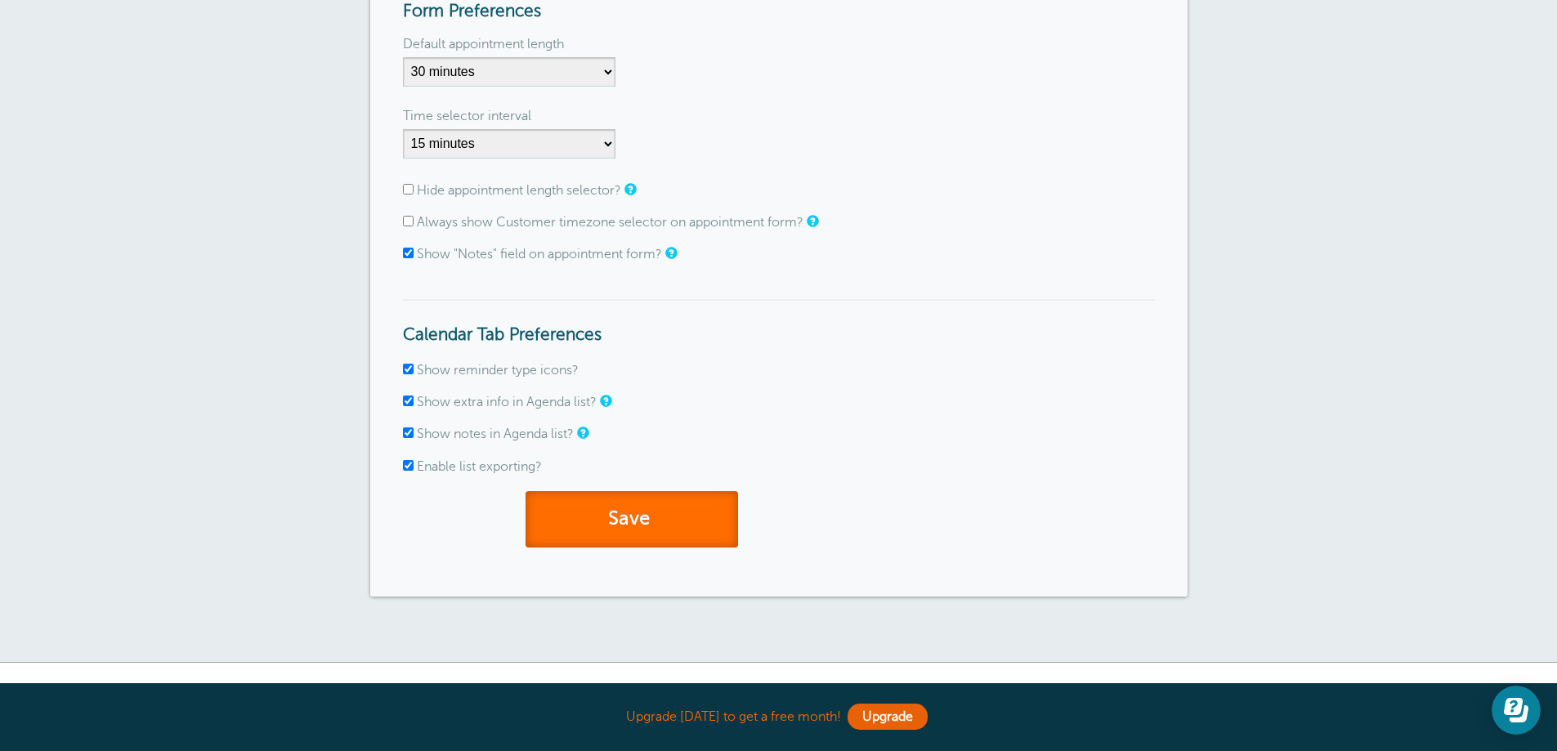
click at [645, 532] on button "Save" at bounding box center [631, 519] width 212 height 56
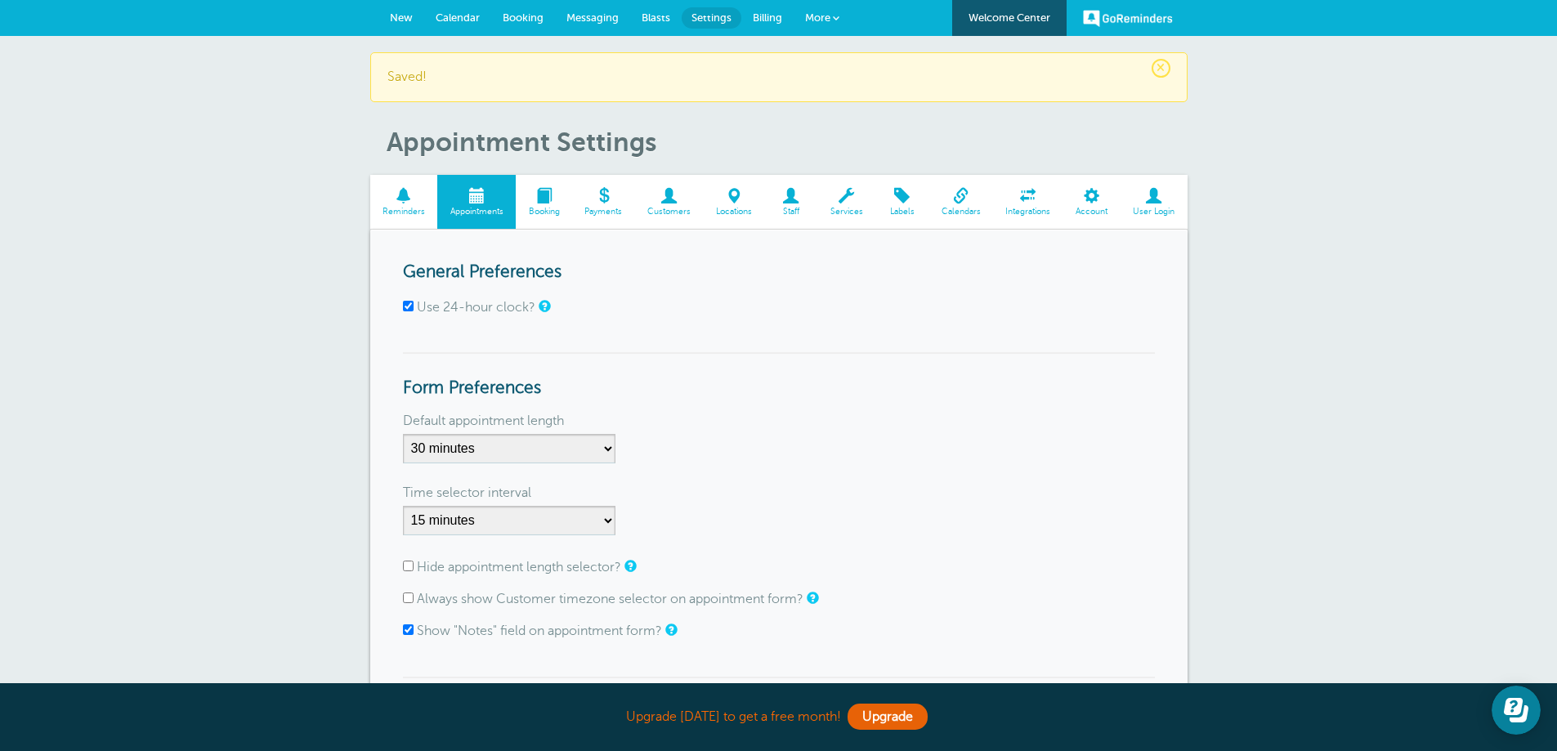
click at [551, 200] on span at bounding box center [544, 196] width 56 height 16
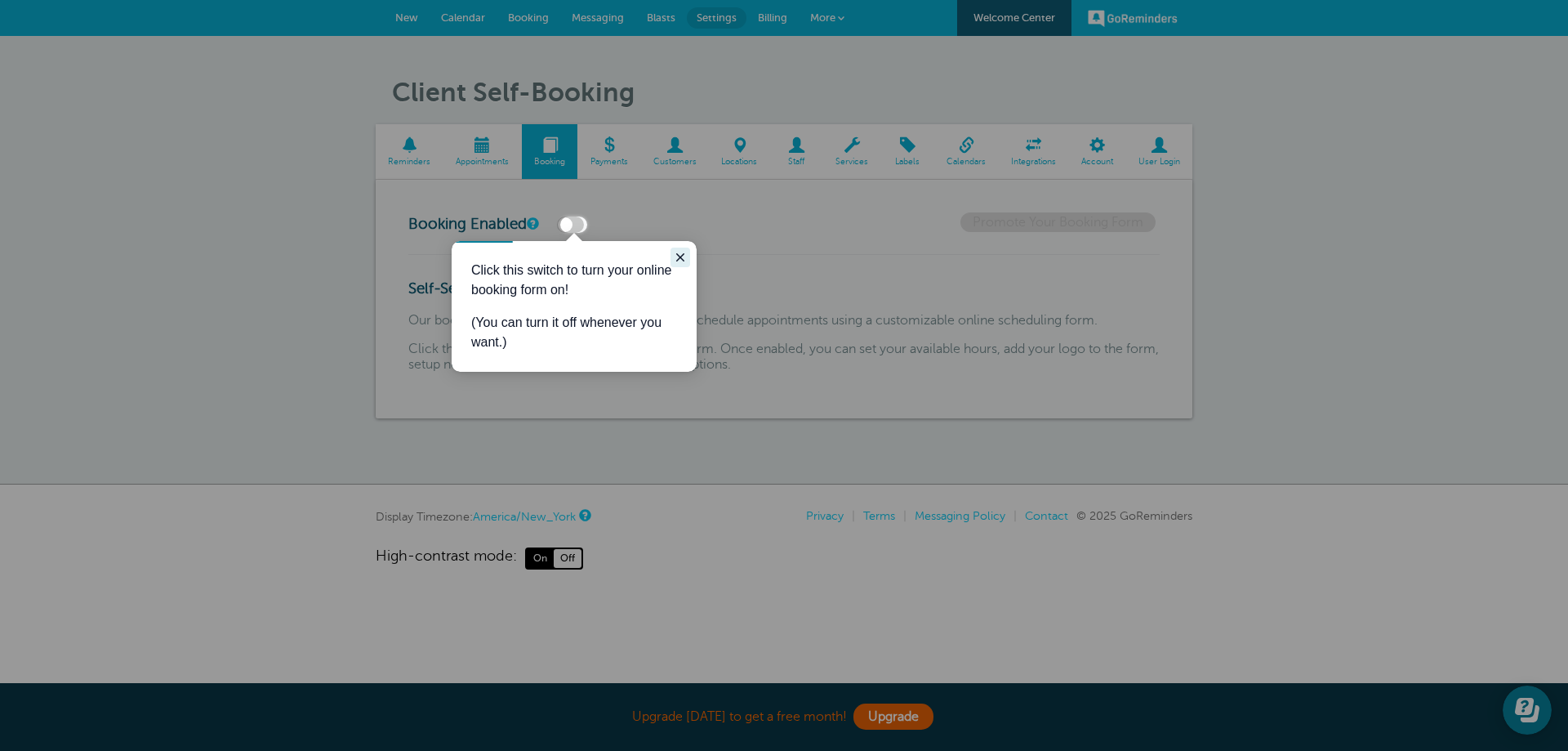
click at [678, 254] on icon "Close guide" at bounding box center [681, 257] width 8 height 8
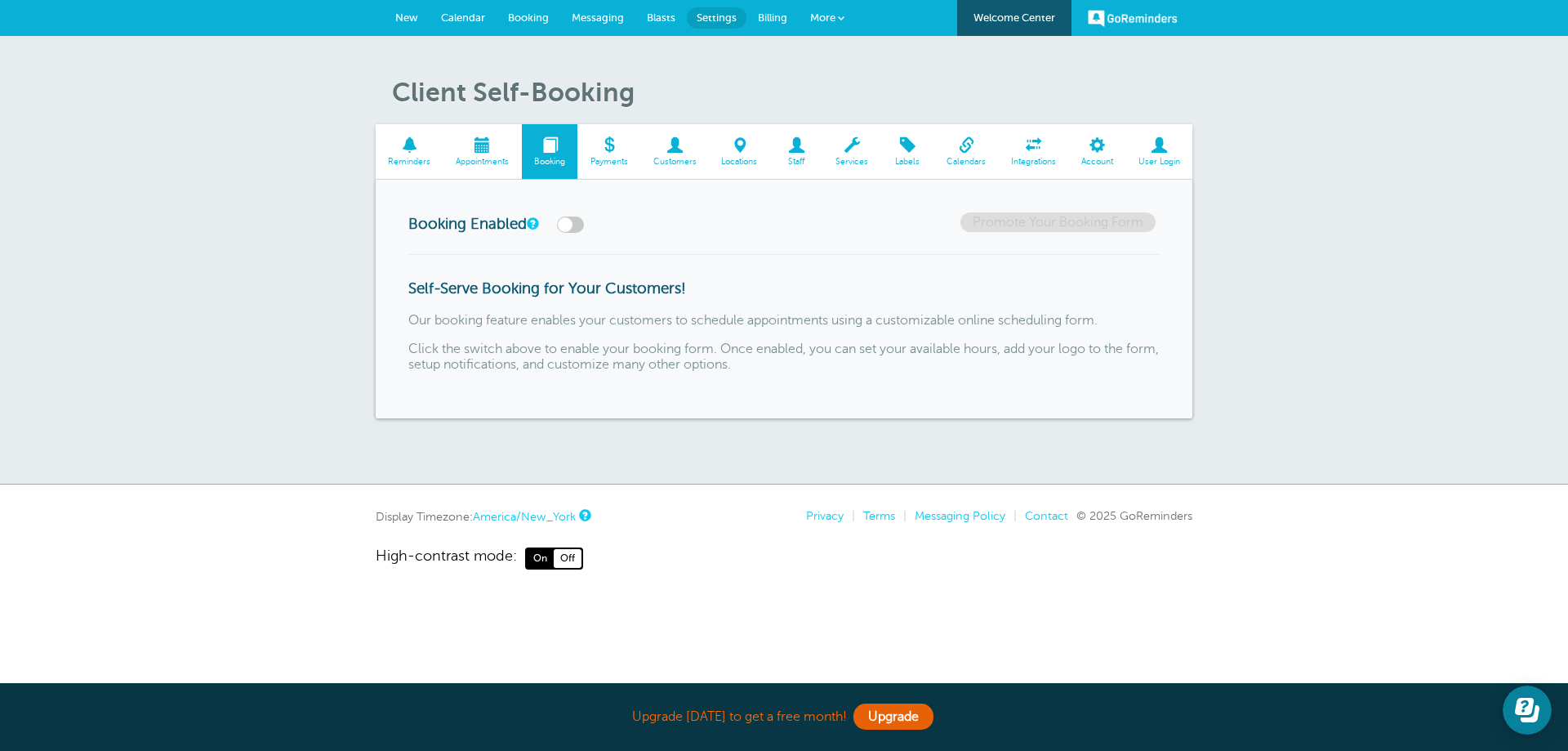
click at [569, 225] on label at bounding box center [570, 225] width 27 height 16
click at [0, 0] on input "checkbox" at bounding box center [0, 0] width 0 height 0
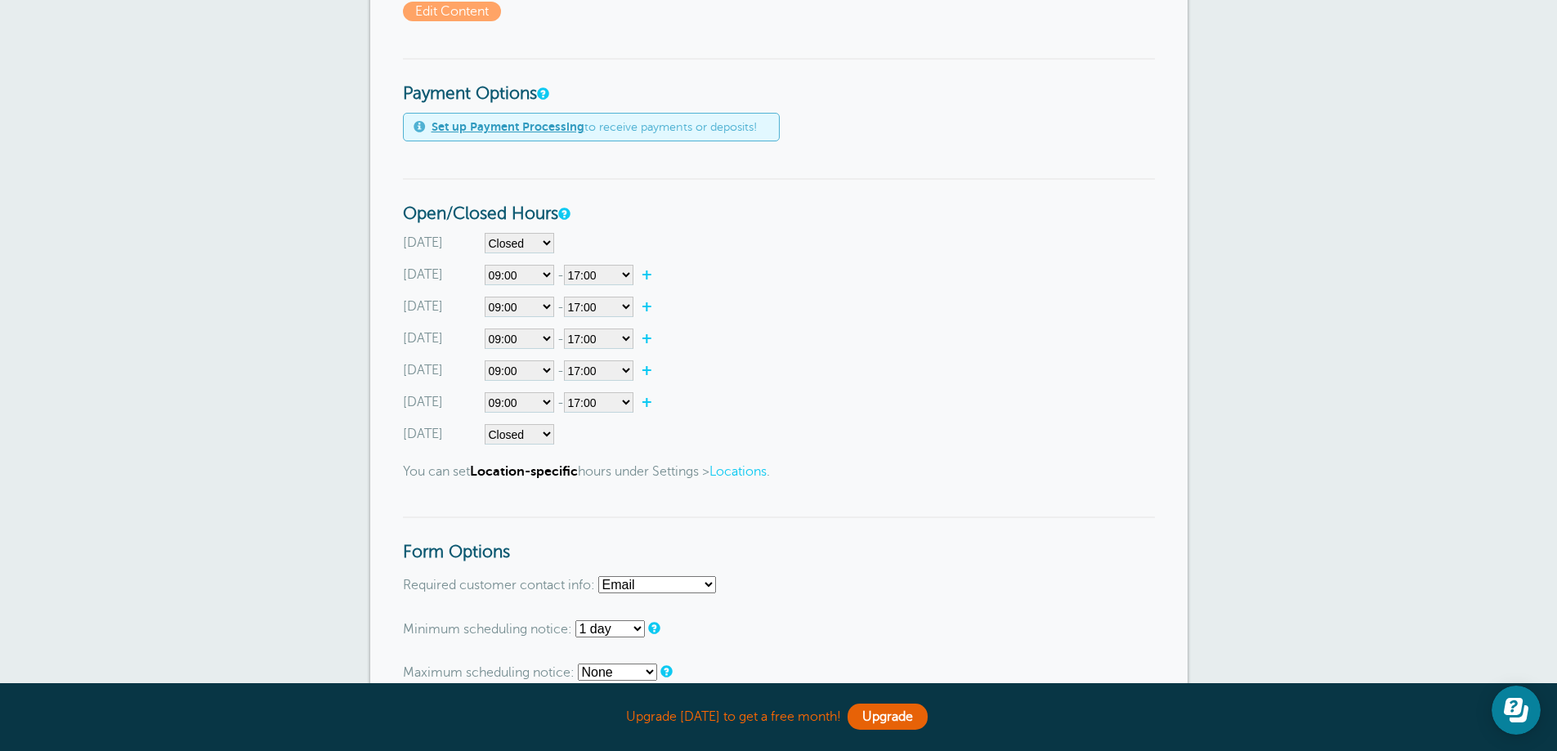
scroll to position [490, 0]
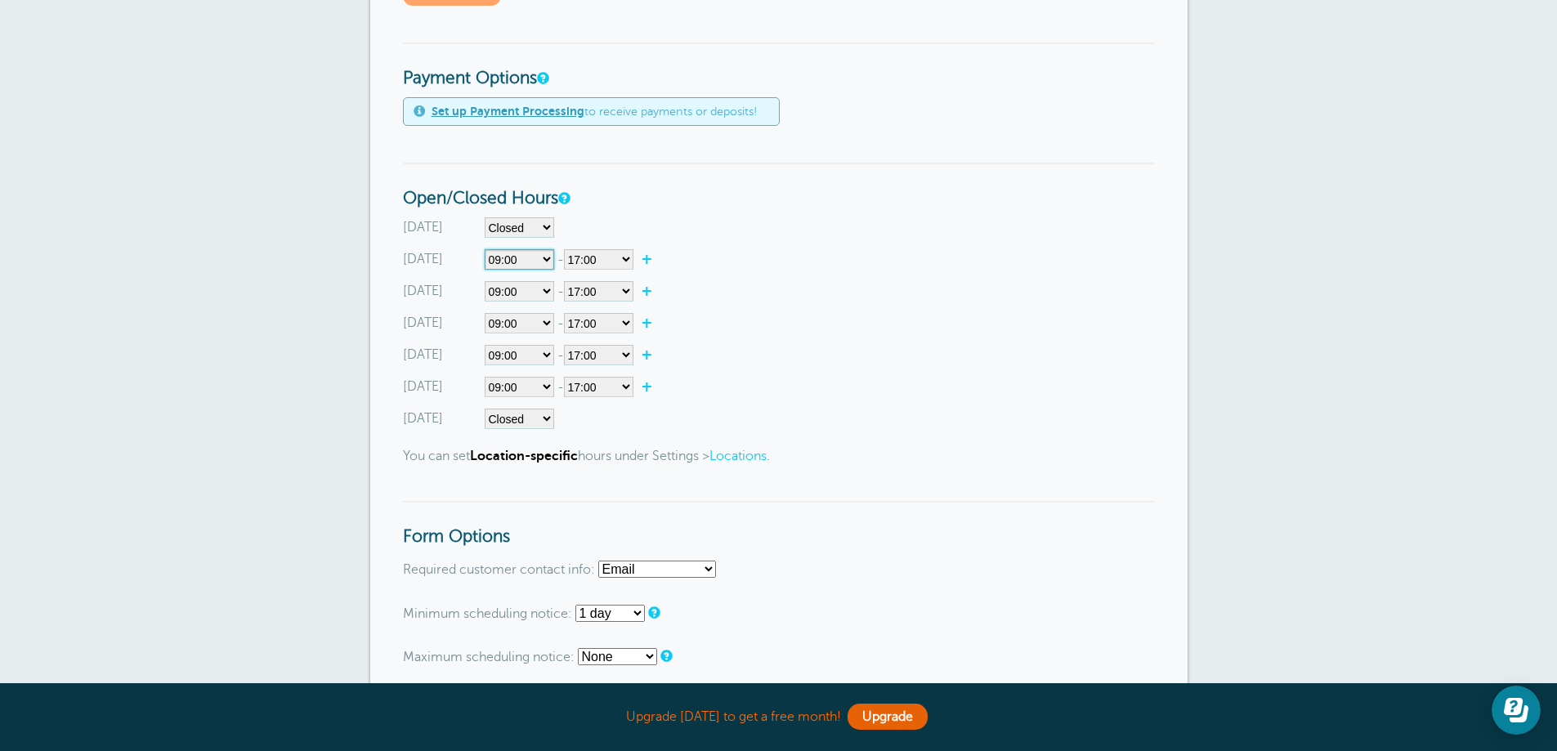
click at [545, 262] on select"] "Closed 00:00 00:15 00:30 00:45 01:00 01:15 01:30 01:45 02:00 02:15 02:30 02:45 …" at bounding box center [519, 259] width 69 height 20
select select"] "8"
click at [485, 249] on select"] "Closed 00:00 00:15 00:30 00:45 01:00 01:15 01:30 01:45 02:00 02:15 02:30 02:45 …" at bounding box center [519, 259] width 69 height 20
click at [624, 262] on select"] "00:00 00:15 00:30 00:45 01:00 01:15 01:30 01:45 02:00 02:15 02:30 02:45 03:00 0…" at bounding box center [598, 259] width 69 height 20
click at [950, 416] on div "Saturday Closed 00:00 00:15 00:30 00:45 01:00 01:15 01:30 01:45 02:00 02:15 02:…" at bounding box center [779, 419] width 752 height 20
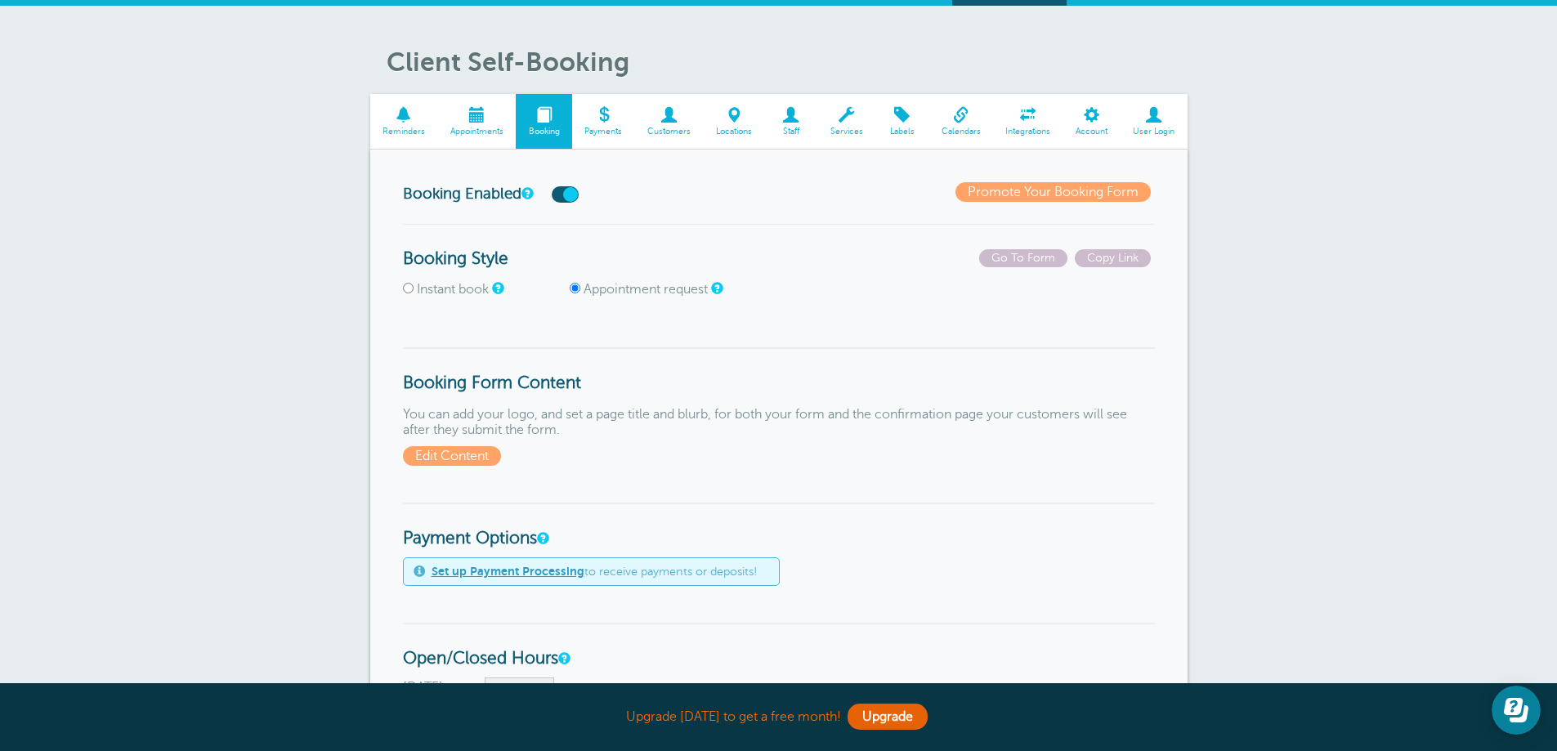
scroll to position [0, 0]
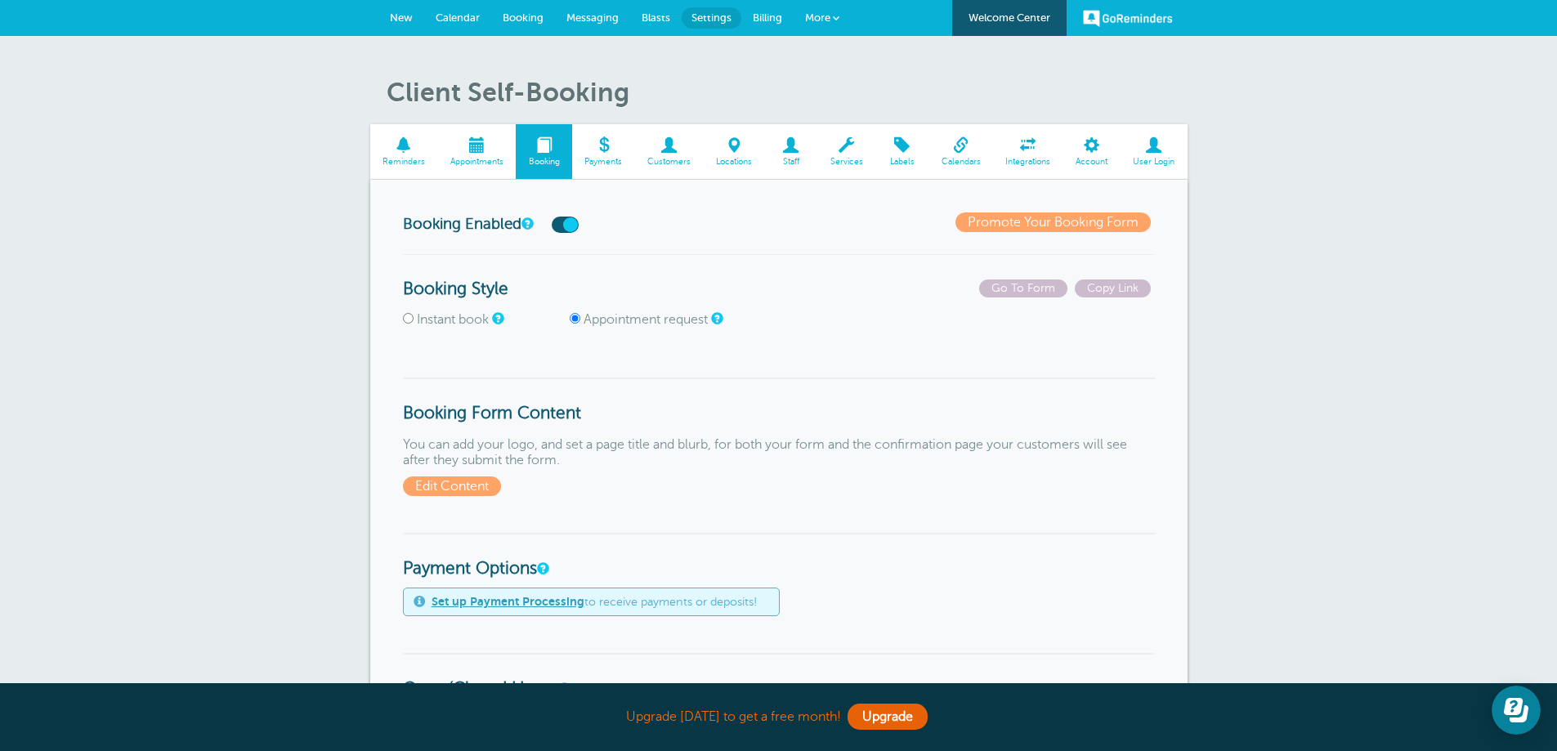
click at [492, 152] on span at bounding box center [476, 145] width 78 height 16
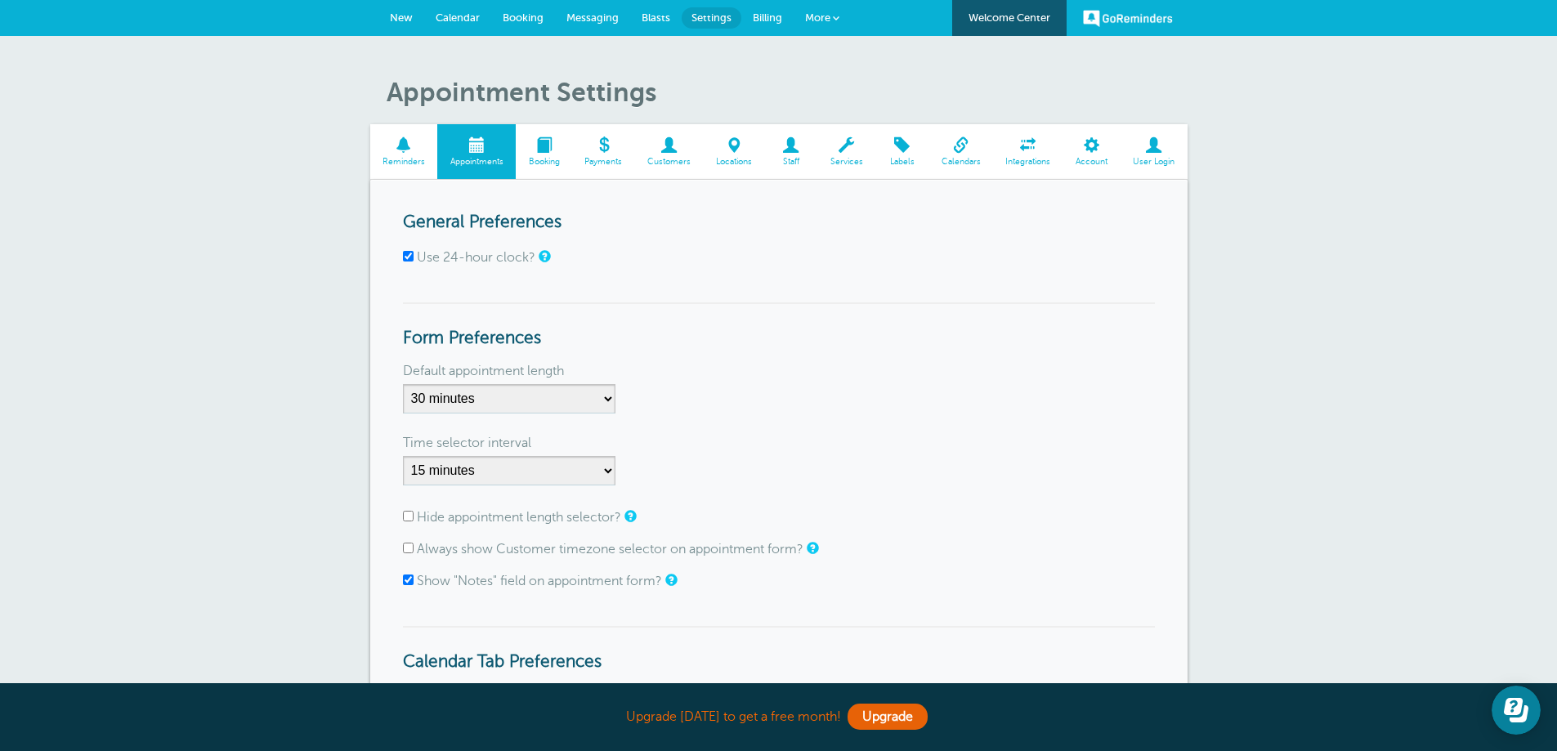
click at [409, 256] on input "Use 24-hour clock?" at bounding box center [408, 256] width 11 height 11
checkbox input "false"
click at [543, 163] on span "Booking" at bounding box center [544, 162] width 40 height 10
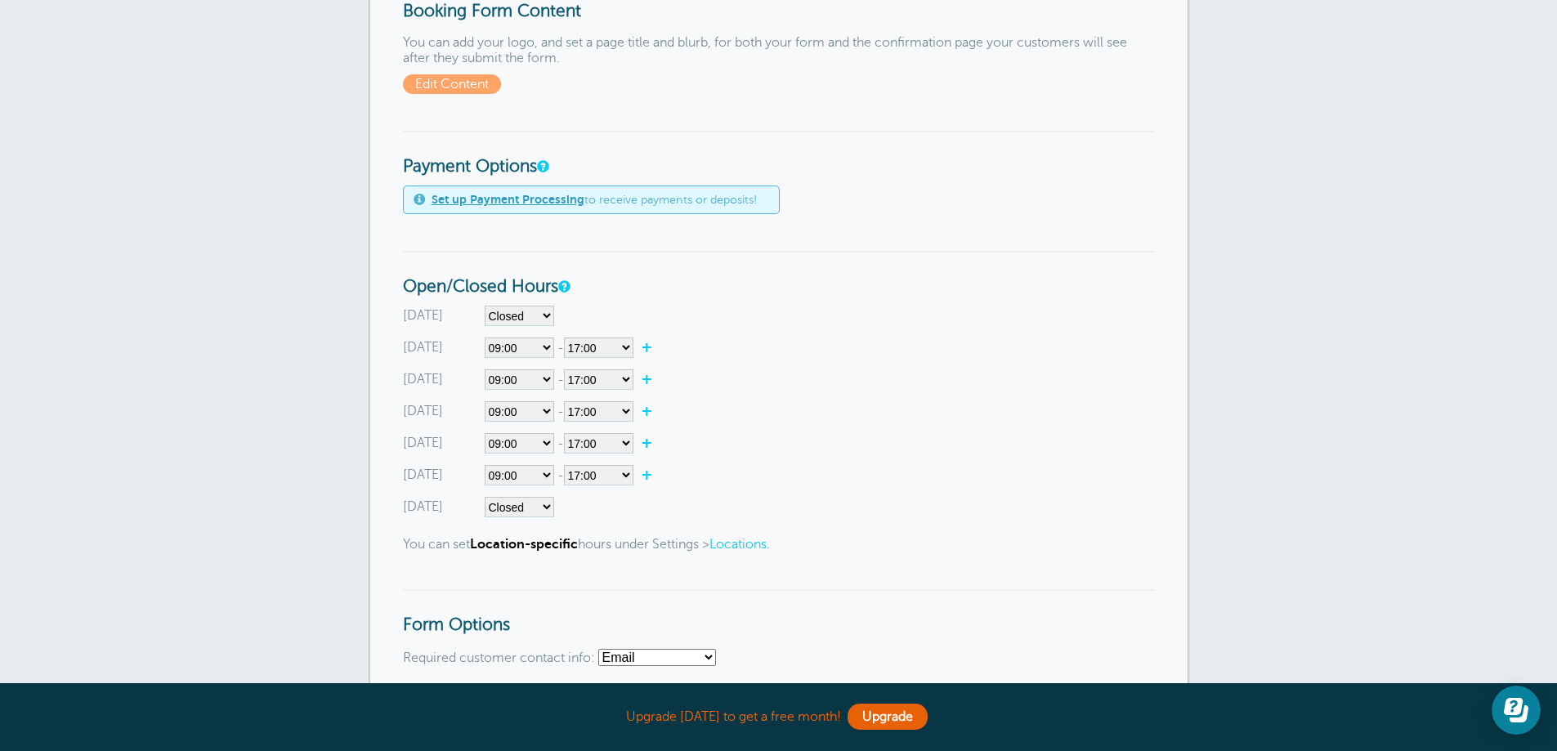
scroll to position [409, 0]
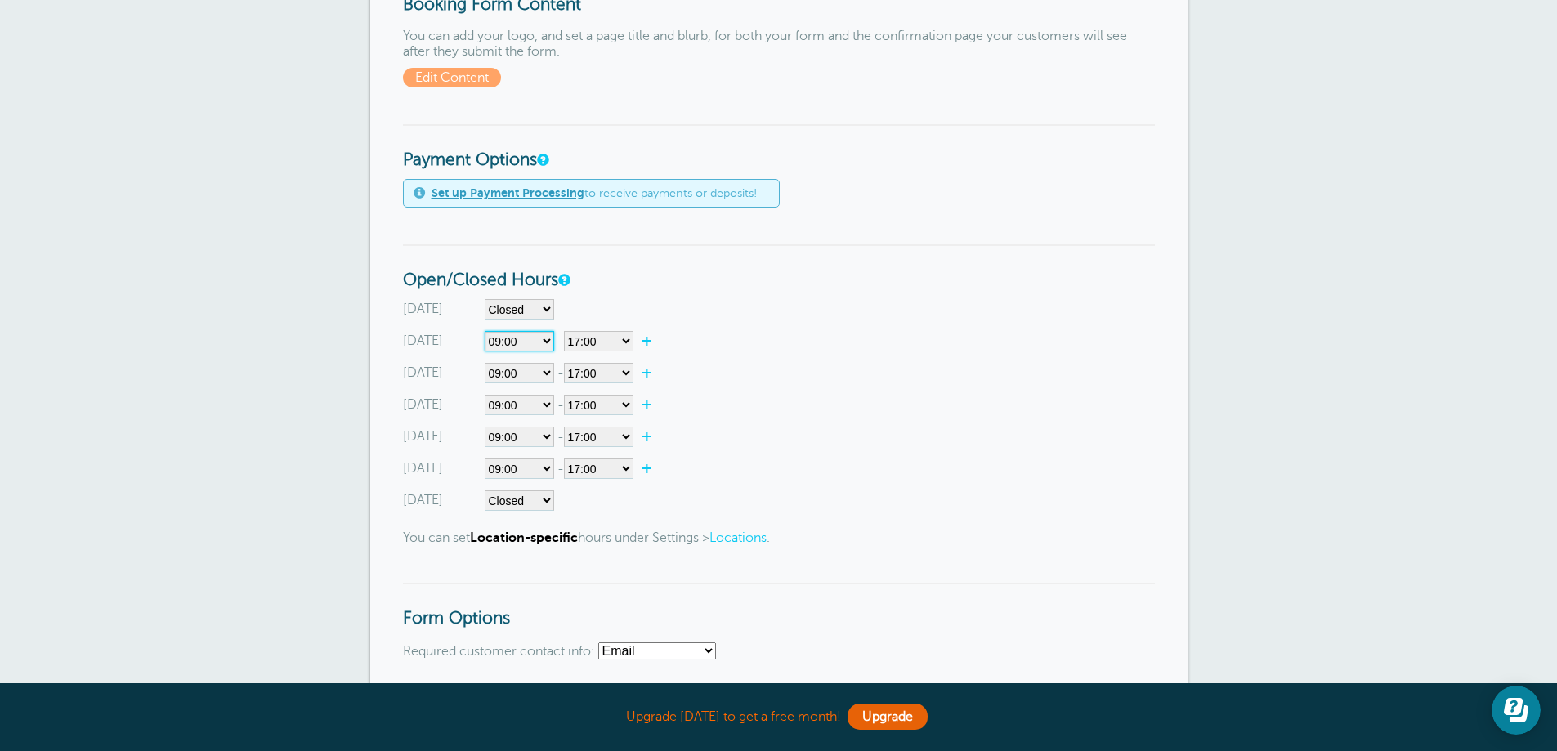
click at [546, 339] on select"] "Closed 00:00 00:15 00:30 00:45 01:00 01:15 01:30 01:45 02:00 02:15 02:30 02:45 …" at bounding box center [519, 341] width 69 height 20
select select"] "8"
click at [485, 331] on select"] "Closed 00:00 00:15 00:30 00:45 01:00 01:15 01:30 01:45 02:00 02:15 02:30 02:45 …" at bounding box center [519, 341] width 69 height 20
click at [613, 345] on select"] "00:00 00:15 00:30 00:45 01:00 01:15 01:30 01:45 02:00 02:15 02:30 02:45 03:00 0…" at bounding box center [598, 341] width 69 height 20
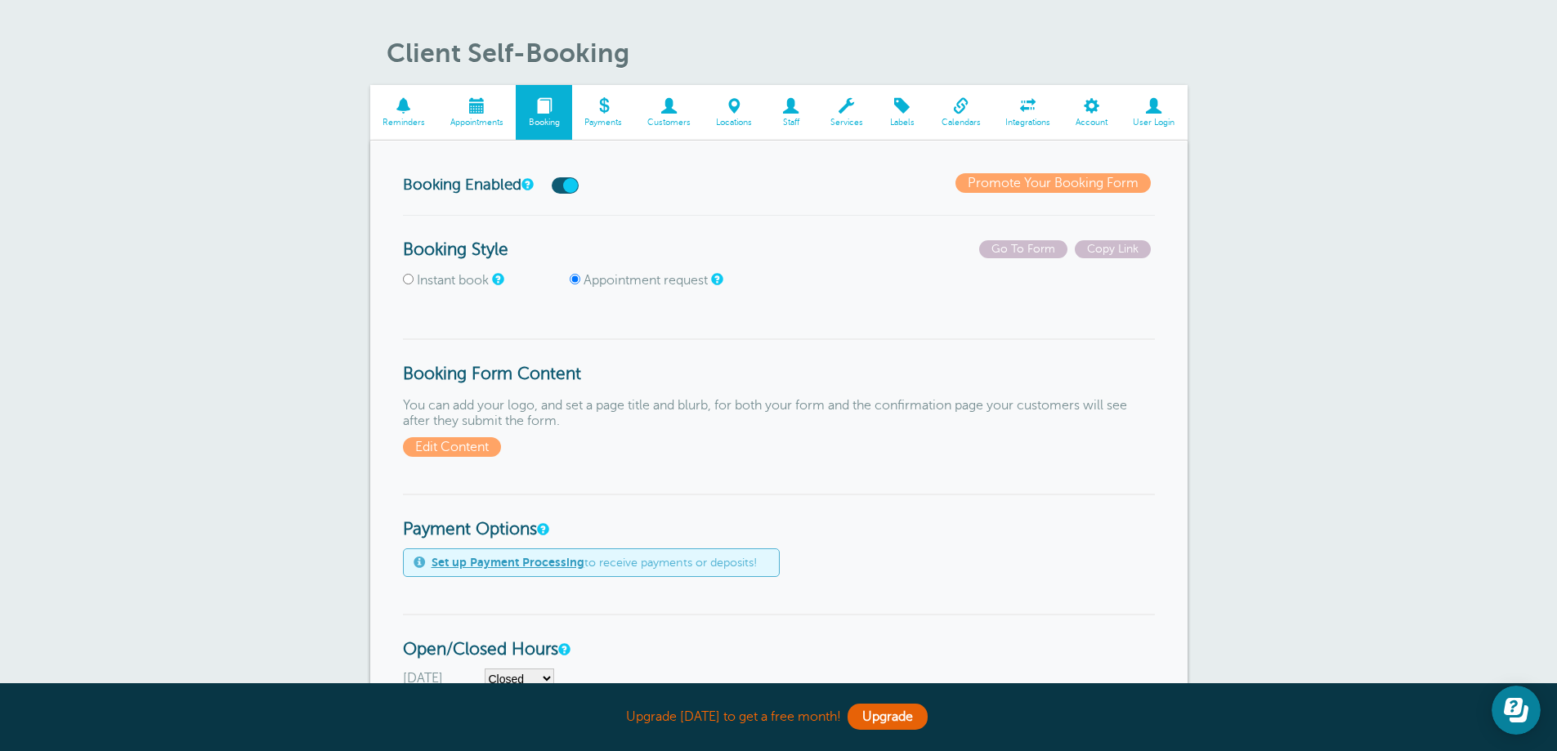
scroll to position [0, 0]
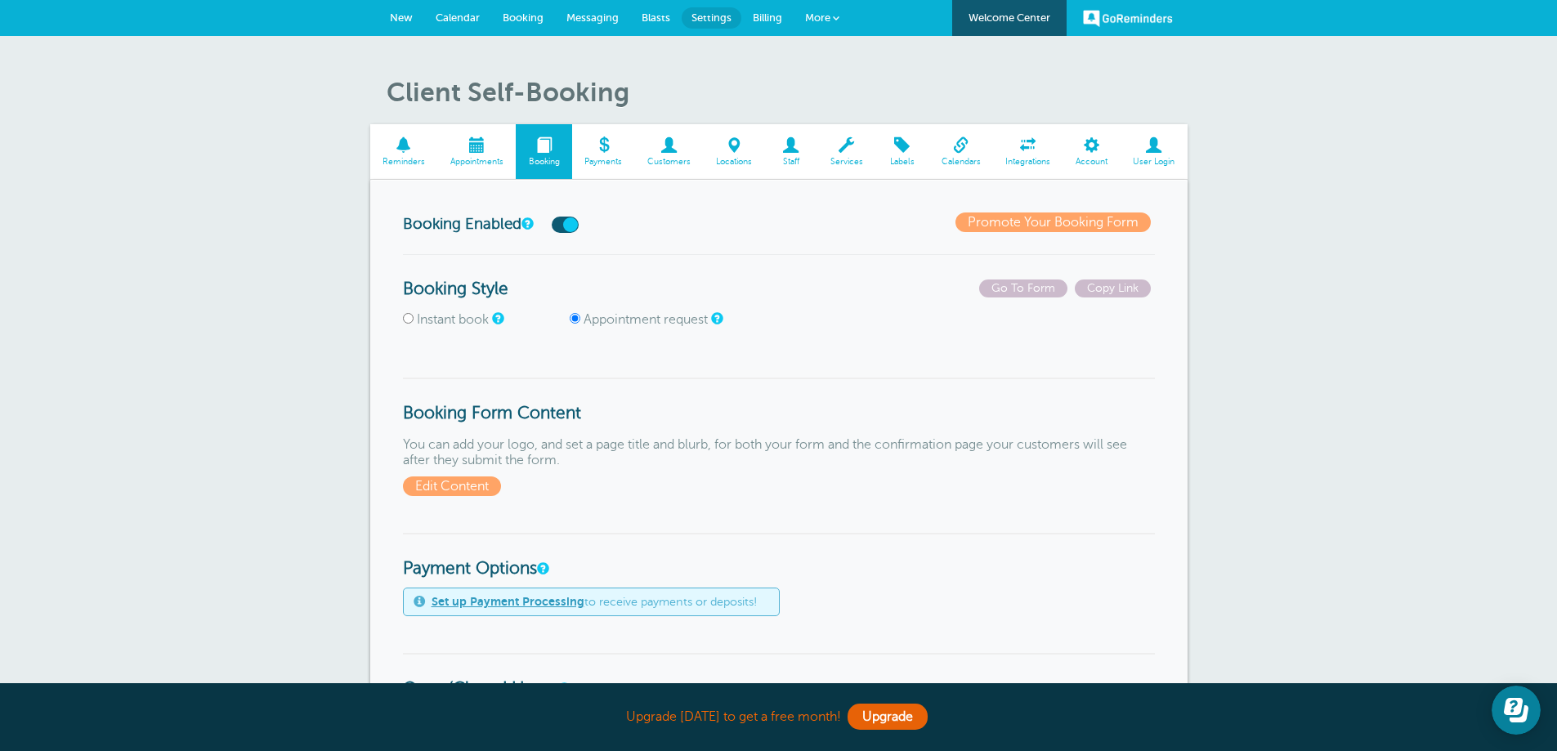
click at [473, 149] on span at bounding box center [476, 145] width 78 height 16
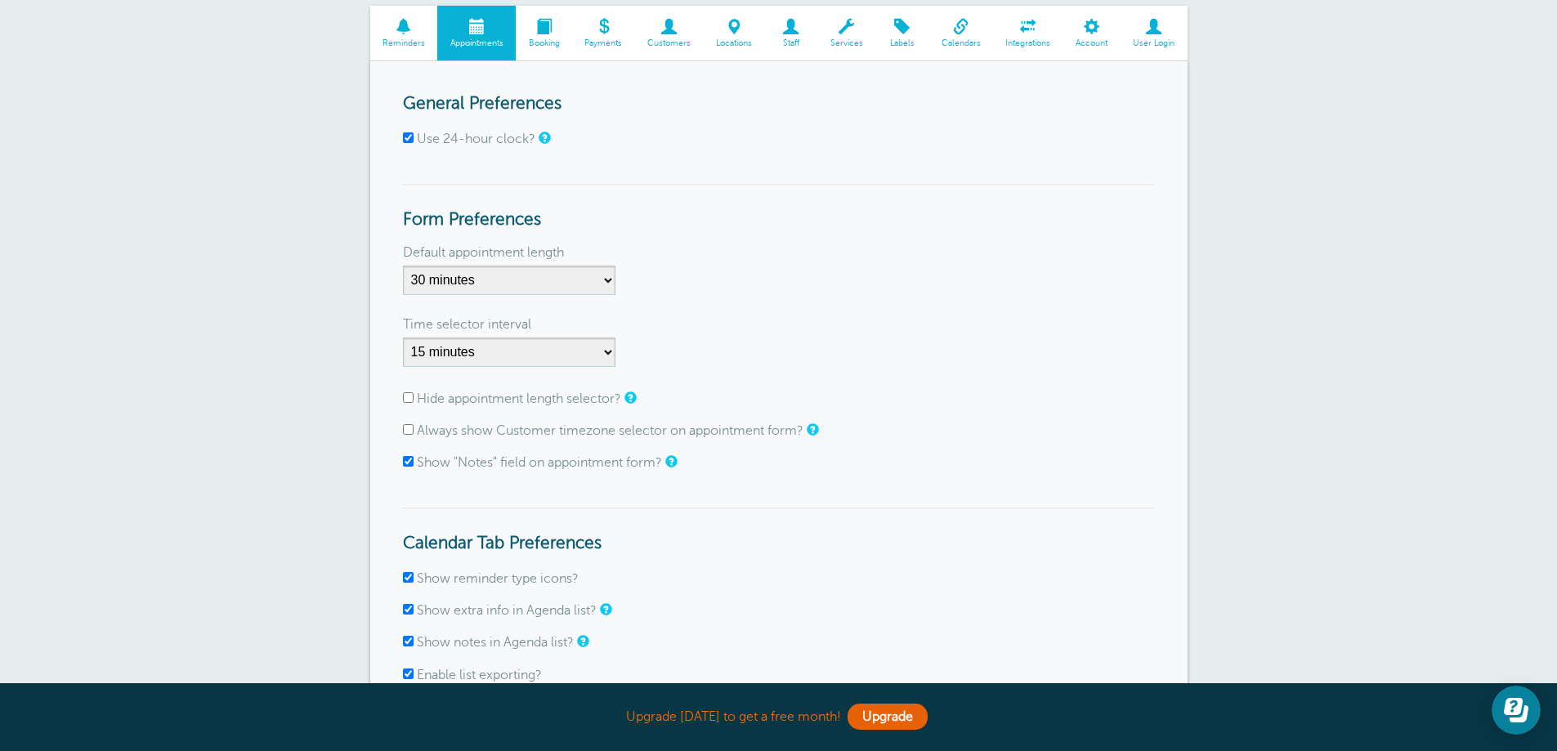
scroll to position [82, 0]
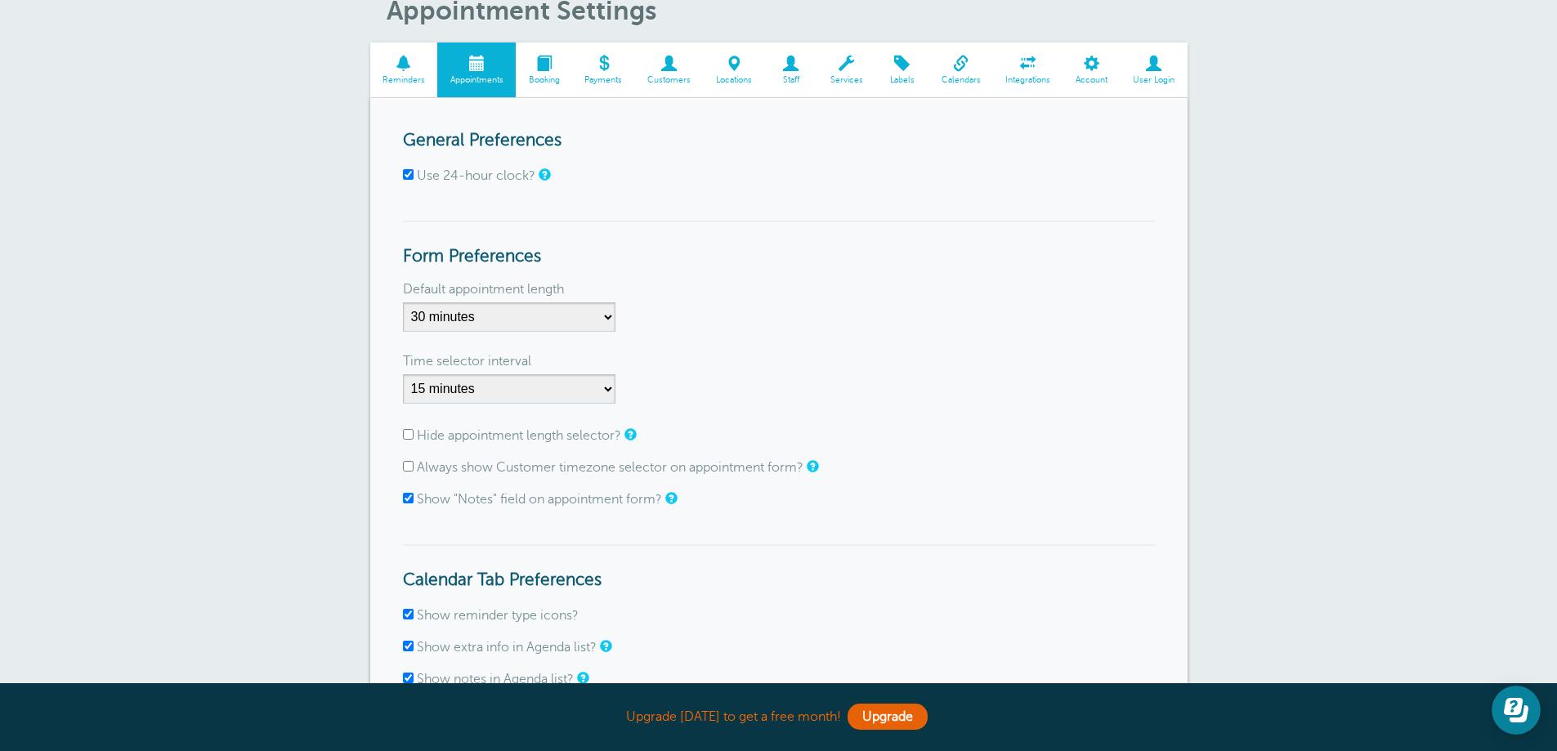
click at [409, 173] on input "Use 24-hour clock?" at bounding box center [408, 174] width 11 height 11
checkbox input "false"
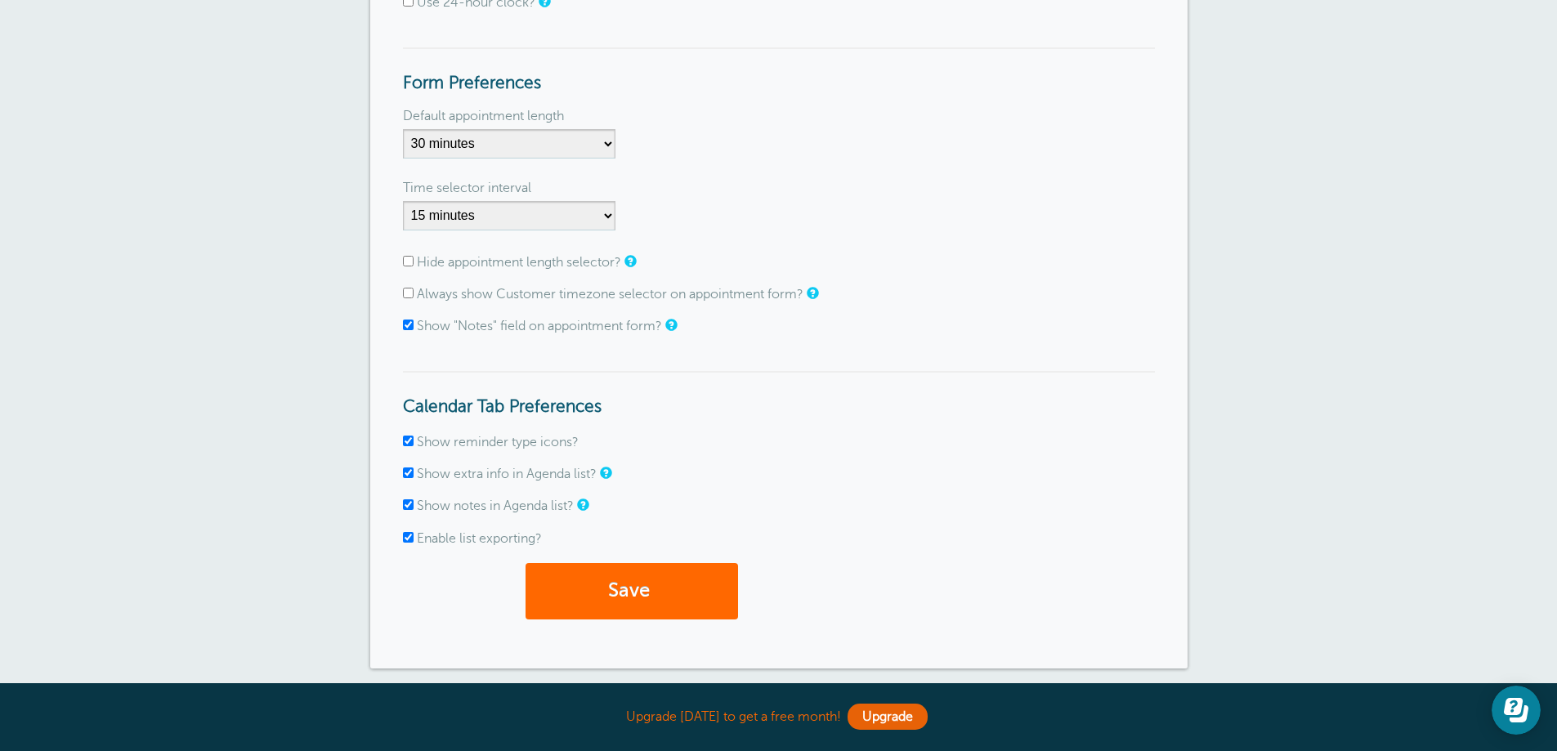
scroll to position [421, 0]
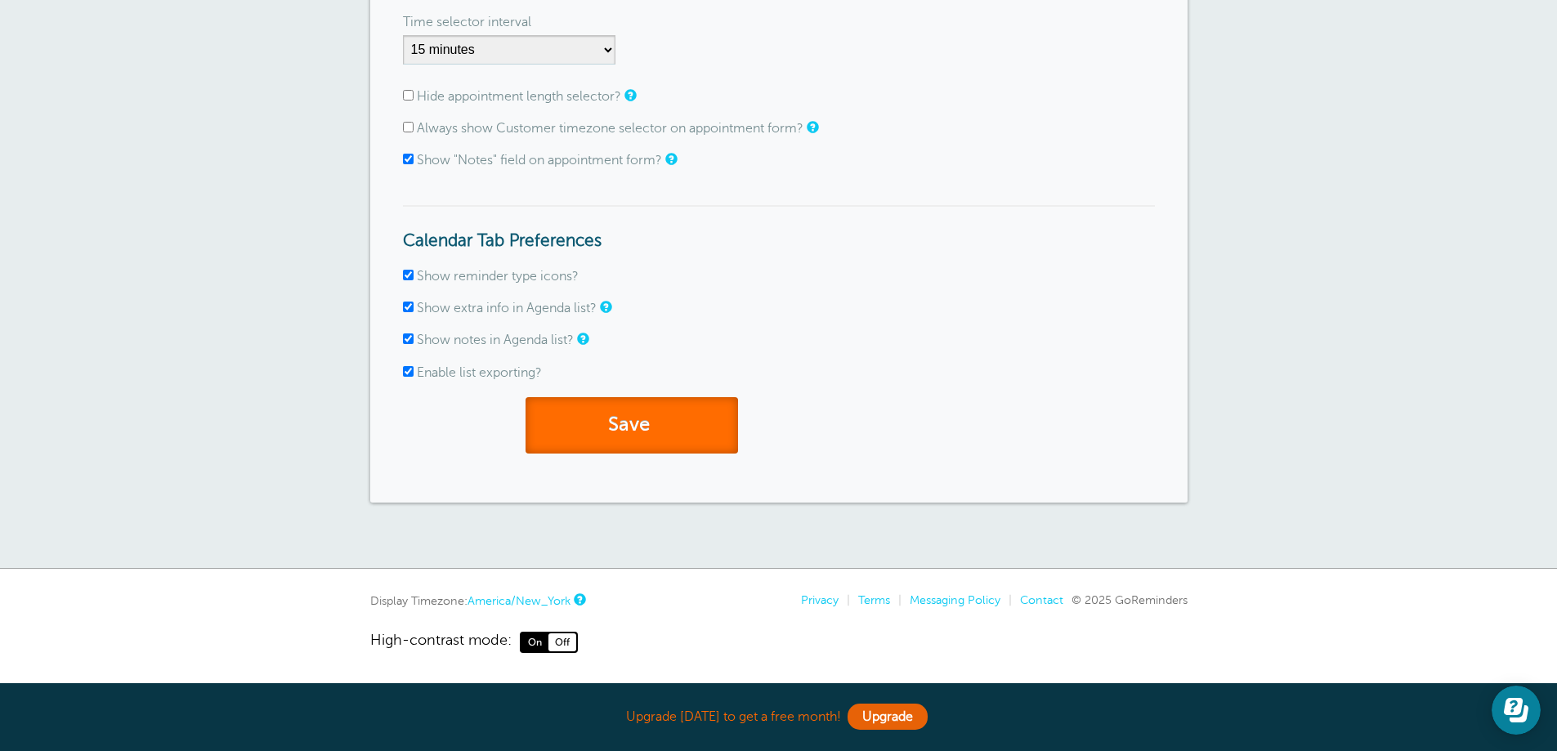
click at [614, 426] on button "Save" at bounding box center [631, 425] width 212 height 56
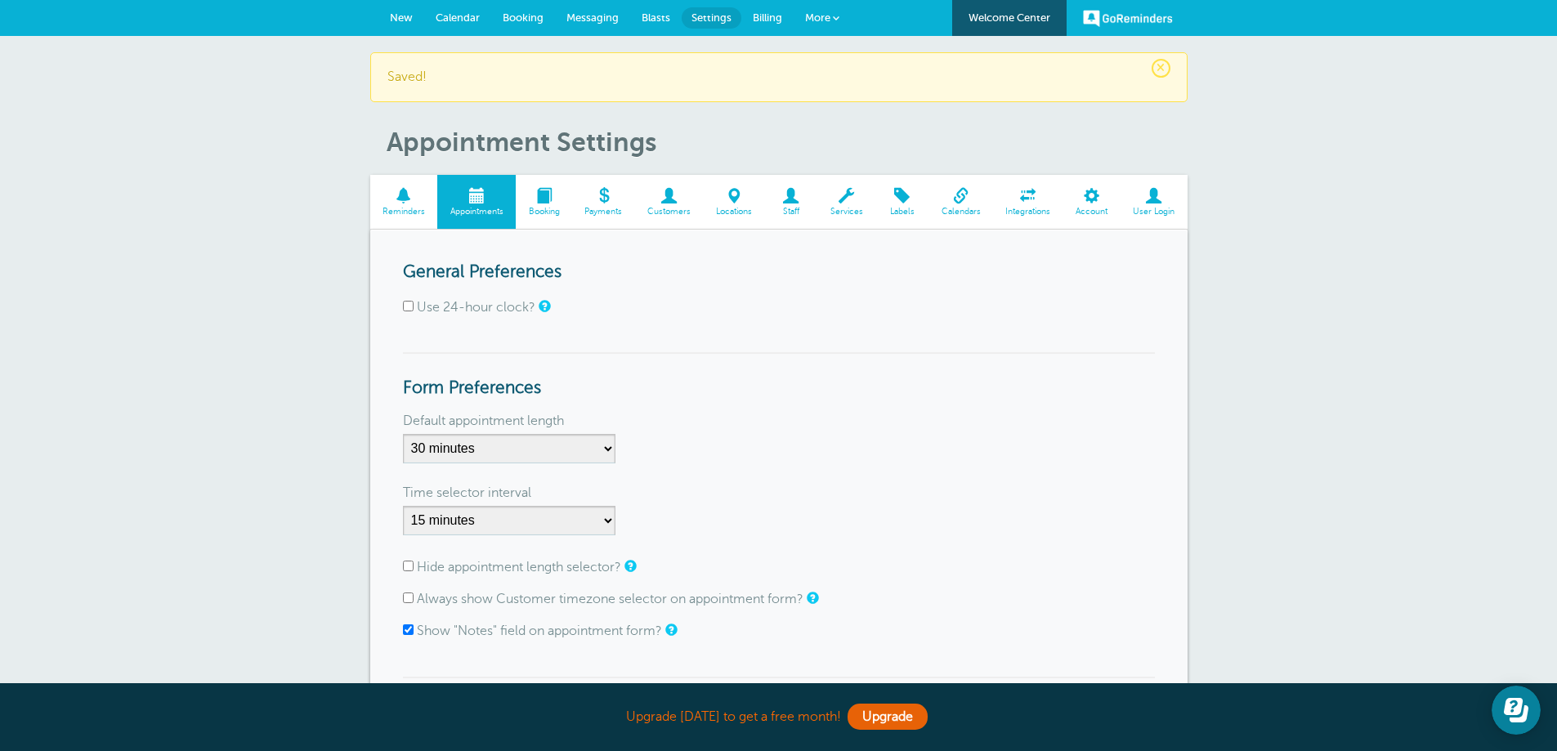
click at [546, 208] on span "Booking" at bounding box center [544, 212] width 40 height 10
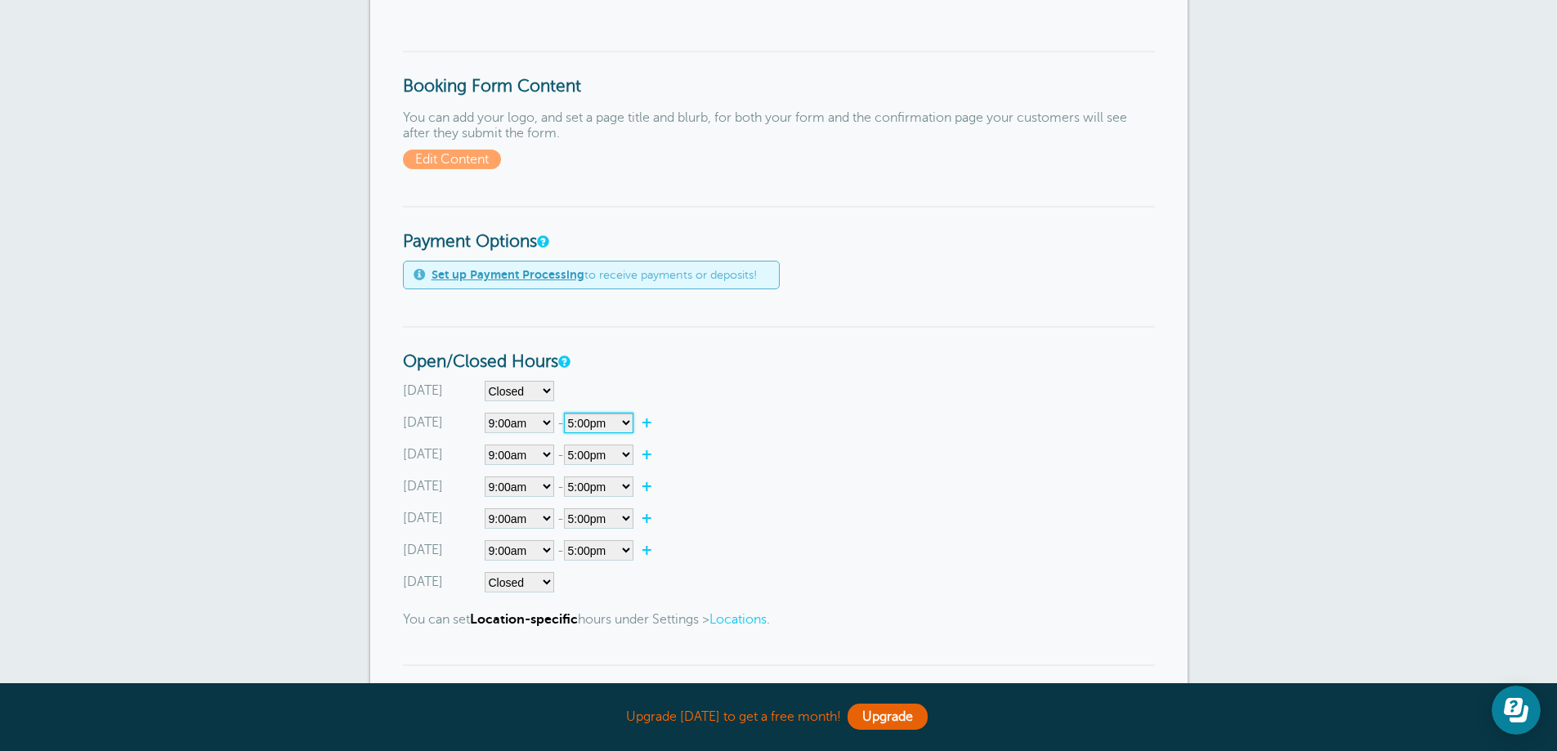
click at [616, 423] on select"] "12:00am 12:15am 12:30am 12:45am 1:00am 1:15am 1:30am 1:45am 2:00am 2:15am 2:30a…" at bounding box center [598, 423] width 69 height 20
click at [767, 409] on div "Sunday Closed 12:00am 12:15am 12:30am 12:45am 1:00am 1:15am 1:30am 1:45am 2:00a…" at bounding box center [779, 487] width 752 height 212
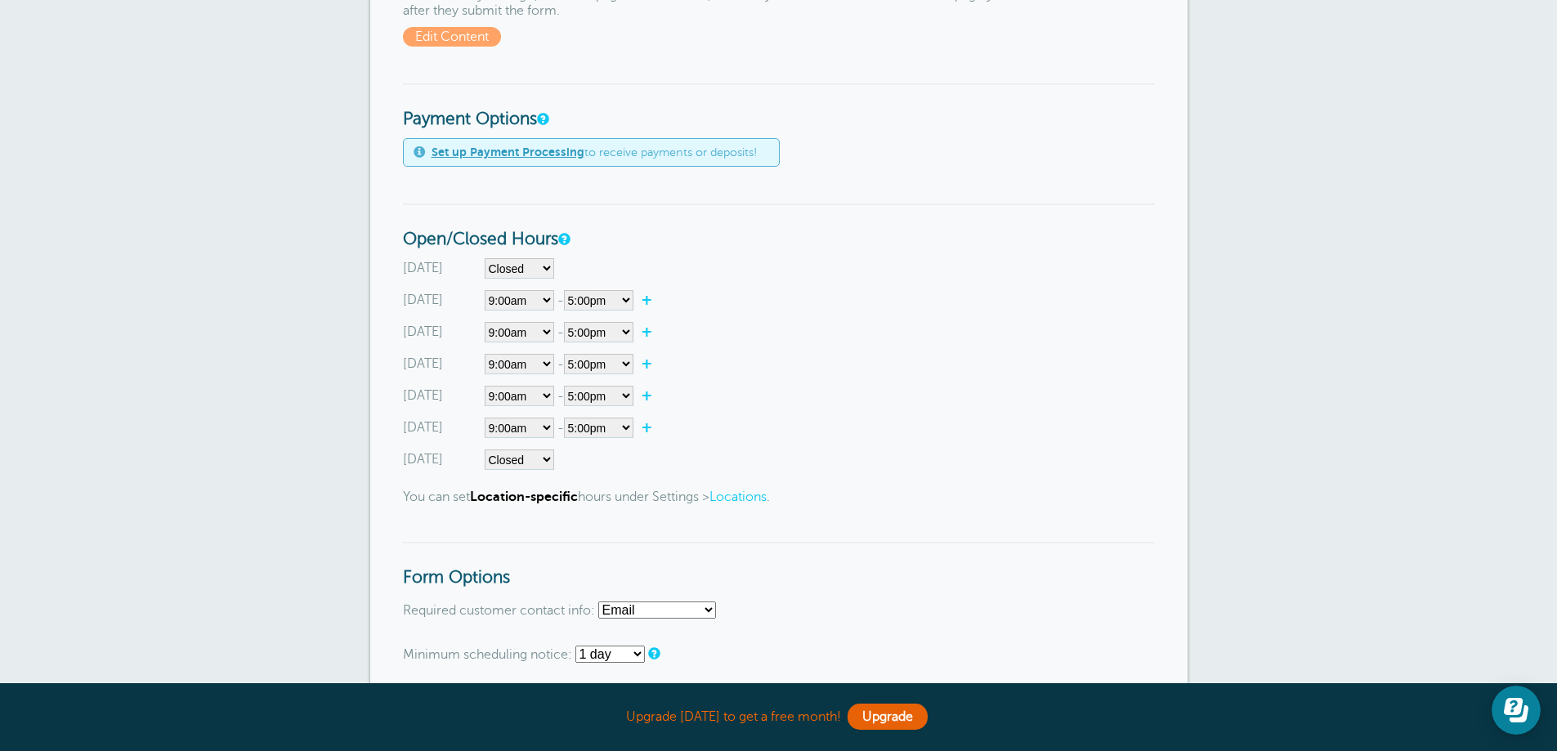
scroll to position [490, 0]
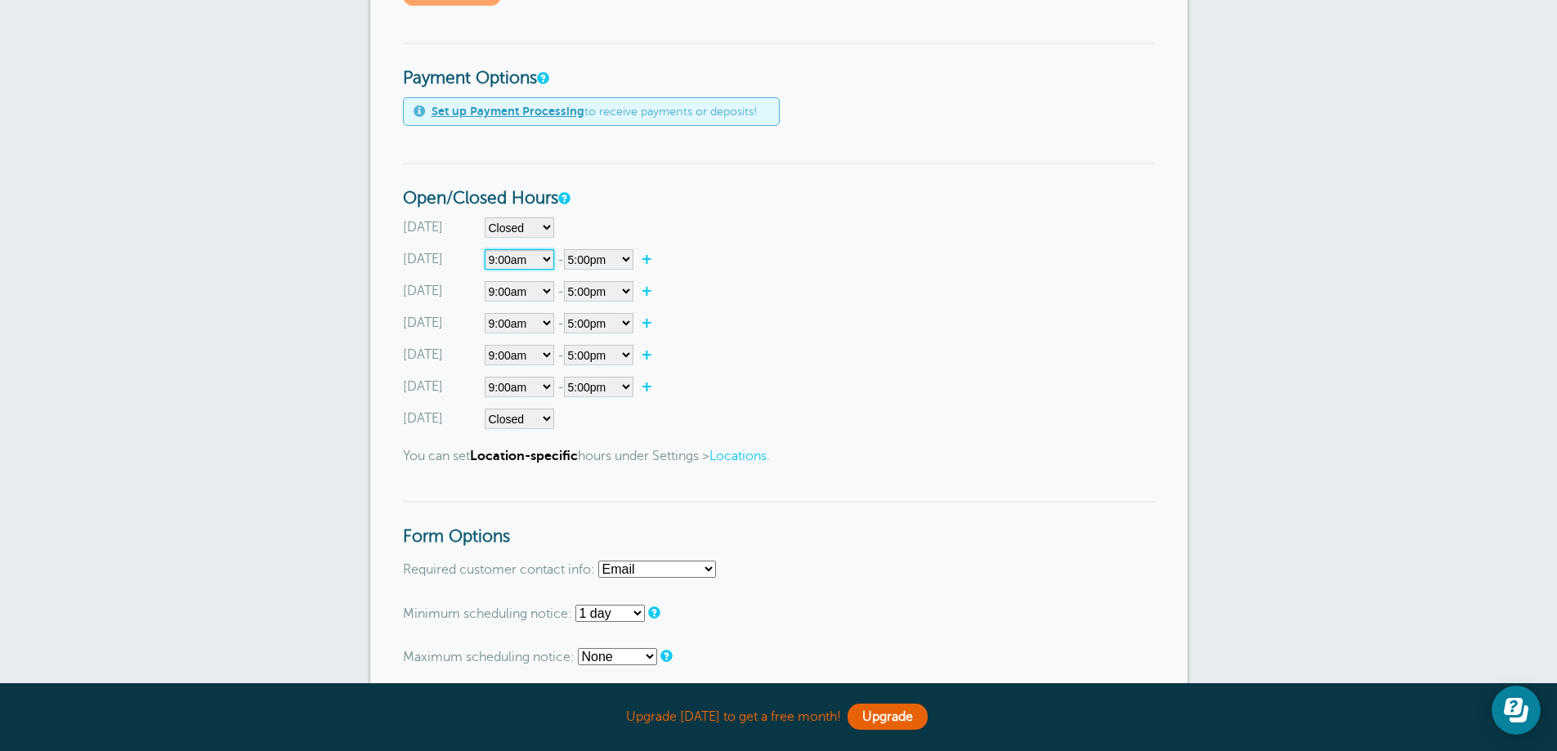
click at [543, 262] on select"] "Closed 12:00am 12:15am 12:30am 12:45am 1:00am 1:15am 1:30am 1:45am 2:00am 2:15a…" at bounding box center [519, 259] width 69 height 20
select select"] "8"
click at [485, 249] on select"] "Closed 12:00am 12:15am 12:30am 12:45am 1:00am 1:15am 1:30am 1:45am 2:00am 2:15a…" at bounding box center [519, 259] width 69 height 20
click at [524, 288] on select"] "Closed 12:00am 12:15am 12:30am 12:45am 1:00am 1:15am 1:30am 1:45am 2:00am 2:15a…" at bounding box center [519, 291] width 69 height 20
select select"] "8"
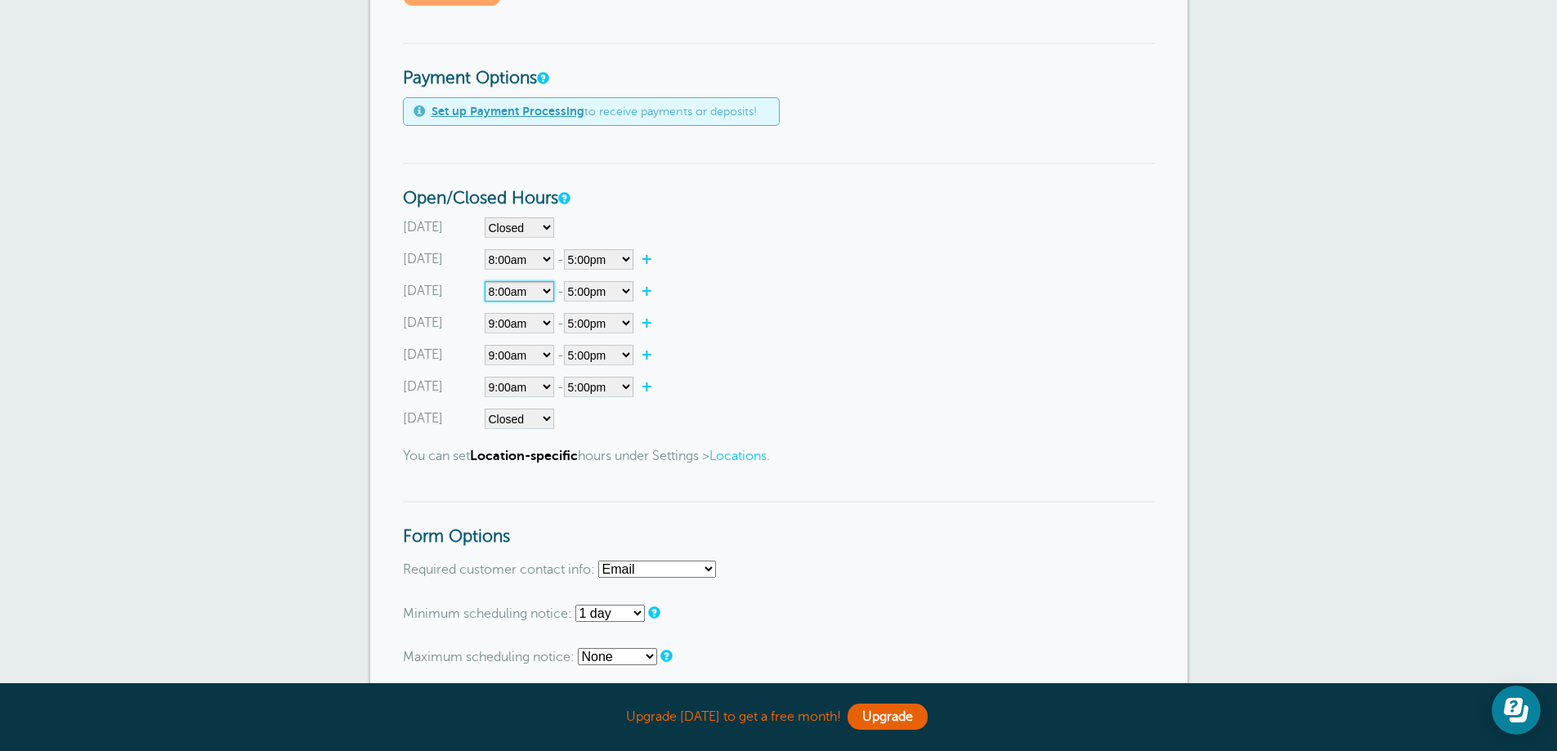
click at [485, 281] on select"] "Closed 12:00am 12:15am 12:30am 12:45am 1:00am 1:15am 1:30am 1:45am 2:00am 2:15a…" at bounding box center [519, 291] width 69 height 20
click at [526, 325] on select"] "Closed 12:00am 12:15am 12:30am 12:45am 1:00am 1:15am 1:30am 1:45am 2:00am 2:15a…" at bounding box center [519, 323] width 69 height 20
select select"] "8"
click at [485, 313] on select"] "Closed 12:00am 12:15am 12:30am 12:45am 1:00am 1:15am 1:30am 1:45am 2:00am 2:15a…" at bounding box center [519, 323] width 69 height 20
click at [531, 352] on select"] "Closed 12:00am 12:15am 12:30am 12:45am 1:00am 1:15am 1:30am 1:45am 2:00am 2:15a…" at bounding box center [519, 355] width 69 height 20
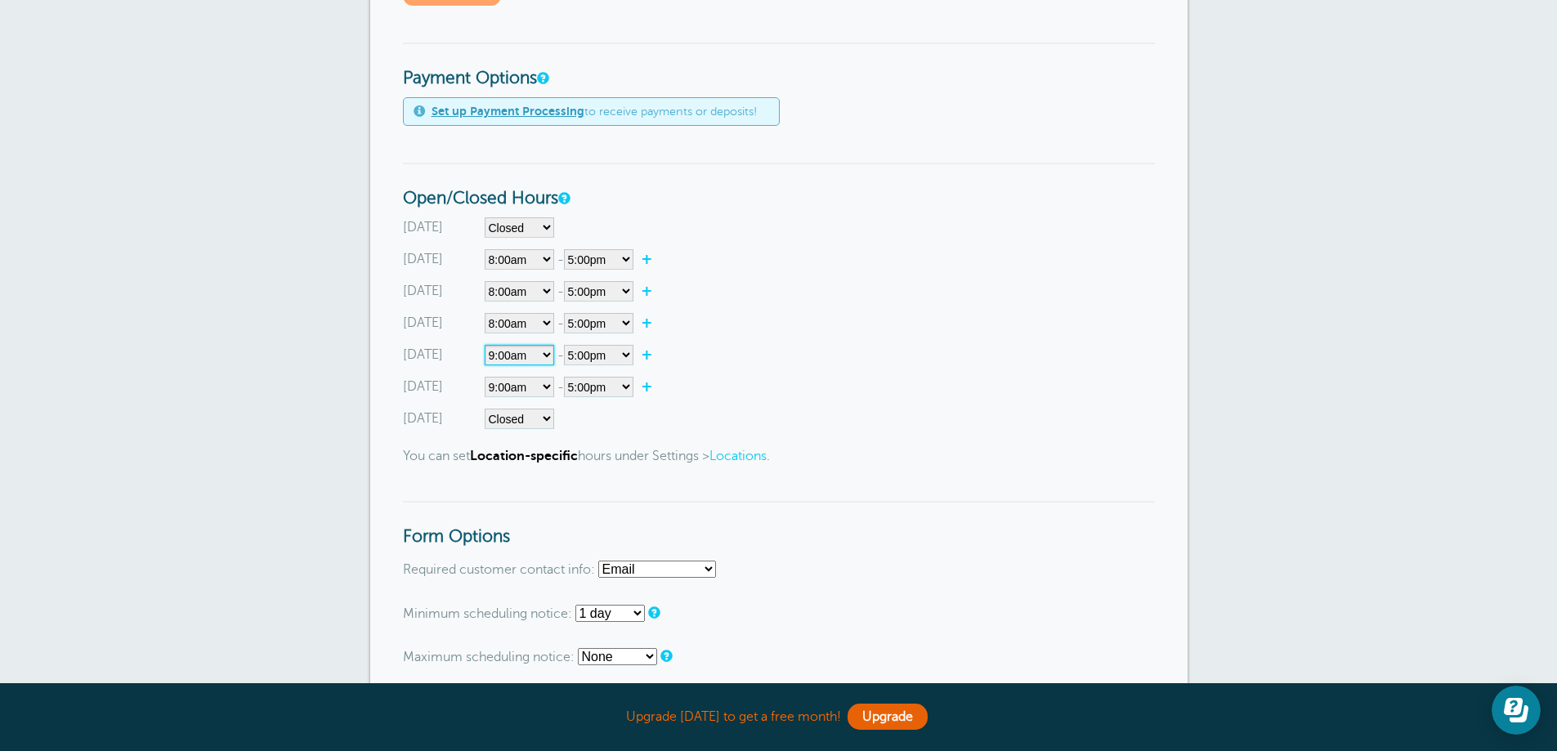
select select"] "8"
click at [485, 345] on select"] "Closed 12:00am 12:15am 12:30am 12:45am 1:00am 1:15am 1:30am 1:45am 2:00am 2:15a…" at bounding box center [519, 355] width 69 height 20
click at [539, 389] on select"] "Closed 12:00am 12:15am 12:30am 12:45am 1:00am 1:15am 1:30am 1:45am 2:00am 2:15a…" at bounding box center [519, 387] width 69 height 20
select select"] "8"
click at [485, 377] on select"] "Closed 12:00am 12:15am 12:30am 12:45am 1:00am 1:15am 1:30am 1:45am 2:00am 2:15a…" at bounding box center [519, 387] width 69 height 20
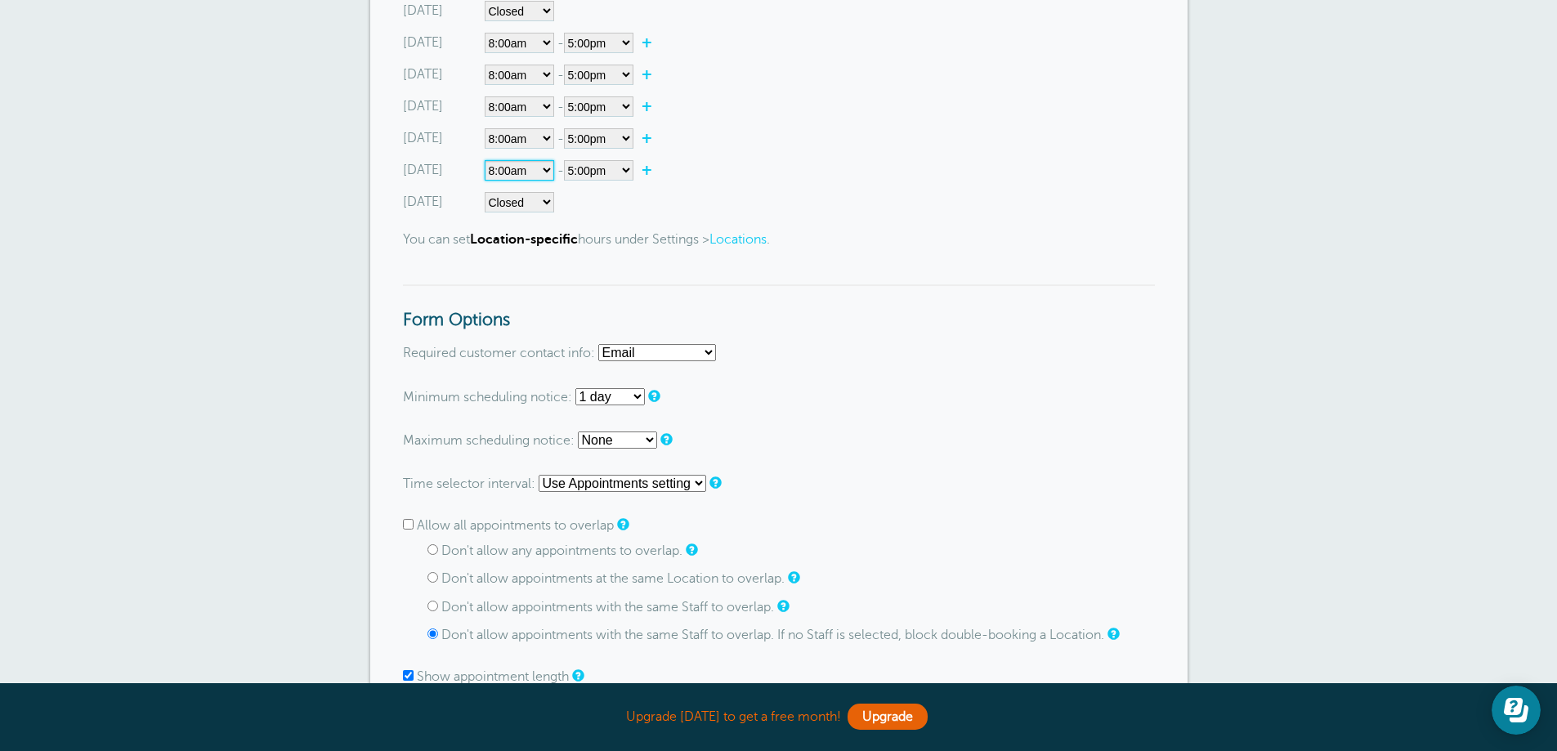
scroll to position [736, 0]
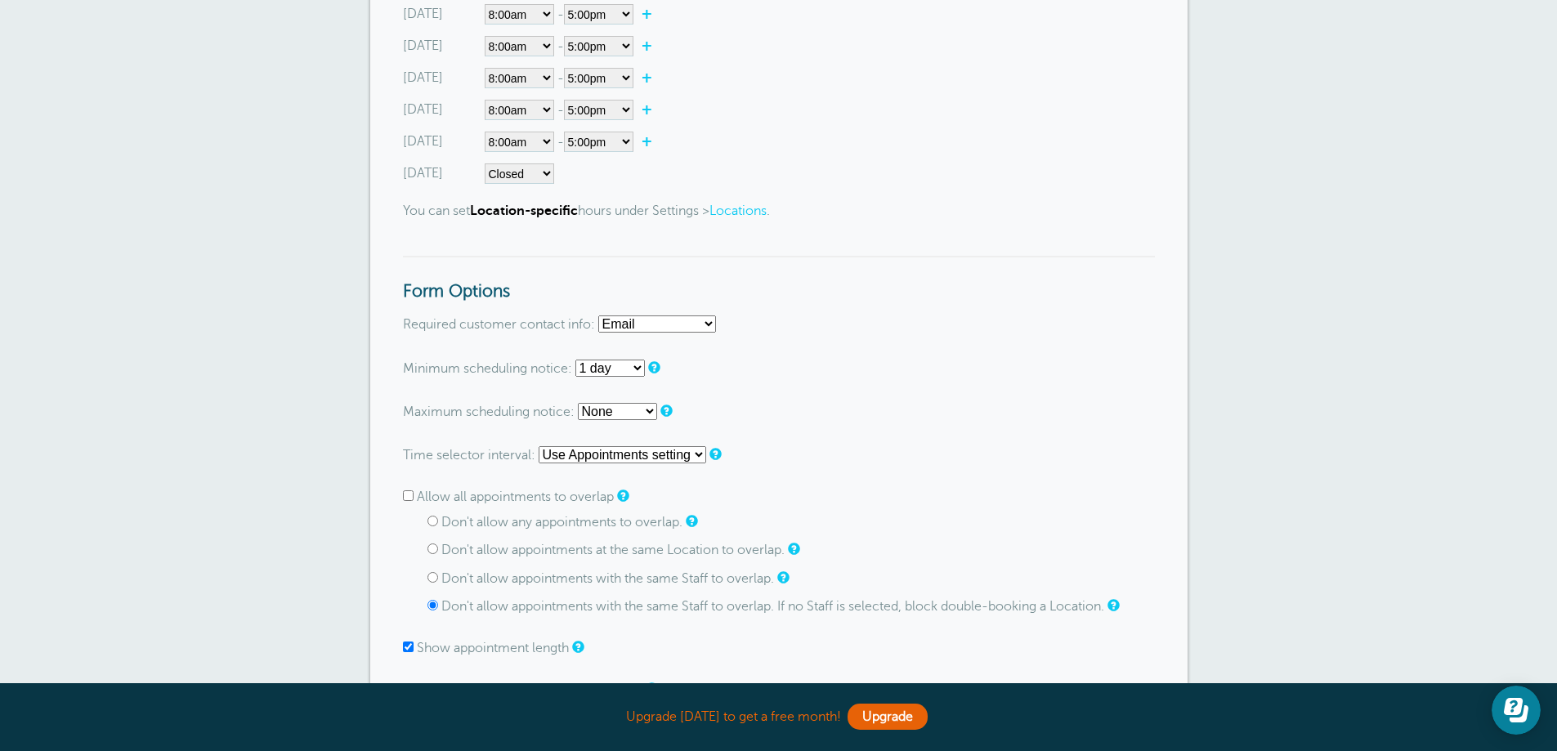
click at [697, 331] on select "Email Phone Email or Phone Email and Phone" at bounding box center [657, 323] width 118 height 17
select select "both"
click at [599, 315] on select "Email Phone Email or Phone Email and Phone" at bounding box center [657, 323] width 118 height 17
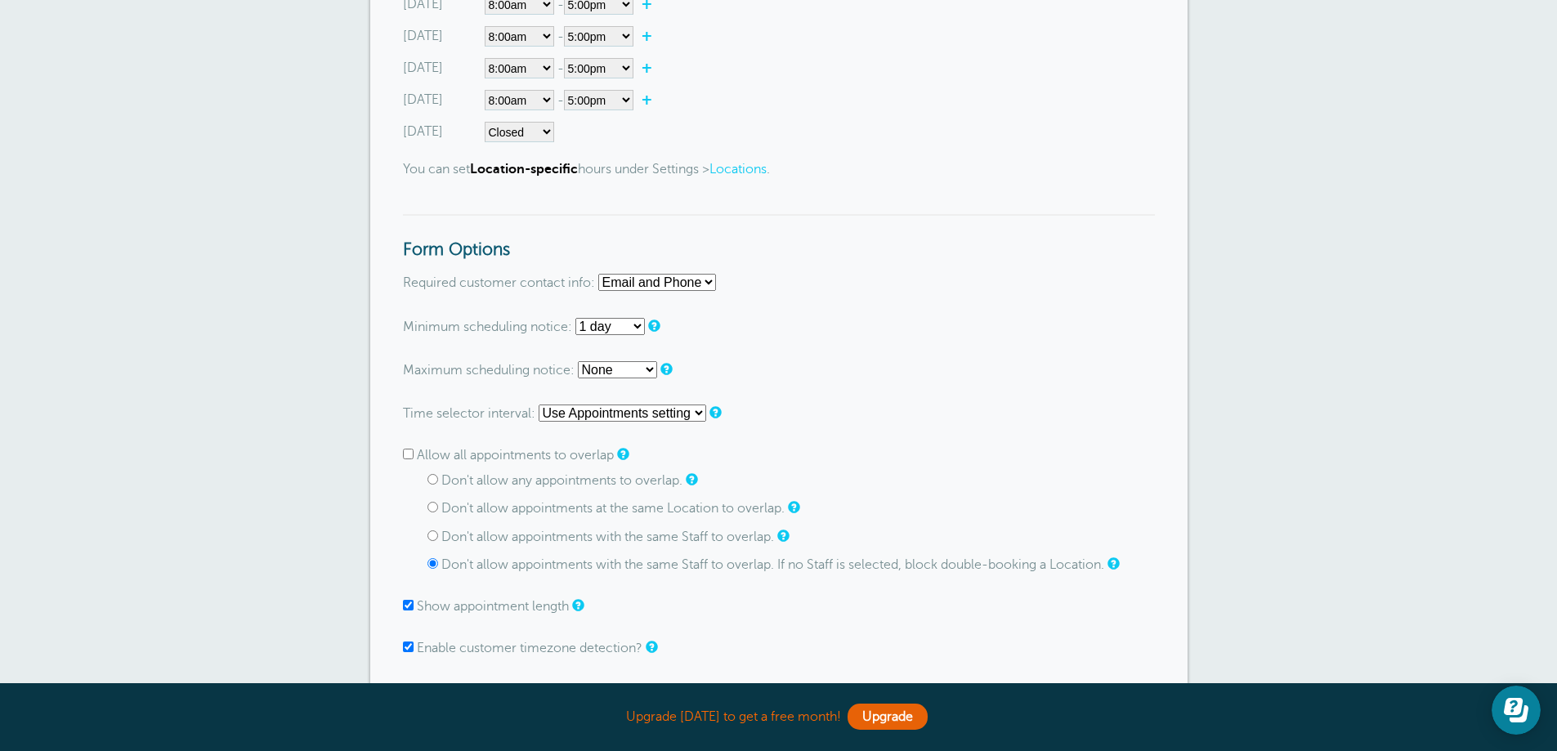
scroll to position [817, 0]
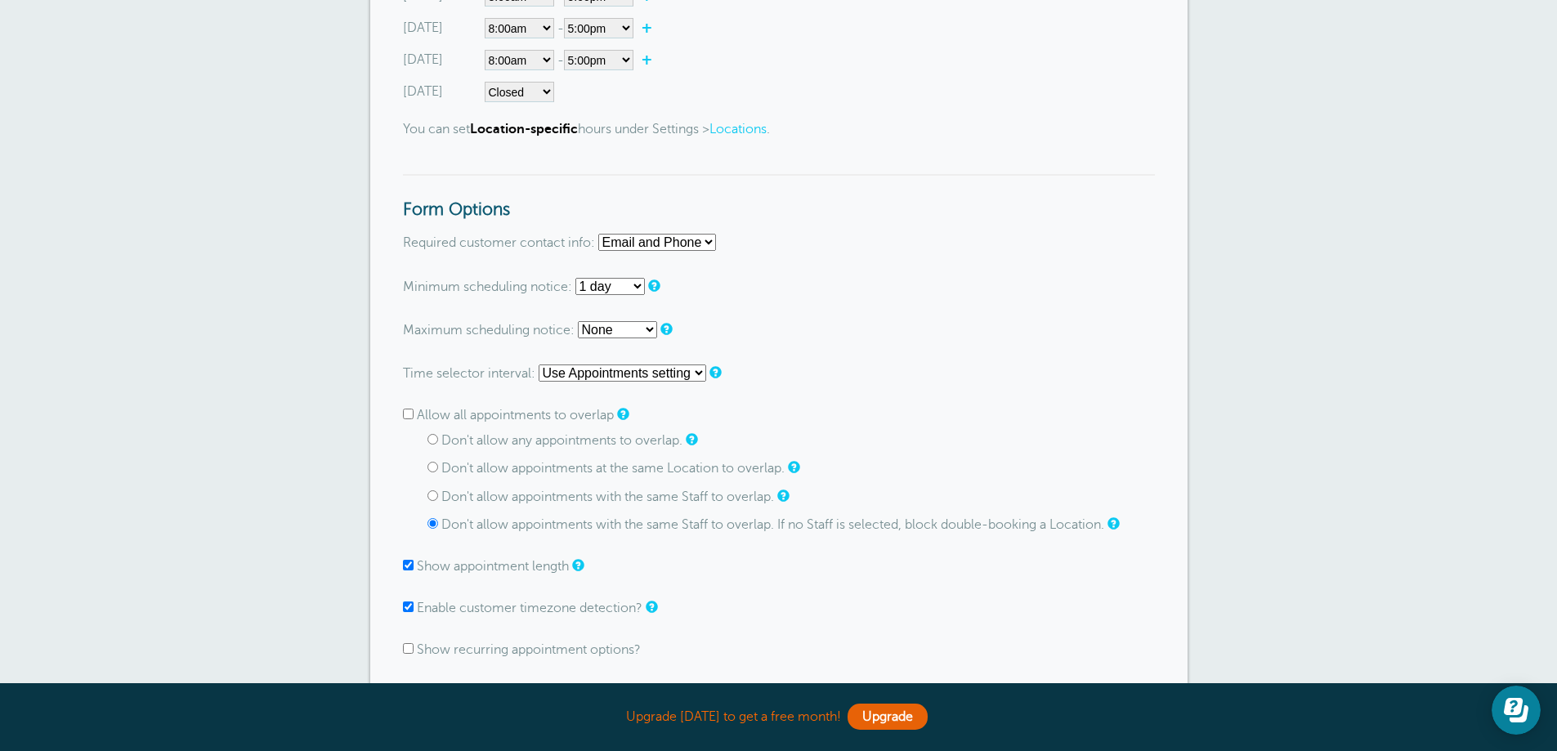
click at [636, 292] on select "None 1 hour 2 hours 3 hours 4 hours 5 hours 6 hours 7 hours 8 hours 9 hours 10 …" at bounding box center [609, 286] width 69 height 17
click at [763, 321] on p "Maximum scheduling notice: None 1 day 2 days 3 days 4 days 5 days 6 days 1 week…" at bounding box center [779, 329] width 752 height 17
click at [642, 333] on select "None 1 day 2 days 3 days 4 days 5 days 6 days 1 week 2 weeks 3 weeks 4 weeks 5 …" at bounding box center [617, 329] width 79 height 17
click at [758, 327] on p "Maximum scheduling notice: None 1 day 2 days 3 days 4 days 5 days 6 days 1 week…" at bounding box center [779, 329] width 752 height 17
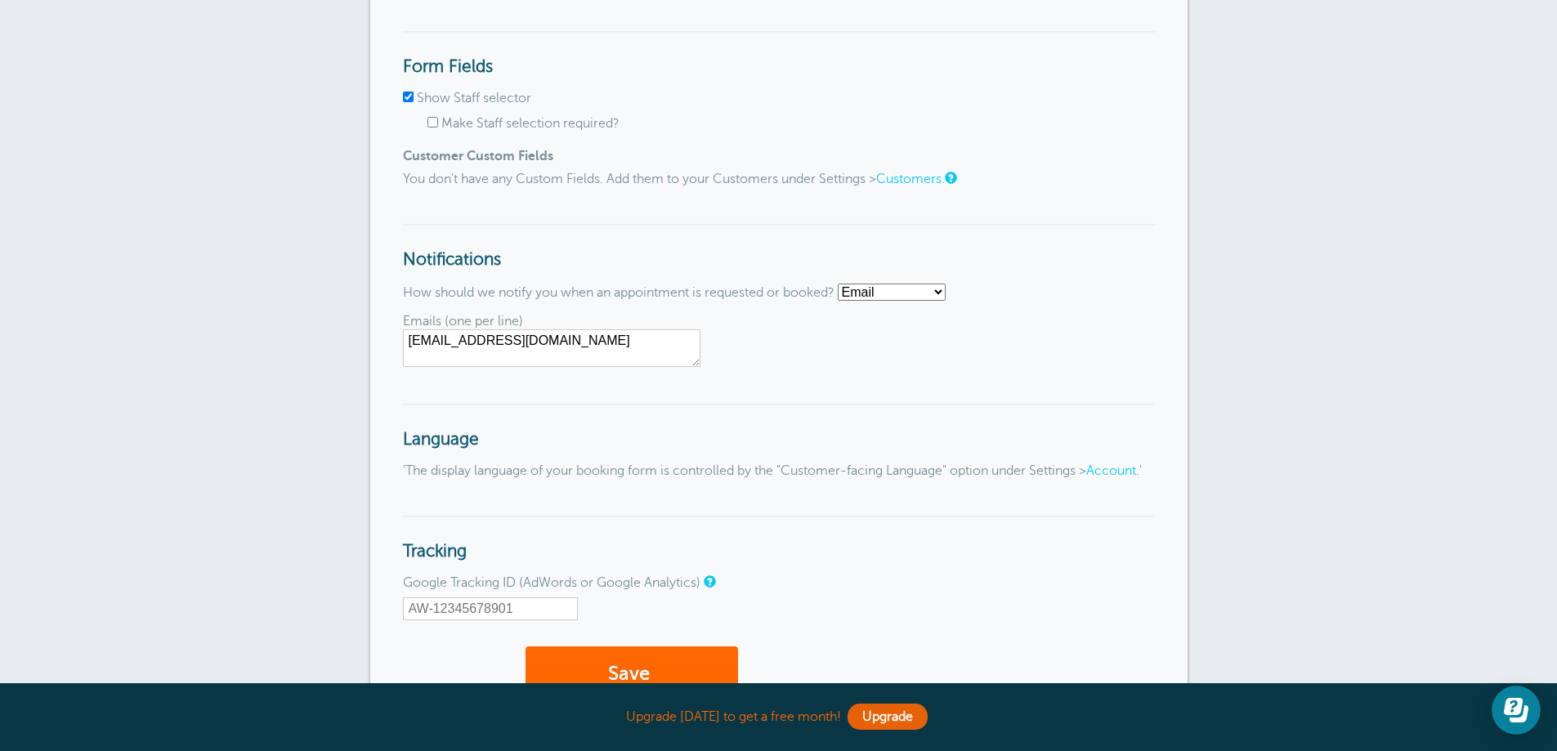
scroll to position [1553, 0]
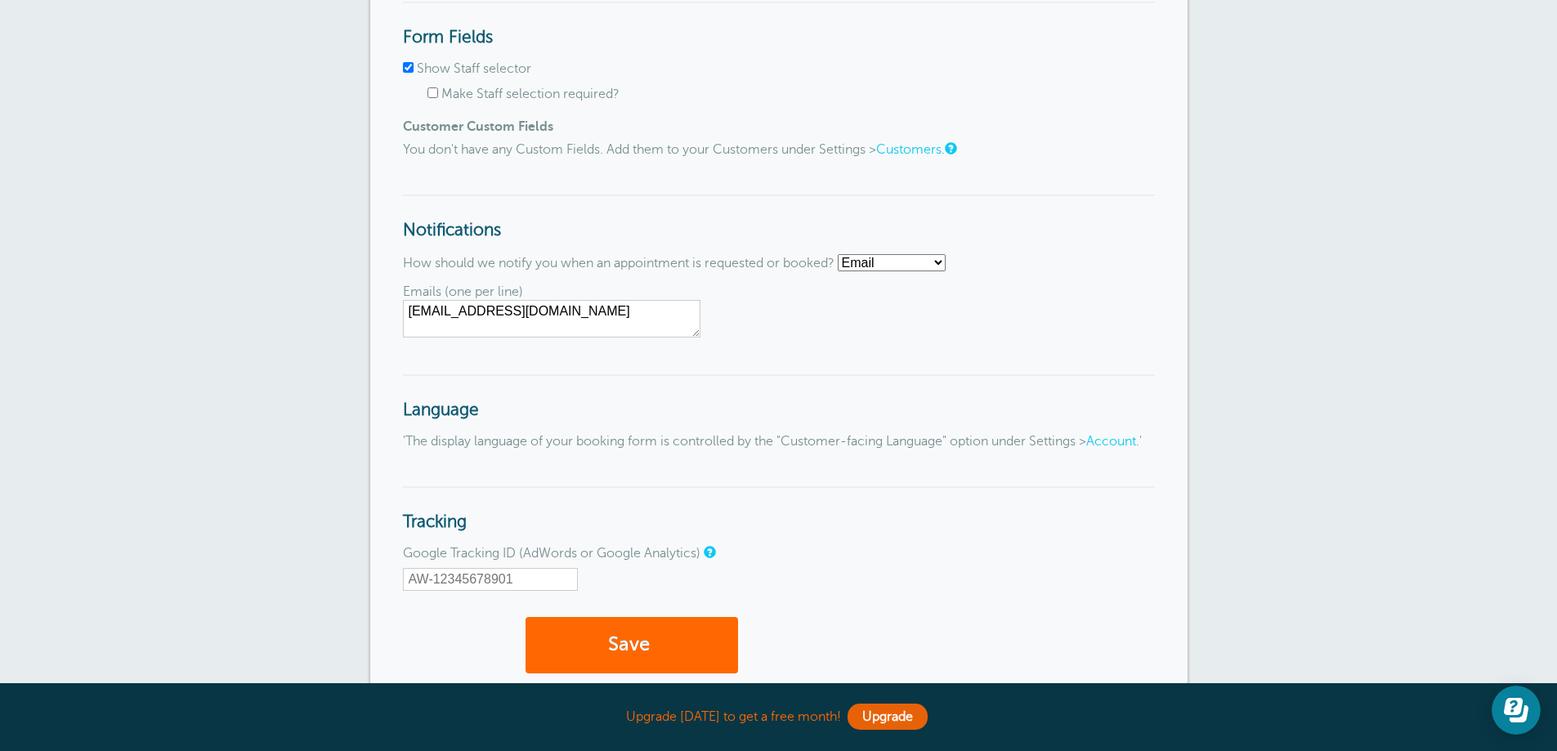
click at [914, 264] on select "Email SMS No notifications" at bounding box center [892, 262] width 108 height 17
select select "sms"
click at [844, 254] on select "Email SMS No notifications" at bounding box center [892, 262] width 108 height 17
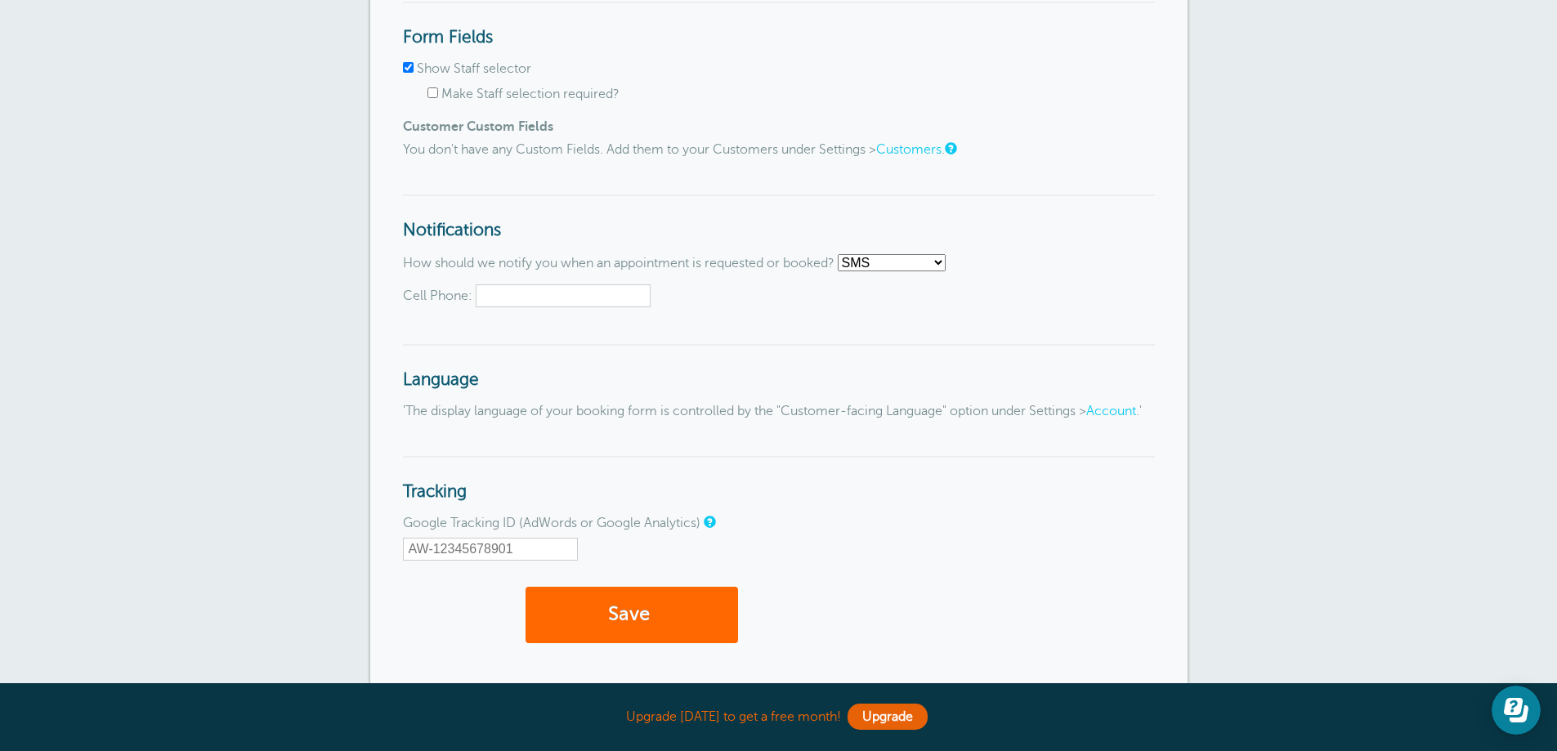
click at [536, 301] on input "Cell Phone:" at bounding box center [563, 295] width 175 height 23
type input "9176008836"
click at [1086, 418] on link "Account" at bounding box center [1111, 411] width 50 height 15
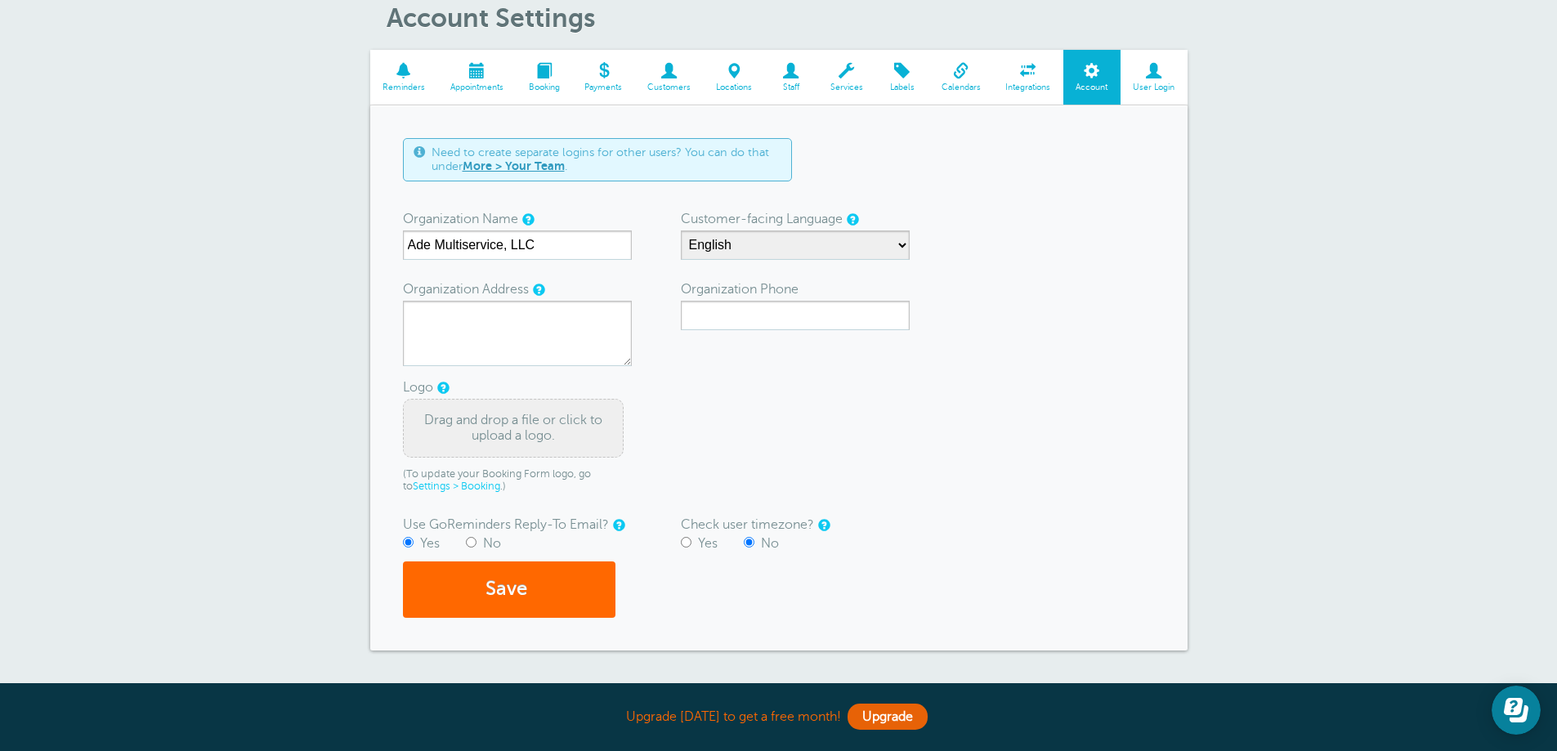
scroll to position [82, 0]
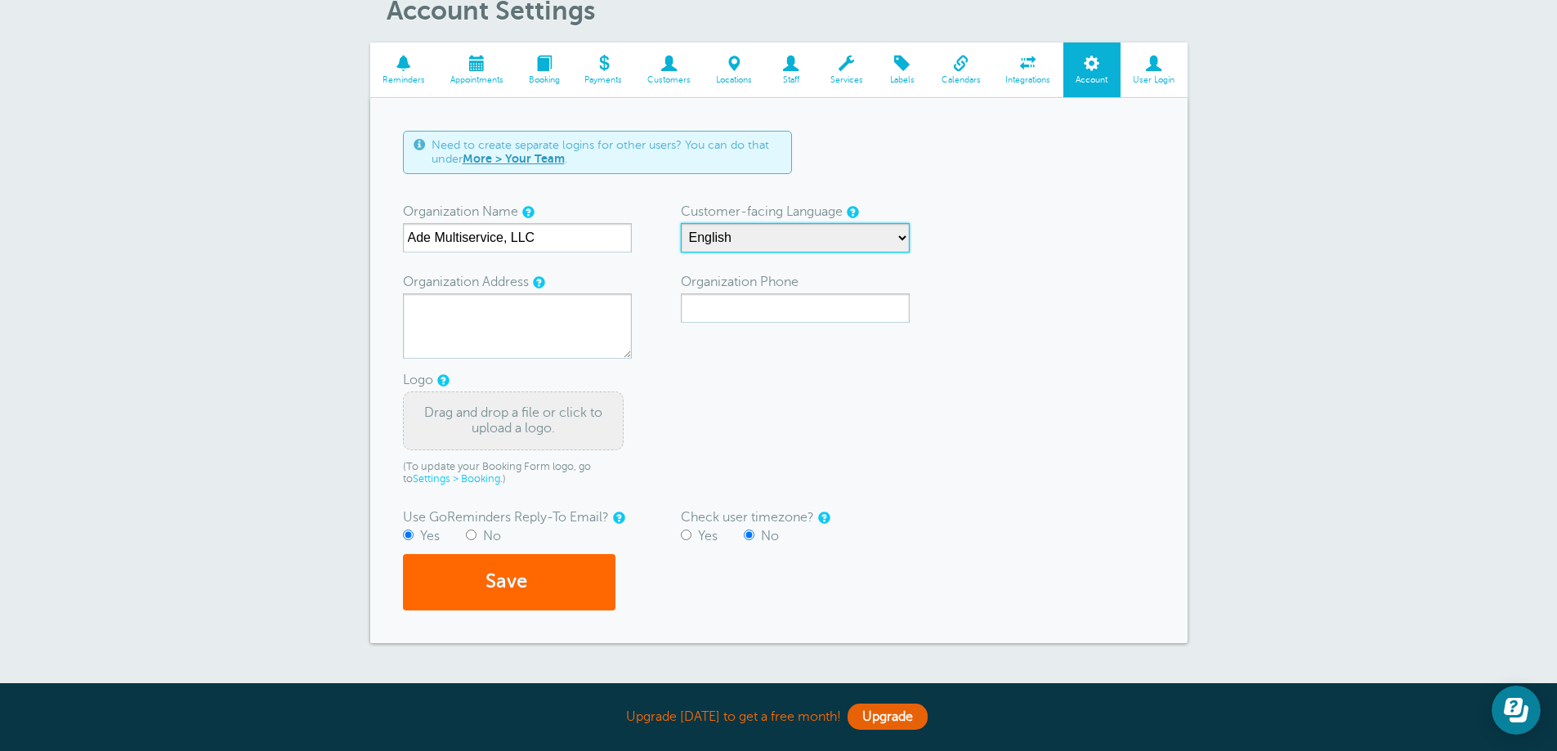
click at [812, 240] on select "English Spanish Czech Danish German Estonian Finnish French Korean Lithuanian L…" at bounding box center [795, 237] width 229 height 29
select select "es"
click at [681, 223] on select "English Spanish Czech Danish German Estonian Finnish French Korean Lithuanian L…" at bounding box center [795, 237] width 229 height 29
click at [483, 346] on textarea "Organization Address" at bounding box center [517, 325] width 229 height 65
type textarea "4701 Wrightsville Ave building 2 Suite 101"
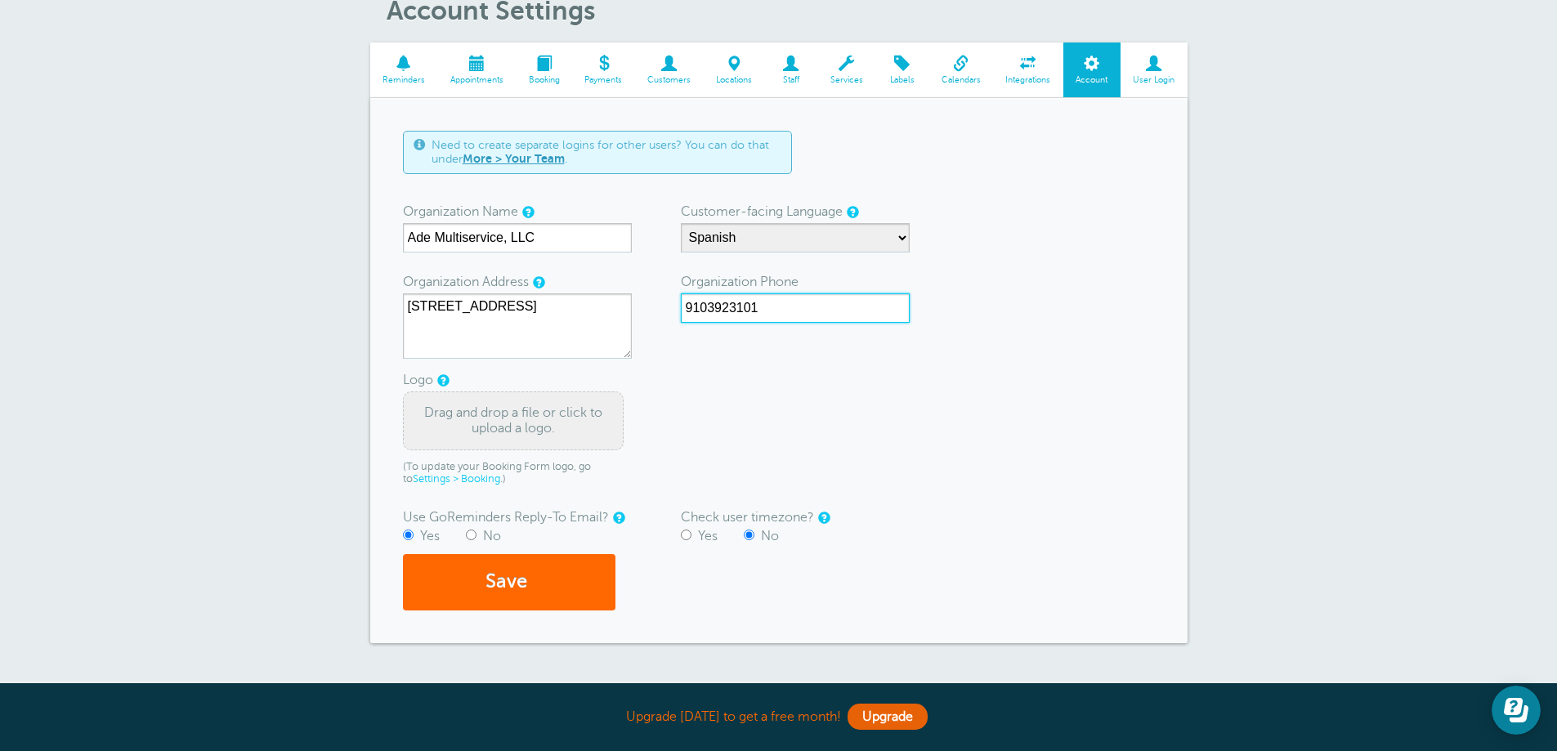
click at [788, 302] on input "9103923101" at bounding box center [795, 307] width 229 height 29
type input "9176008836"
click at [483, 421] on div "Drag and drop a file or click to upload a logo." at bounding box center [513, 420] width 221 height 59
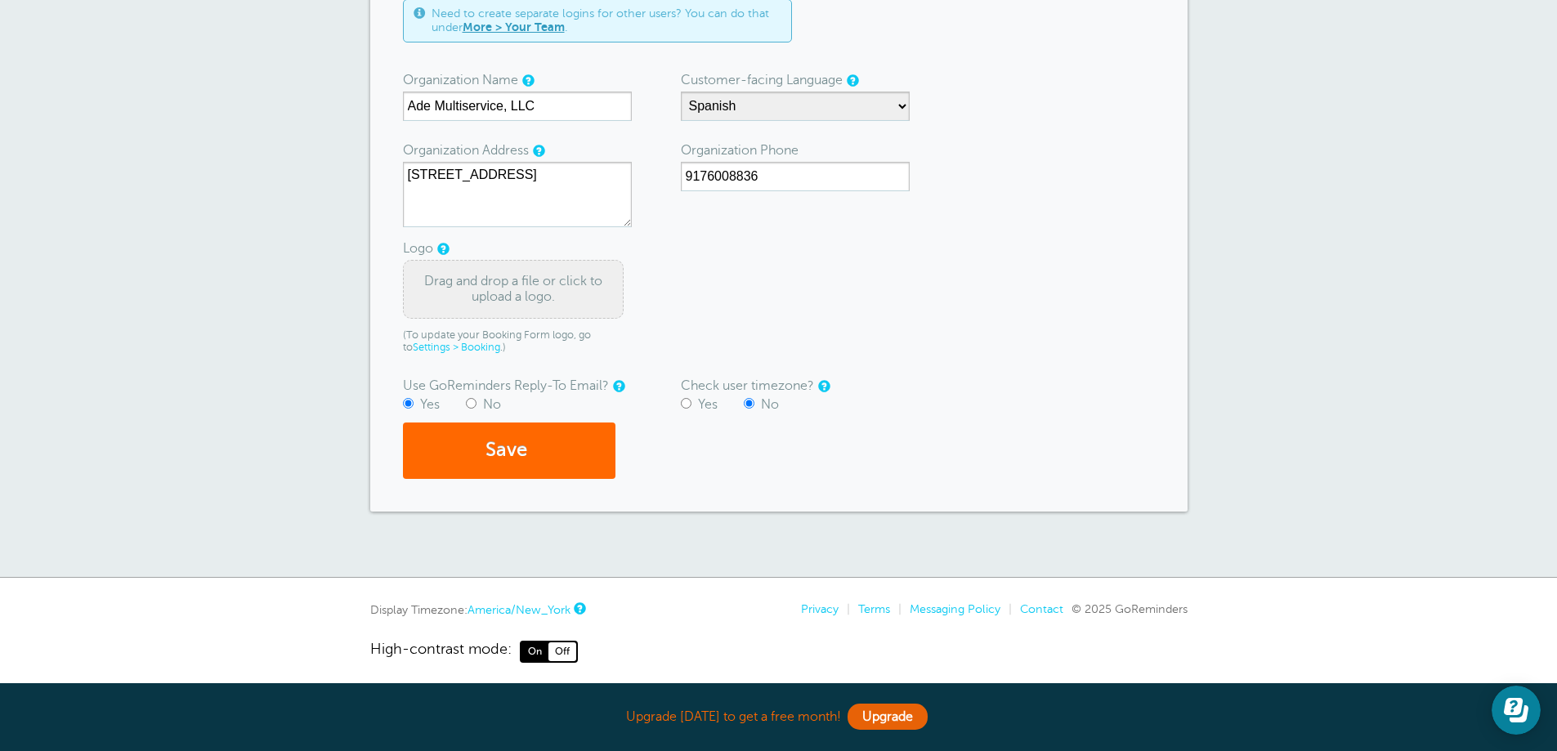
scroll to position [223, 0]
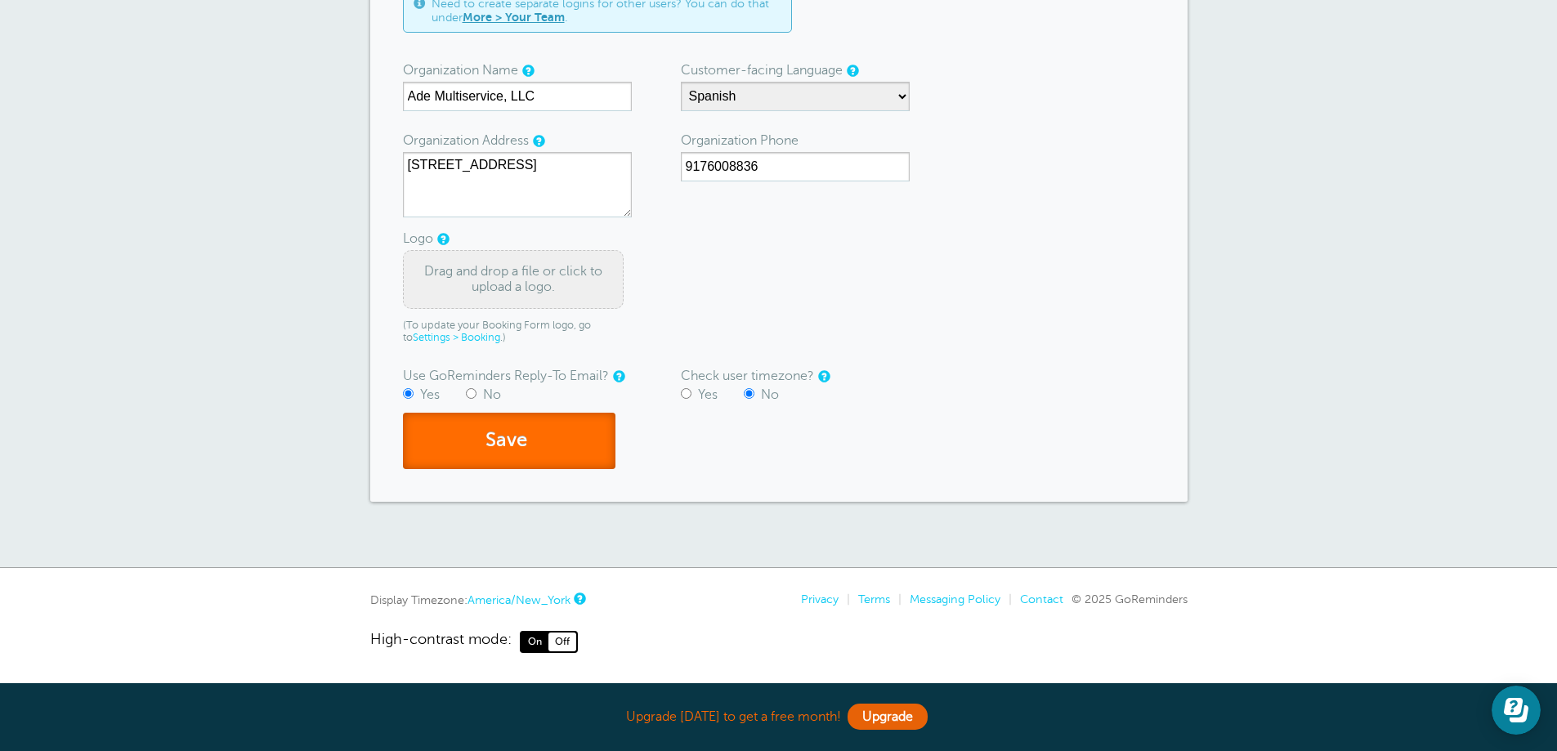
click at [516, 427] on button "Save" at bounding box center [509, 441] width 212 height 56
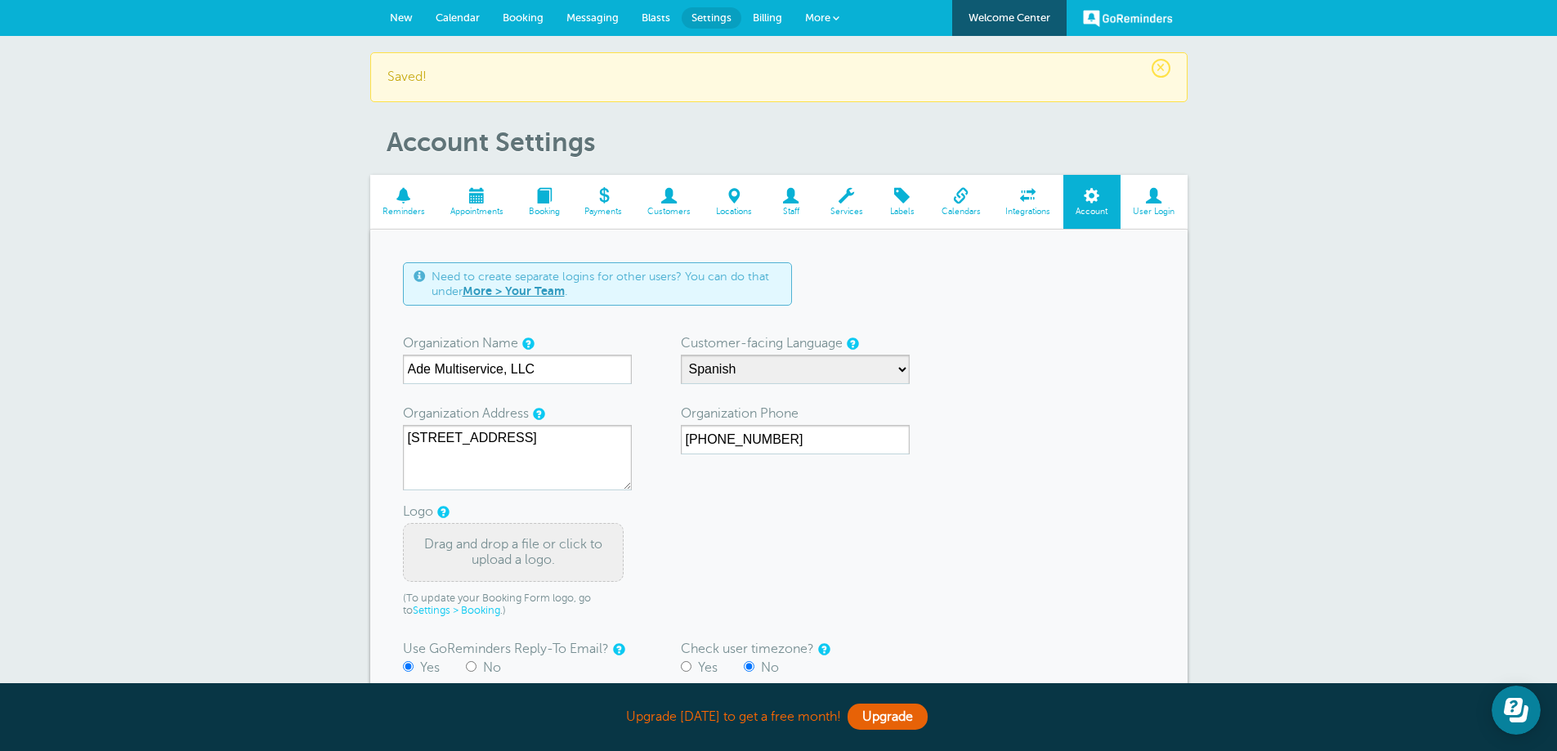
click at [959, 203] on span at bounding box center [960, 196] width 65 height 16
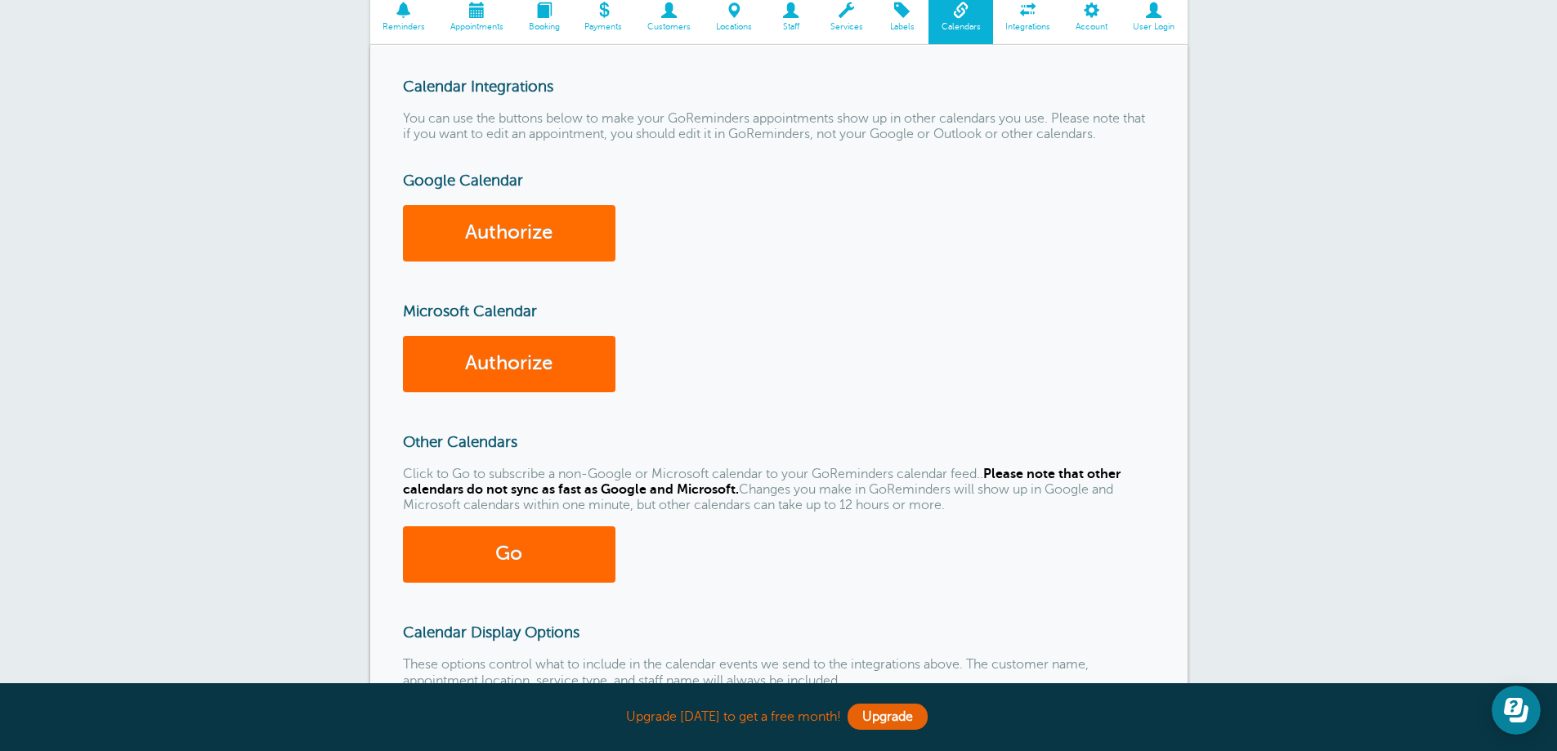
scroll to position [163, 0]
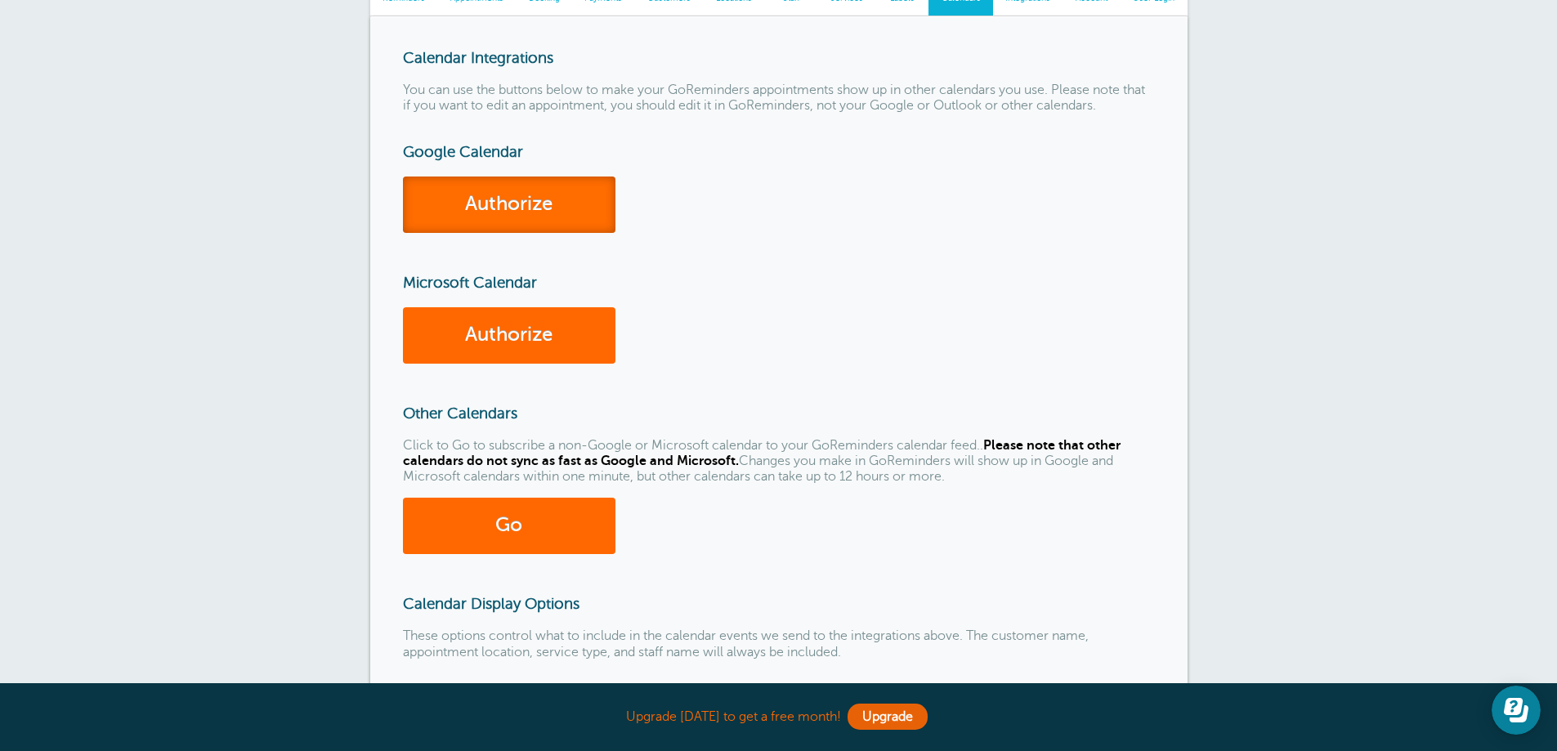
click at [521, 208] on link "Authorize" at bounding box center [509, 205] width 212 height 56
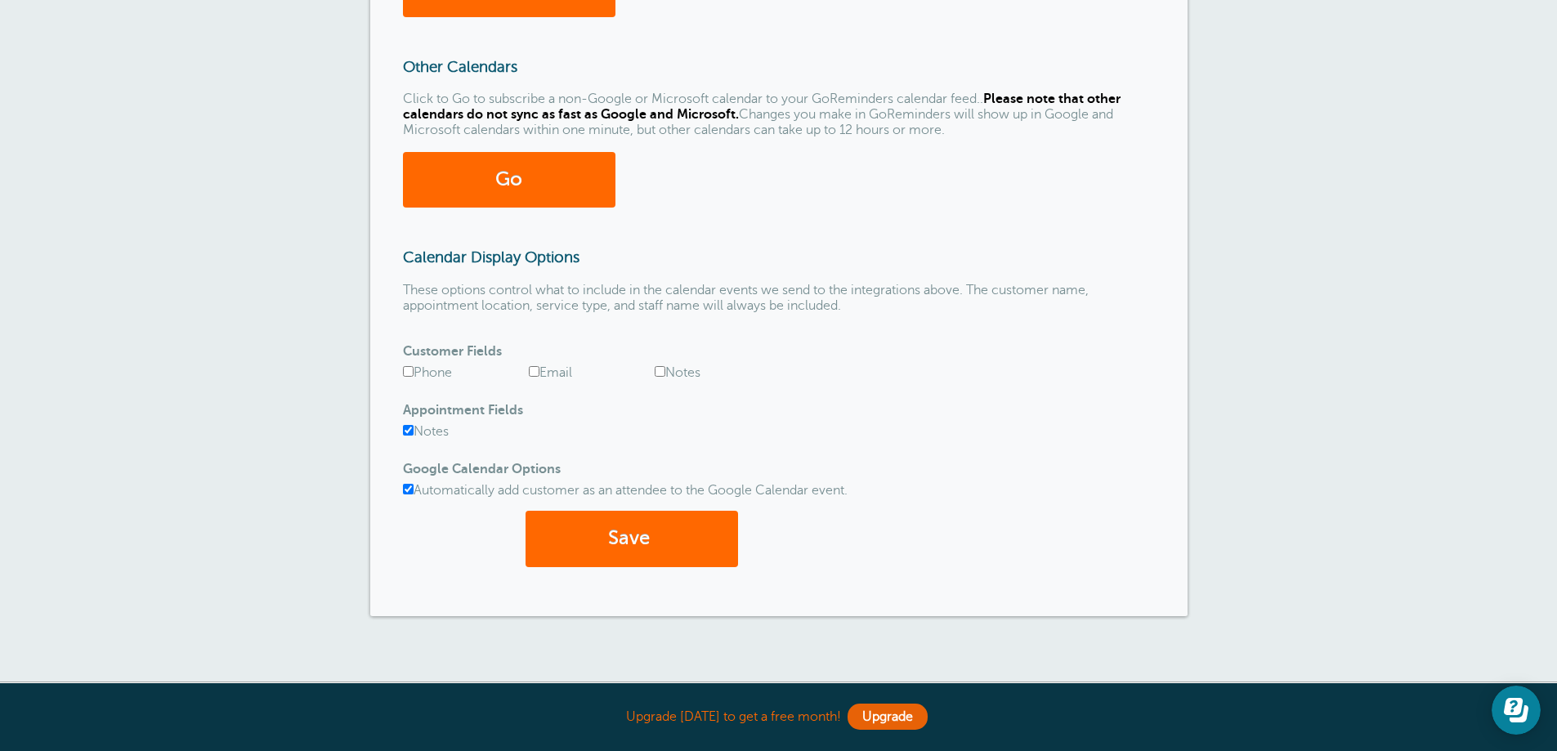
scroll to position [572, 0]
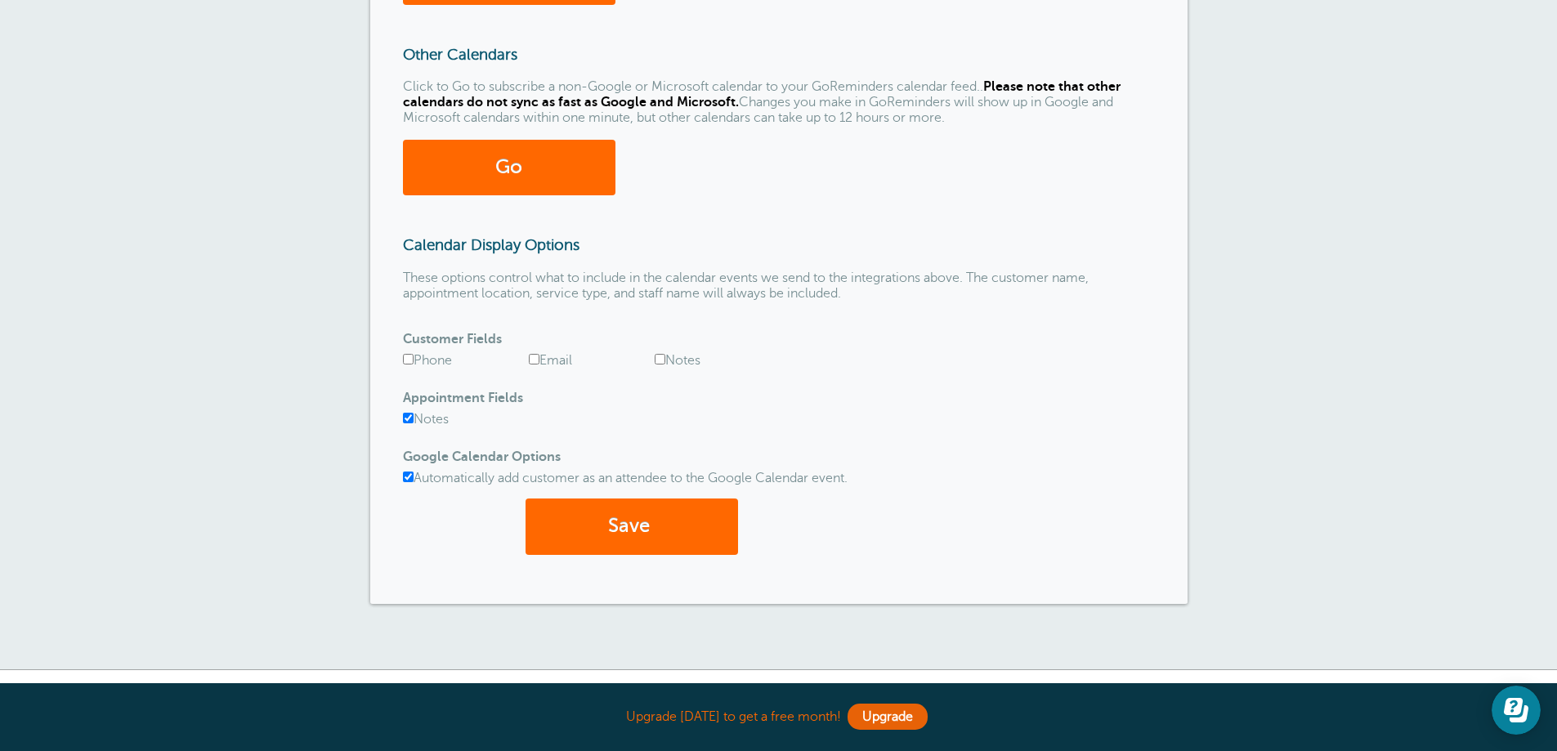
click at [401, 355] on div "Calendar Integrations You can use the buttons below to make your GoReminders ap…" at bounding box center [778, 131] width 817 height 946
click at [410, 365] on label "Phone" at bounding box center [427, 360] width 49 height 15
click at [410, 364] on input "Phone" at bounding box center [408, 359] width 11 height 11
checkbox input "true"
click at [530, 360] on input "Email" at bounding box center [534, 359] width 11 height 11
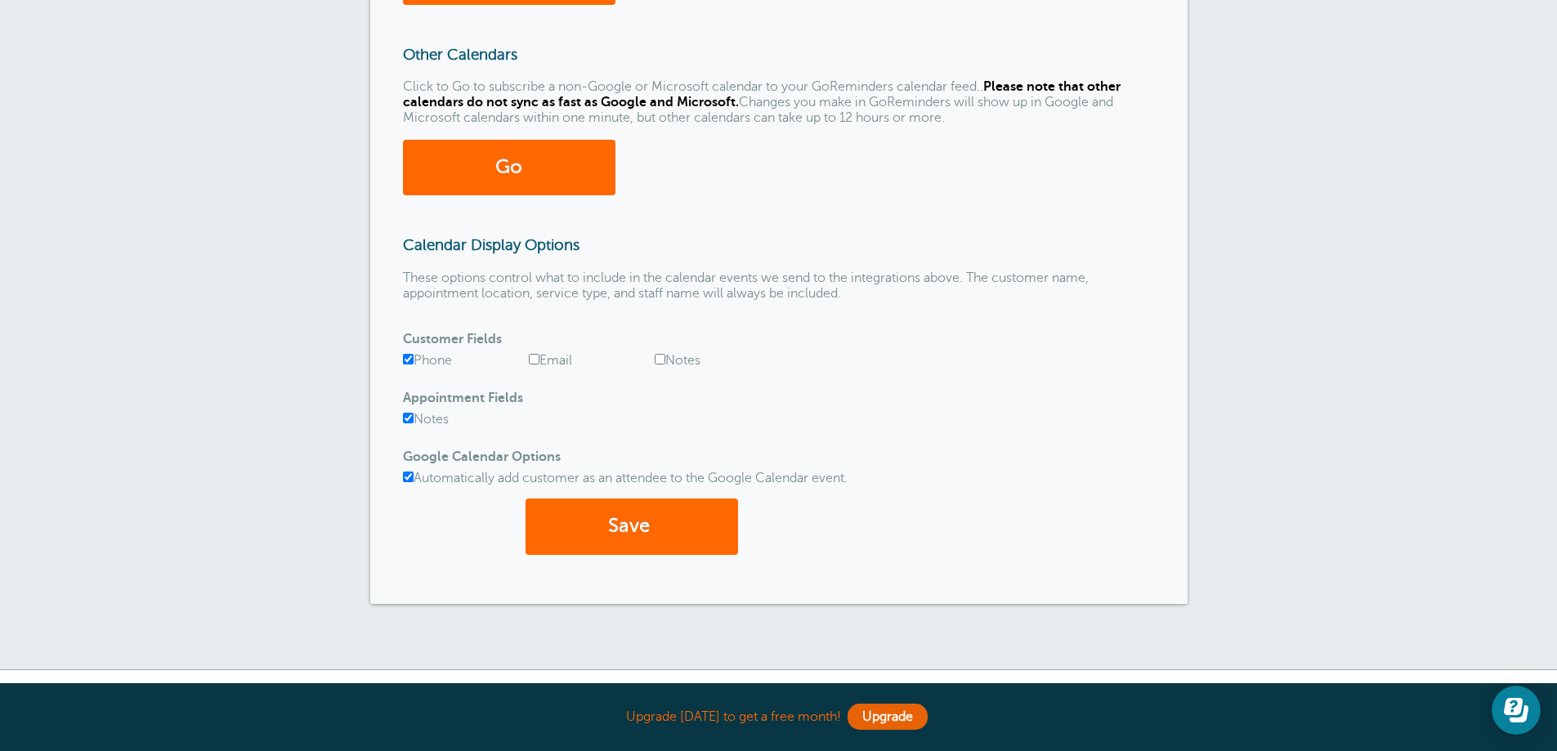
checkbox input "true"
click at [636, 529] on button "Save" at bounding box center [631, 527] width 212 height 56
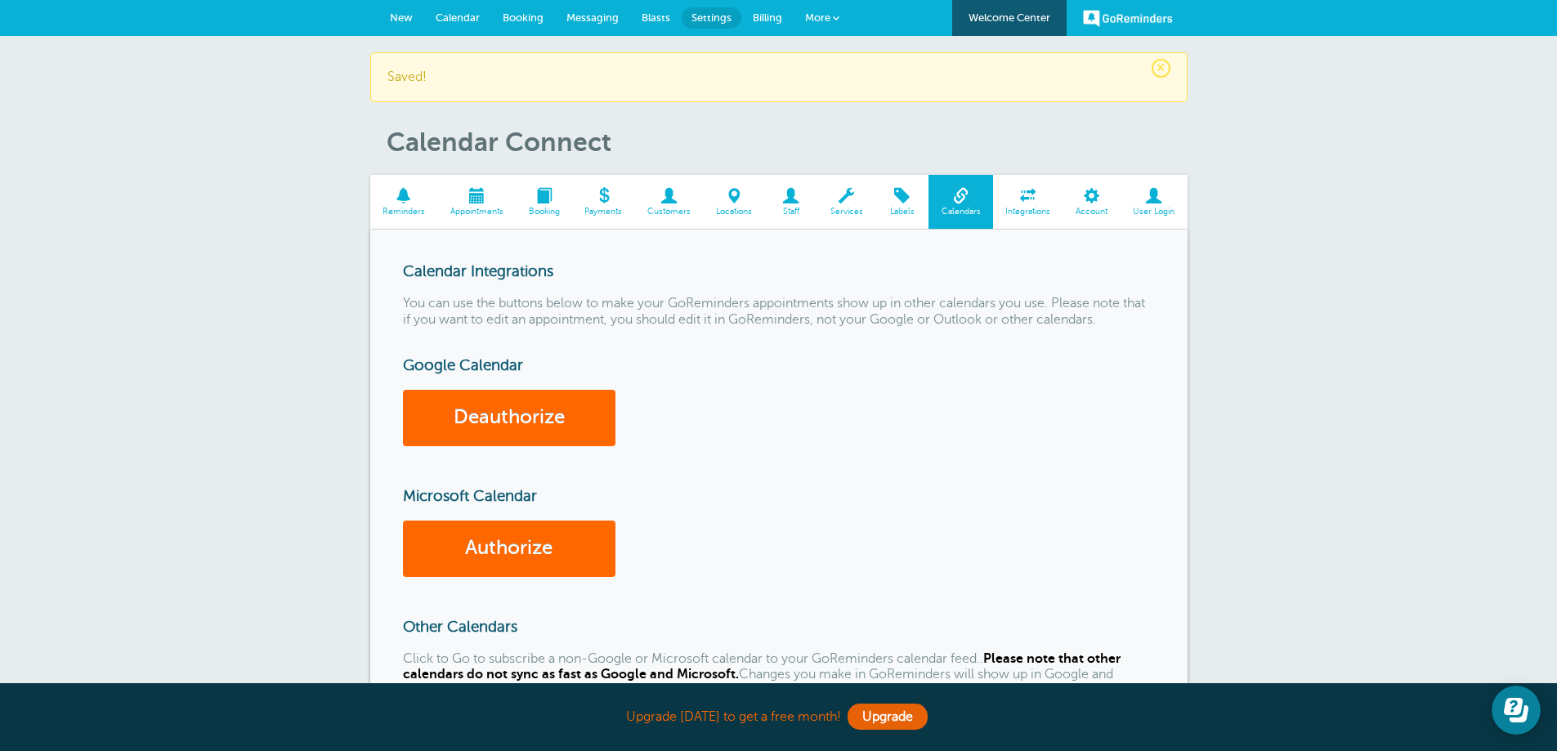
click at [465, 200] on span at bounding box center [476, 196] width 78 height 16
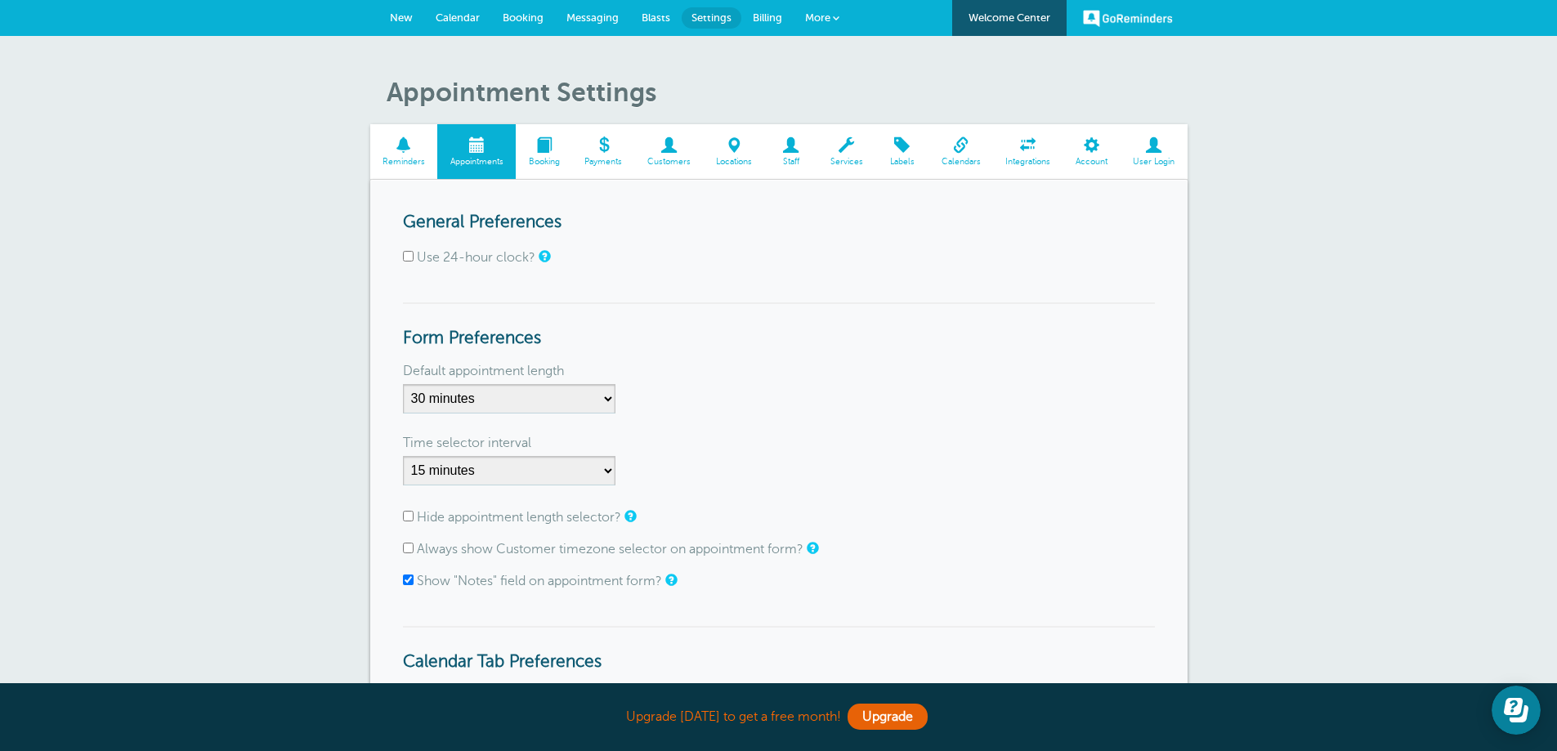
click at [398, 140] on span at bounding box center [404, 145] width 68 height 16
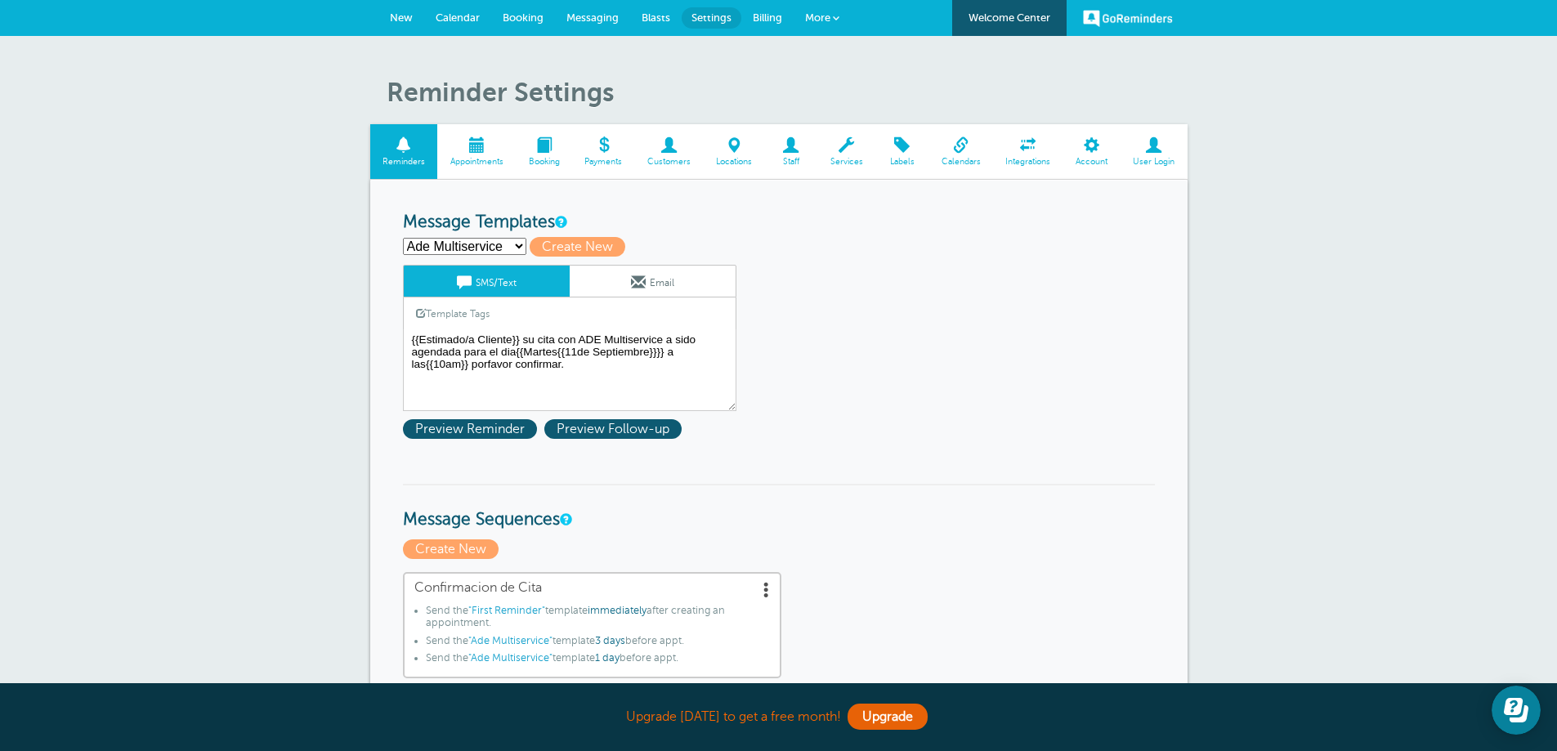
click at [597, 17] on span "Messaging" at bounding box center [592, 17] width 52 height 12
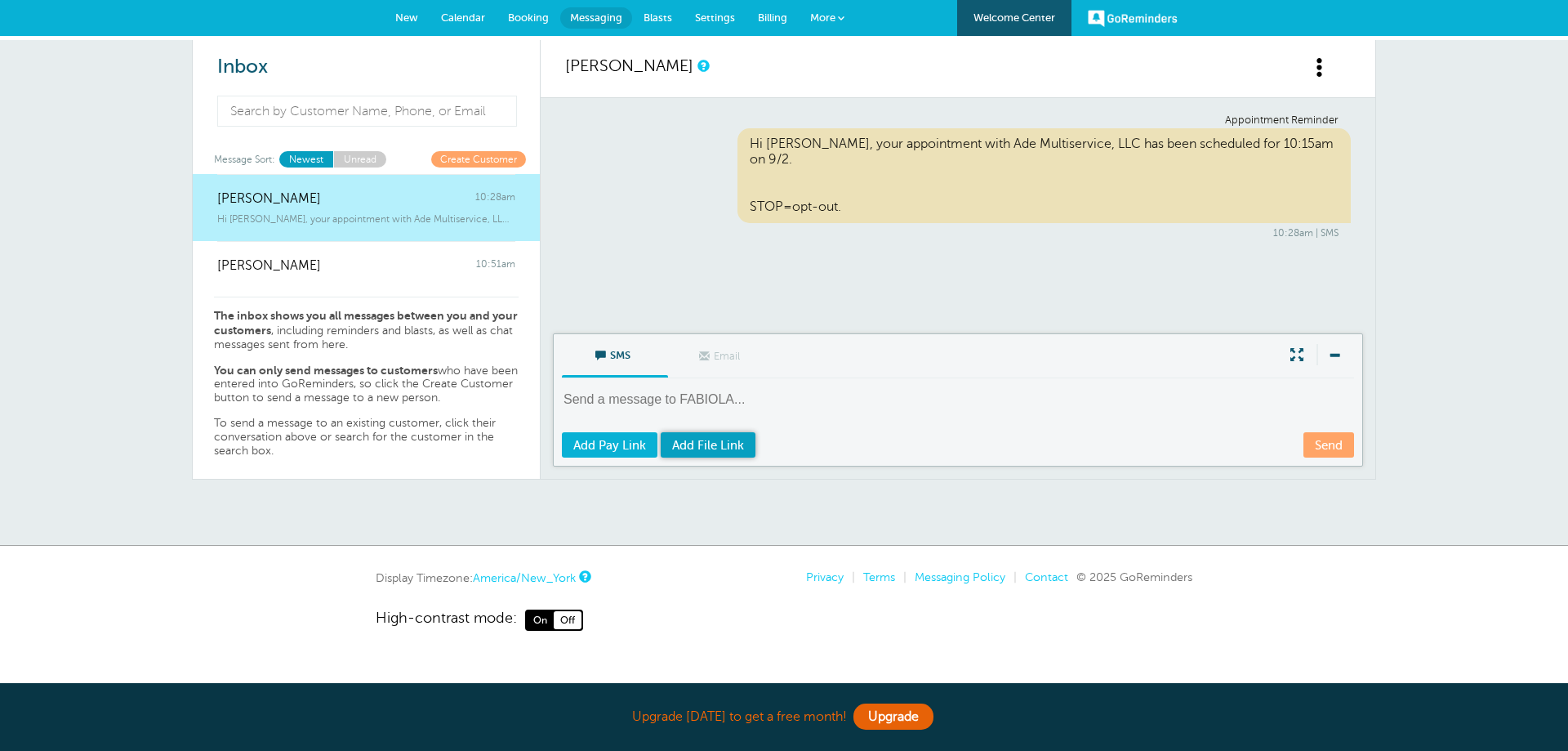
click at [730, 454] on link "Add File Link" at bounding box center [708, 444] width 95 height 25
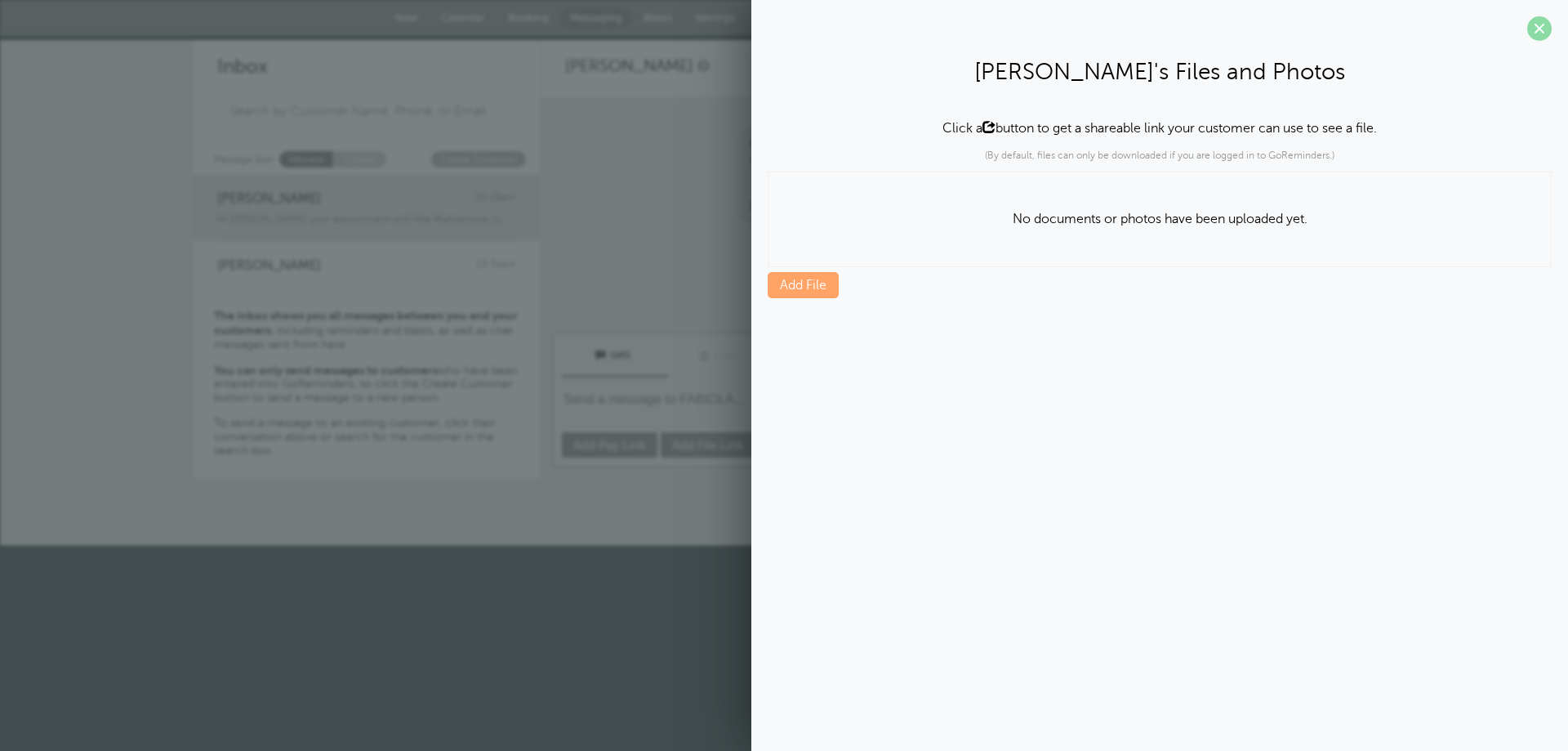
click at [1536, 30] on span at bounding box center [1539, 28] width 25 height 25
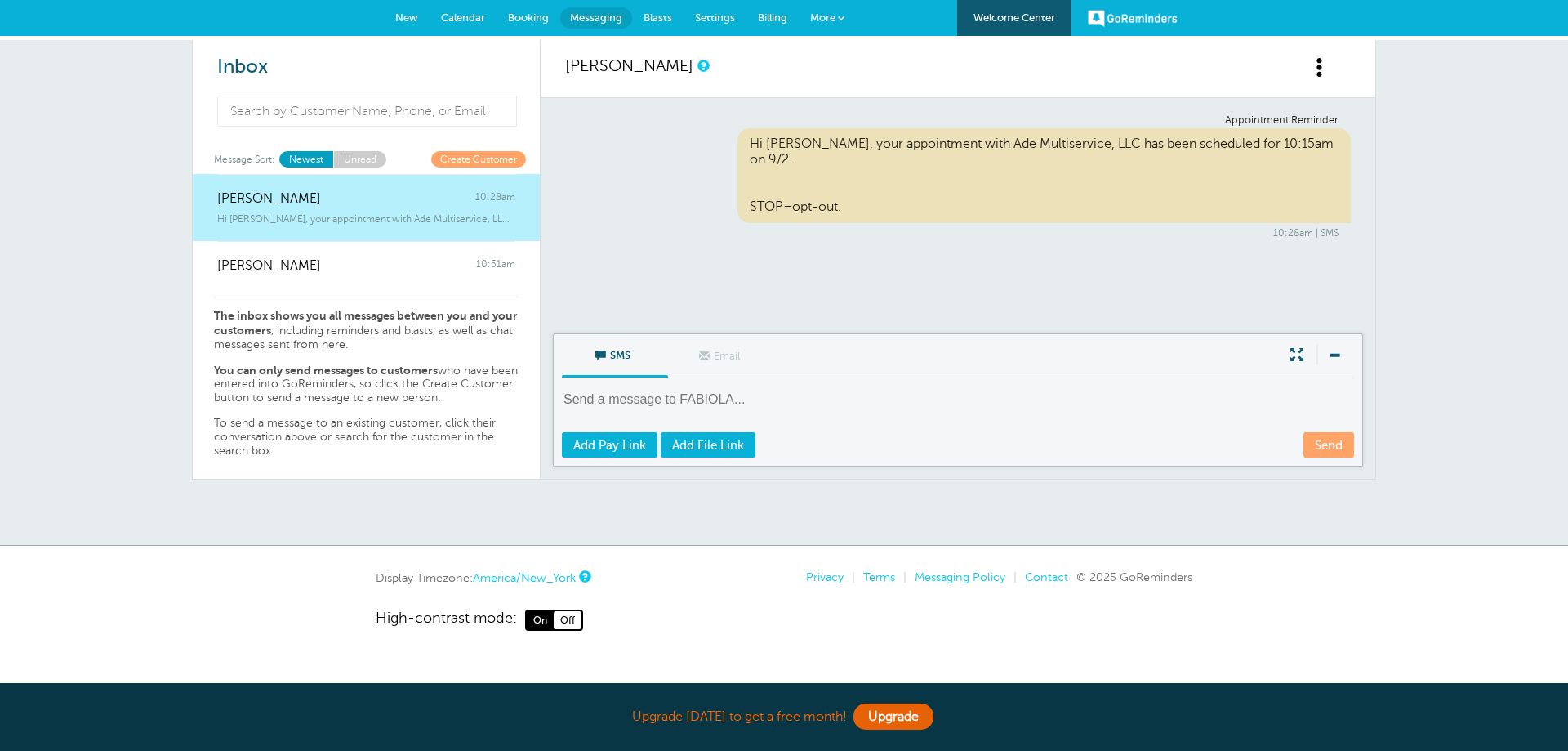
click at [603, 396] on textarea at bounding box center [959, 411] width 795 height 40
click at [469, 157] on link "Create Customer" at bounding box center [478, 159] width 95 height 16
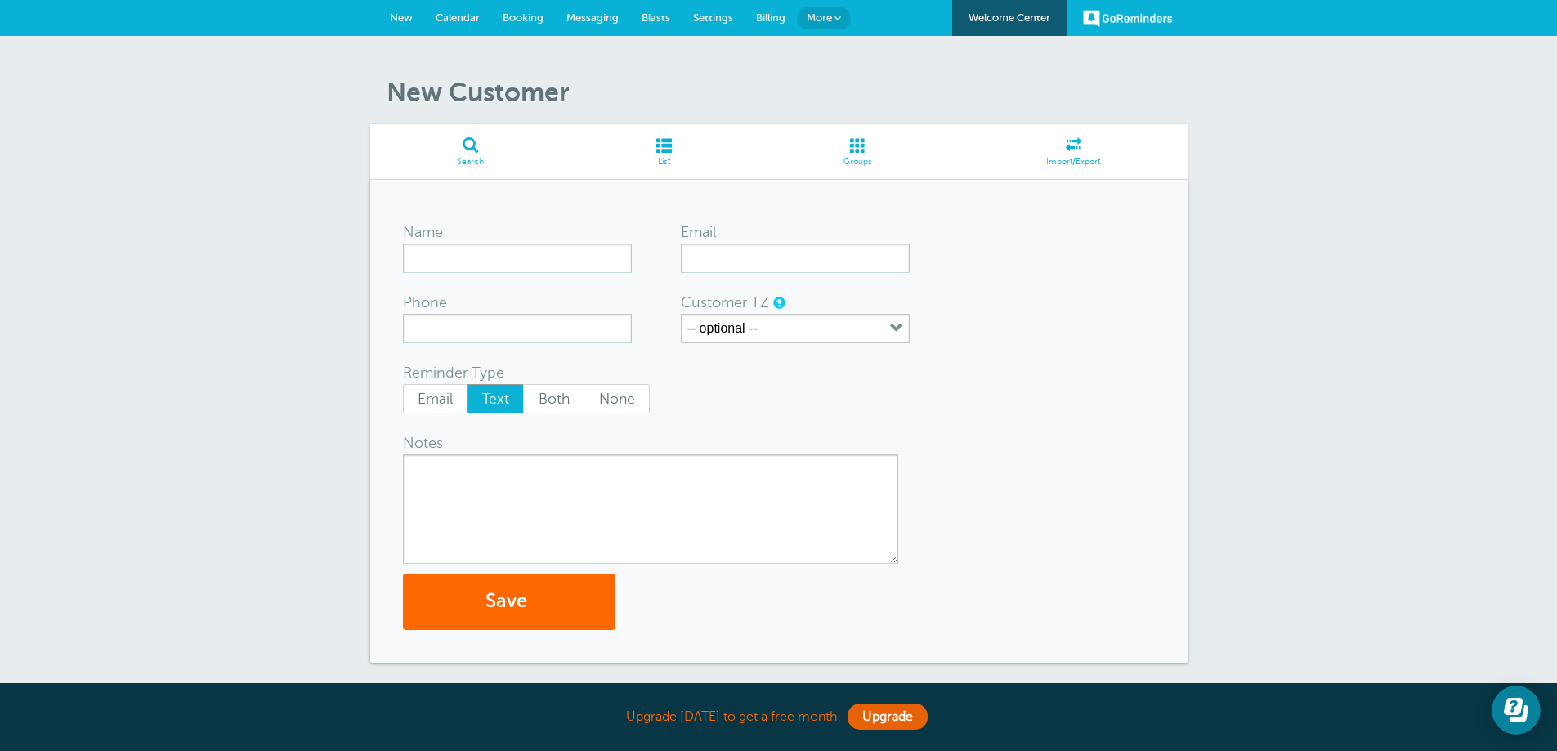
click at [856, 129] on link "Groups" at bounding box center [858, 151] width 203 height 55
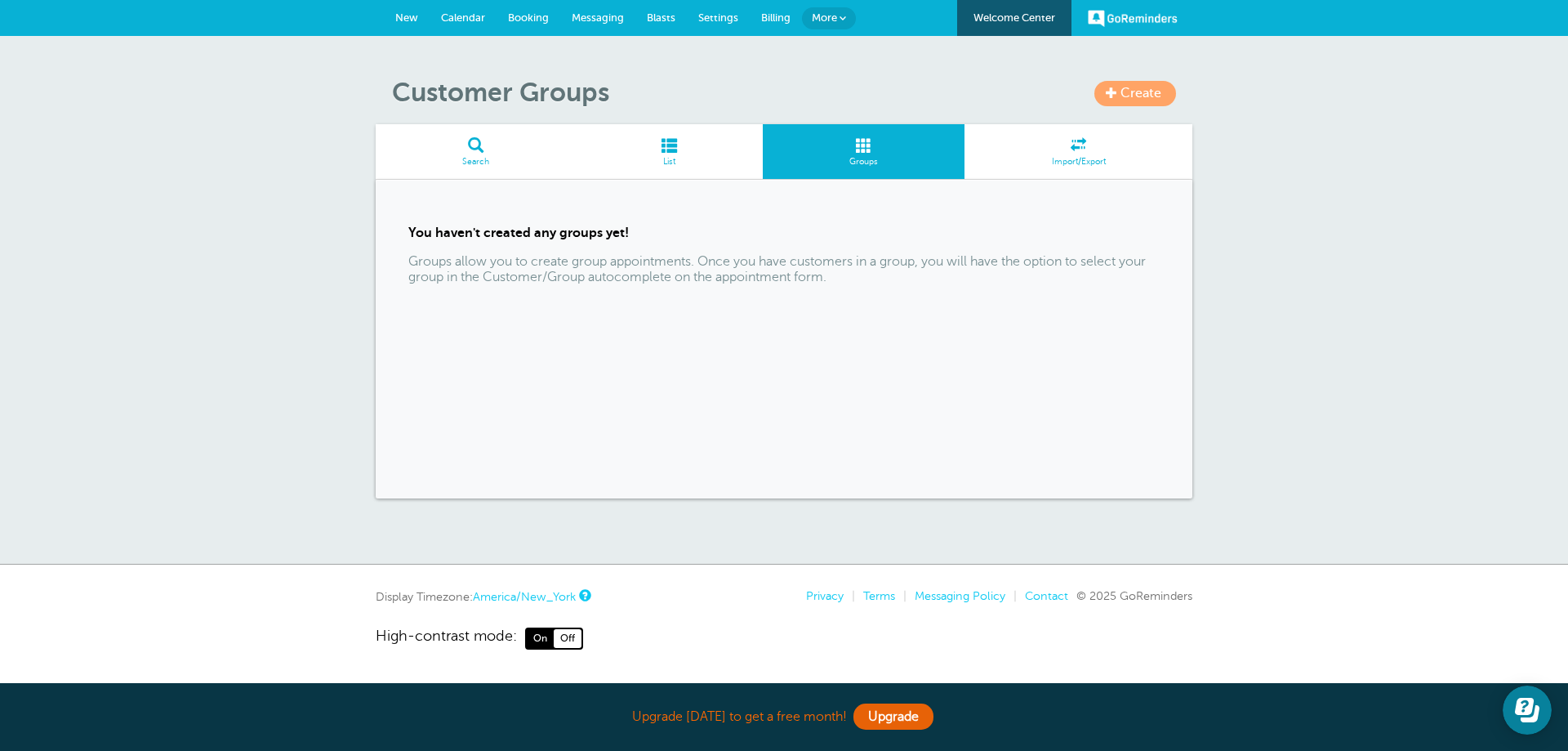
click at [611, 234] on strong "You haven't created any groups yet!" at bounding box center [519, 233] width 221 height 15
click at [1135, 97] on span "Create" at bounding box center [1140, 93] width 41 height 15
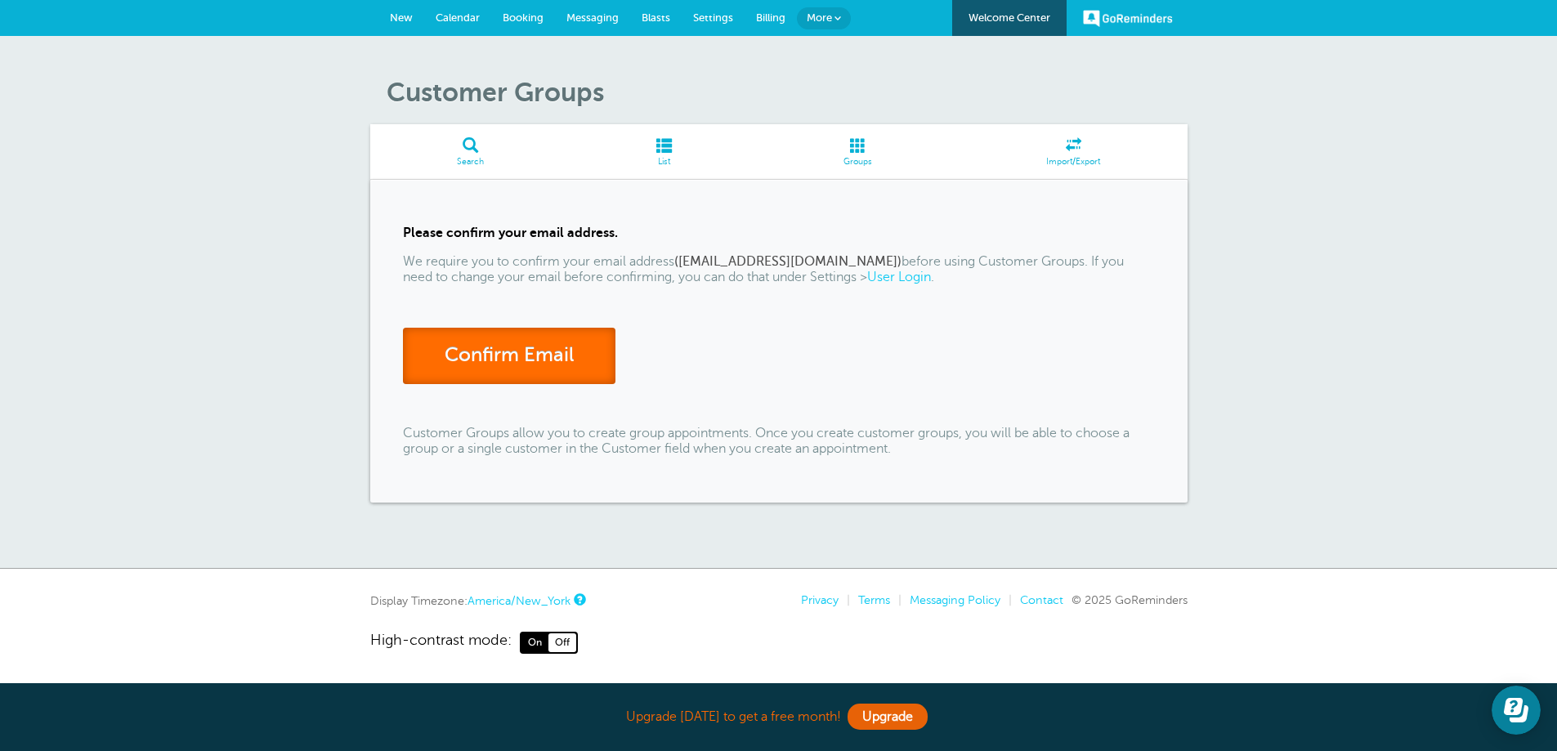
click at [559, 363] on link "Confirm Email" at bounding box center [509, 356] width 212 height 56
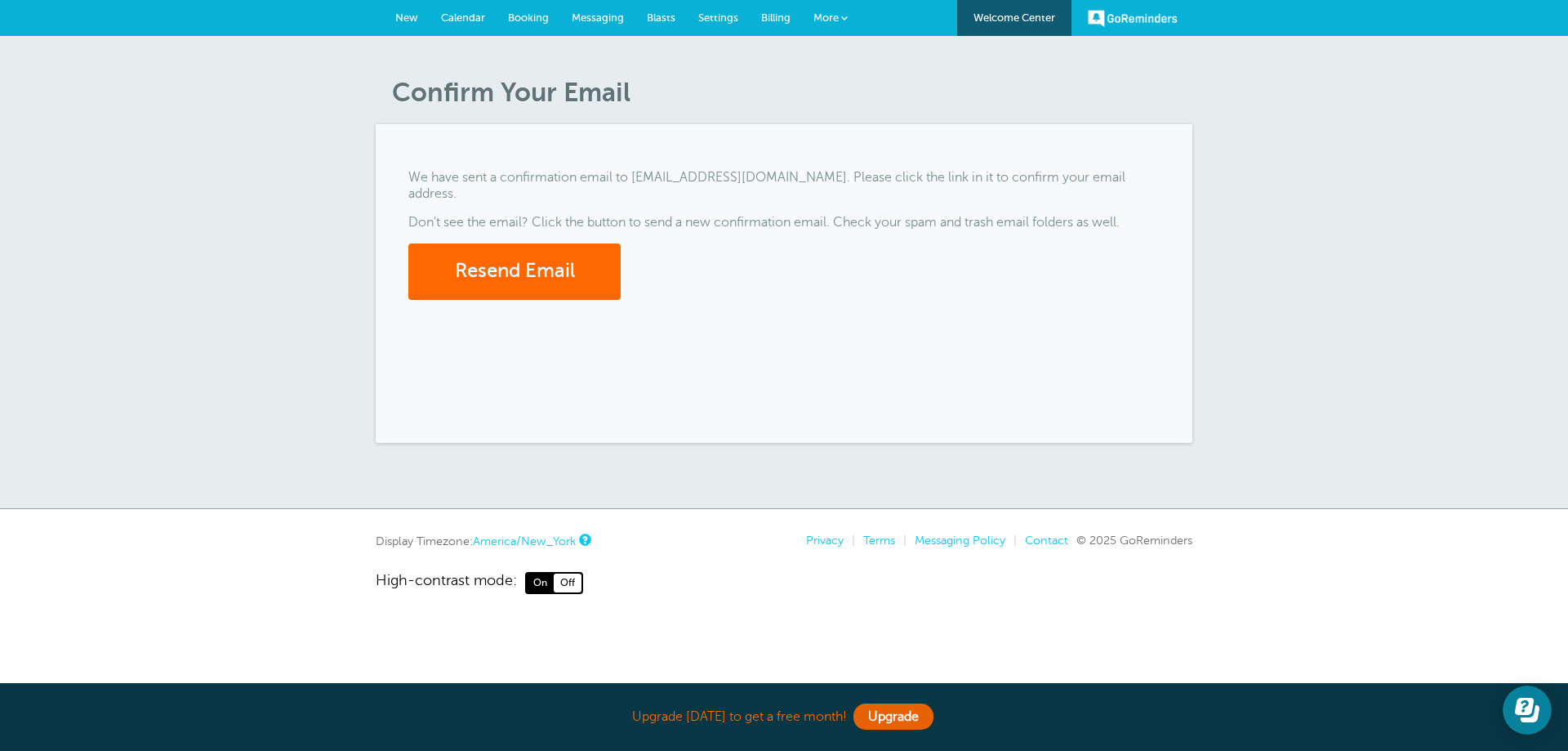
click at [409, 17] on span "New" at bounding box center [407, 17] width 23 height 12
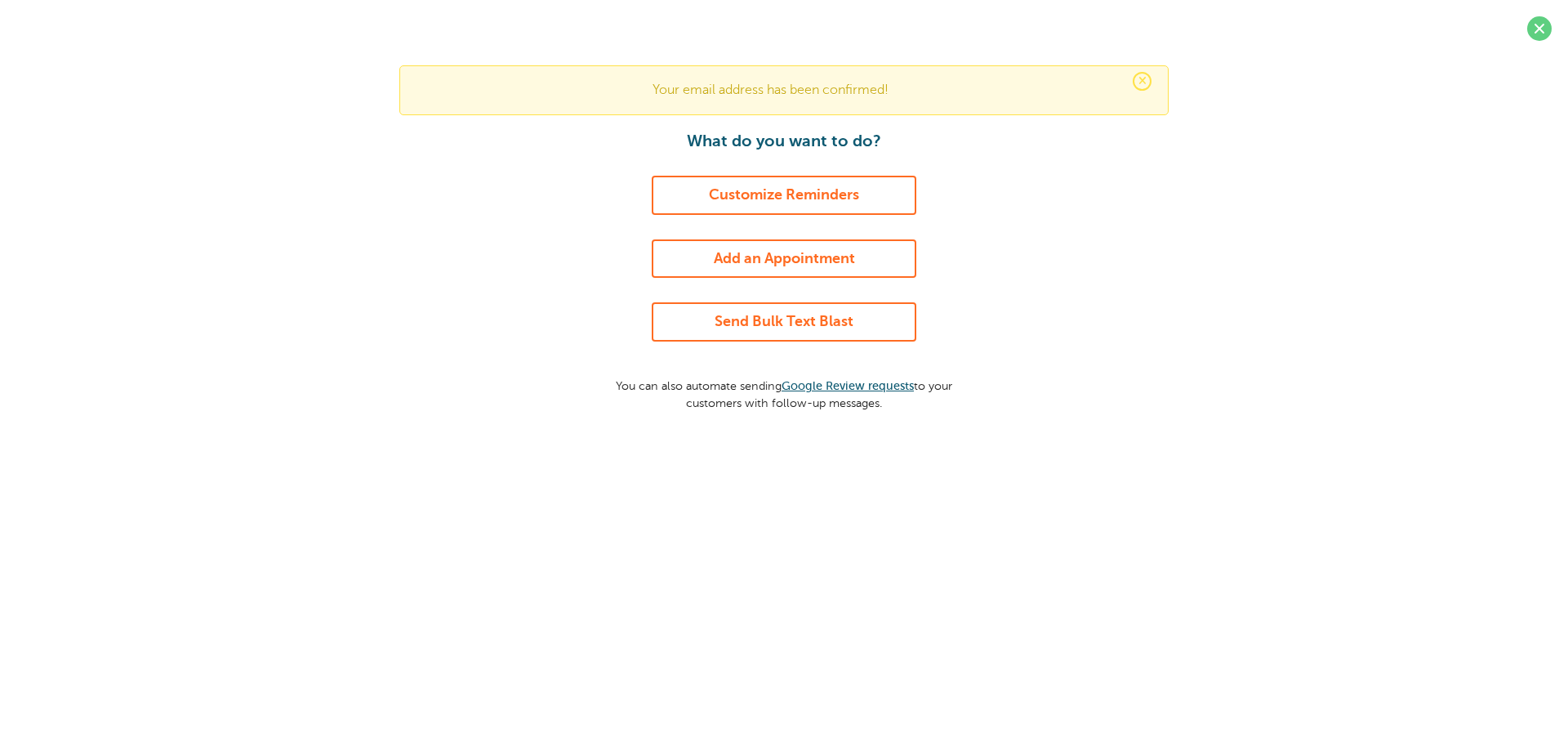
click at [833, 333] on link "Send Bulk Text Blast" at bounding box center [784, 321] width 265 height 39
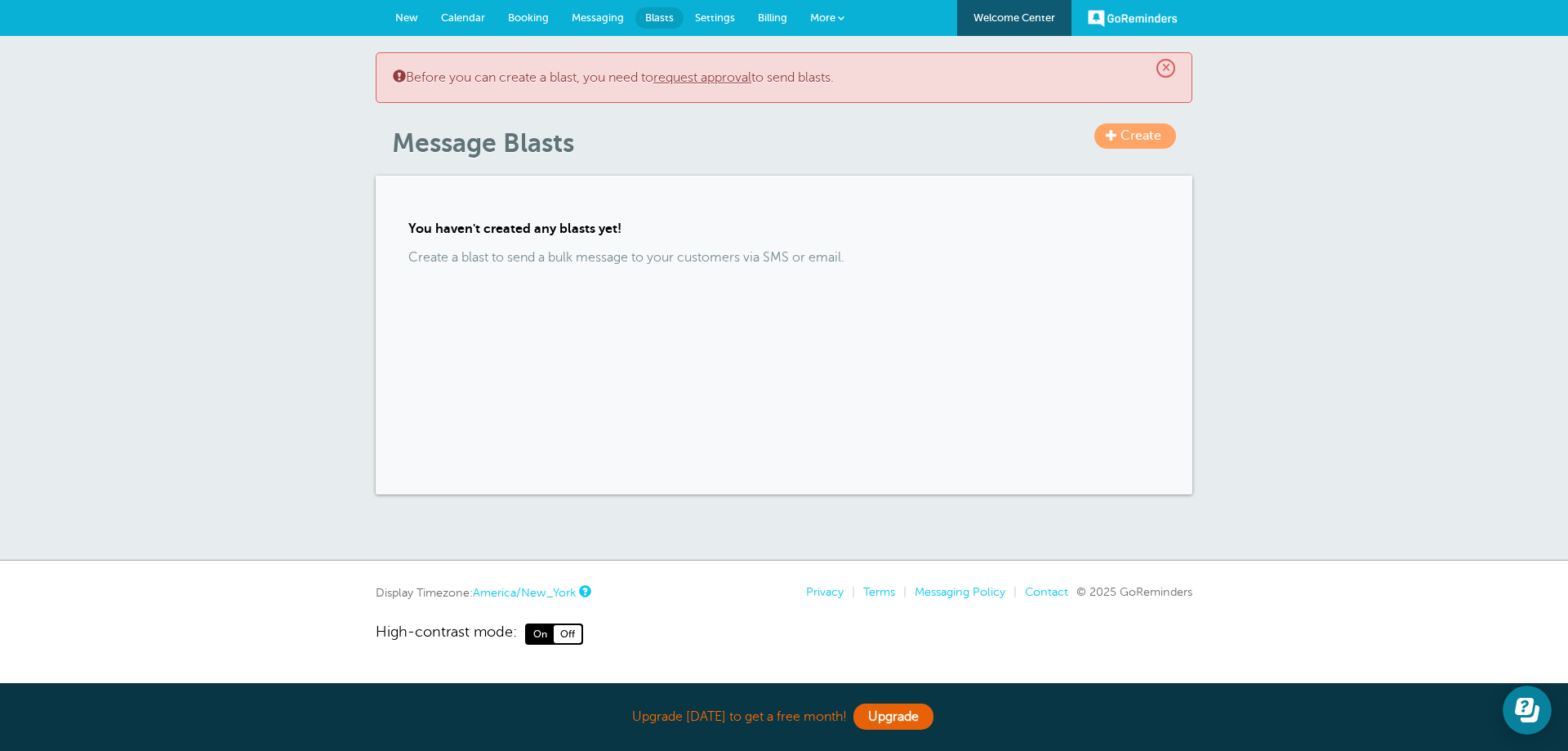
click at [1120, 141] on span "Create" at bounding box center [1140, 135] width 41 height 15
click at [736, 75] on link "request approval" at bounding box center [703, 77] width 98 height 15
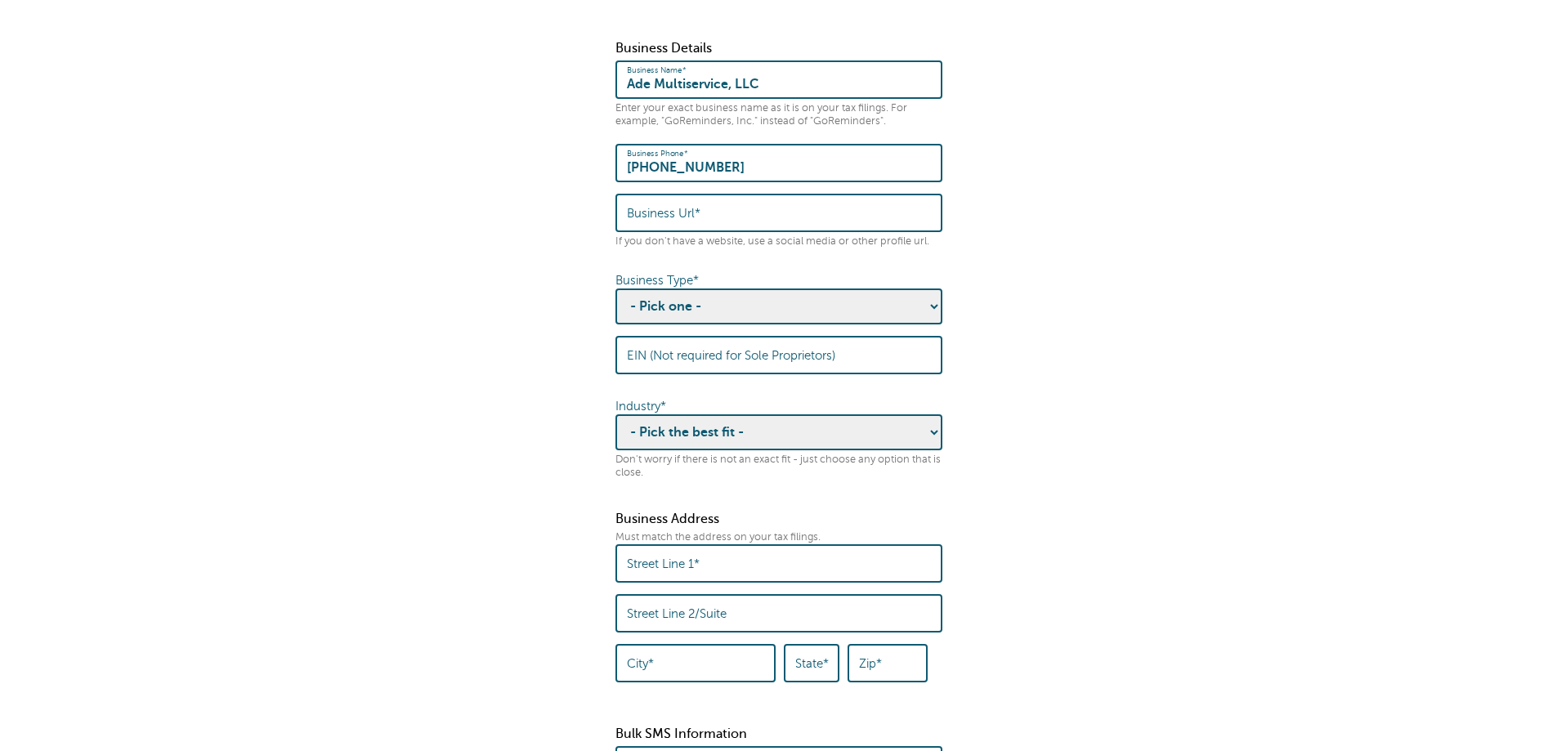
scroll to position [327, 0]
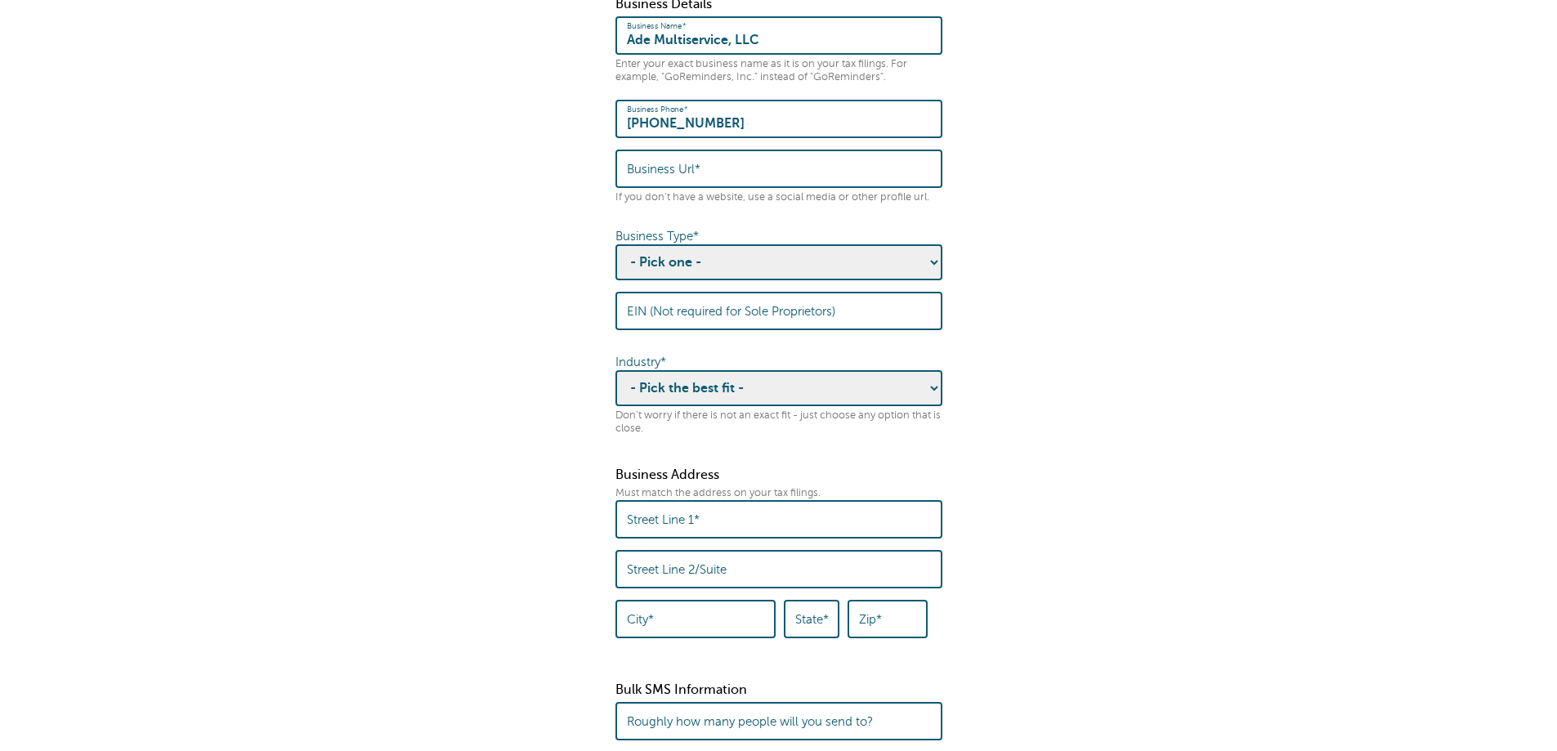
click at [736, 274] on select "- Pick one - Sole Proprietorship Partnership Limited Liability Corporation Co-o…" at bounding box center [778, 262] width 327 height 36
select select "Corporation"
click at [615, 260] on select "- Pick one - Sole Proprietorship Partnership Limited Liability Corporation Co-o…" at bounding box center [778, 262] width 327 height 36
click at [767, 319] on label "EIN (Not required for Sole Proprietors)" at bounding box center [731, 311] width 208 height 15
click at [767, 329] on input "EIN (Not required for Sole Proprietors)" at bounding box center [779, 310] width 304 height 35
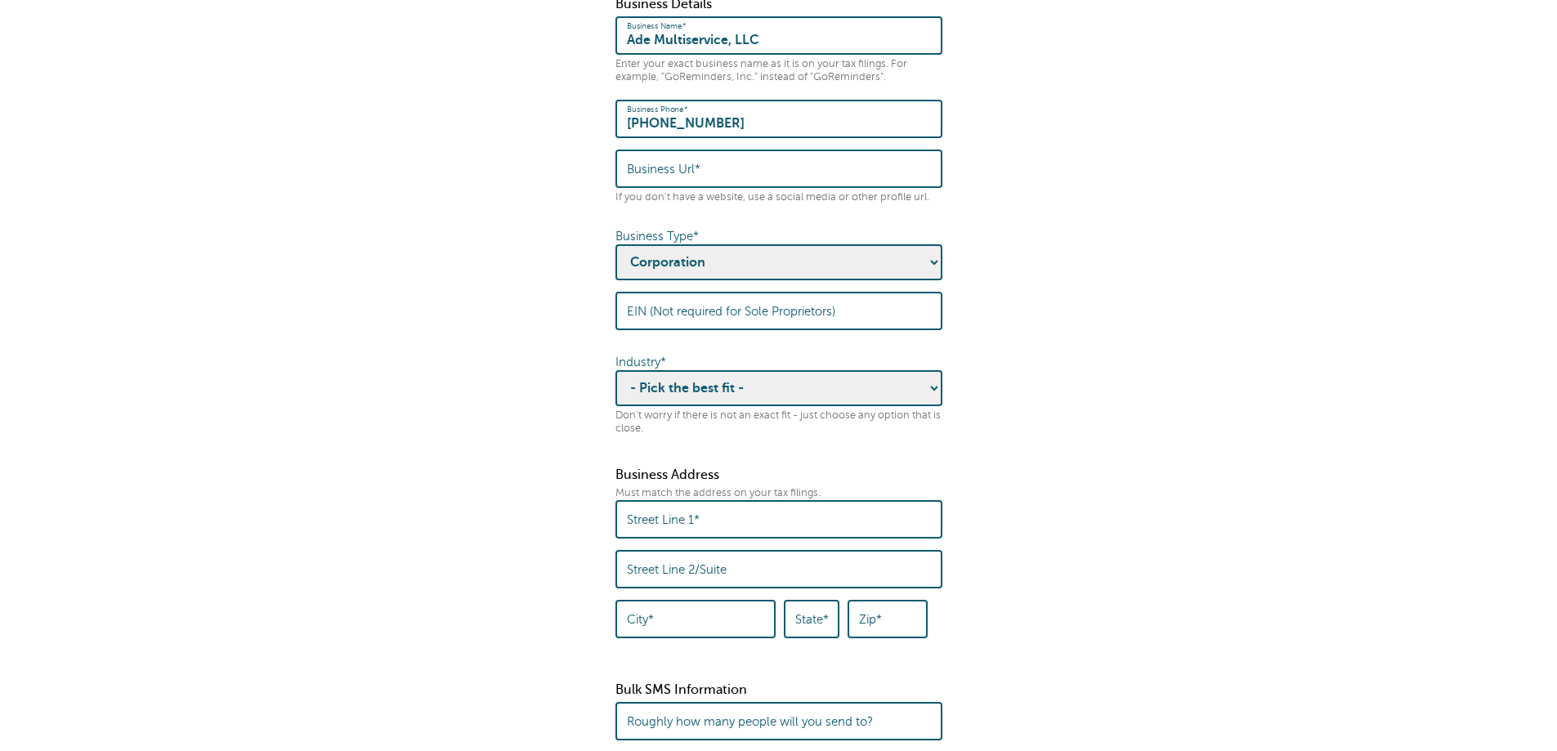
click at [778, 405] on select "- Pick the best fit - Agriculture Automotive Banking Consumer Education Electro…" at bounding box center [778, 388] width 327 height 36
select select "FINANCIAL"
click at [615, 386] on select "- Pick the best fit - Agriculture Automotive Banking Consumer Education Electro…" at bounding box center [778, 388] width 327 height 36
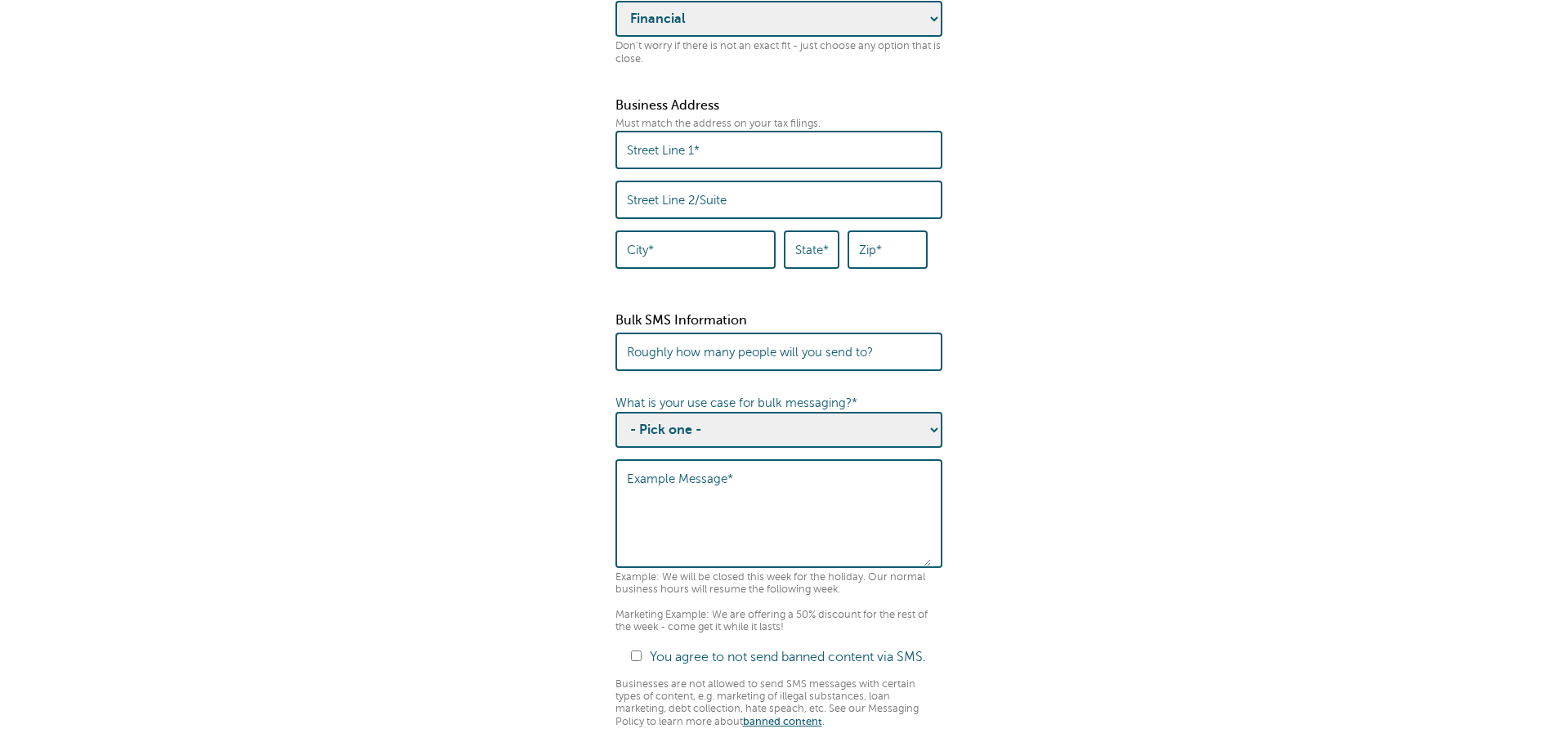
scroll to position [736, 0]
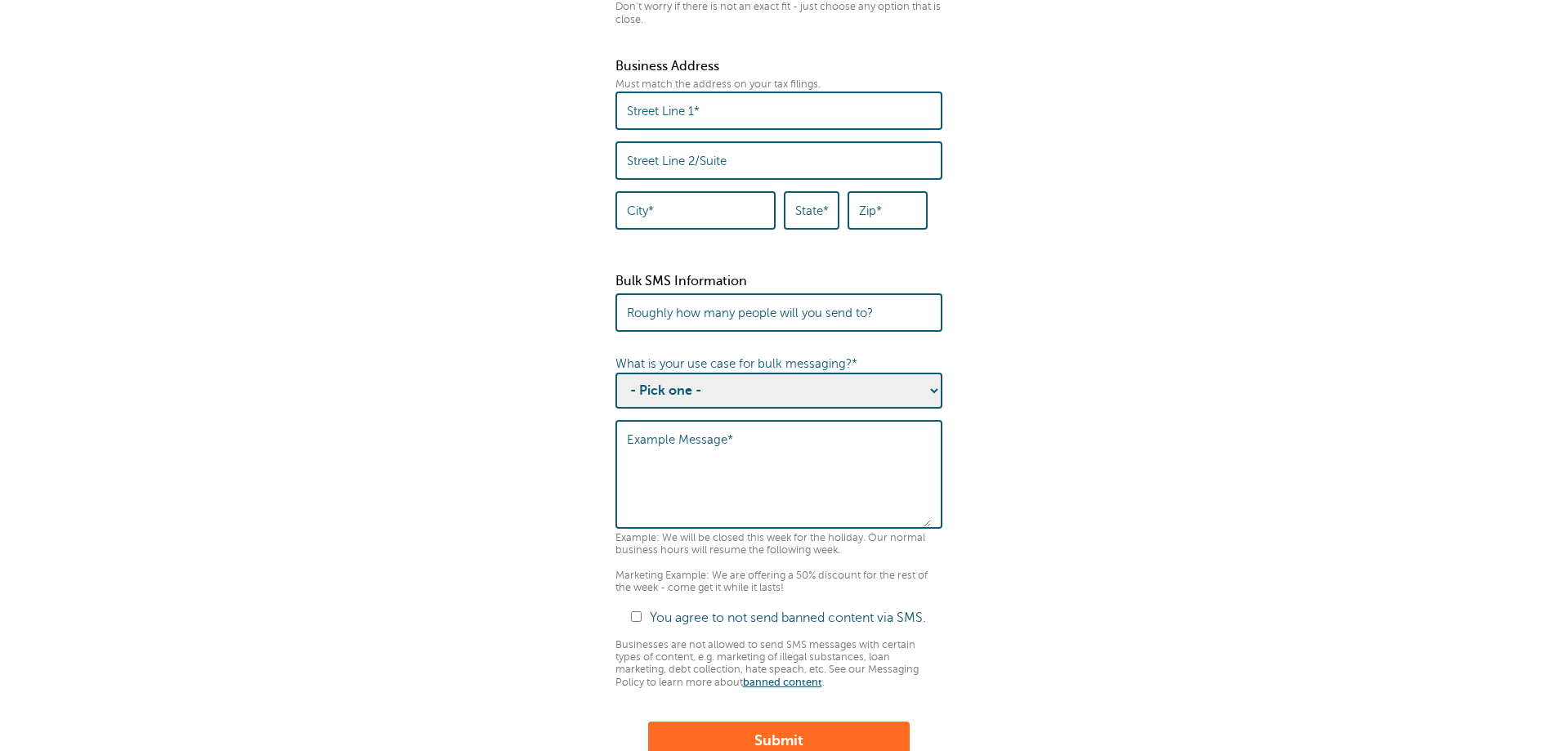
click at [771, 320] on label "Roughly how many people will you send to?" at bounding box center [750, 313] width 246 height 15
click at [771, 330] on input "Roughly how many people will you send to?" at bounding box center [779, 312] width 304 height 35
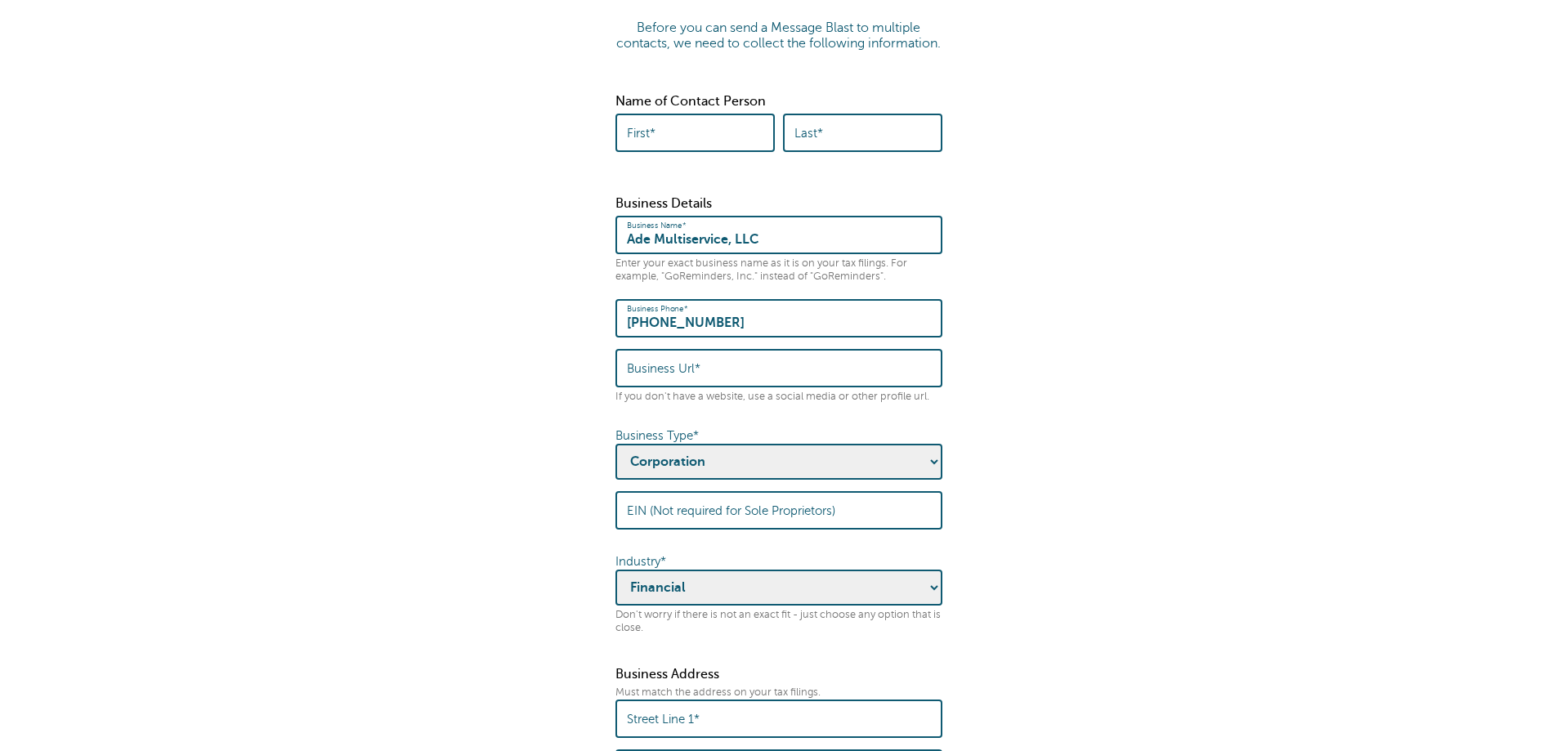
scroll to position [0, 0]
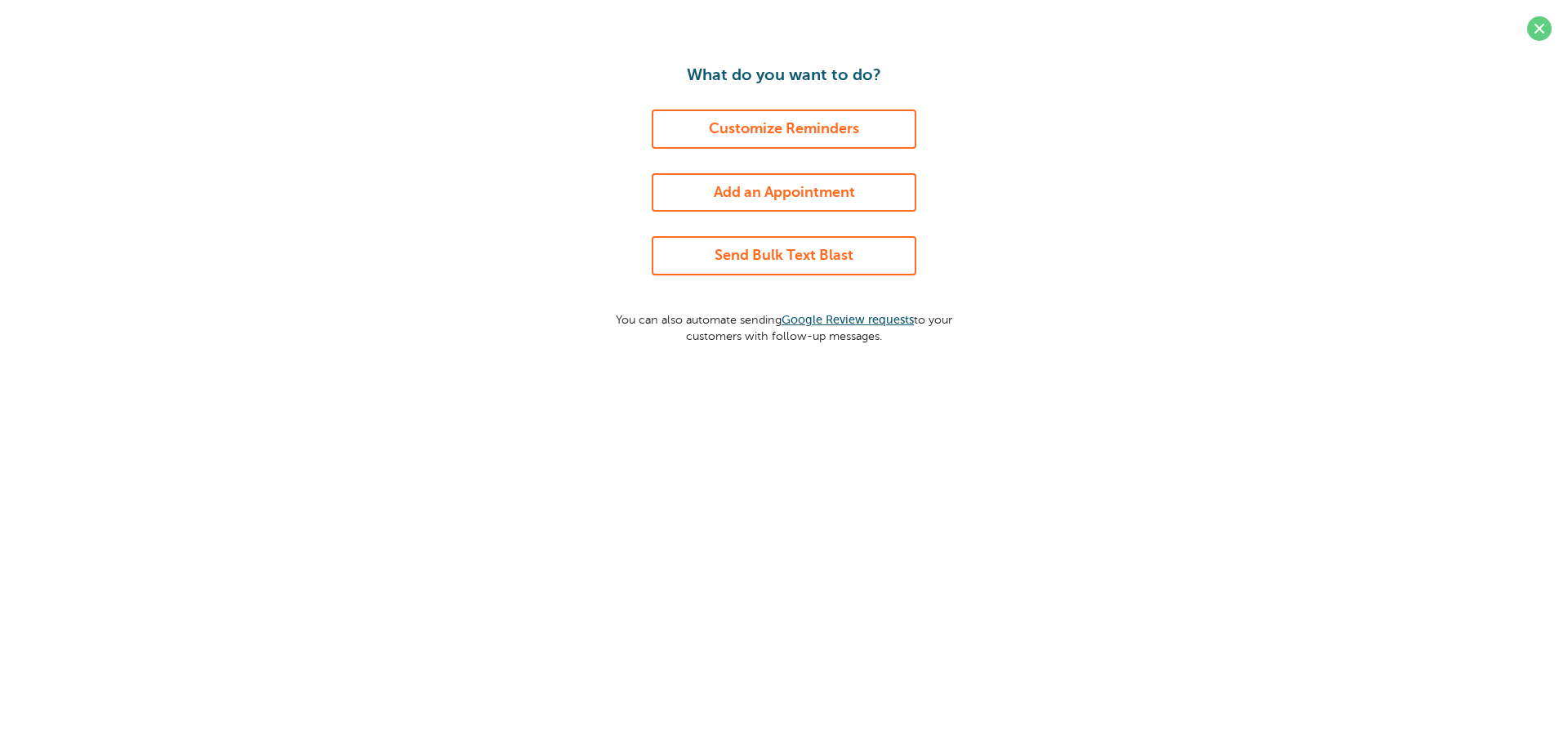
click at [756, 140] on link "Customize Reminders" at bounding box center [784, 129] width 265 height 39
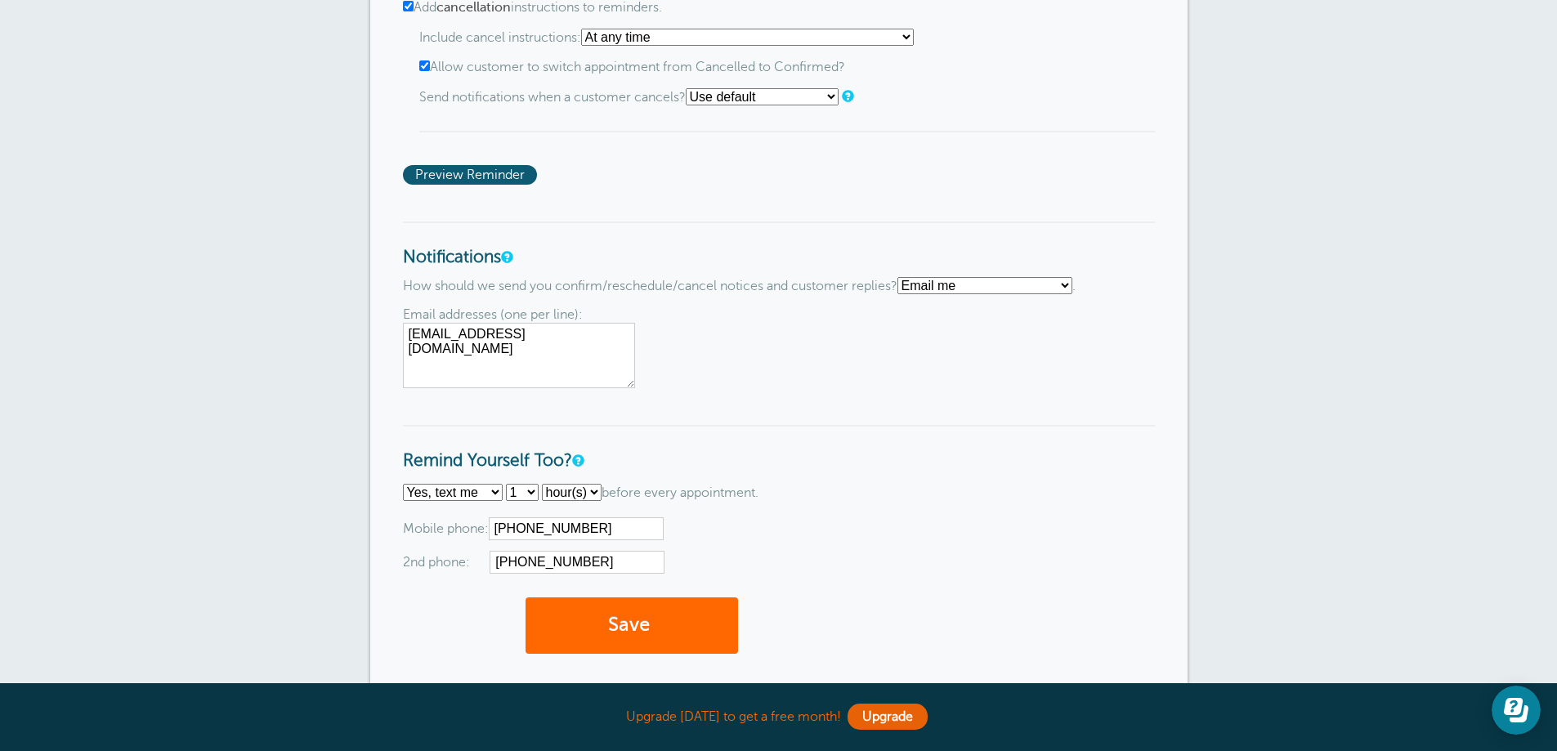
scroll to position [1471, 0]
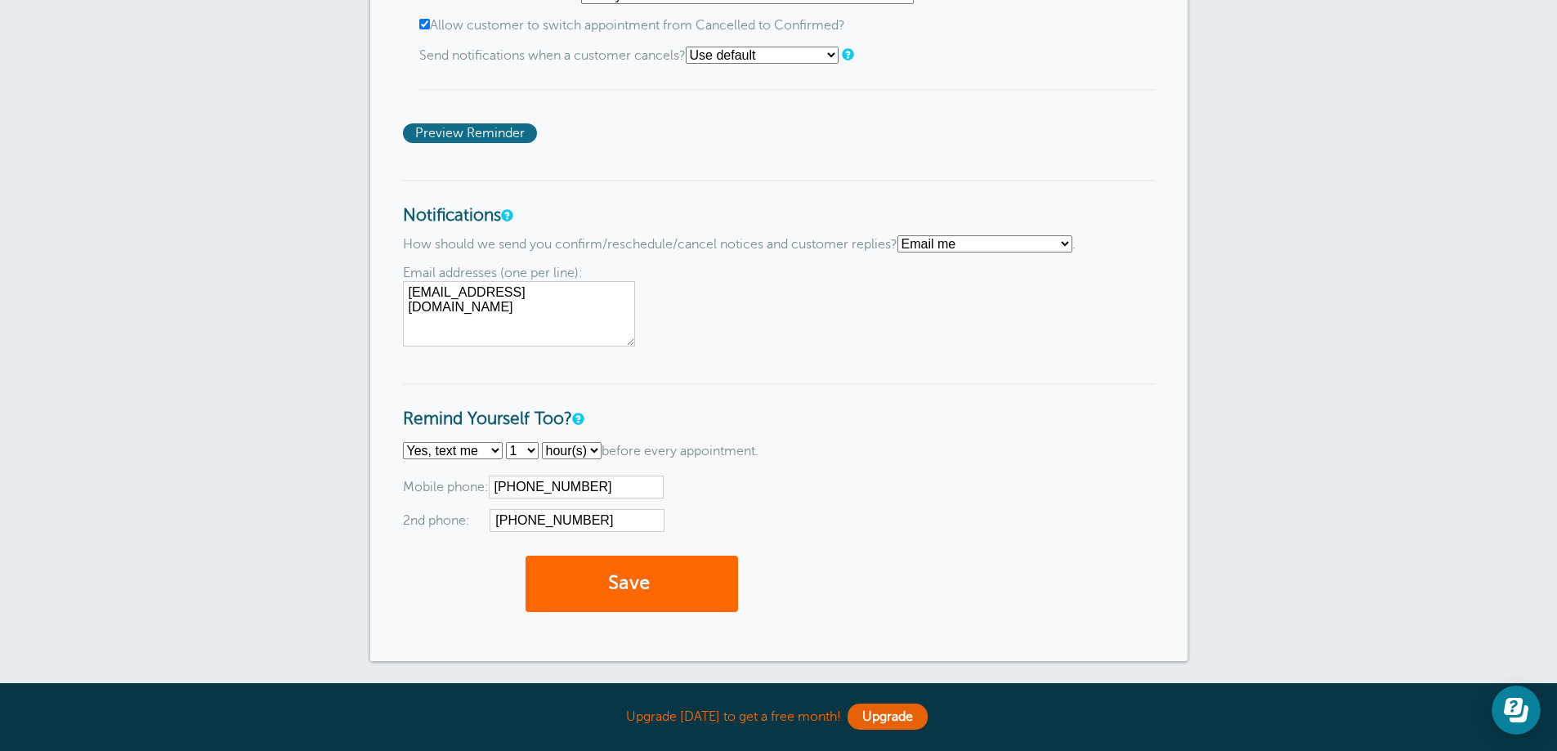
click at [486, 132] on span "Preview Reminder" at bounding box center [470, 133] width 134 height 20
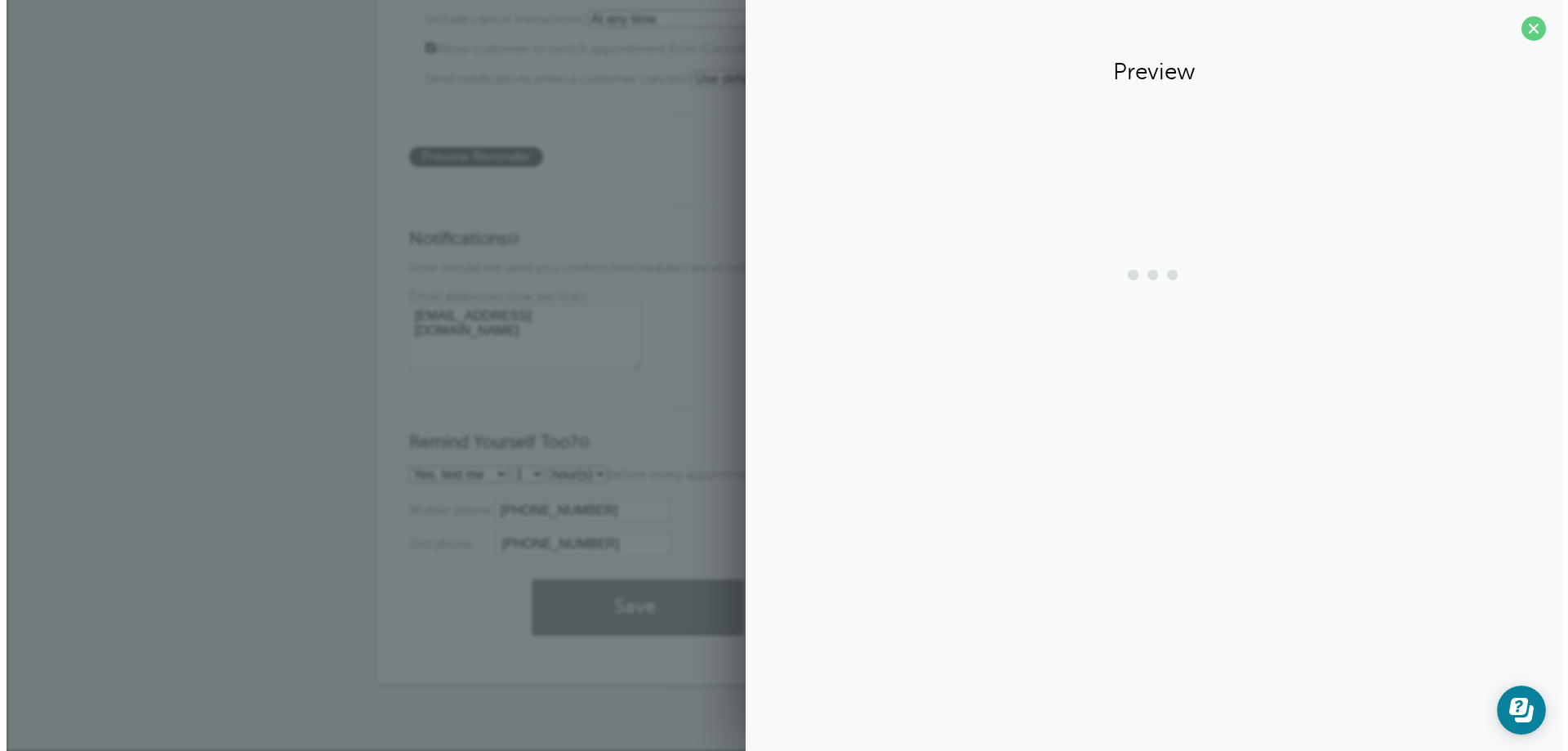
scroll to position [1447, 0]
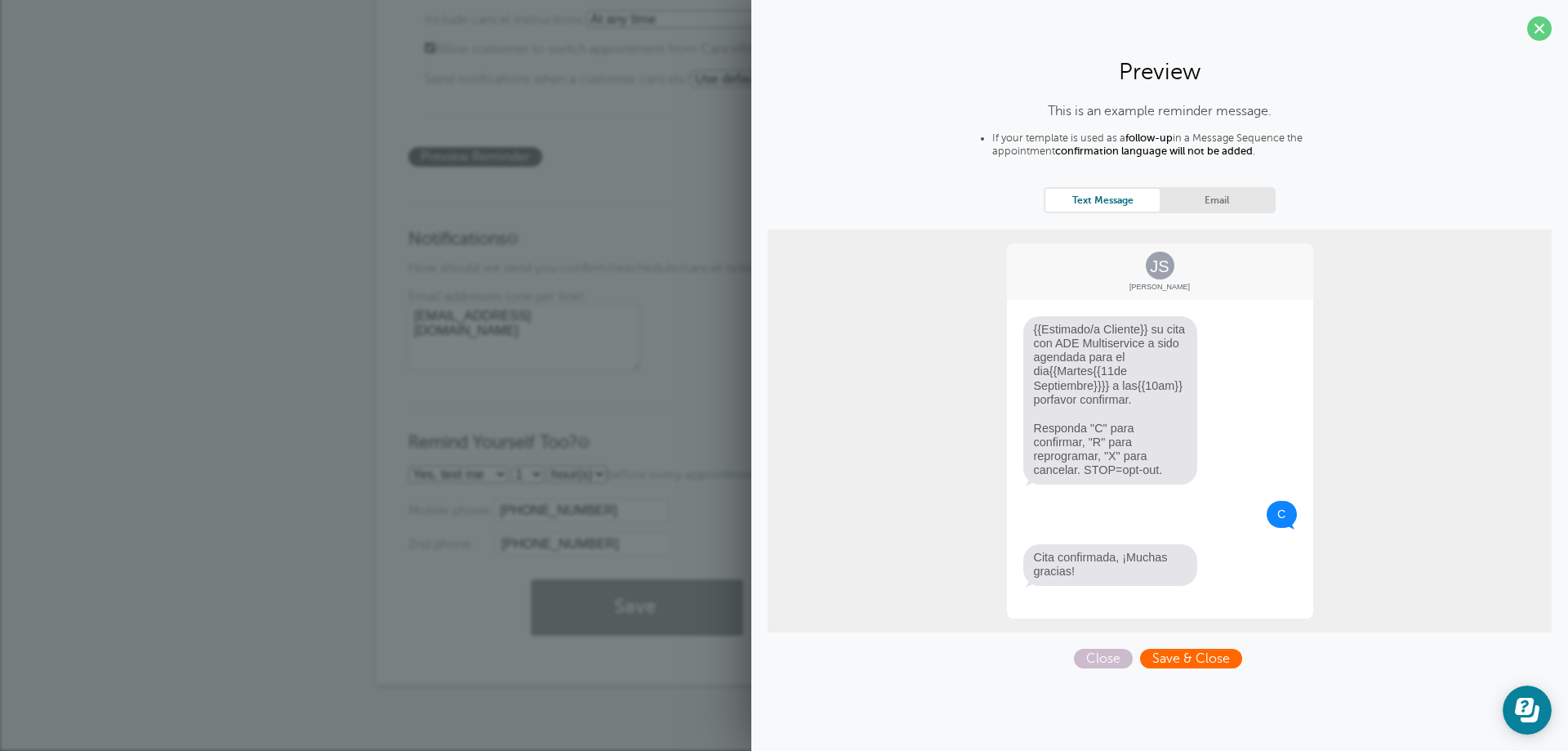
click at [1220, 660] on span "Save & Close" at bounding box center [1191, 659] width 102 height 20
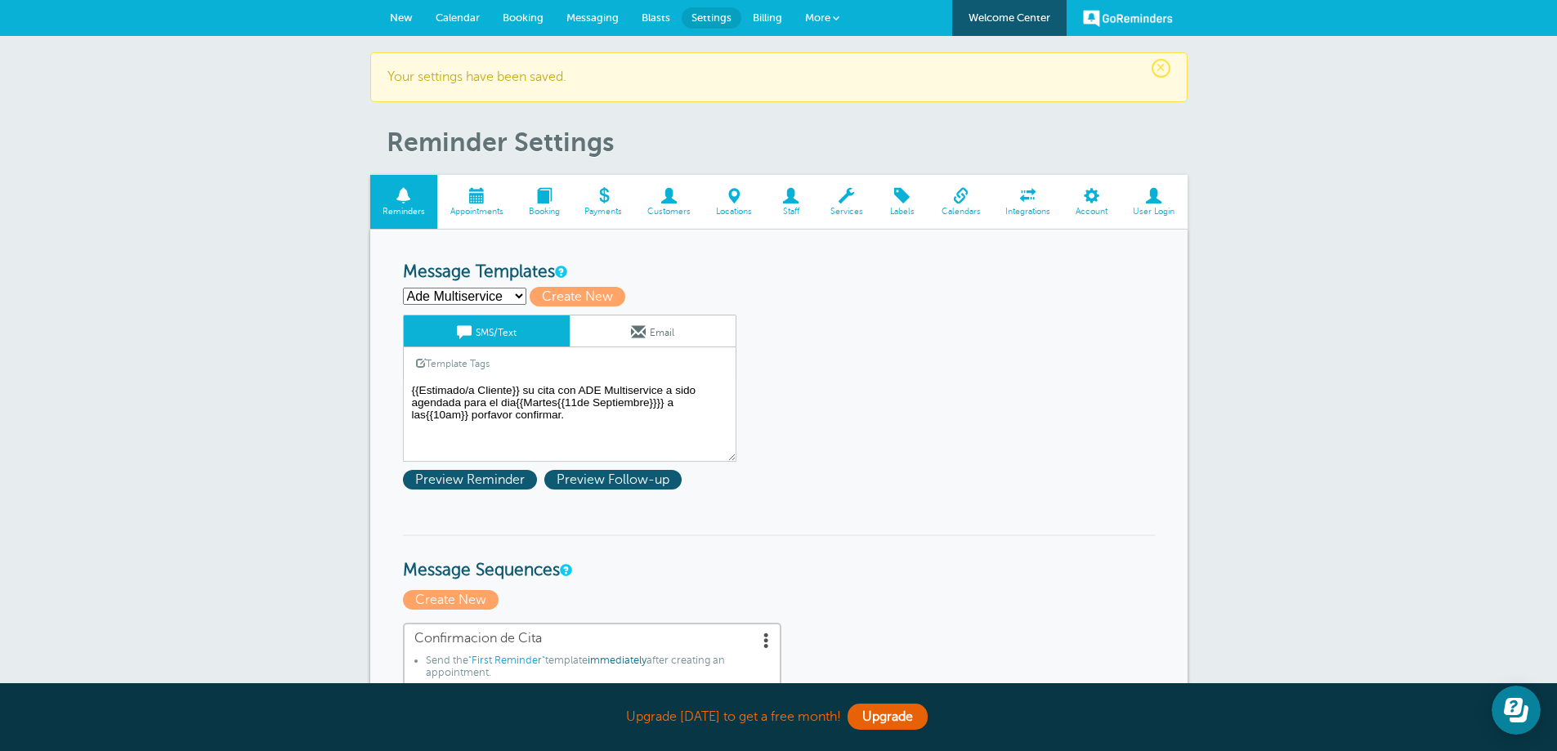
click at [488, 195] on span at bounding box center [476, 196] width 78 height 16
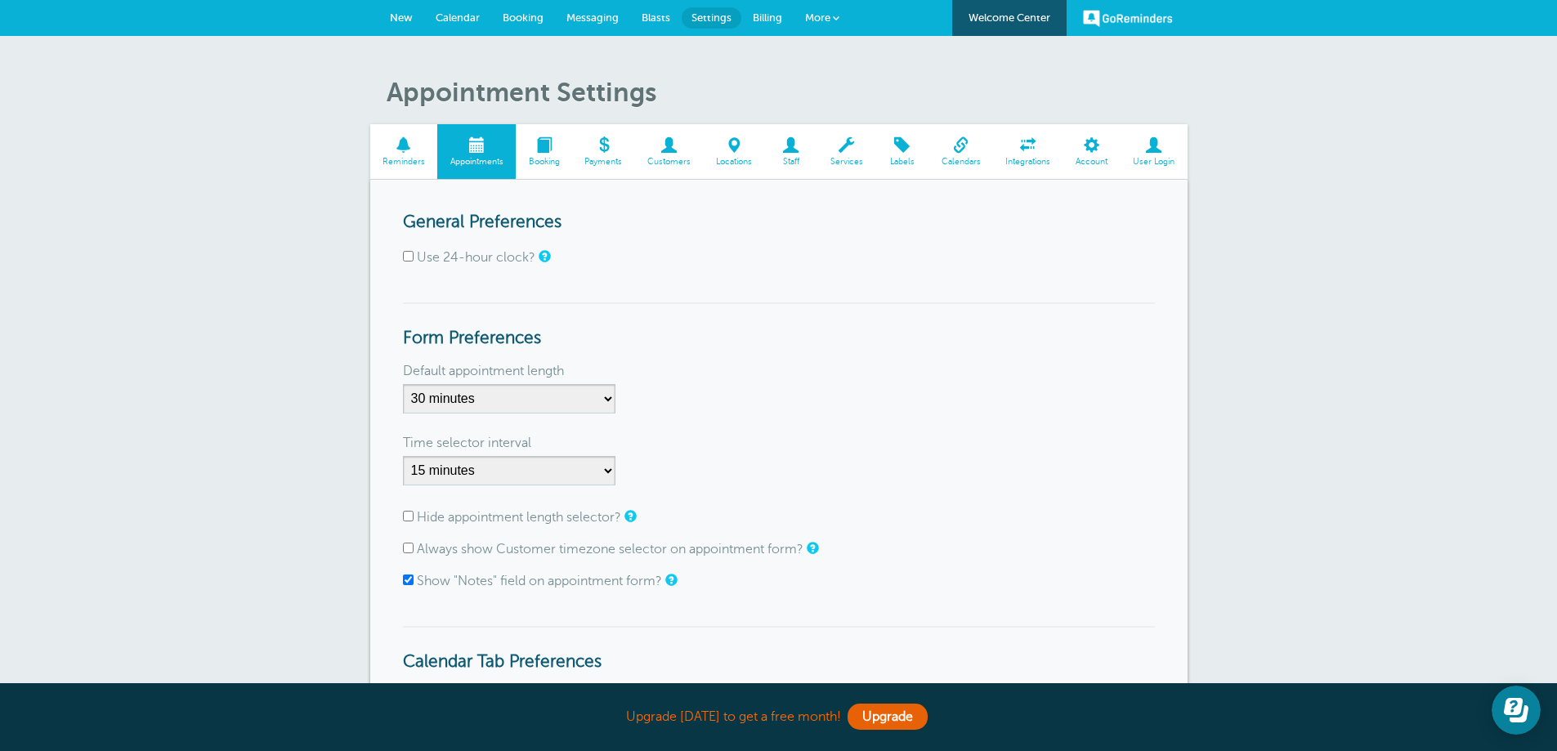
click at [396, 25] on link "New" at bounding box center [401, 18] width 46 height 36
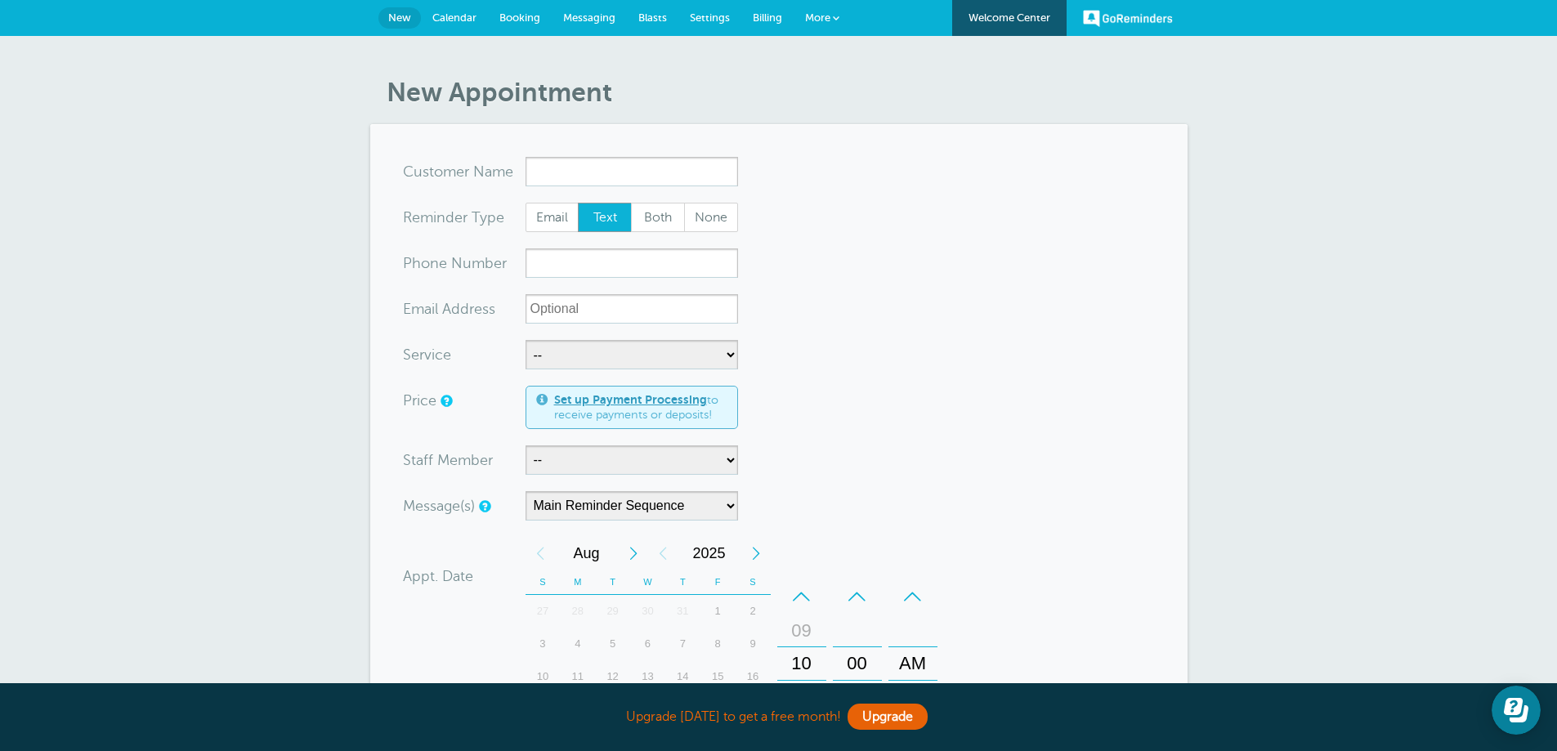
click at [457, 17] on span "Calendar" at bounding box center [454, 17] width 44 height 12
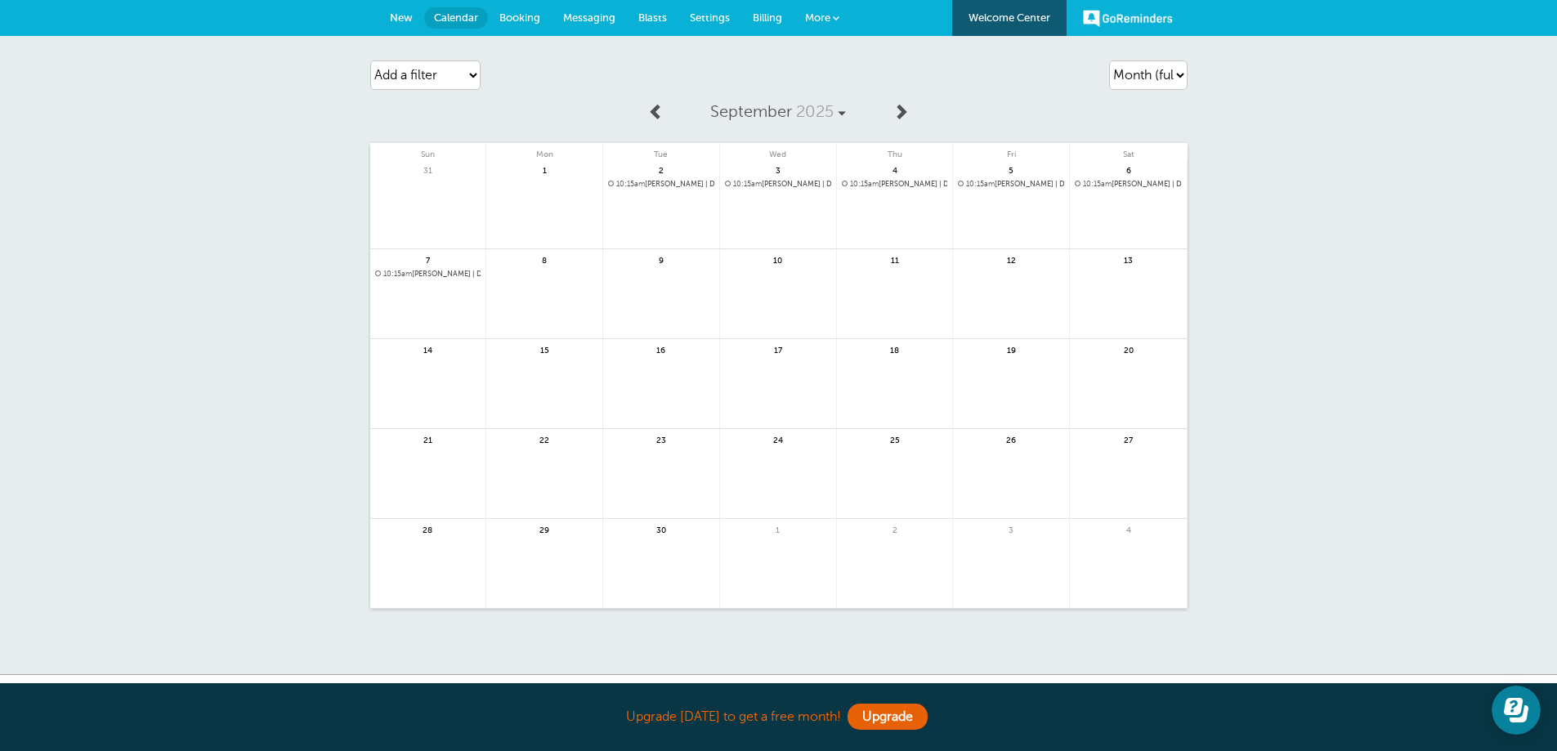
click at [670, 186] on span "10:15am [PERSON_NAME] | Daily(6 more times)" at bounding box center [661, 184] width 106 height 9
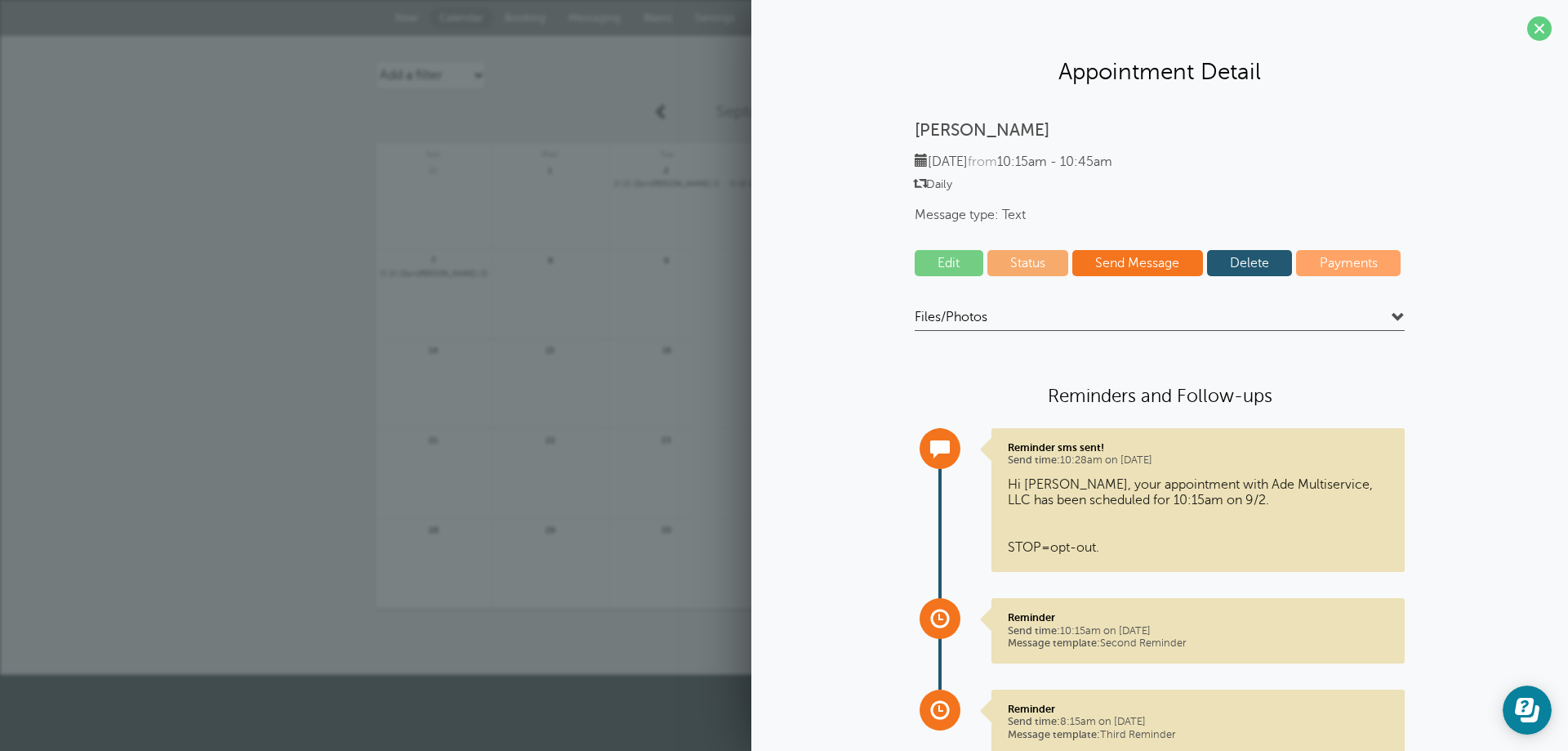
click at [1240, 261] on link "Delete" at bounding box center [1250, 263] width 86 height 26
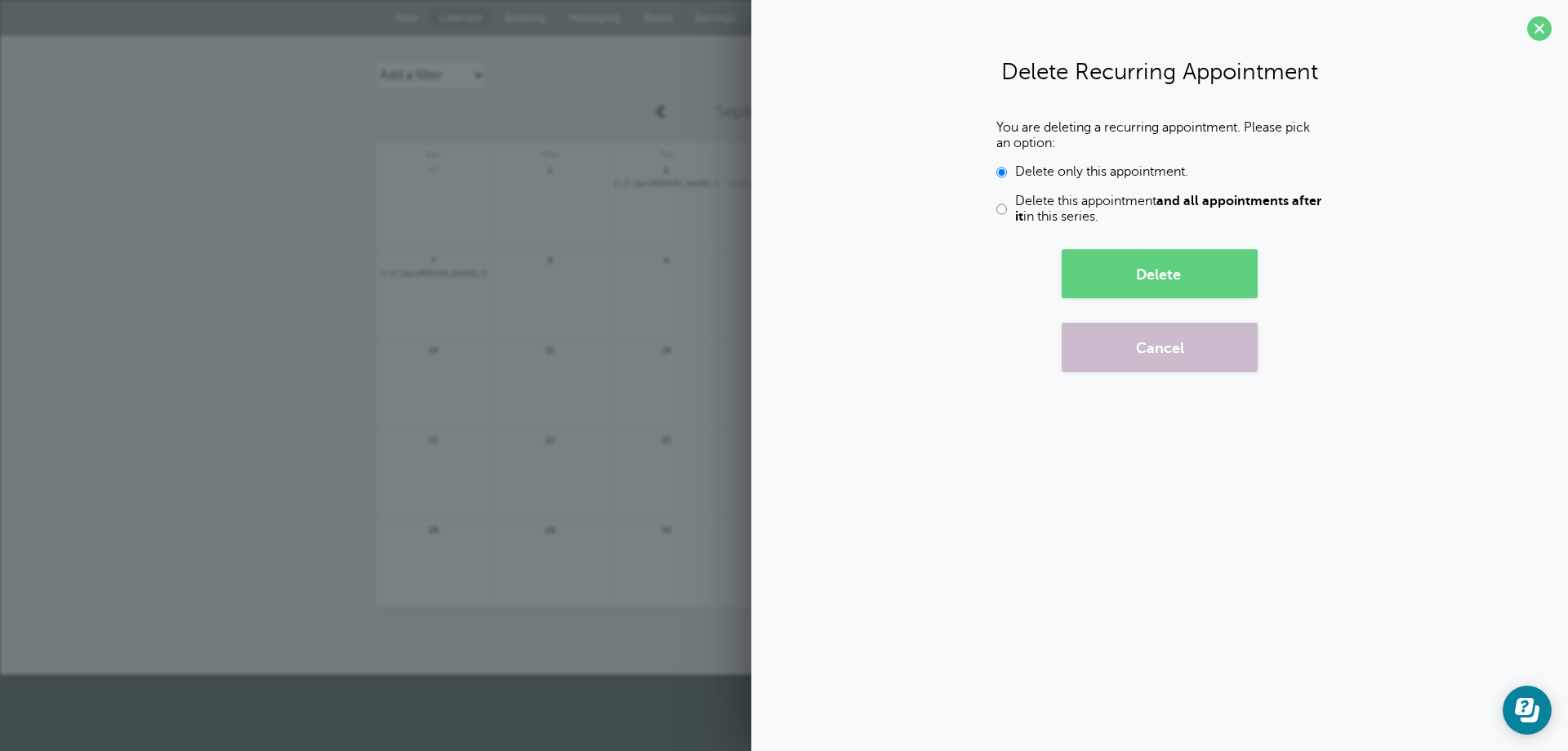
click at [999, 216] on input "Delete this appointment and all appointments after it in this series." at bounding box center [1001, 209] width 11 height 31
radio input "true"
click at [1115, 271] on button "Delete" at bounding box center [1159, 273] width 196 height 49
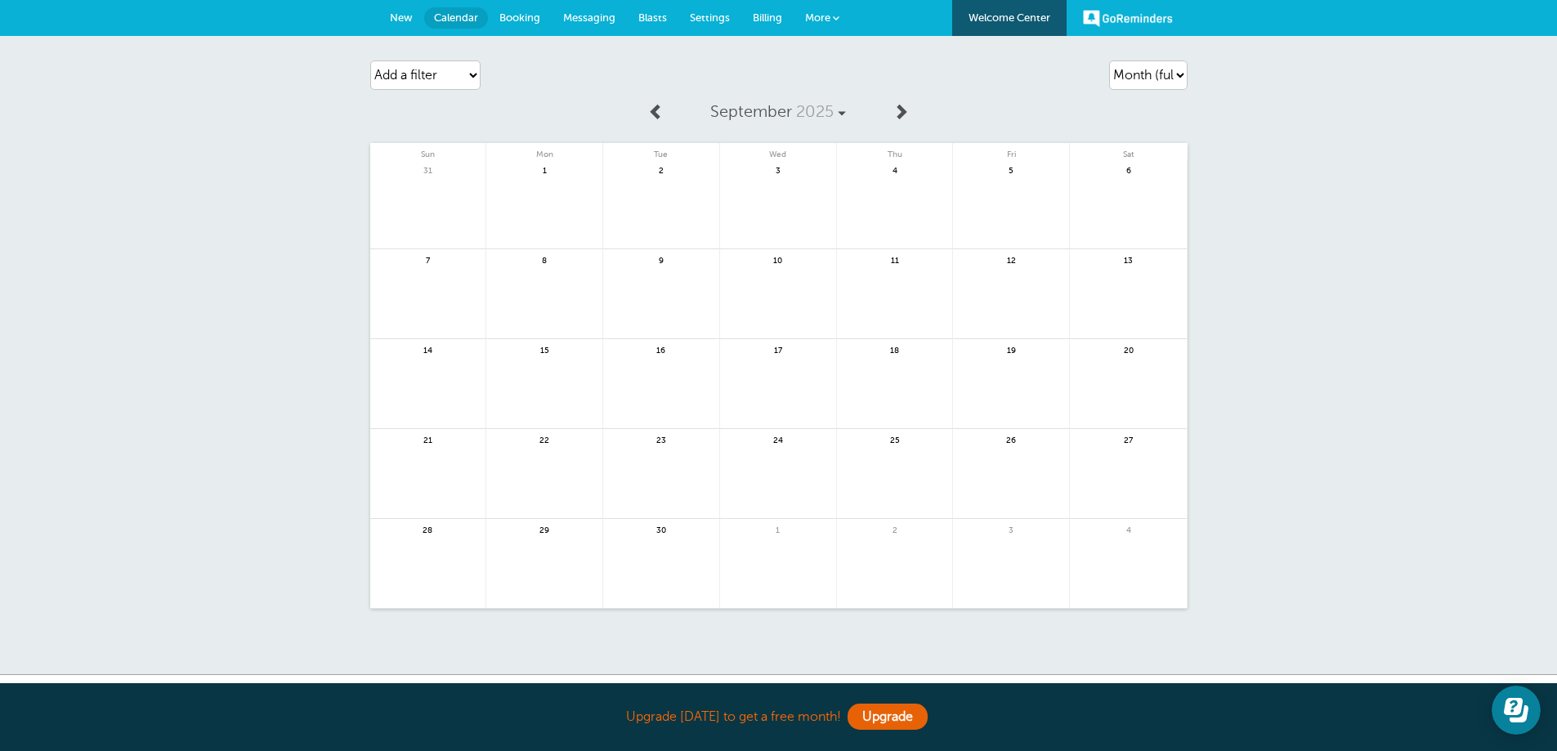
click at [660, 195] on link at bounding box center [661, 213] width 116 height 71
click at [785, 290] on link at bounding box center [778, 303] width 116 height 71
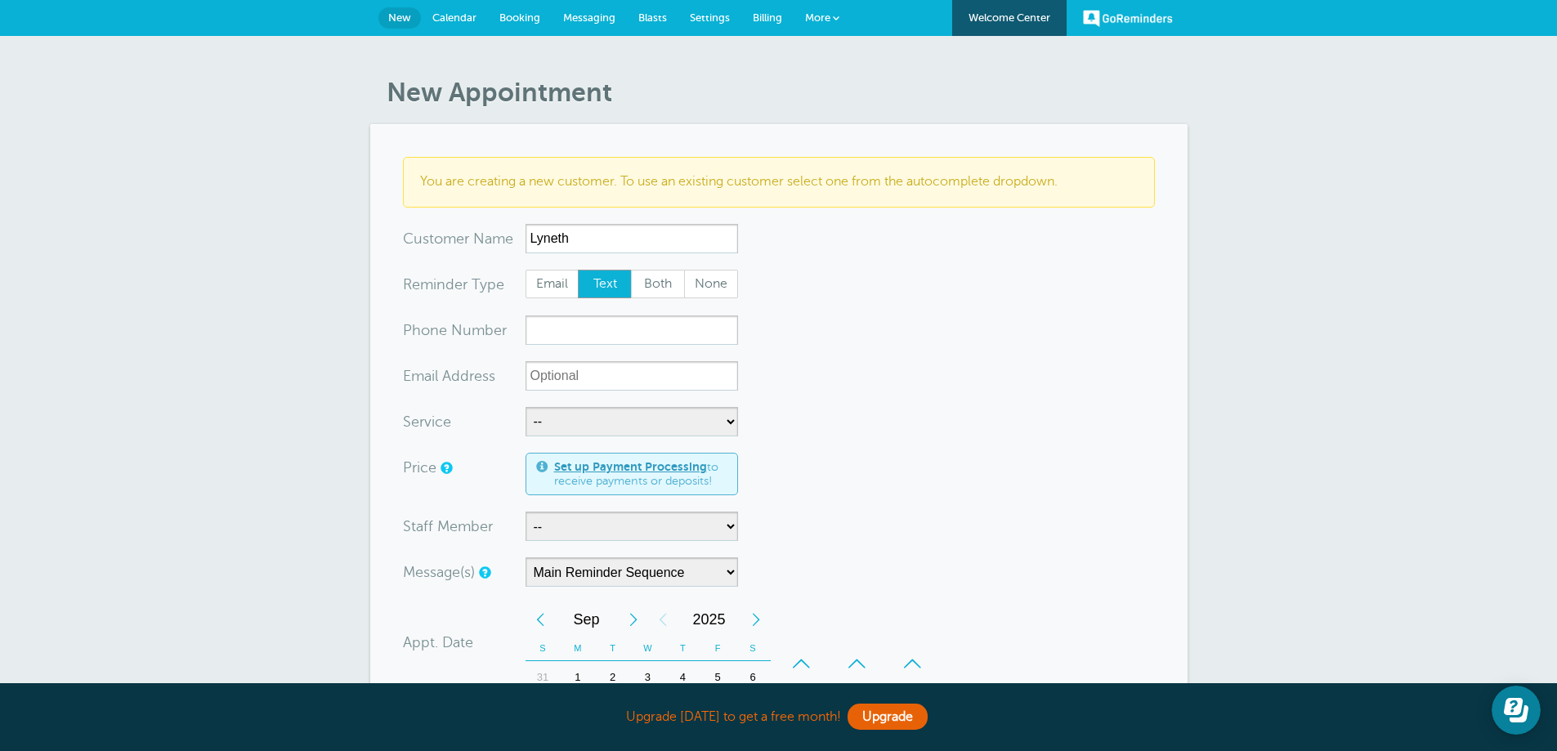
type input "Lyneth"
click at [607, 338] on input "xxx-no-autofill" at bounding box center [631, 329] width 212 height 29
type input "9106602831"
click at [593, 430] on select "-- CONSULTA Servicio de Taxes" at bounding box center [631, 421] width 212 height 29
select select "28089"
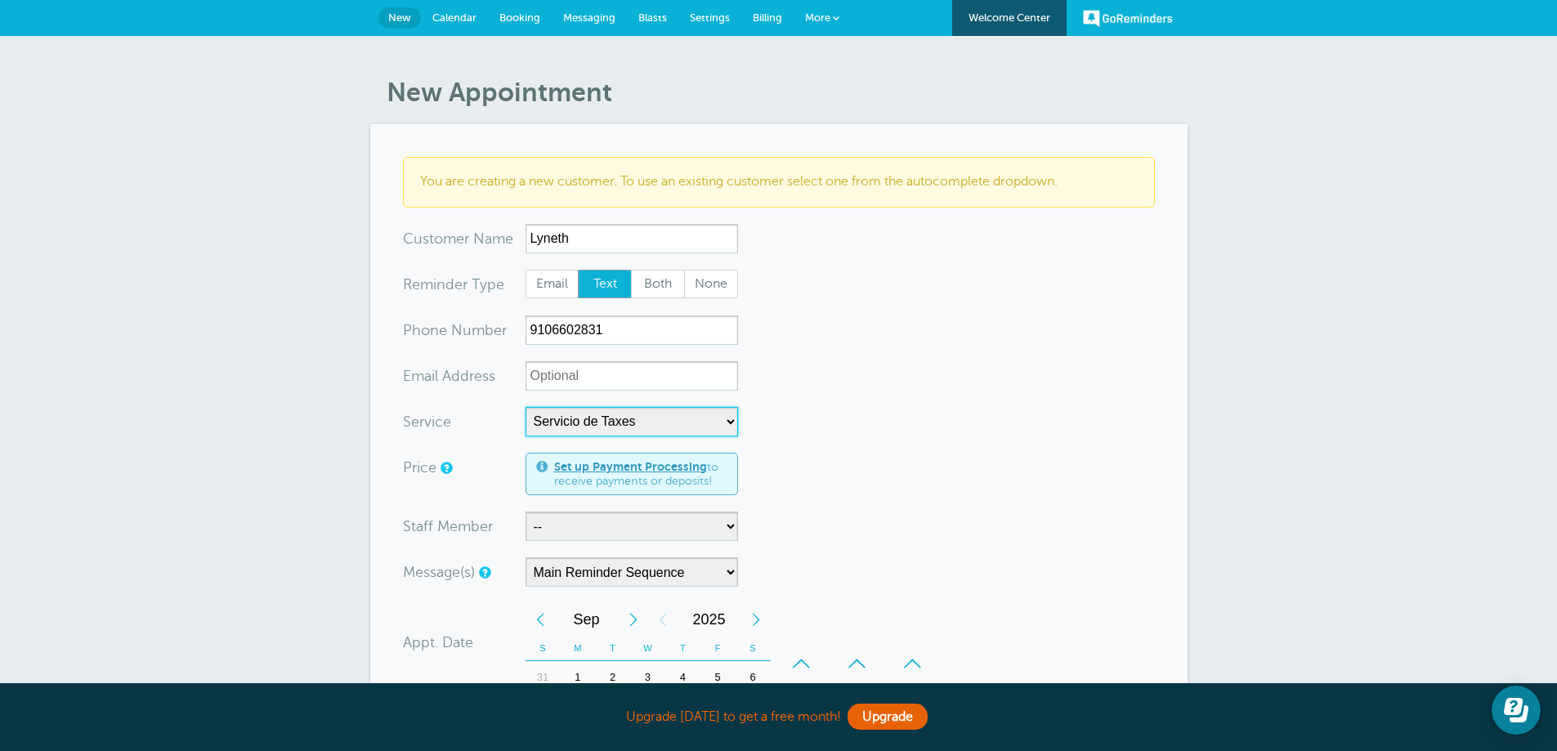
click at [525, 407] on select "-- CONSULTA Servicio de Taxes" at bounding box center [631, 421] width 212 height 29
select select "10"
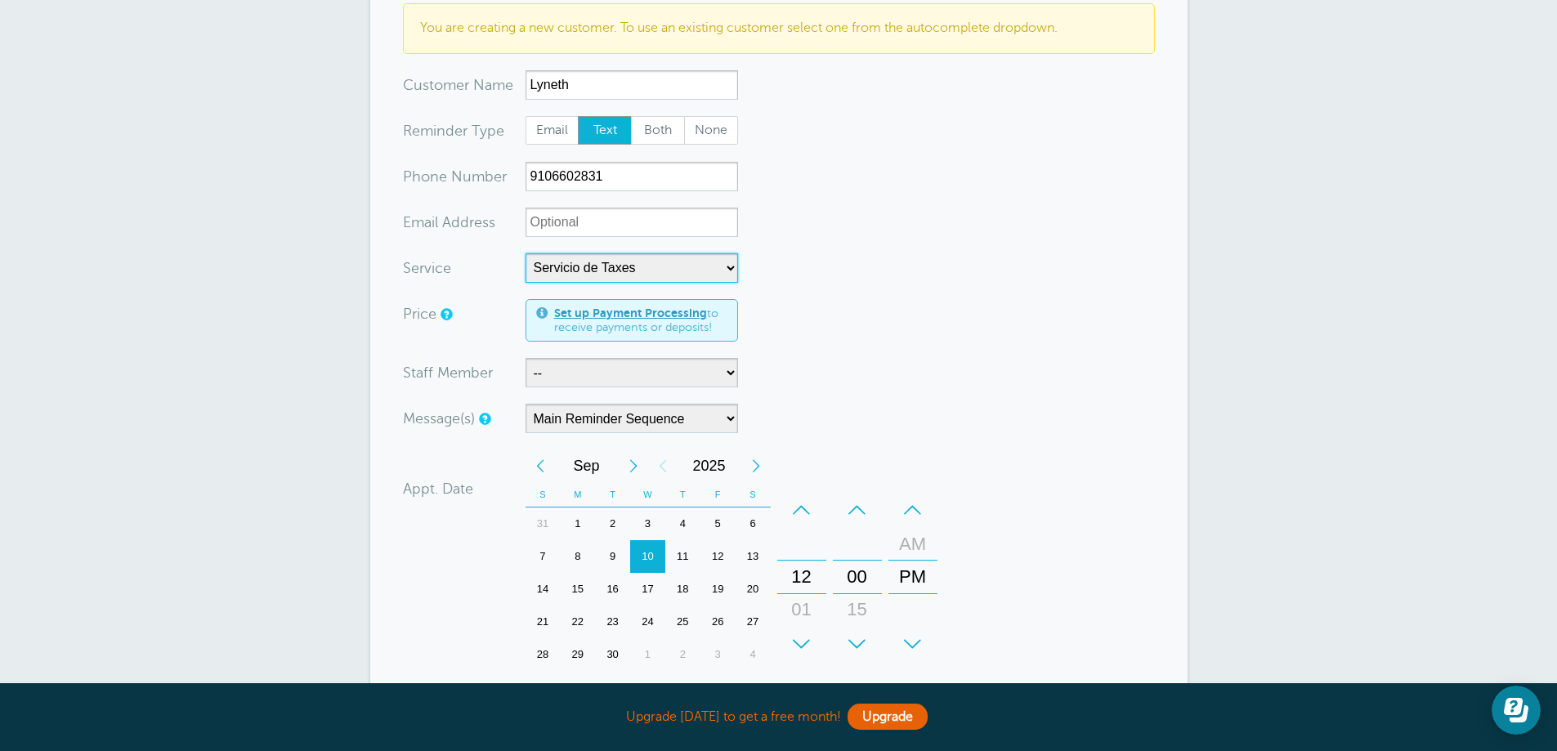
scroll to position [163, 0]
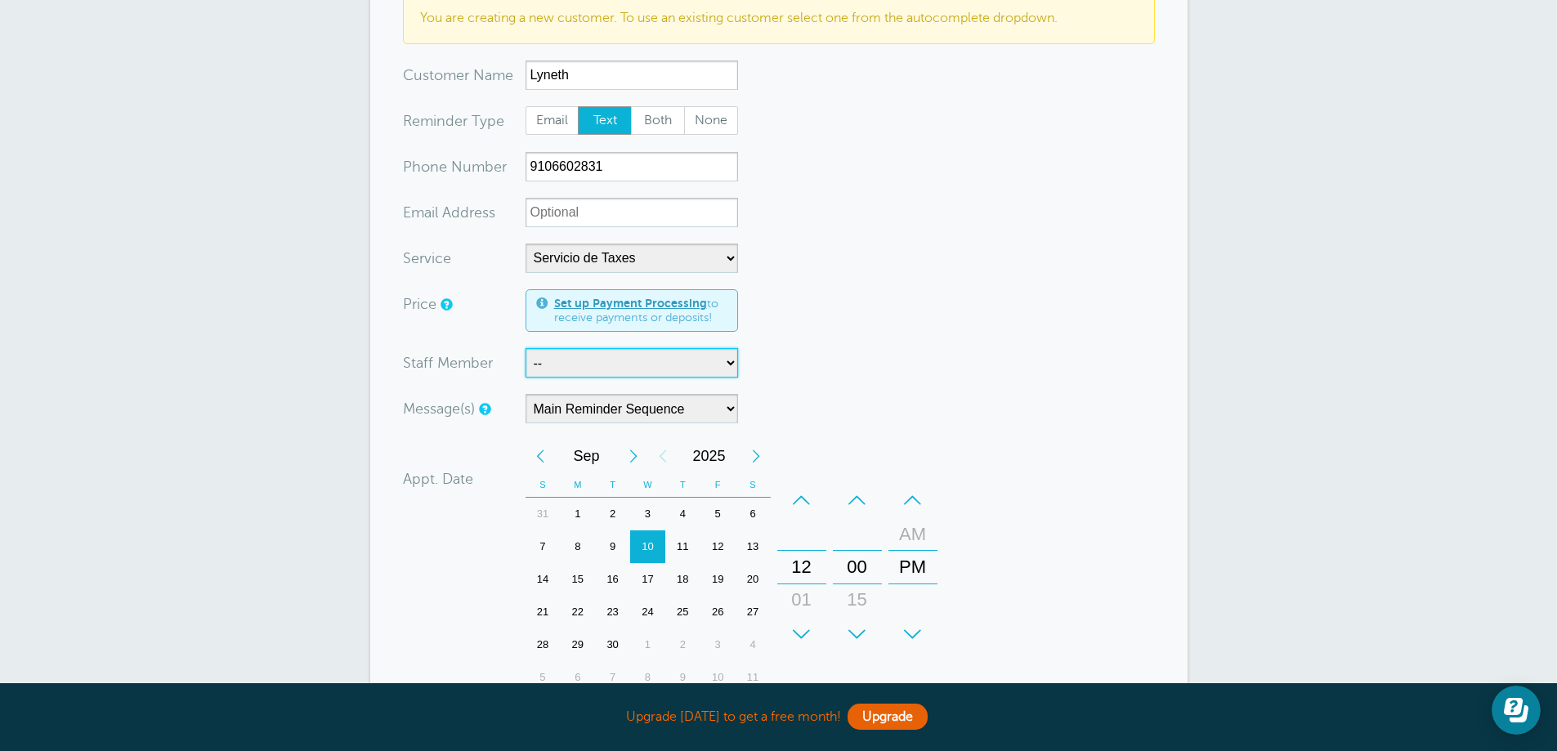
click at [599, 365] on select "-- Fabiola" at bounding box center [631, 362] width 212 height 29
select select "21474"
click at [525, 348] on select "-- Fabiola" at bounding box center [631, 362] width 212 height 29
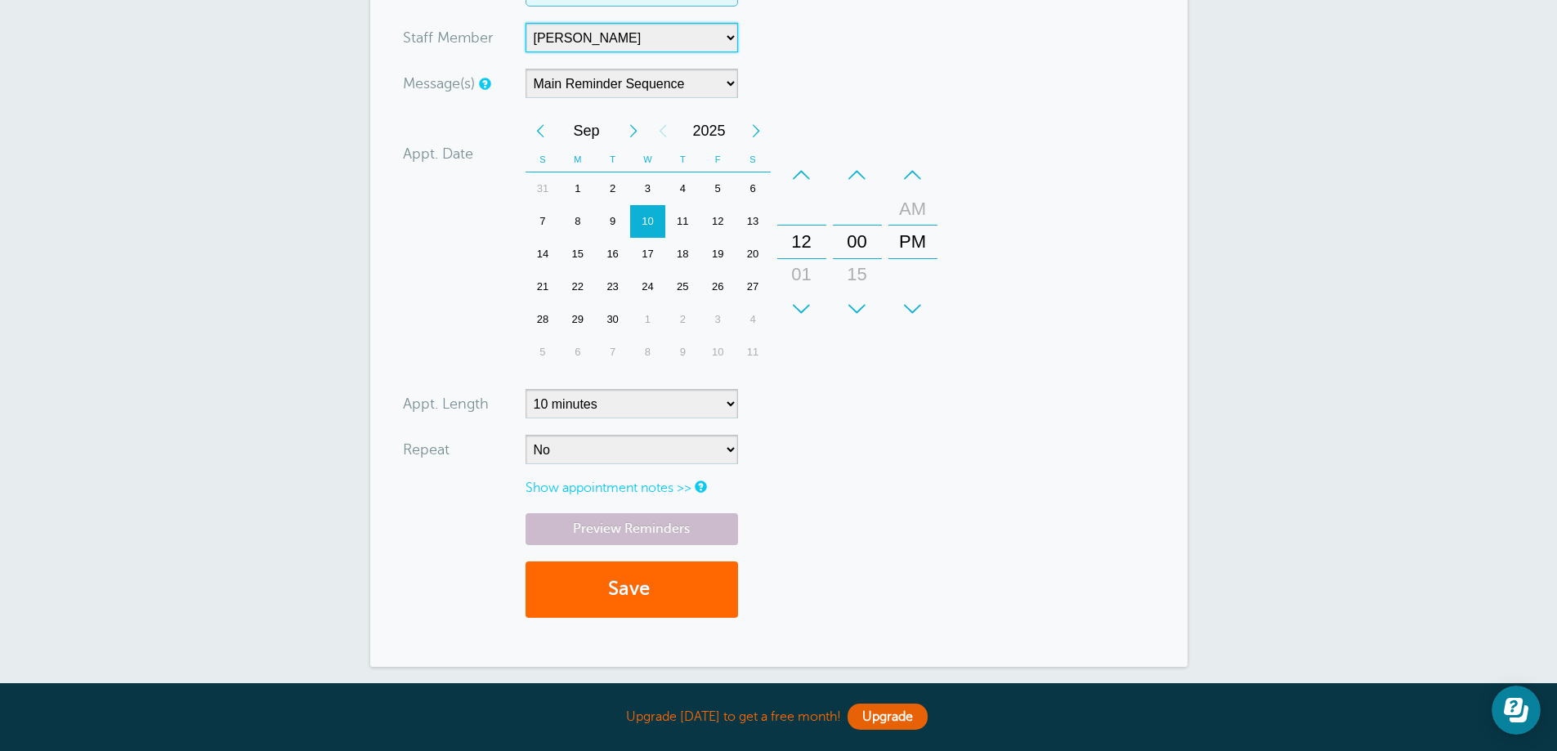
scroll to position [490, 0]
click at [799, 172] on div "–" at bounding box center [801, 173] width 49 height 33
click at [918, 171] on div "–" at bounding box center [912, 173] width 49 height 33
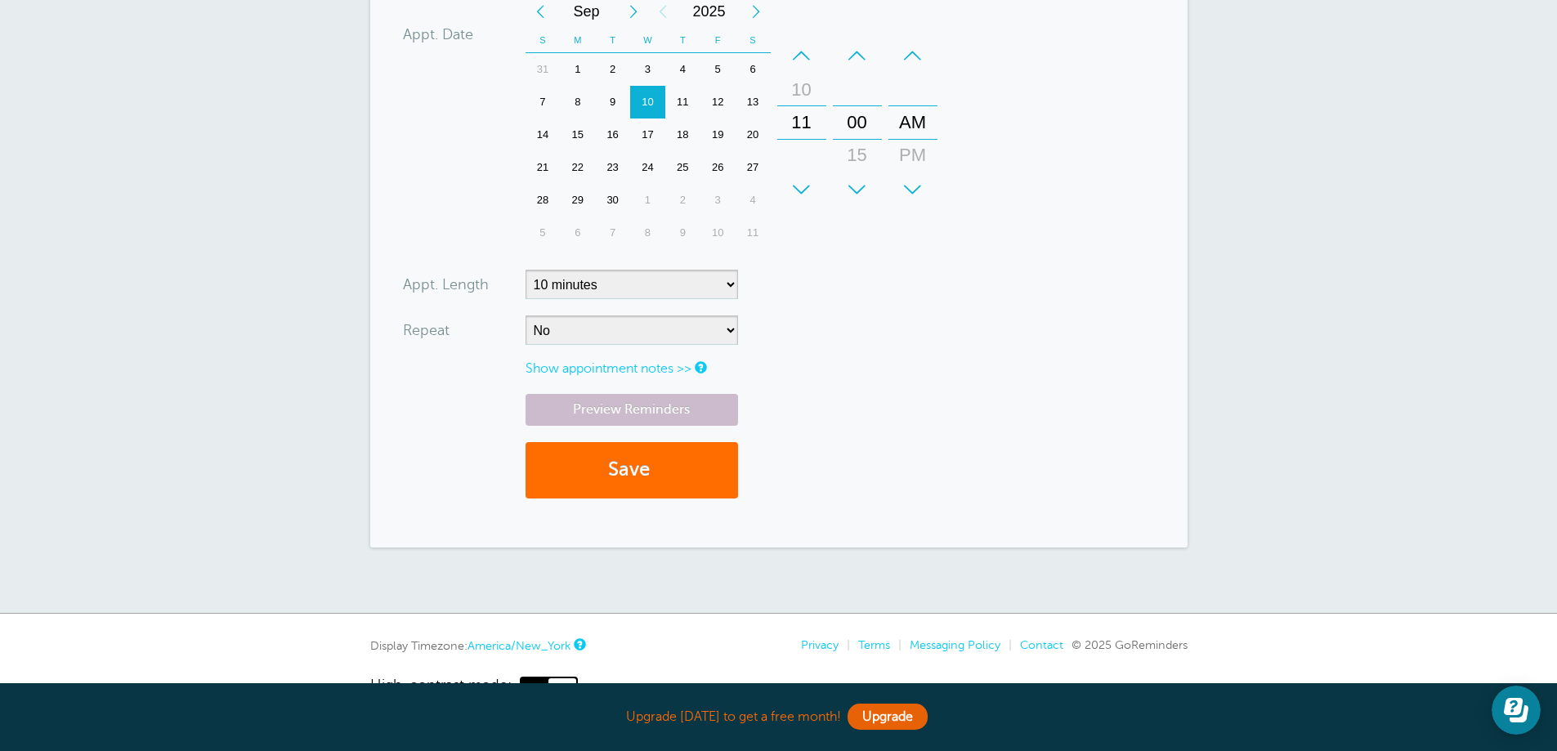
scroll to position [571, 0]
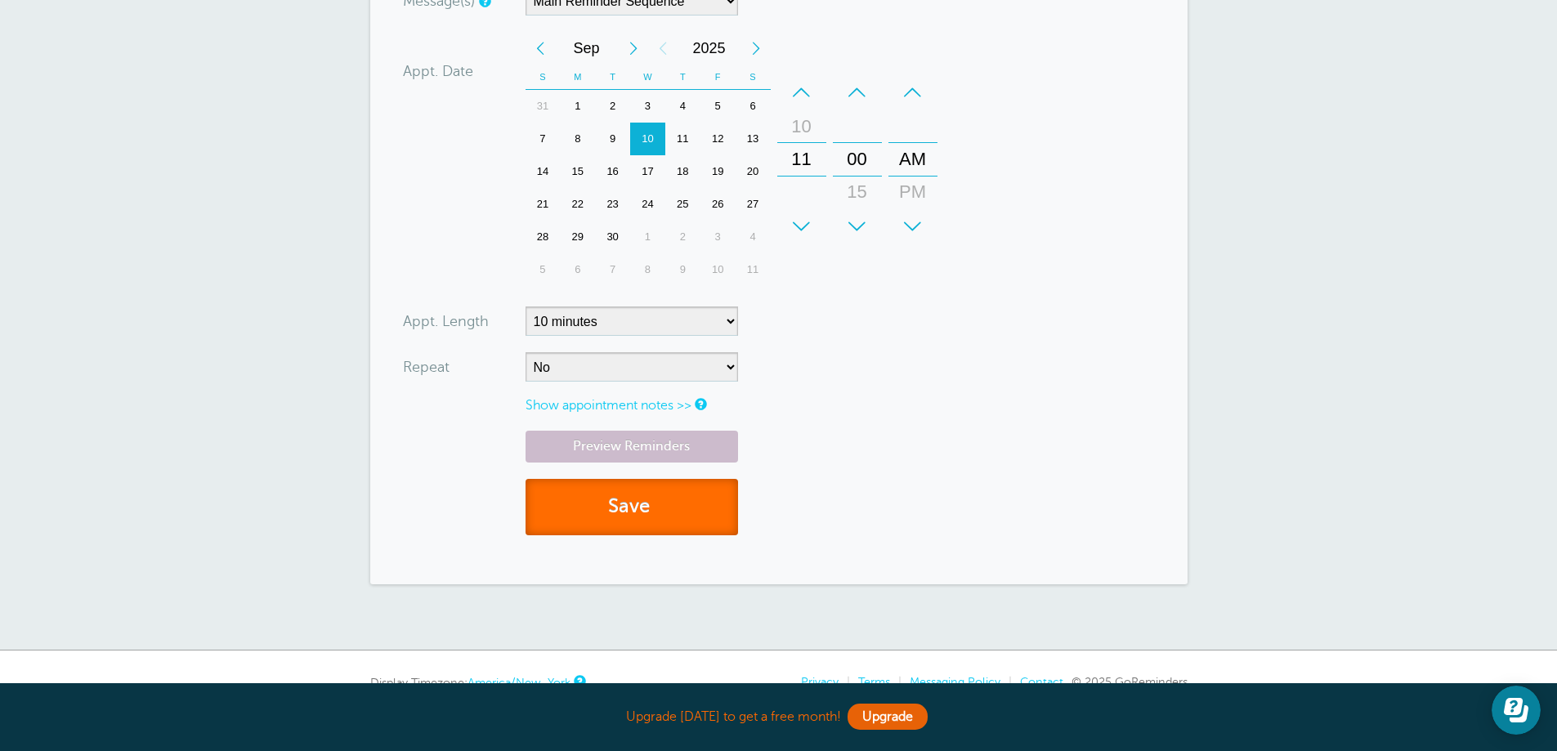
click at [695, 502] on button "Save" at bounding box center [631, 507] width 212 height 56
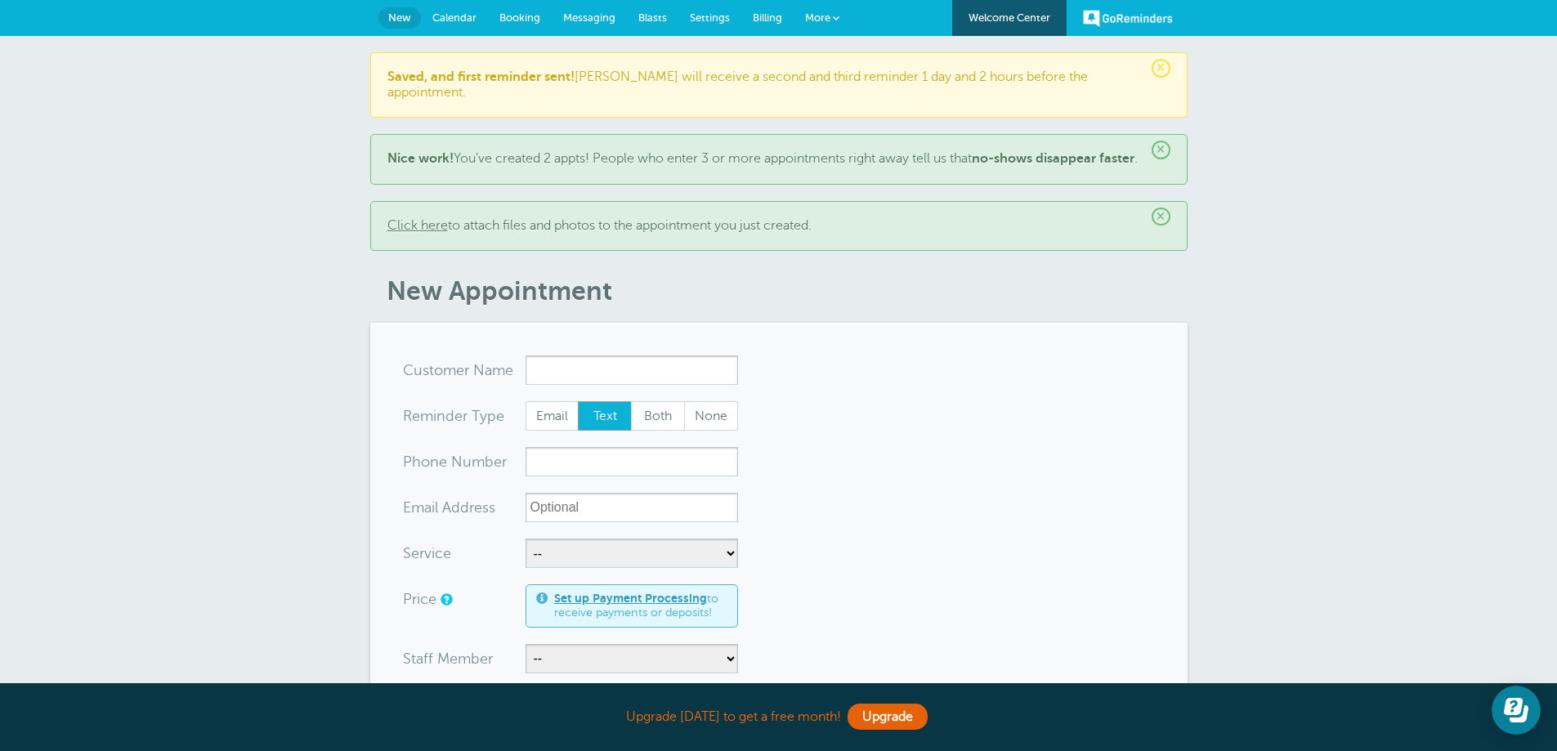
click at [574, 16] on span "Messaging" at bounding box center [589, 17] width 52 height 12
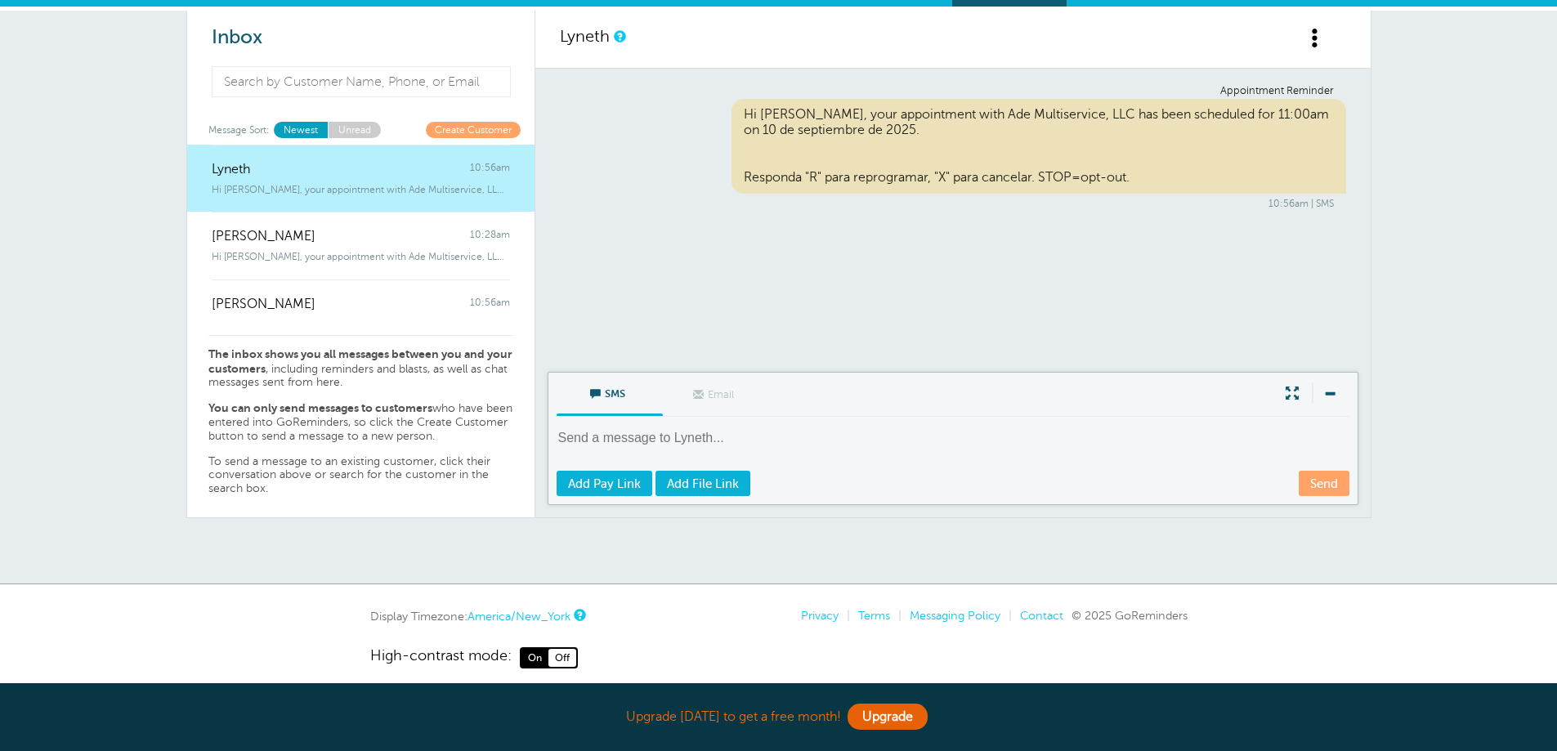
scroll to position [45, 0]
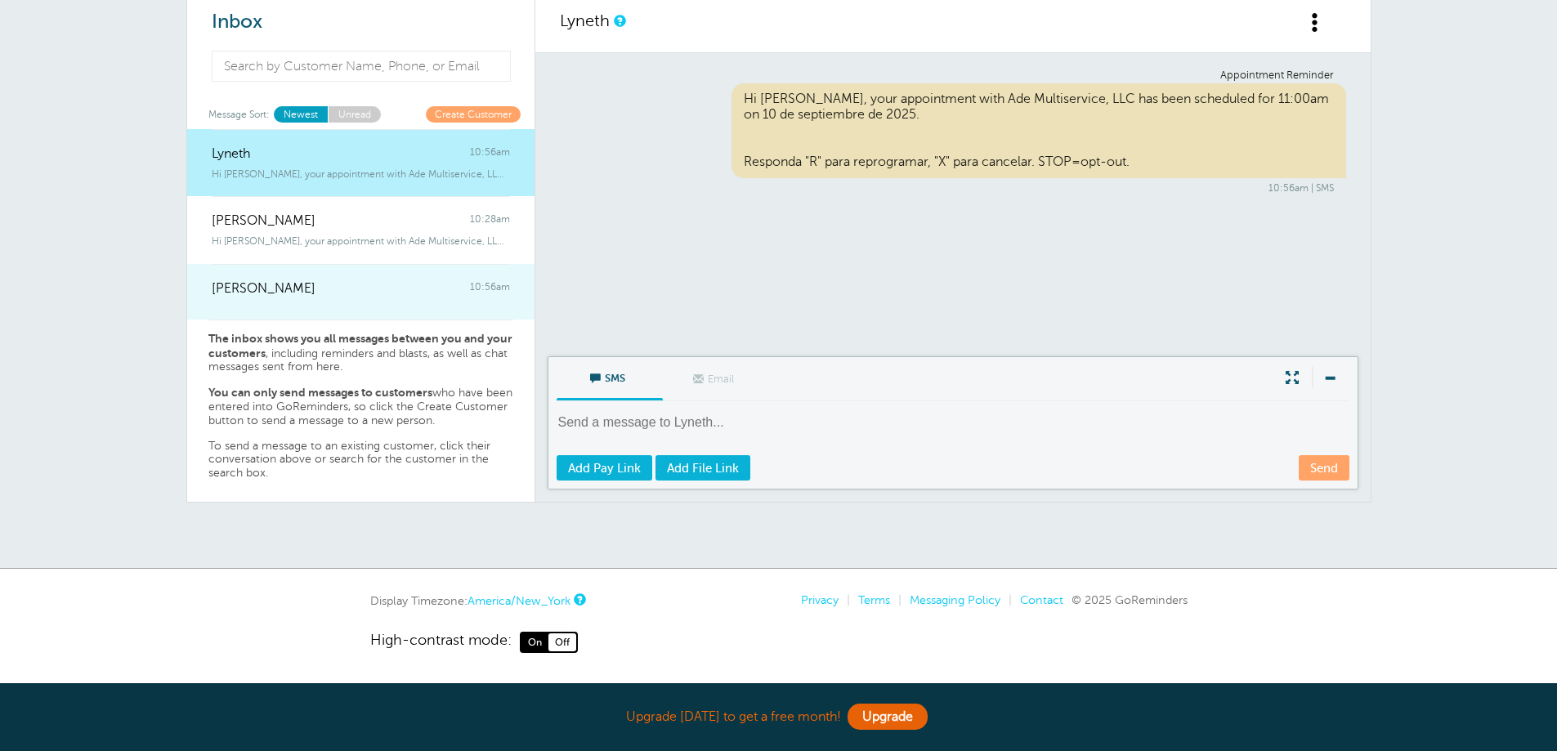
click at [347, 306] on link "amneris deleon 10:56am" at bounding box center [360, 292] width 347 height 56
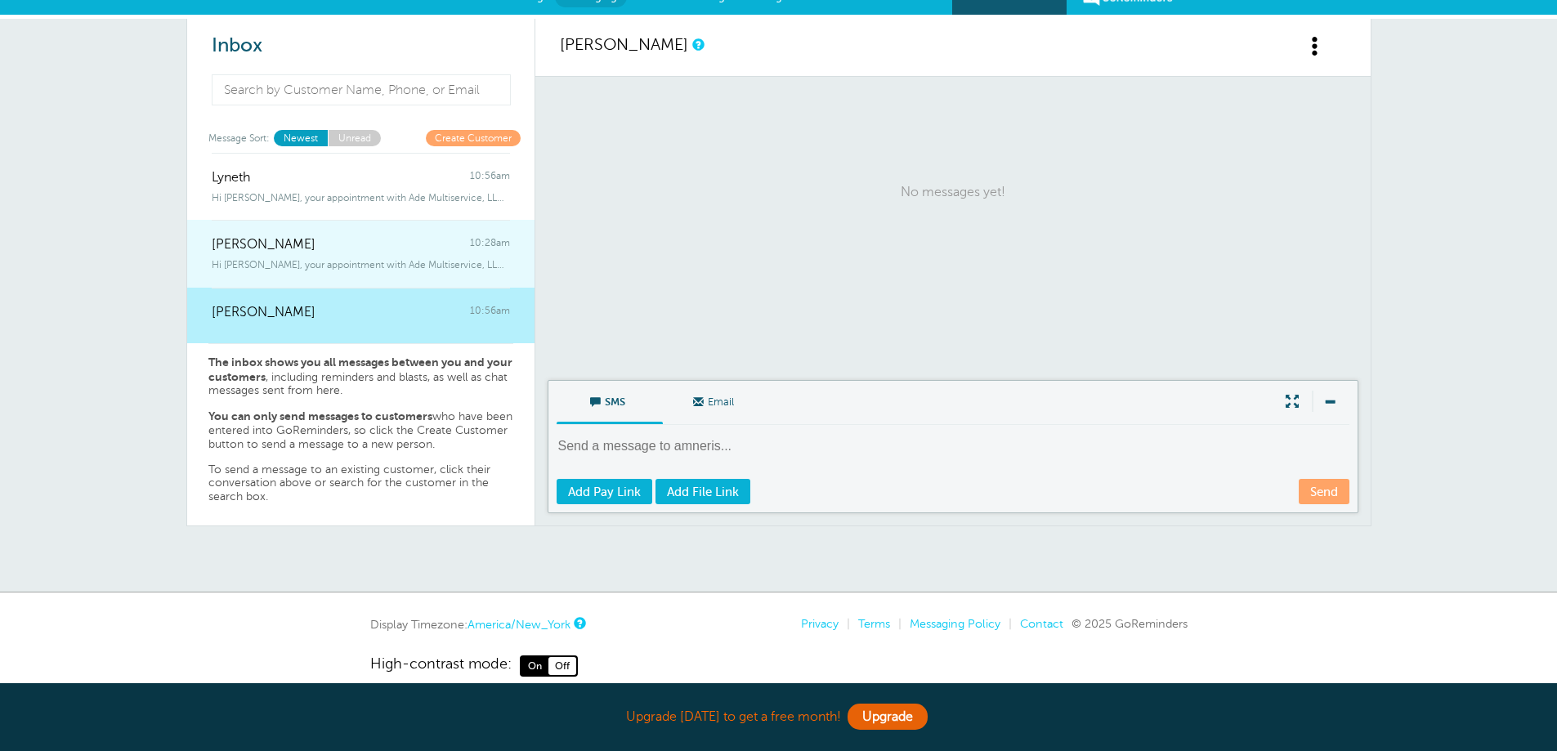
scroll to position [0, 0]
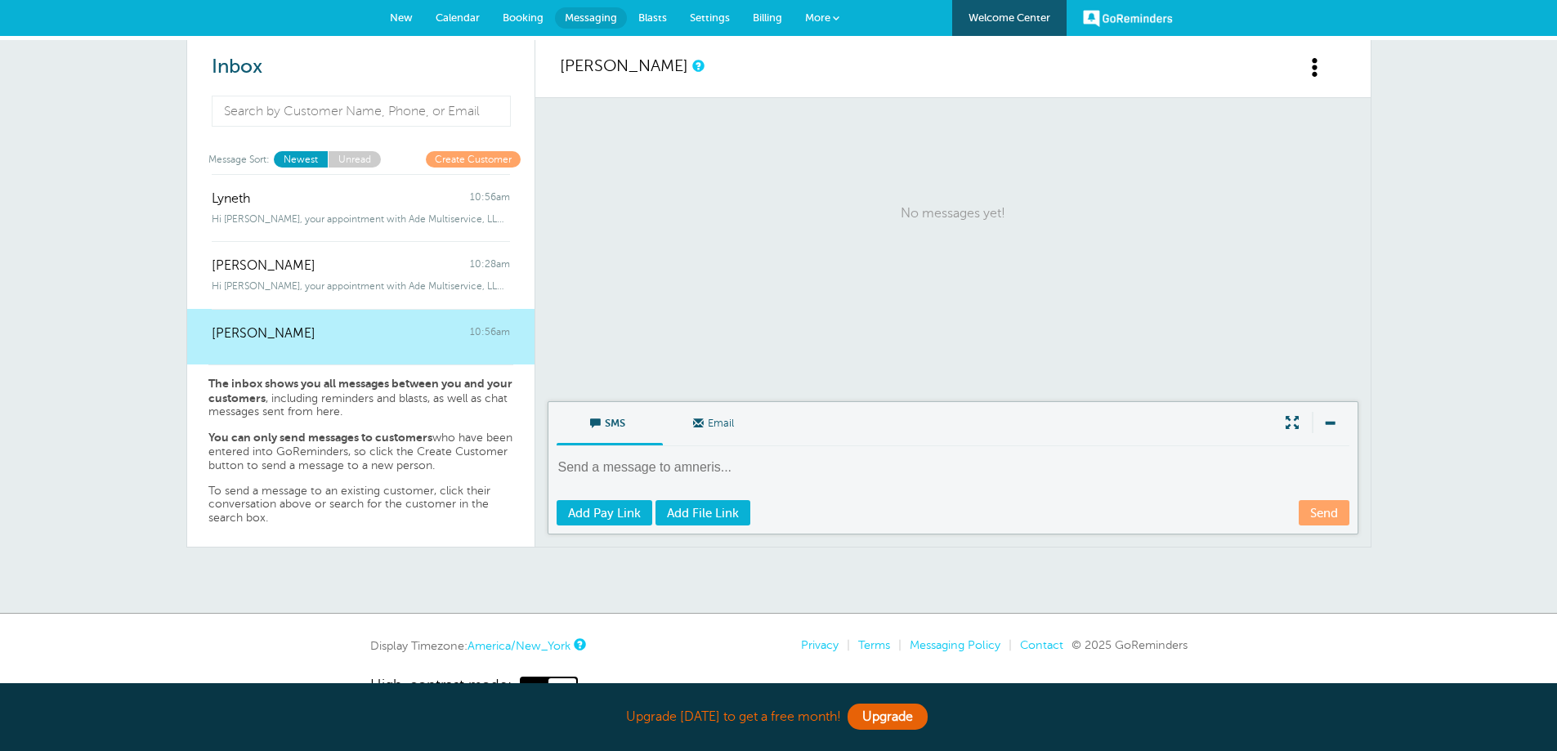
click at [442, 158] on link "Create Customer" at bounding box center [473, 159] width 95 height 16
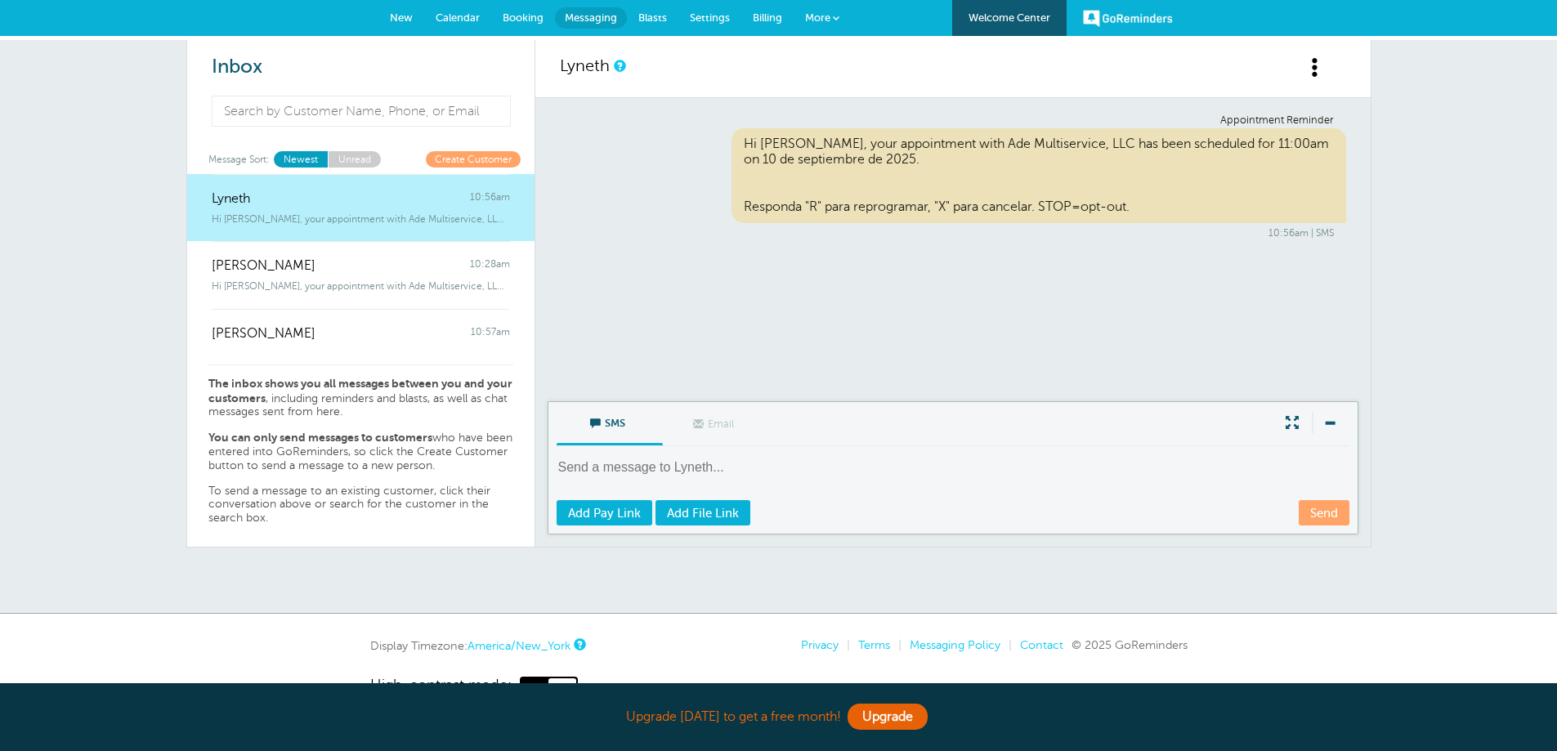
click at [413, 11] on link "New" at bounding box center [401, 18] width 46 height 36
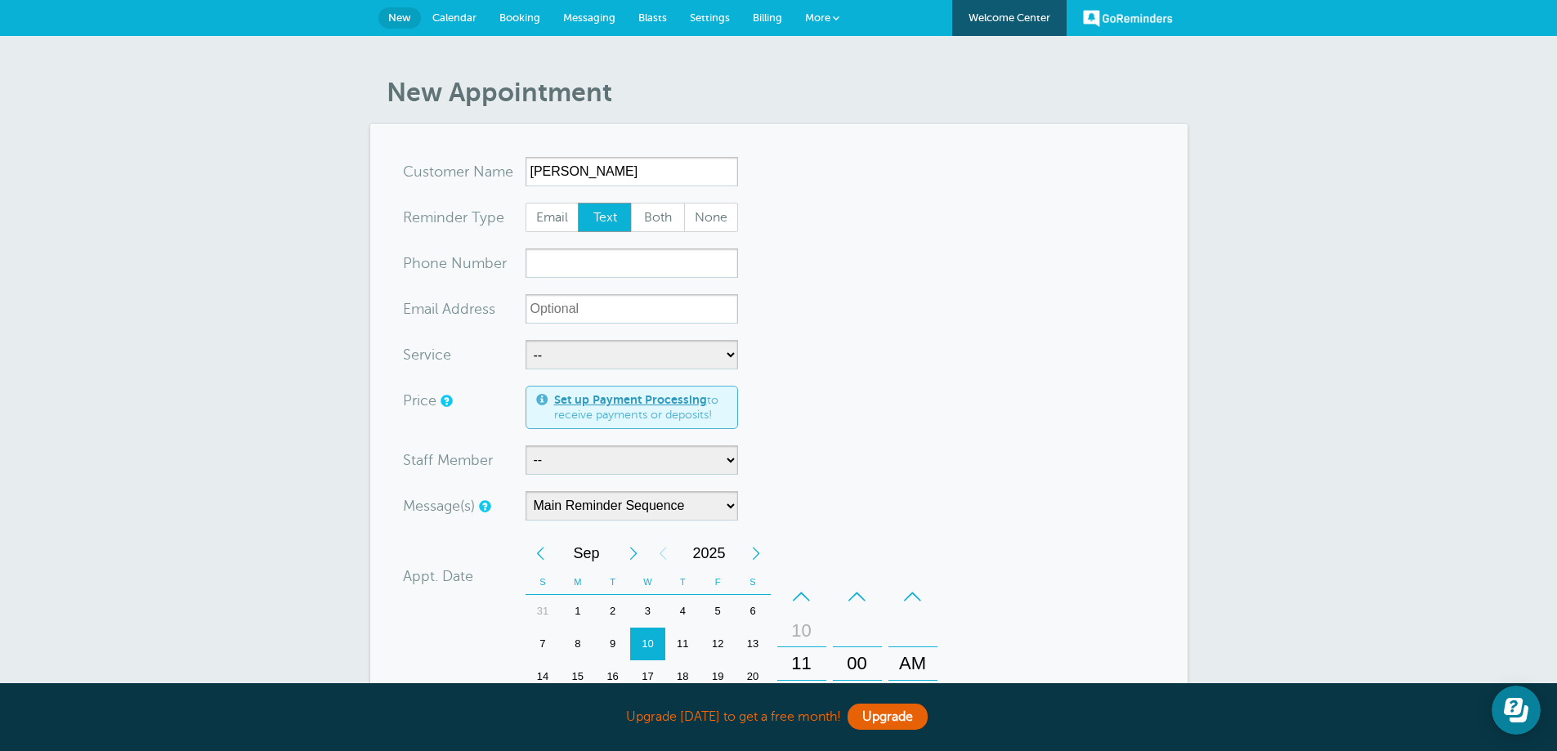
type input "katy"
click at [595, 253] on input "xxx-no-autofill" at bounding box center [631, 262] width 212 height 29
type input "9104737622"
click at [608, 351] on select "-- CONSULTA Servicio de Taxes" at bounding box center [631, 354] width 212 height 29
select select "28090"
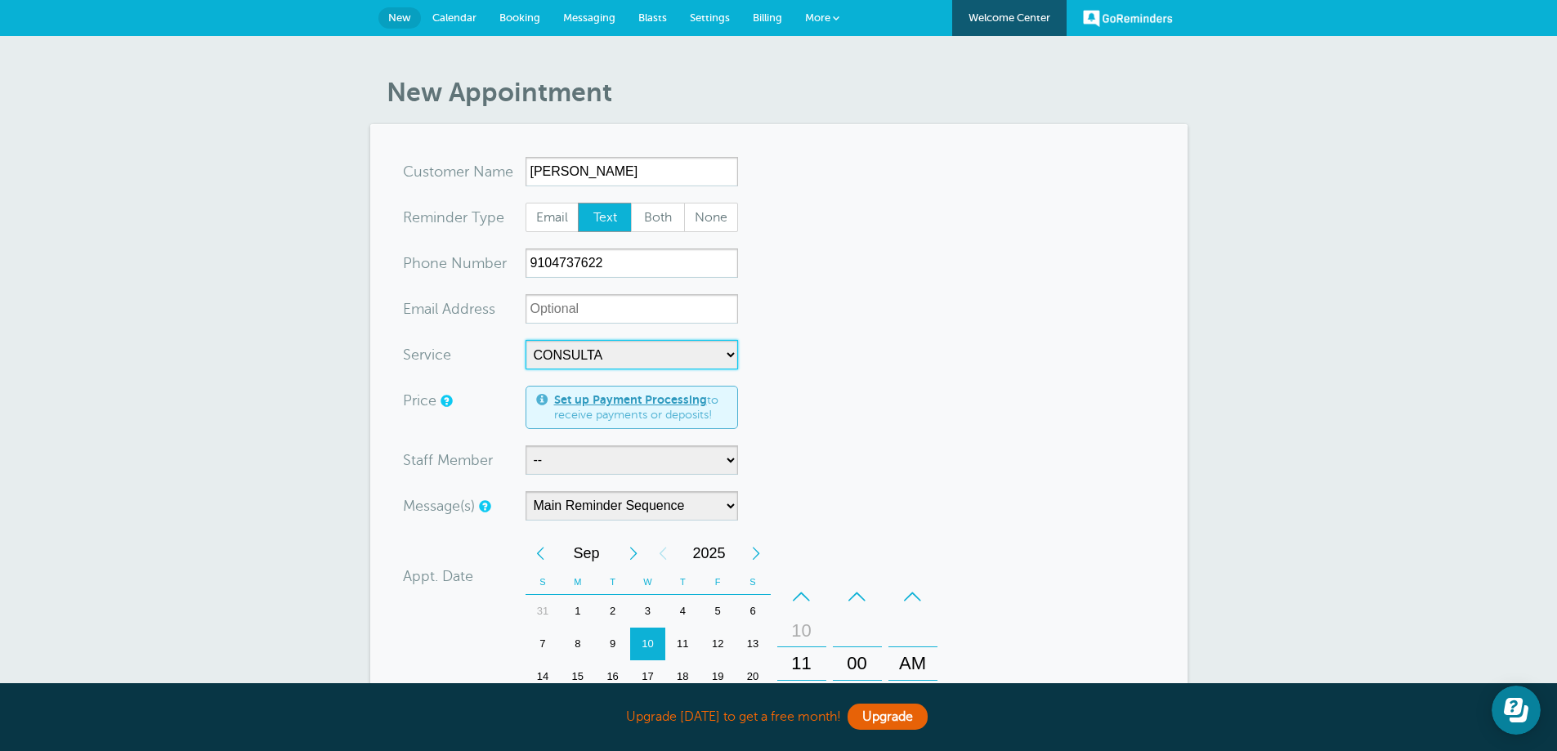
click at [525, 340] on select "-- CONSULTA Servicio de Taxes" at bounding box center [631, 354] width 212 height 29
select select "10"
click at [615, 471] on select "-- [PERSON_NAME]" at bounding box center [631, 459] width 212 height 29
select select "21474"
click at [525, 445] on select "-- Fabiola" at bounding box center [631, 459] width 212 height 29
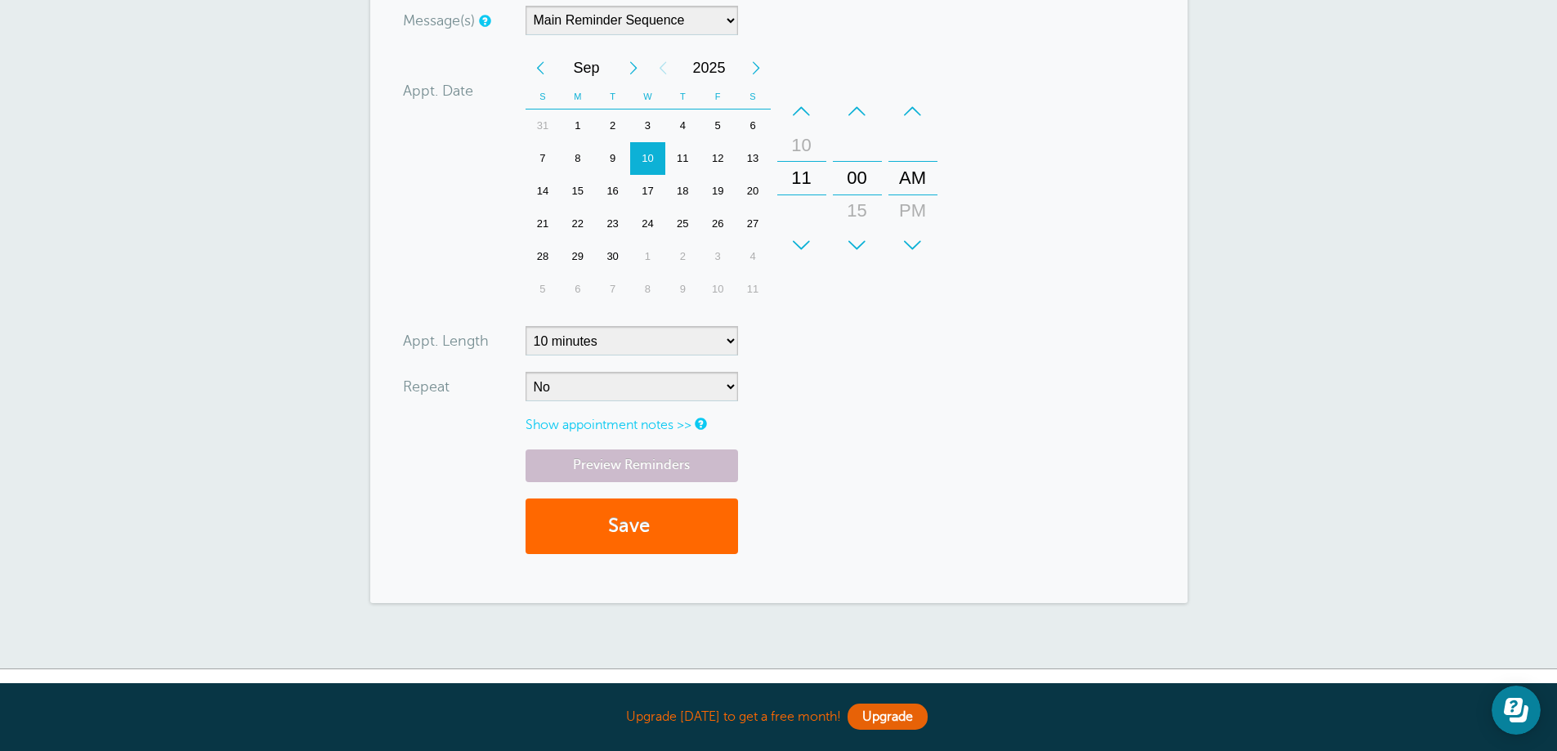
scroll to position [490, 0]
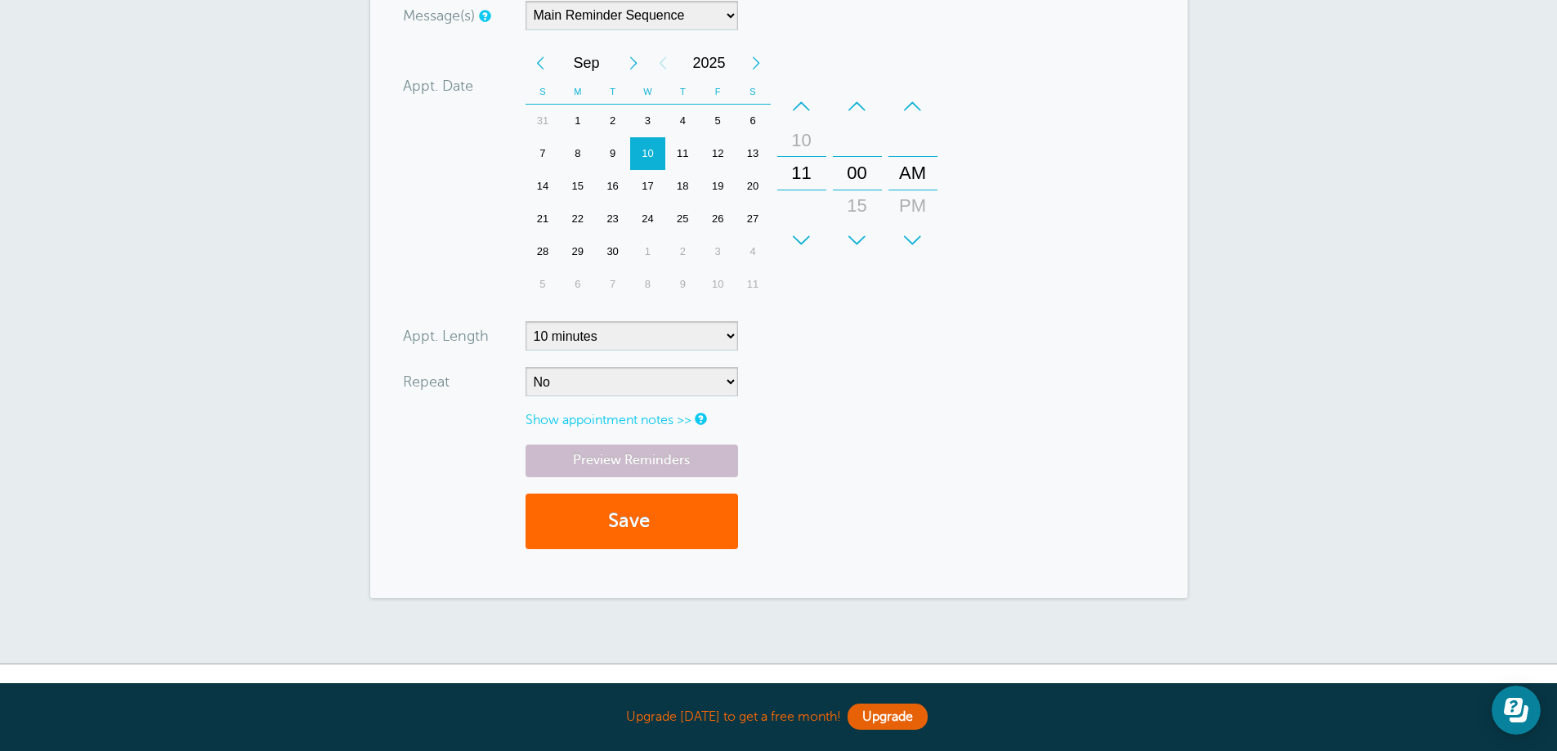
click at [803, 240] on div "+" at bounding box center [801, 240] width 49 height 33
click at [905, 231] on div "+" at bounding box center [912, 240] width 49 height 33
click at [857, 237] on div "+" at bounding box center [857, 240] width 49 height 33
click at [669, 521] on button "Save" at bounding box center [631, 522] width 212 height 56
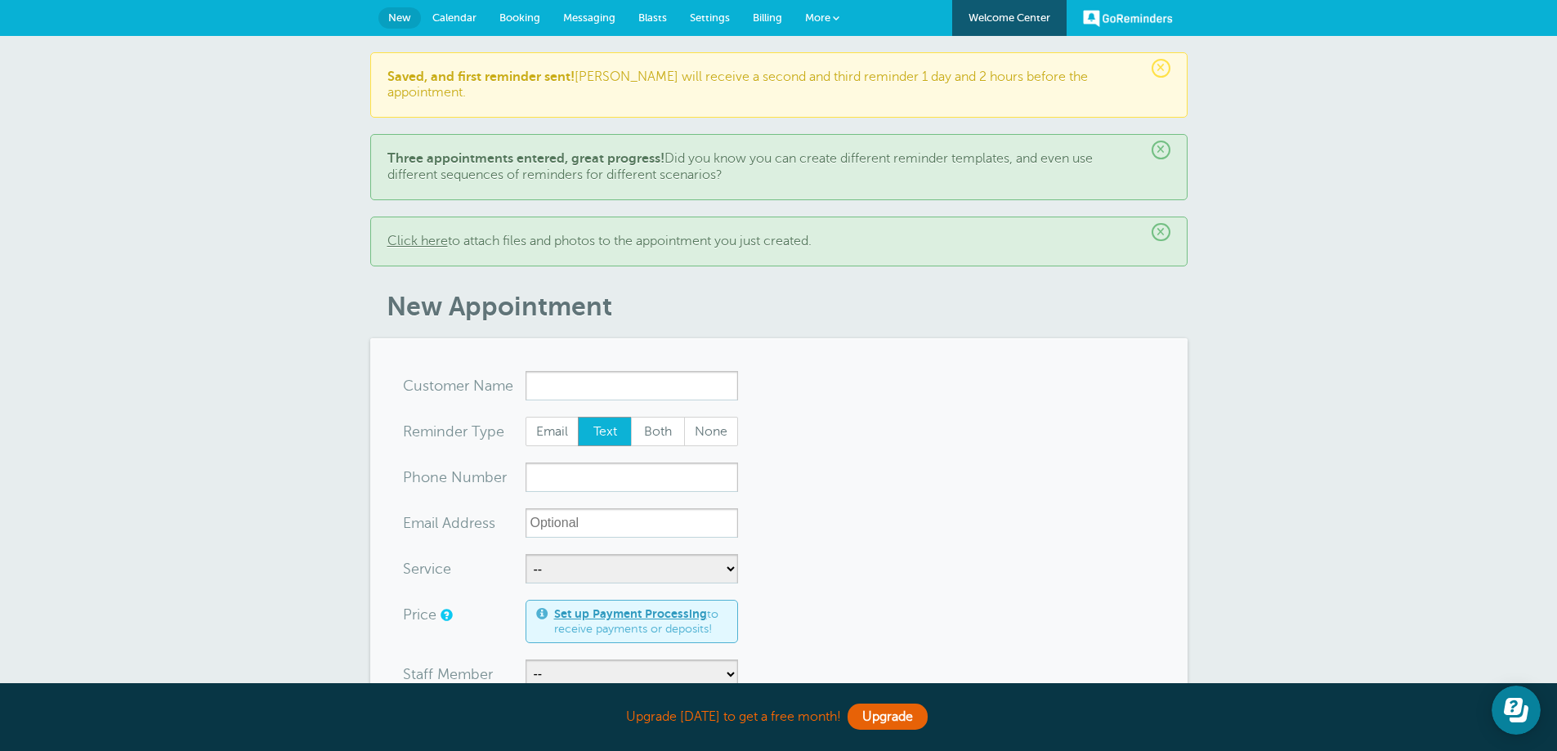
click at [572, 15] on span "Messaging" at bounding box center [589, 17] width 52 height 12
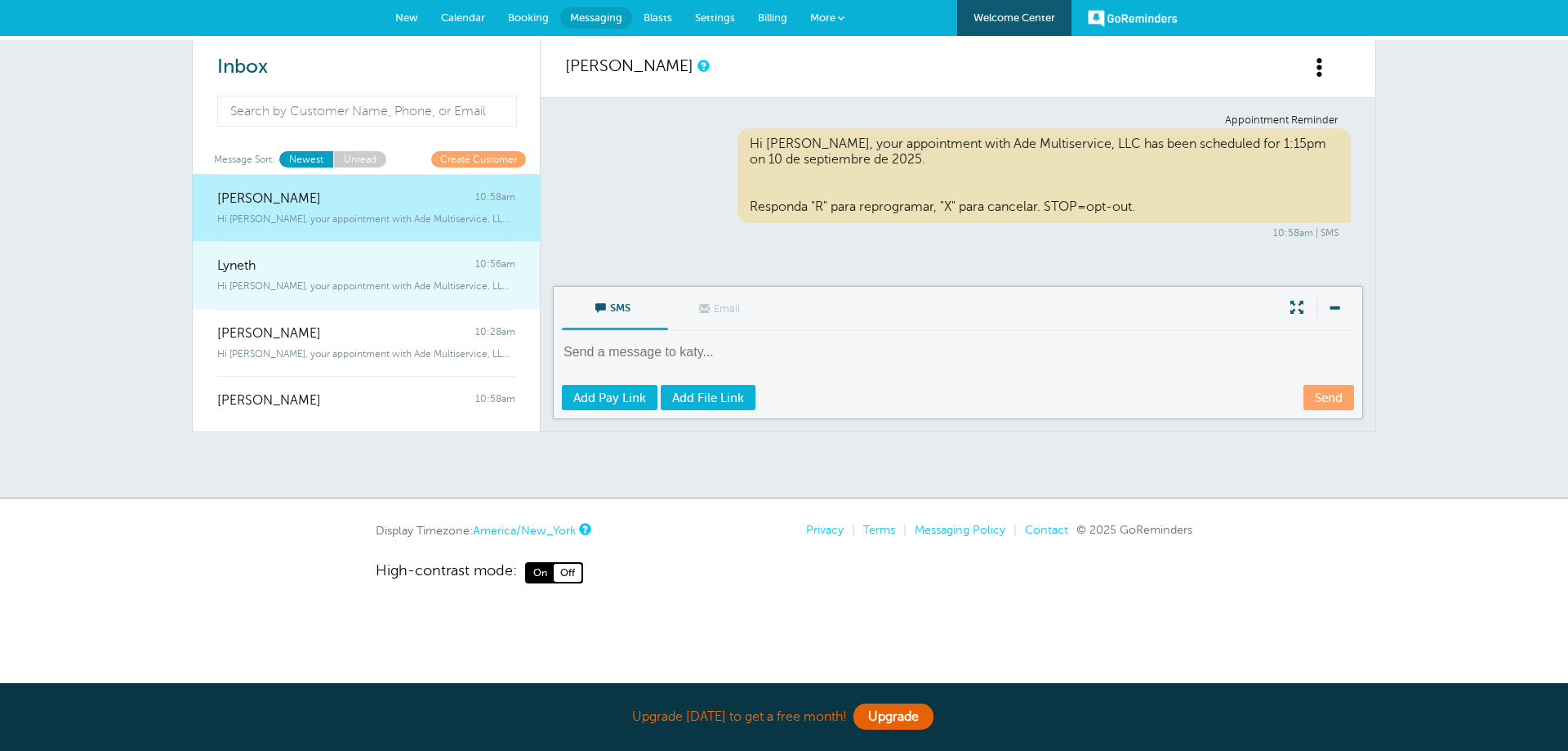
click at [423, 278] on div "Hi [PERSON_NAME], your appointment with Ade Multiservice, LLC has been schedule…" at bounding box center [366, 283] width 298 height 18
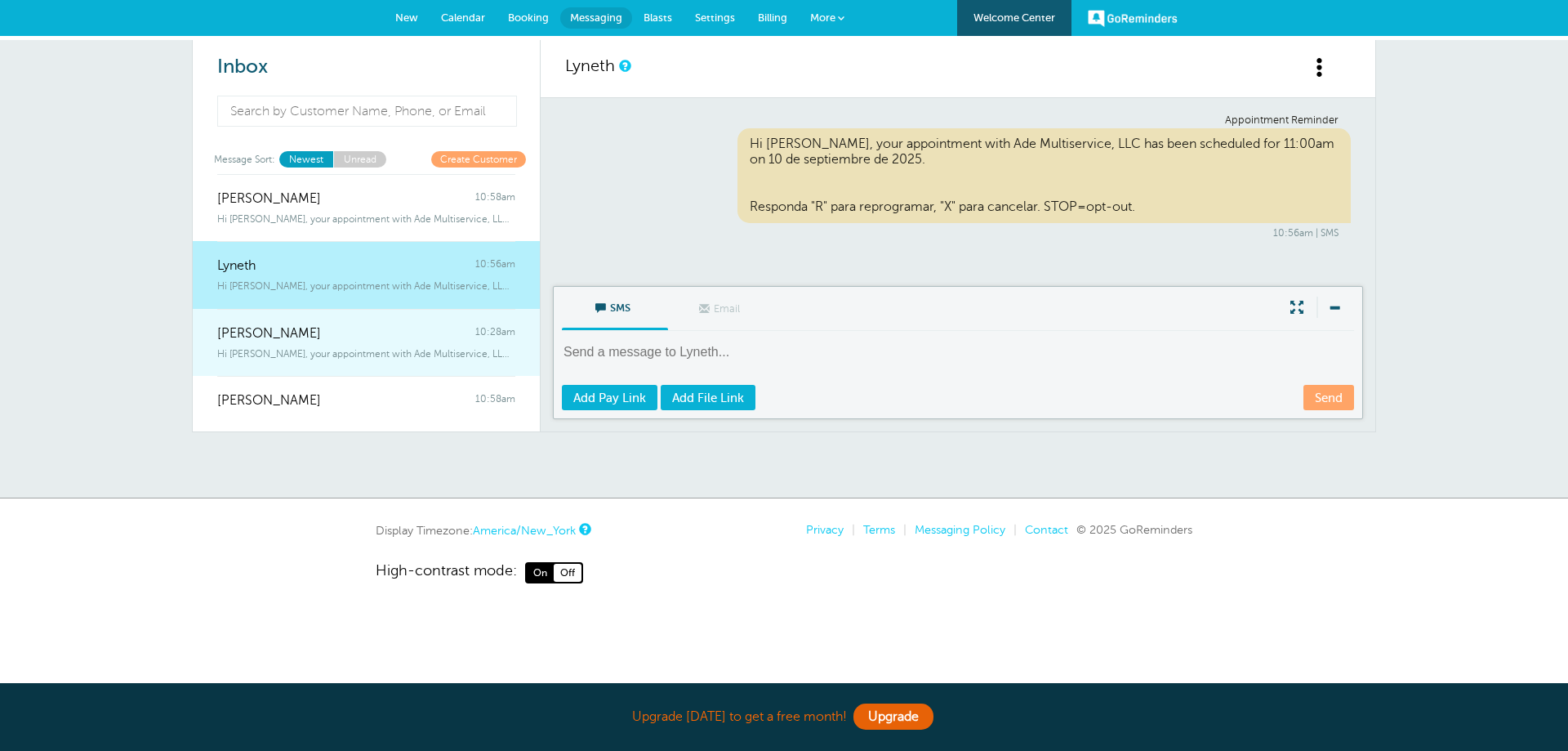
click at [425, 324] on div "[PERSON_NAME] 10:28am" at bounding box center [366, 325] width 298 height 33
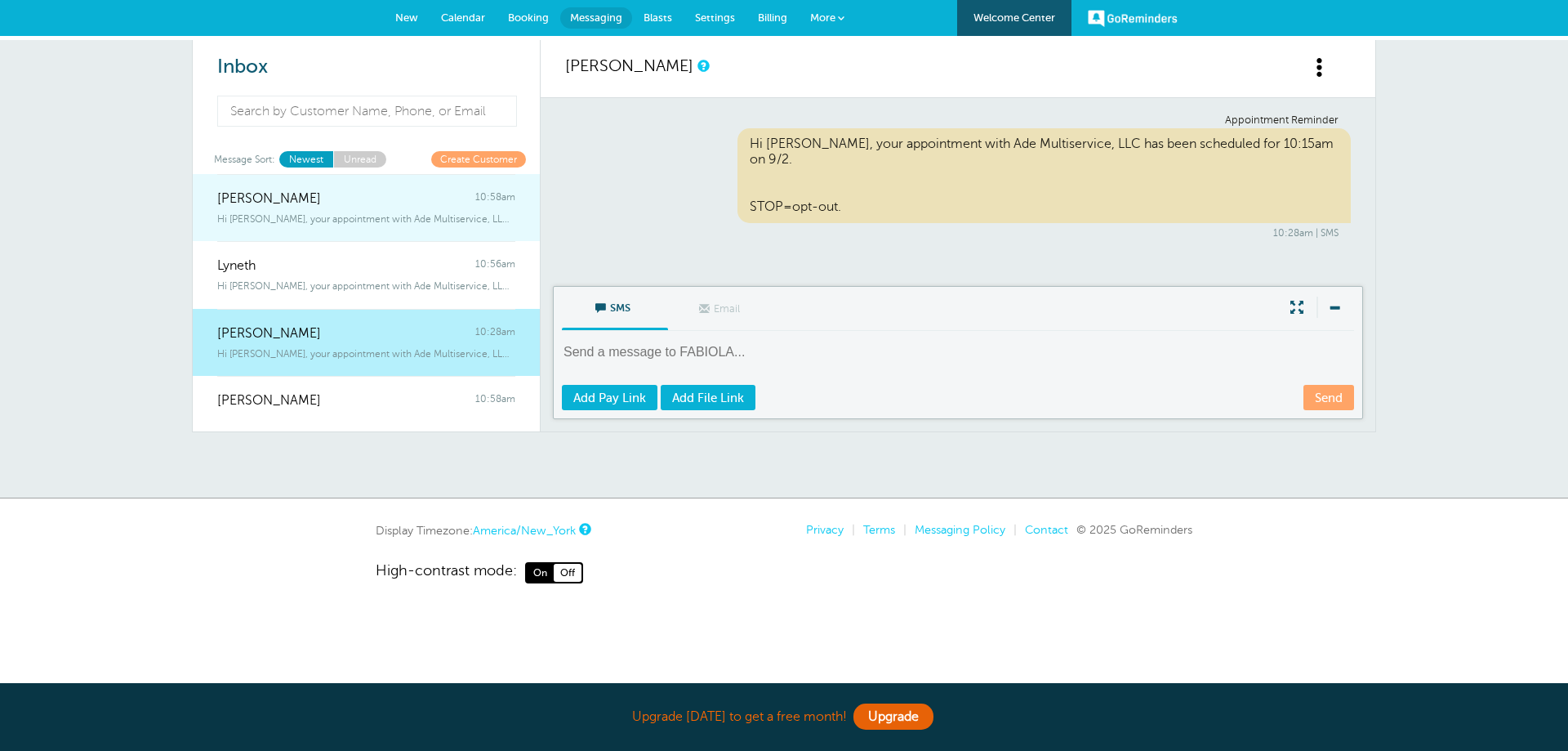
click at [356, 208] on div "Hi [PERSON_NAME], your appointment with Ade Multiservice, LLC has been schedule…" at bounding box center [366, 216] width 298 height 18
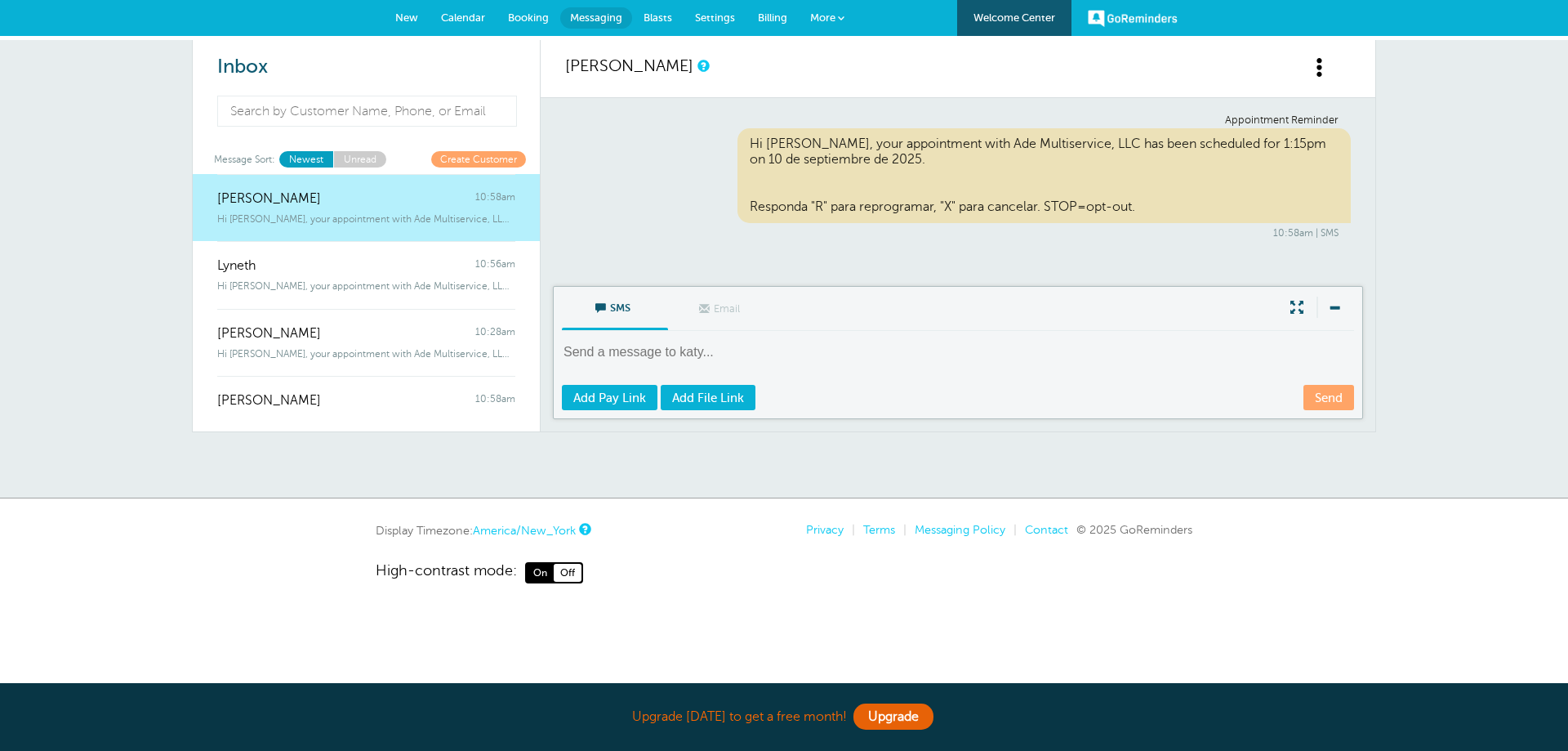
click at [1325, 64] on span at bounding box center [1320, 67] width 20 height 20
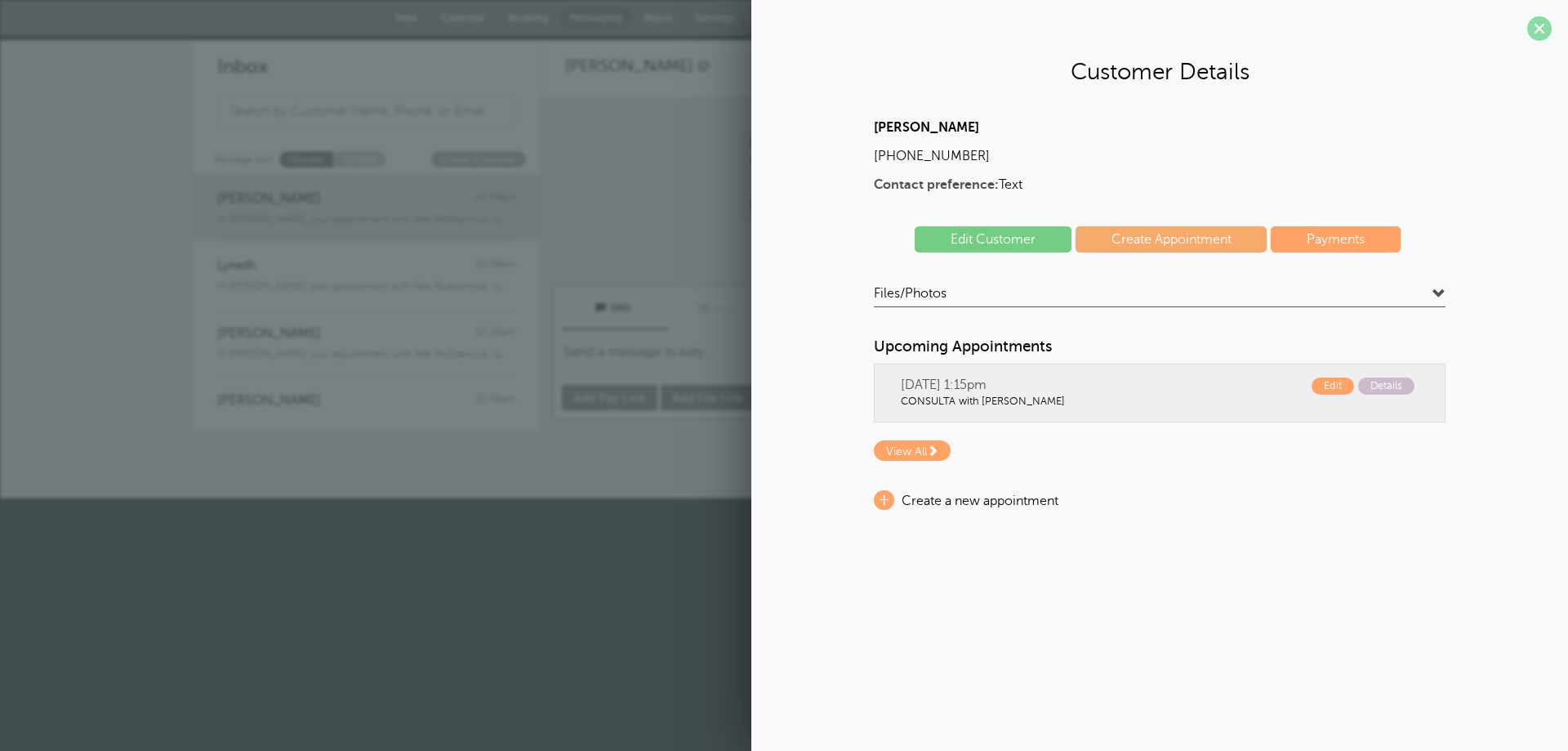
click at [1550, 35] on span at bounding box center [1539, 28] width 25 height 25
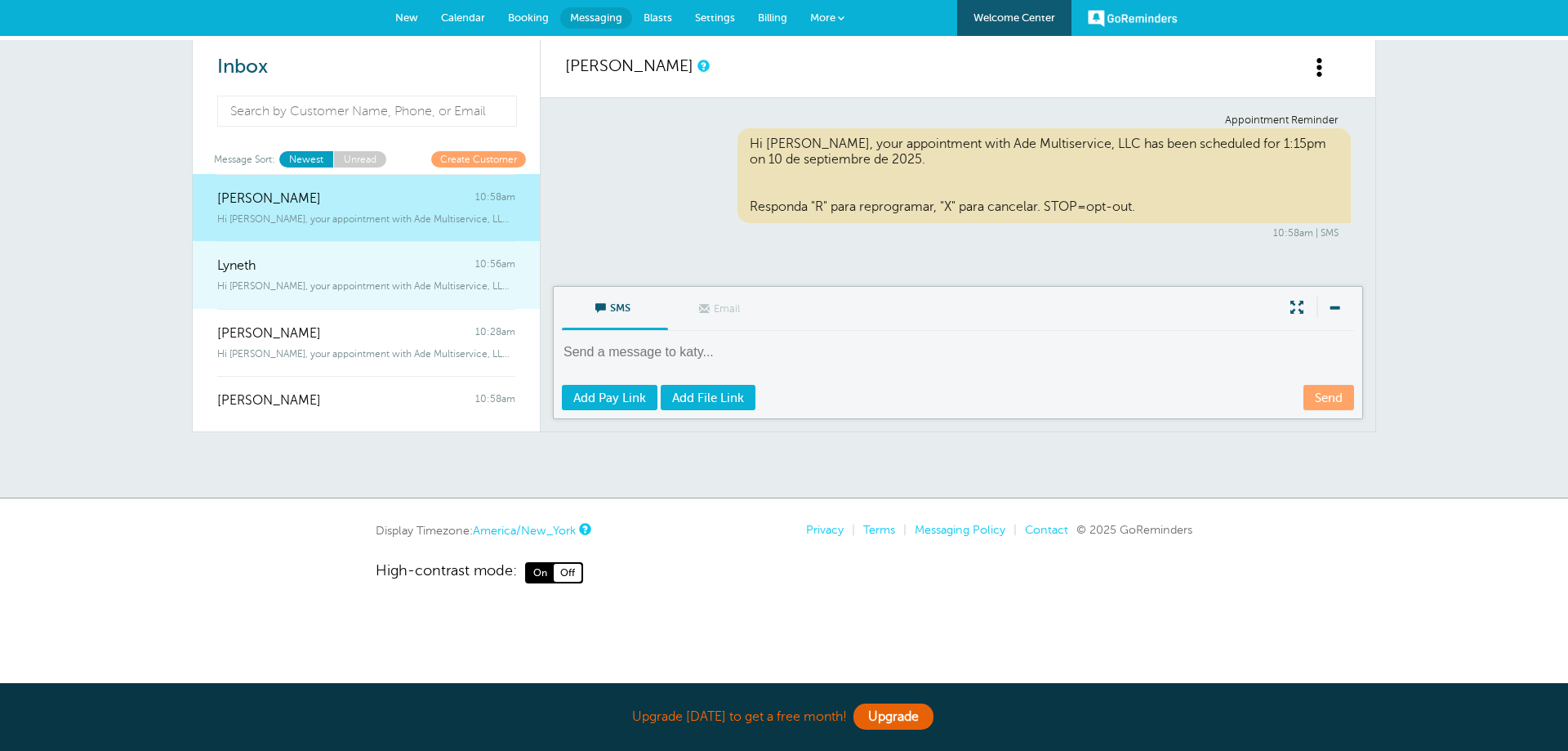
click at [327, 285] on span "Hi [PERSON_NAME], your appointment with Ade Multiservice, LLC has been schedule…" at bounding box center [366, 285] width 298 height 11
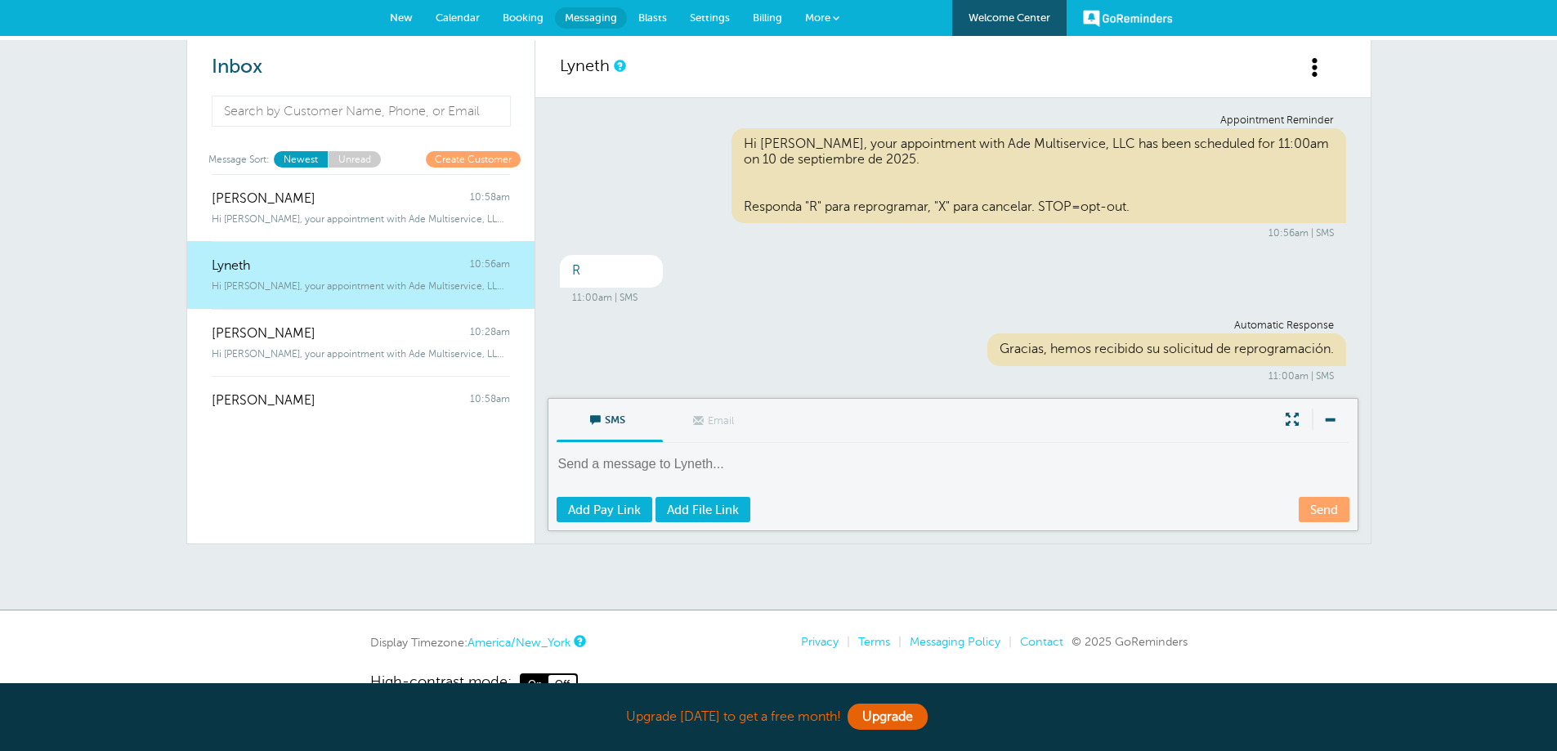
click at [500, 164] on link "Create Customer" at bounding box center [473, 159] width 95 height 16
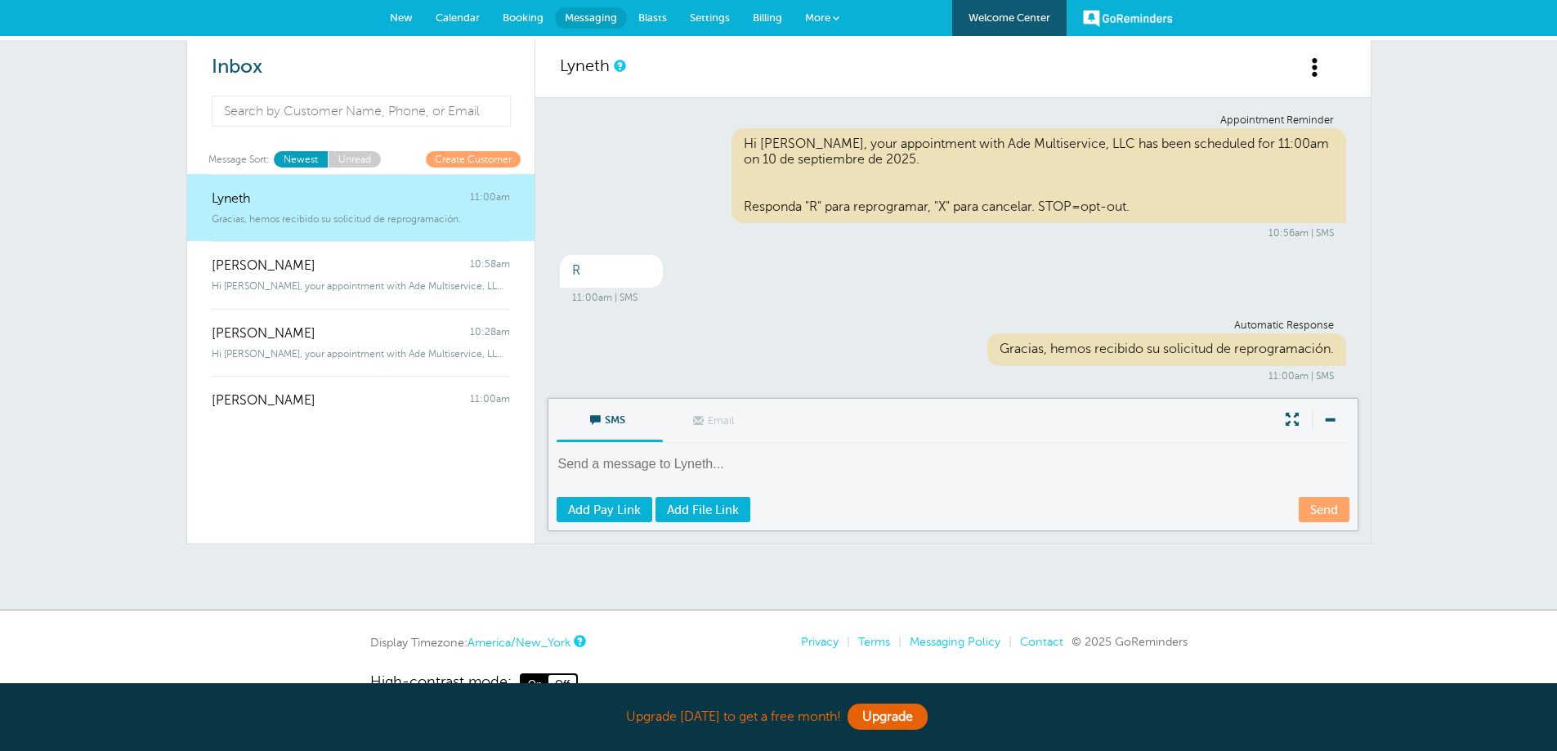
click at [402, 17] on span "New" at bounding box center [401, 17] width 23 height 12
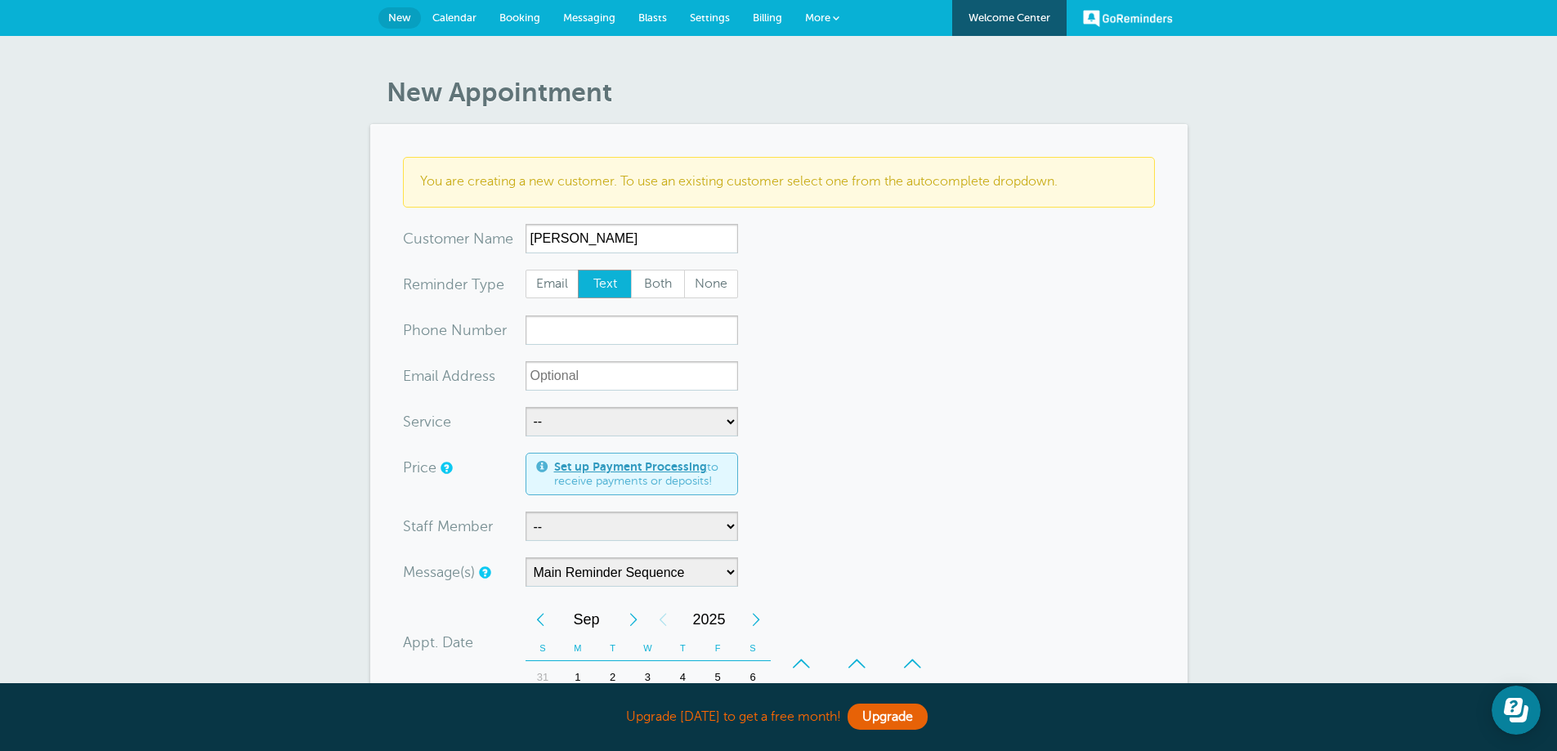
type input "Laura"
click at [592, 324] on input "xxx-no-autofill" at bounding box center [631, 329] width 212 height 29
type input "9107421780"
click at [658, 423] on select "-- CONSULTA Servicio de Taxes" at bounding box center [631, 421] width 212 height 29
select select "28089"
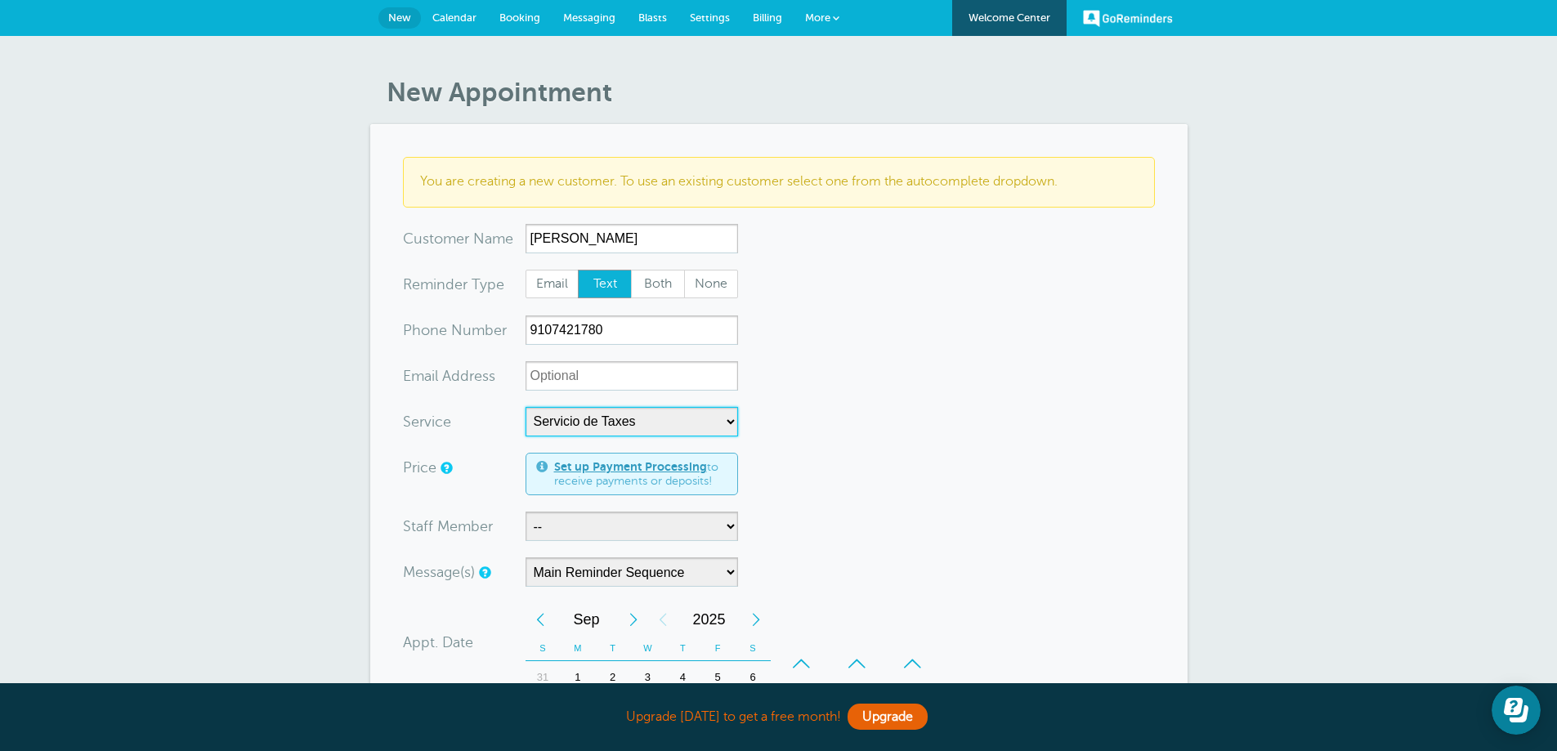
click at [525, 407] on select "-- CONSULTA Servicio de Taxes" at bounding box center [631, 421] width 212 height 29
select select "10"
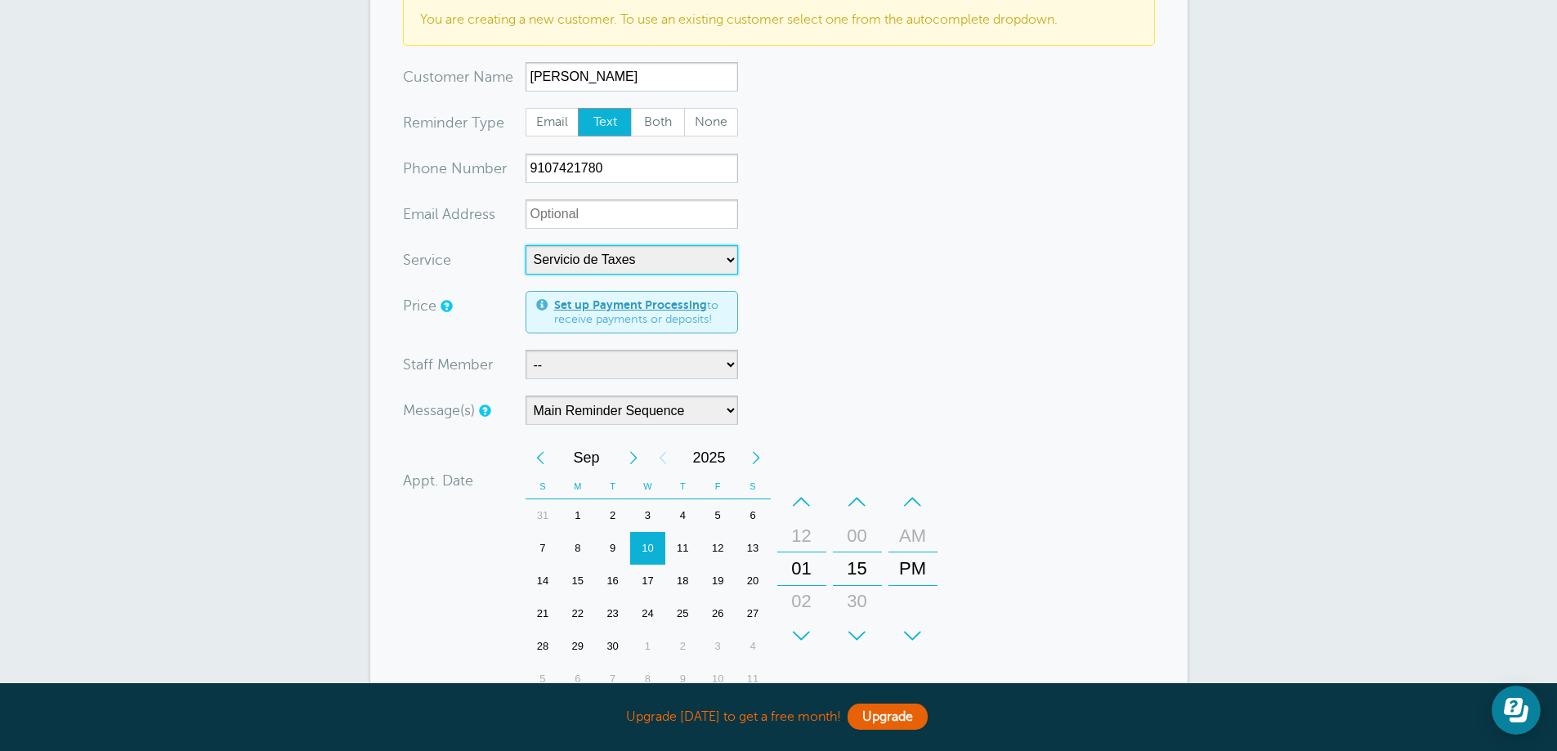
scroll to position [163, 0]
click at [676, 370] on select "-- Fabiola" at bounding box center [631, 362] width 212 height 29
click at [816, 433] on form "You are creating a new customer. To use an existing customer select one from th…" at bounding box center [779, 475] width 752 height 965
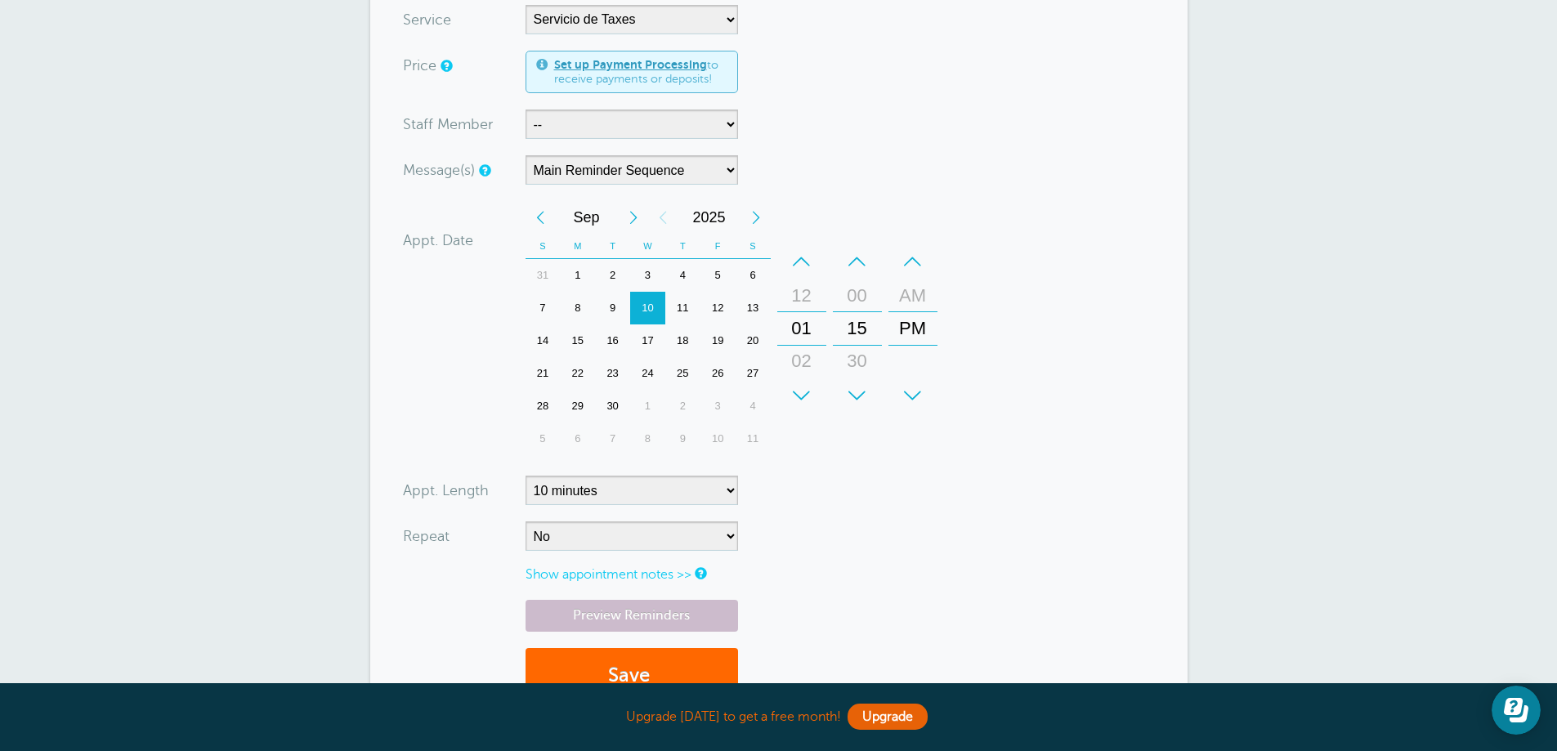
scroll to position [409, 0]
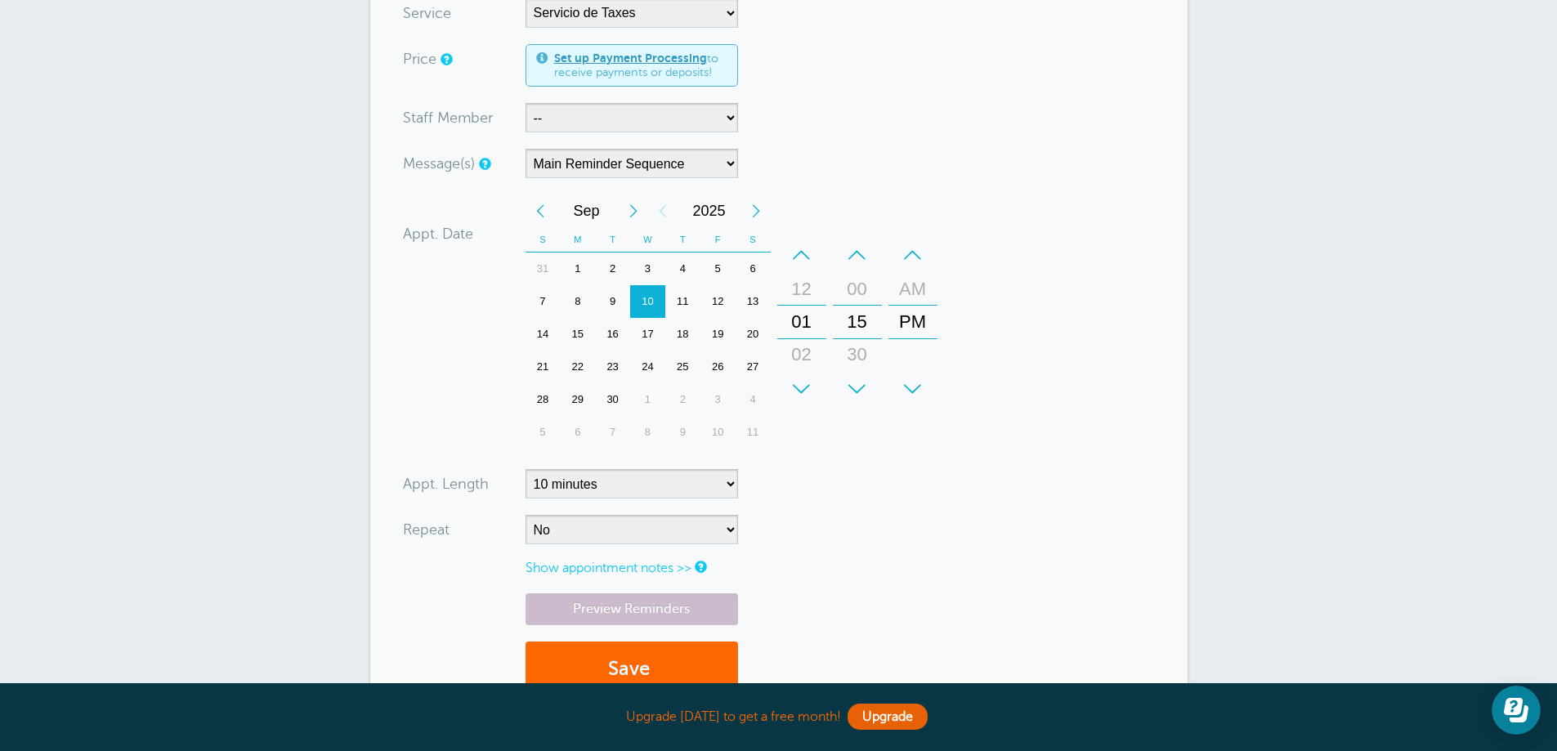
click at [641, 334] on div "17" at bounding box center [647, 334] width 35 height 33
click at [801, 384] on div "+" at bounding box center [801, 389] width 49 height 33
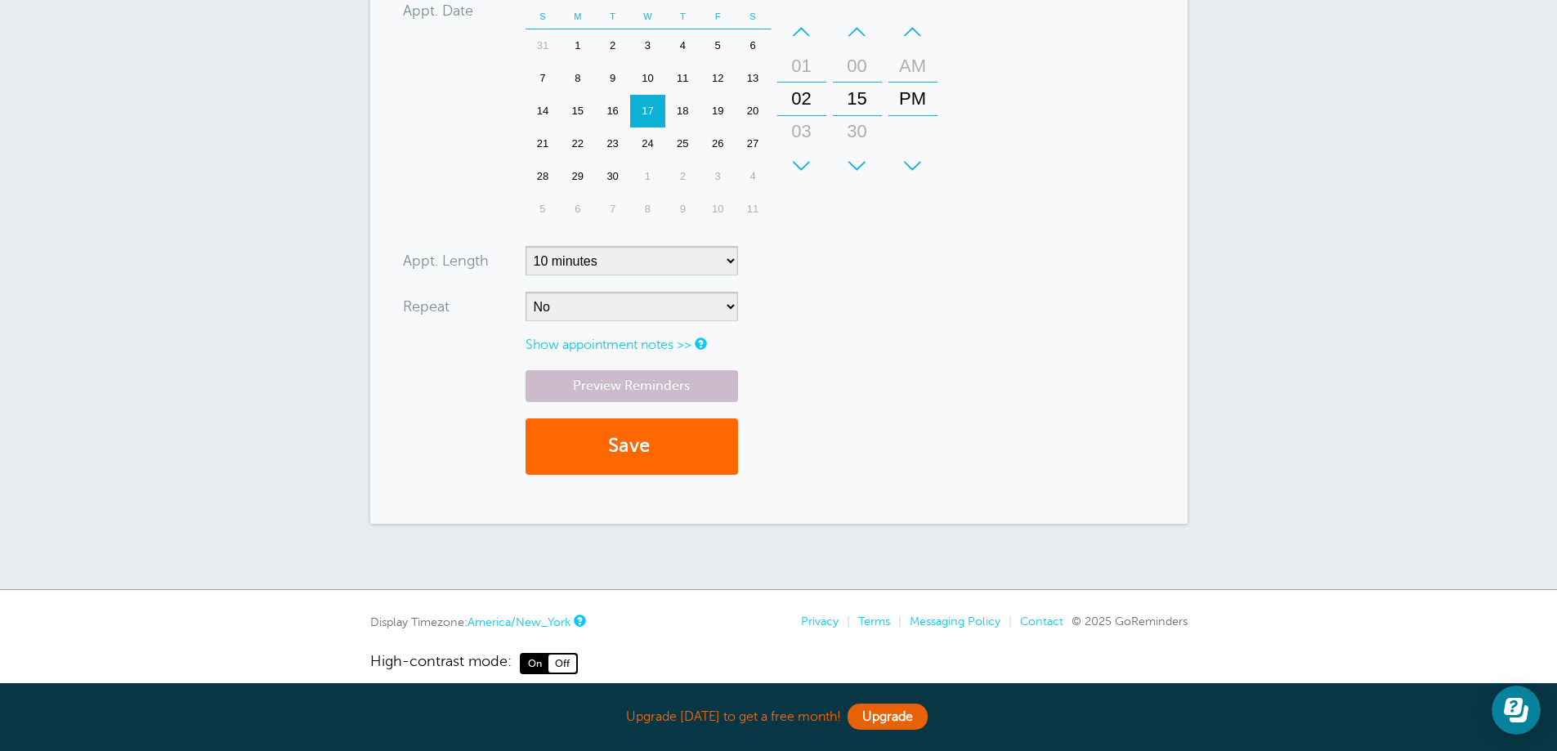
scroll to position [653, 0]
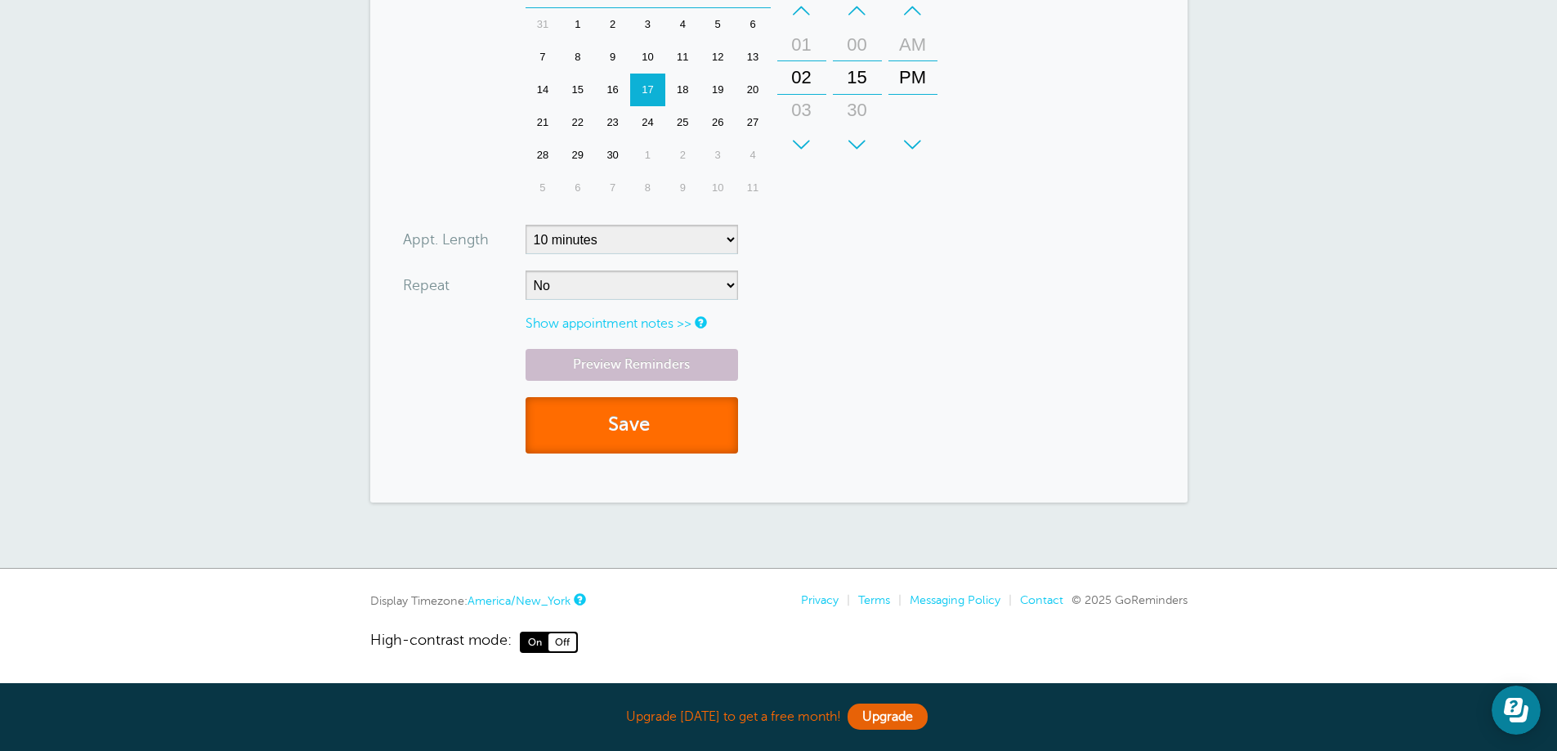
click at [678, 440] on button "Save" at bounding box center [631, 425] width 212 height 56
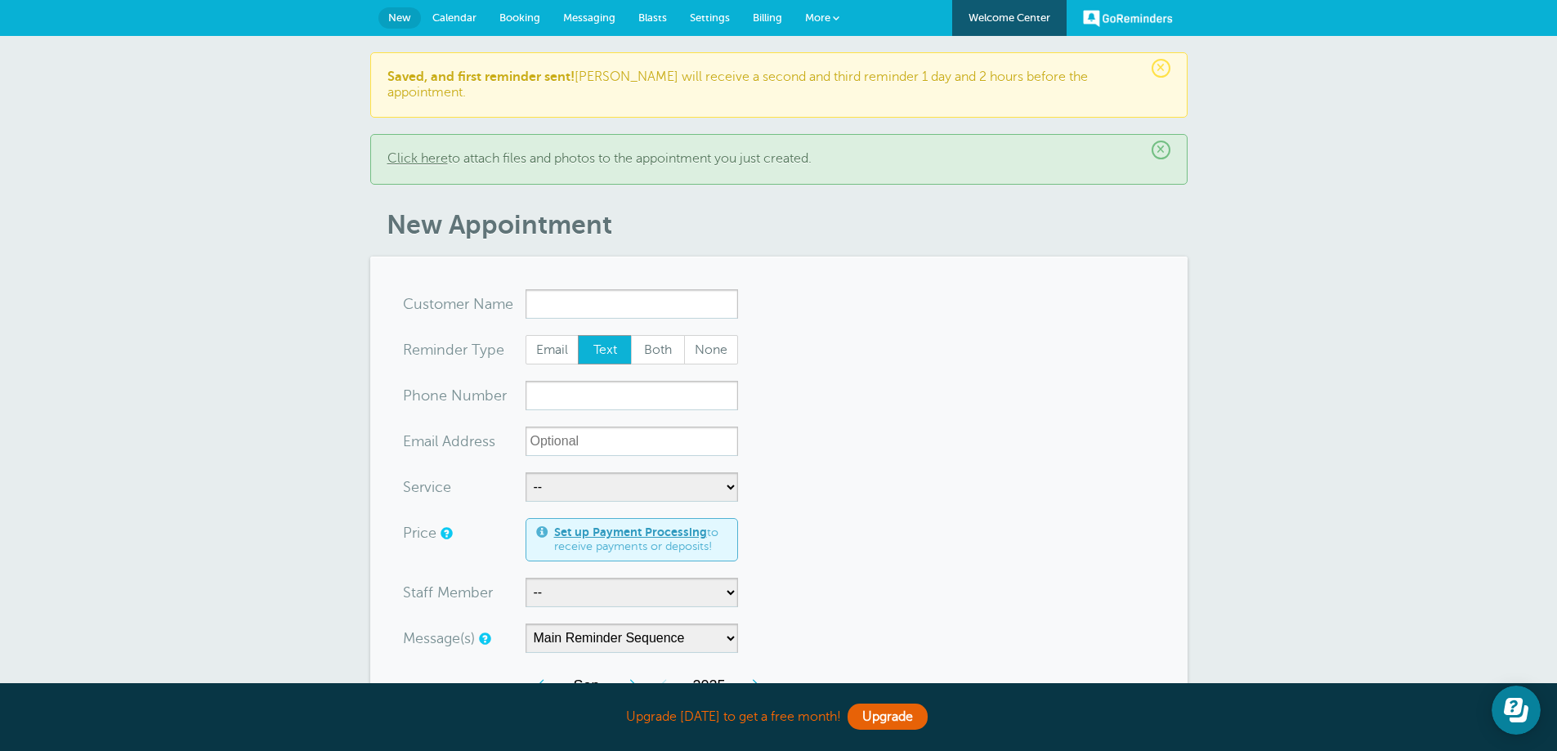
click at [584, 16] on span "Messaging" at bounding box center [589, 17] width 52 height 12
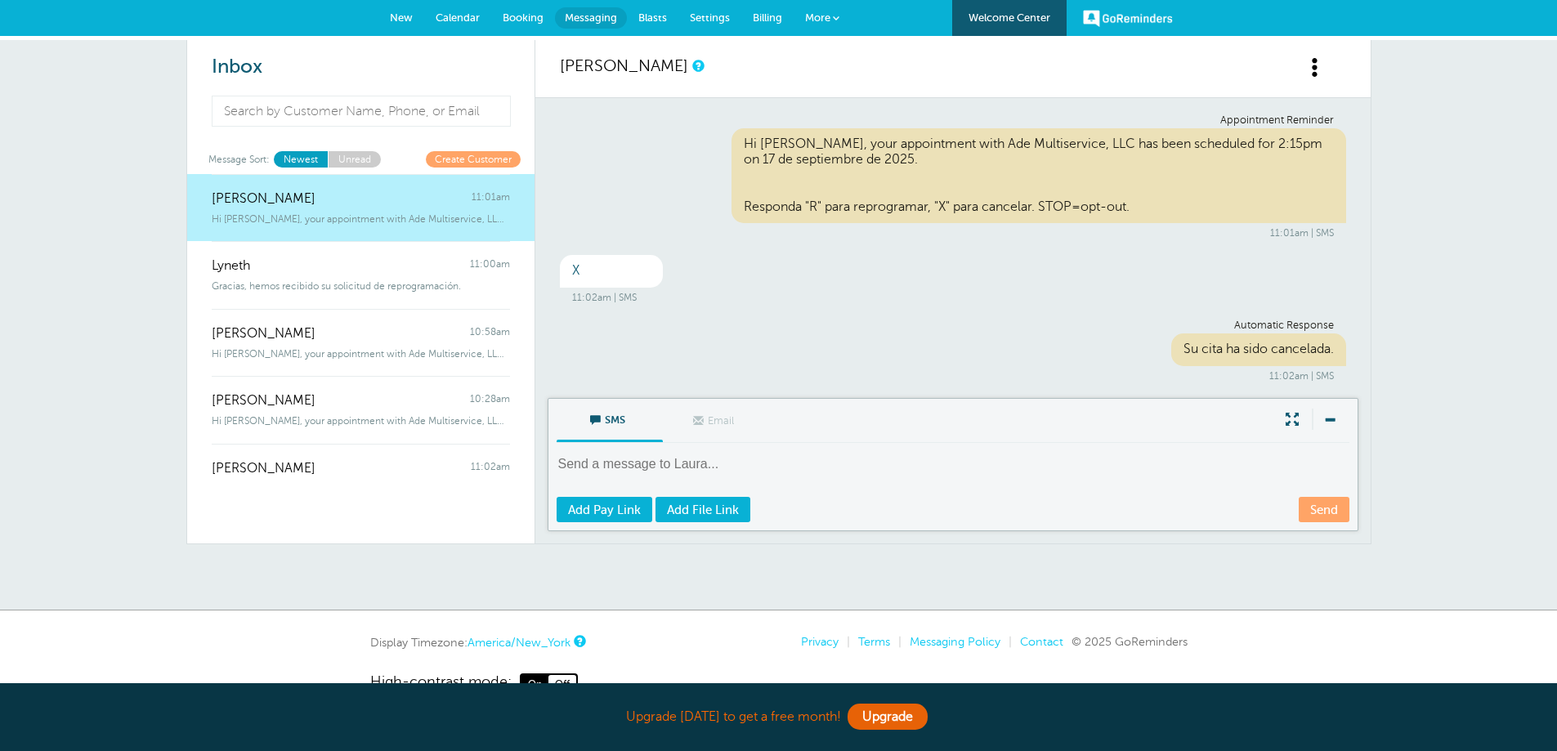
click at [409, 19] on span "New" at bounding box center [401, 17] width 23 height 12
click at [1313, 74] on span at bounding box center [1315, 67] width 20 height 20
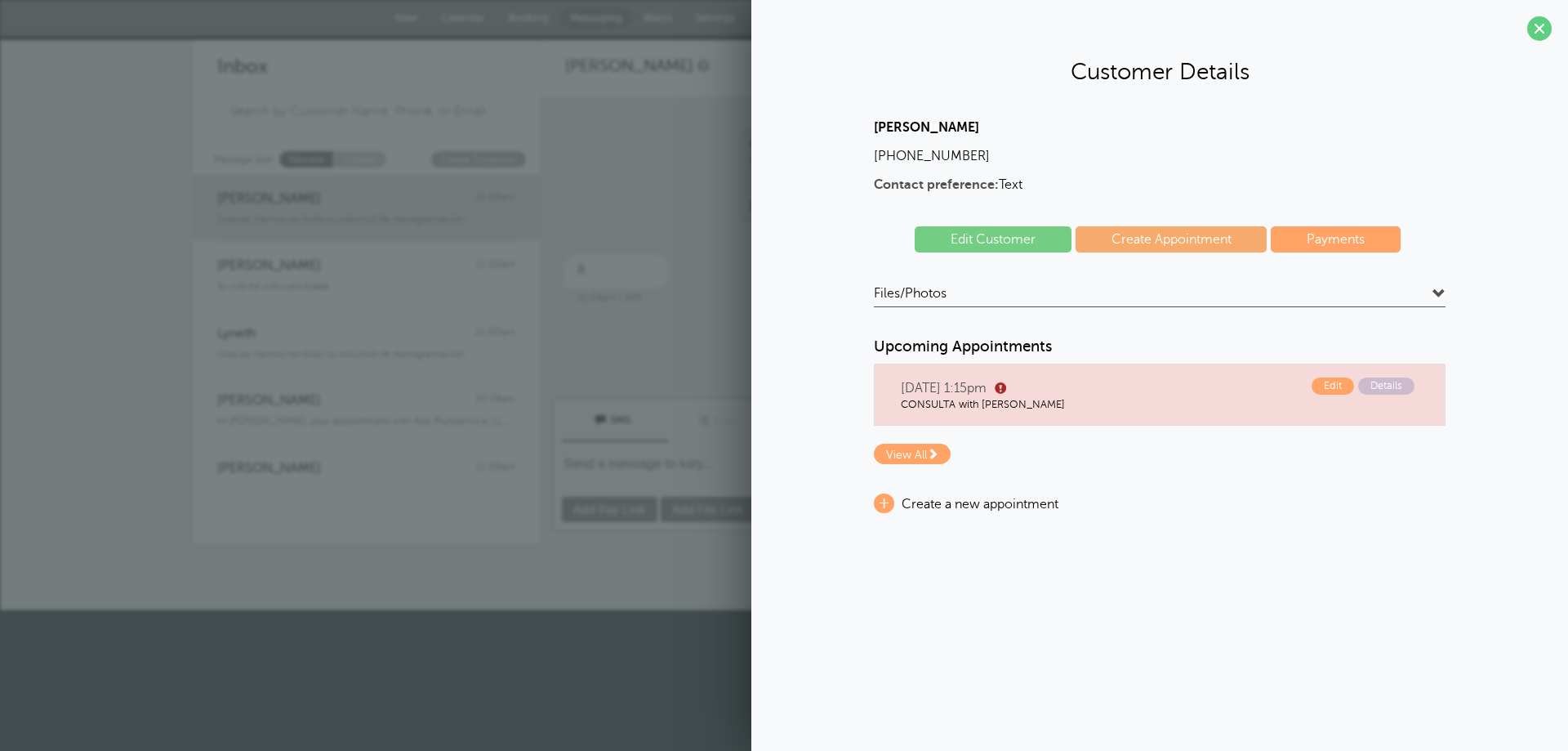
click at [1441, 288] on span at bounding box center [1438, 294] width 13 height 13
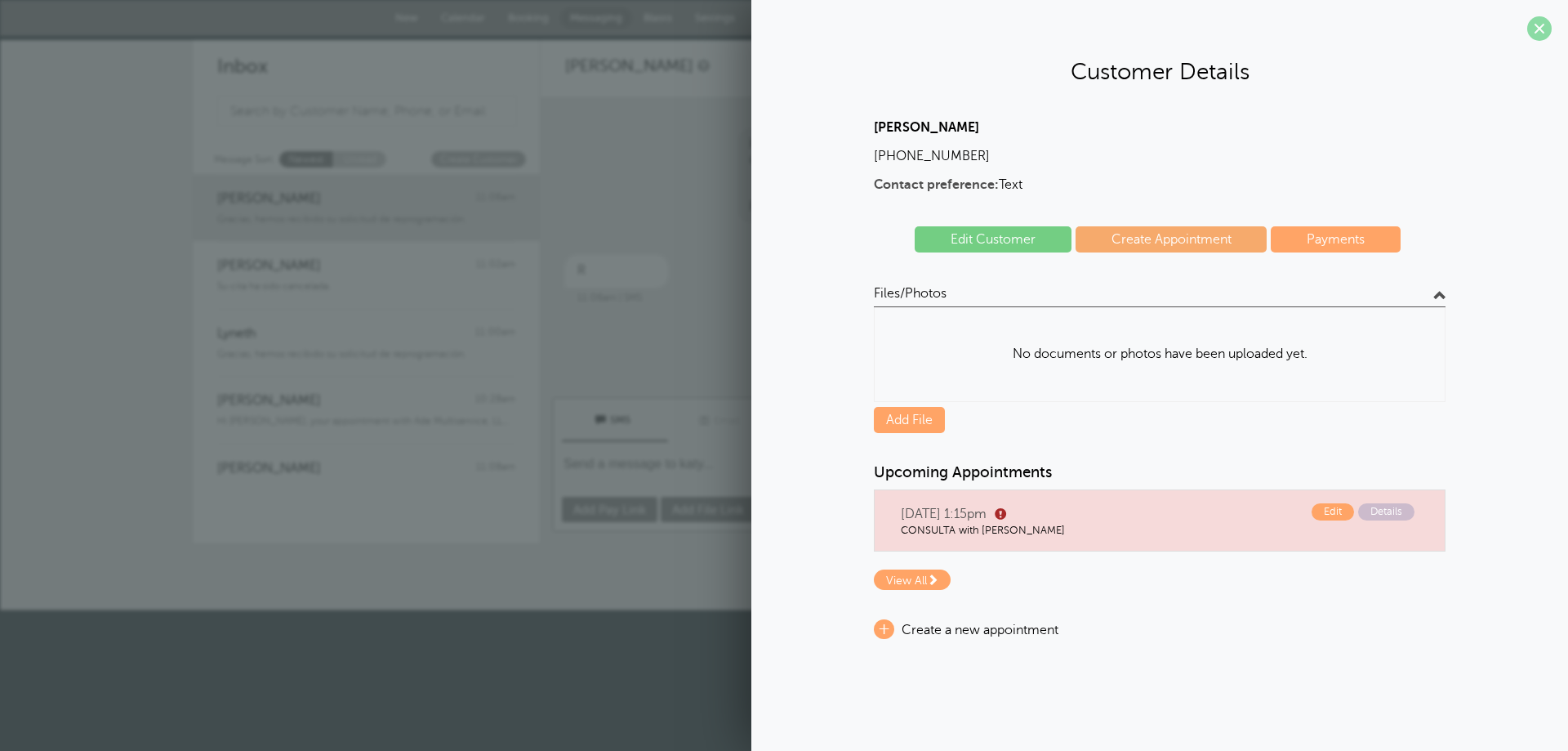
click at [1528, 27] on span at bounding box center [1539, 28] width 25 height 25
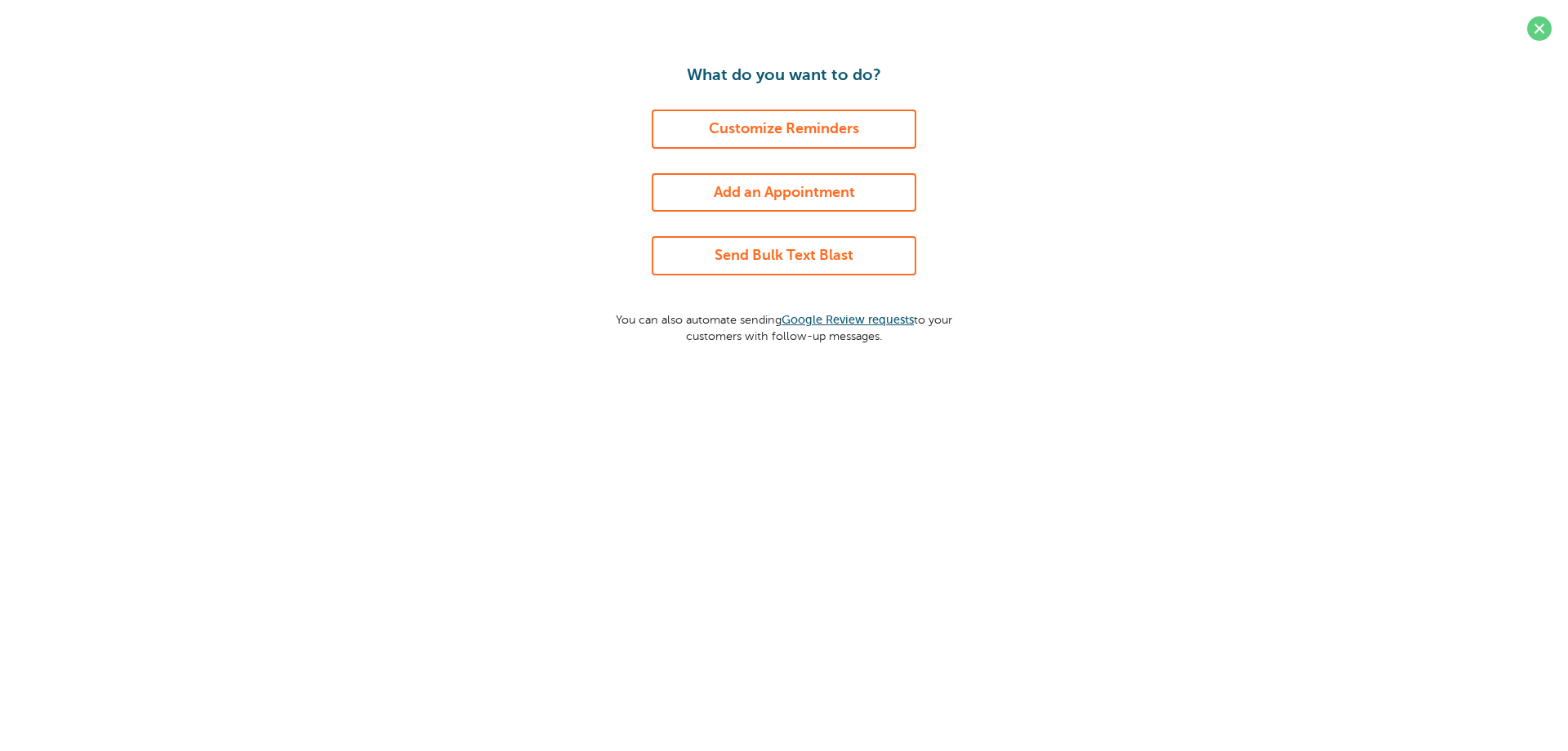
click at [195, 311] on div "What do you want to do? Customize Reminders Add an Appointment Send Bulk Text B…" at bounding box center [784, 204] width 1535 height 279
